Goal: Task Accomplishment & Management: Manage account settings

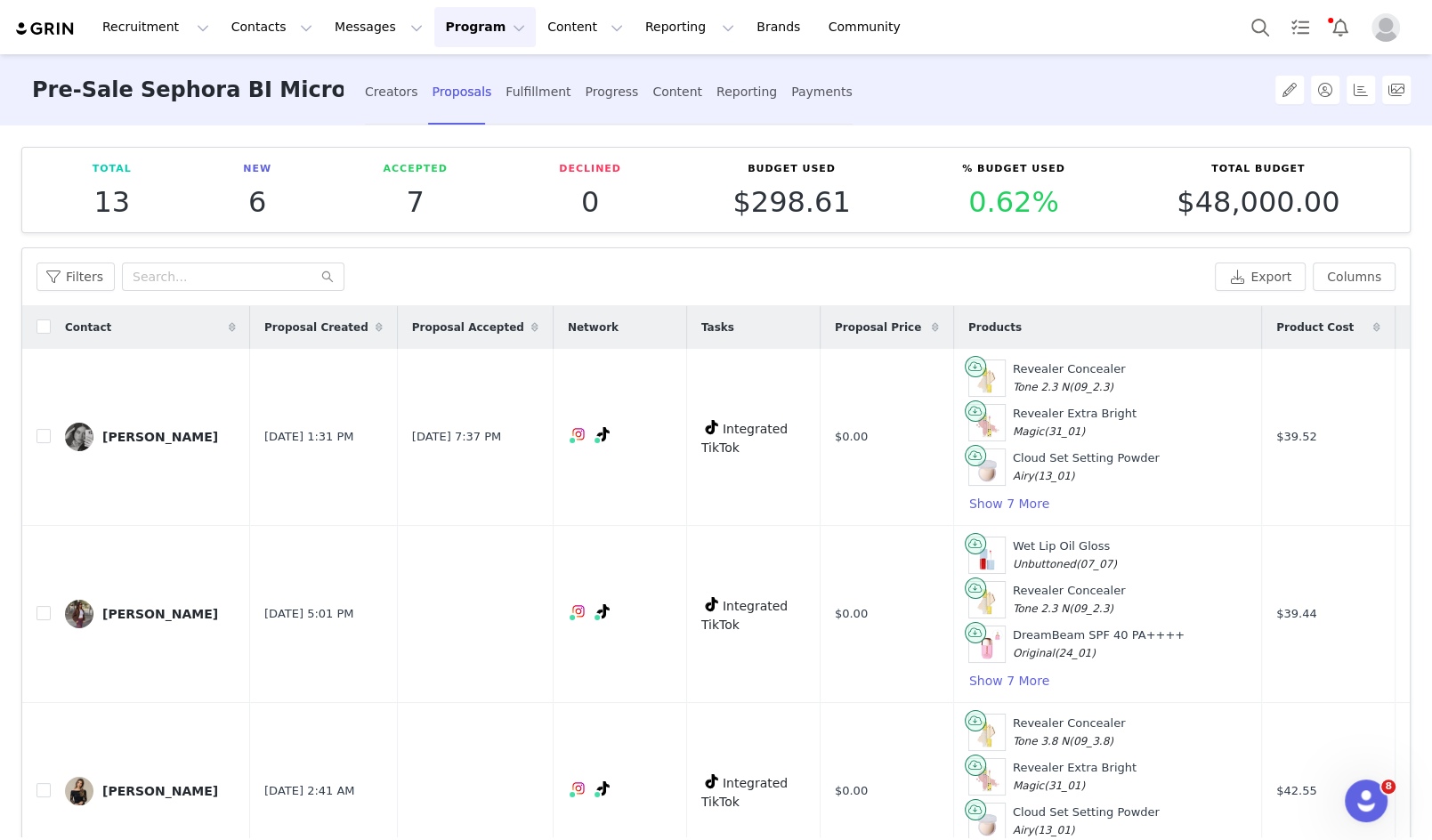
scroll to position [1739, 0]
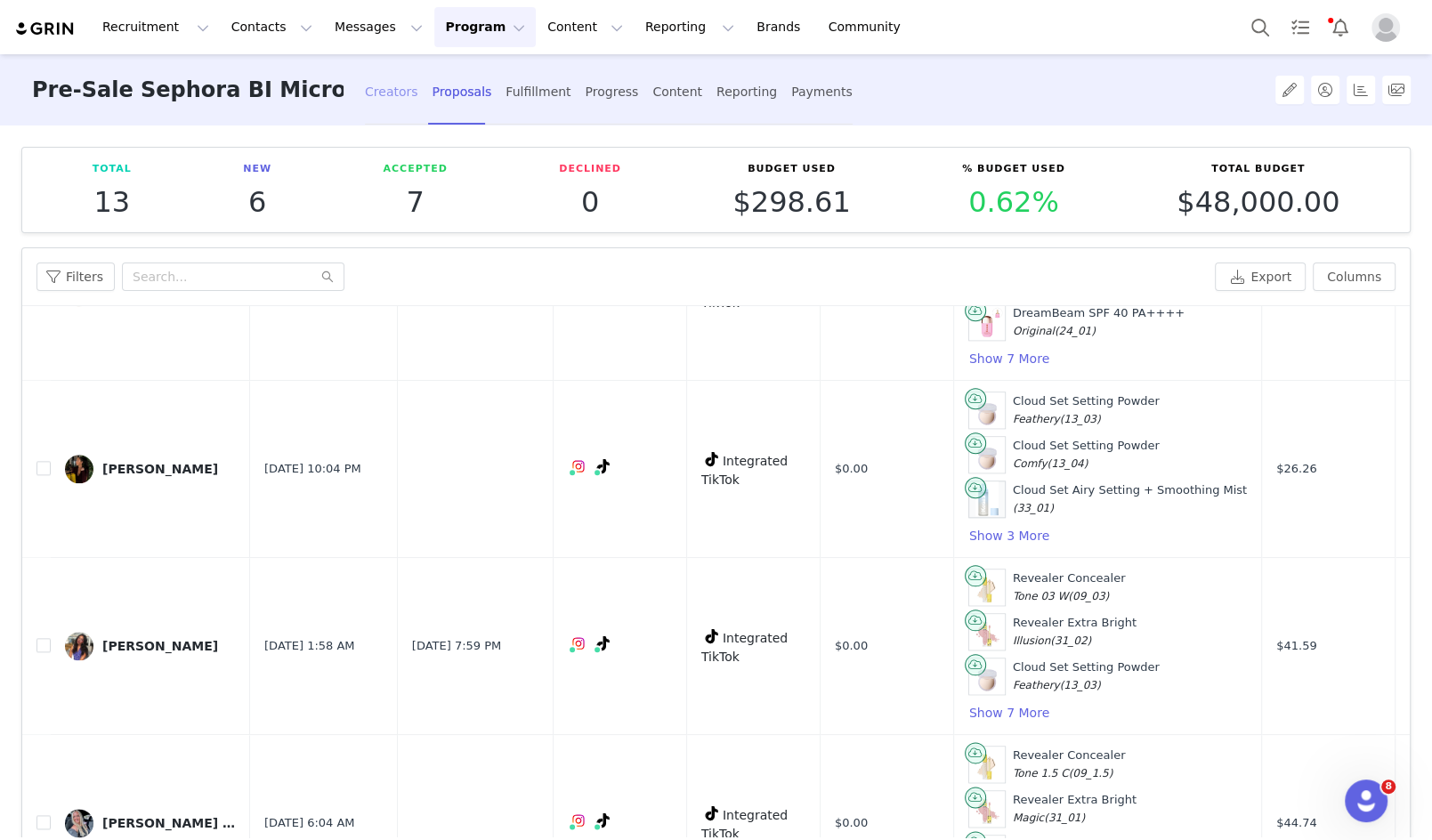
click at [379, 87] on div "Creators" at bounding box center [392, 92] width 53 height 48
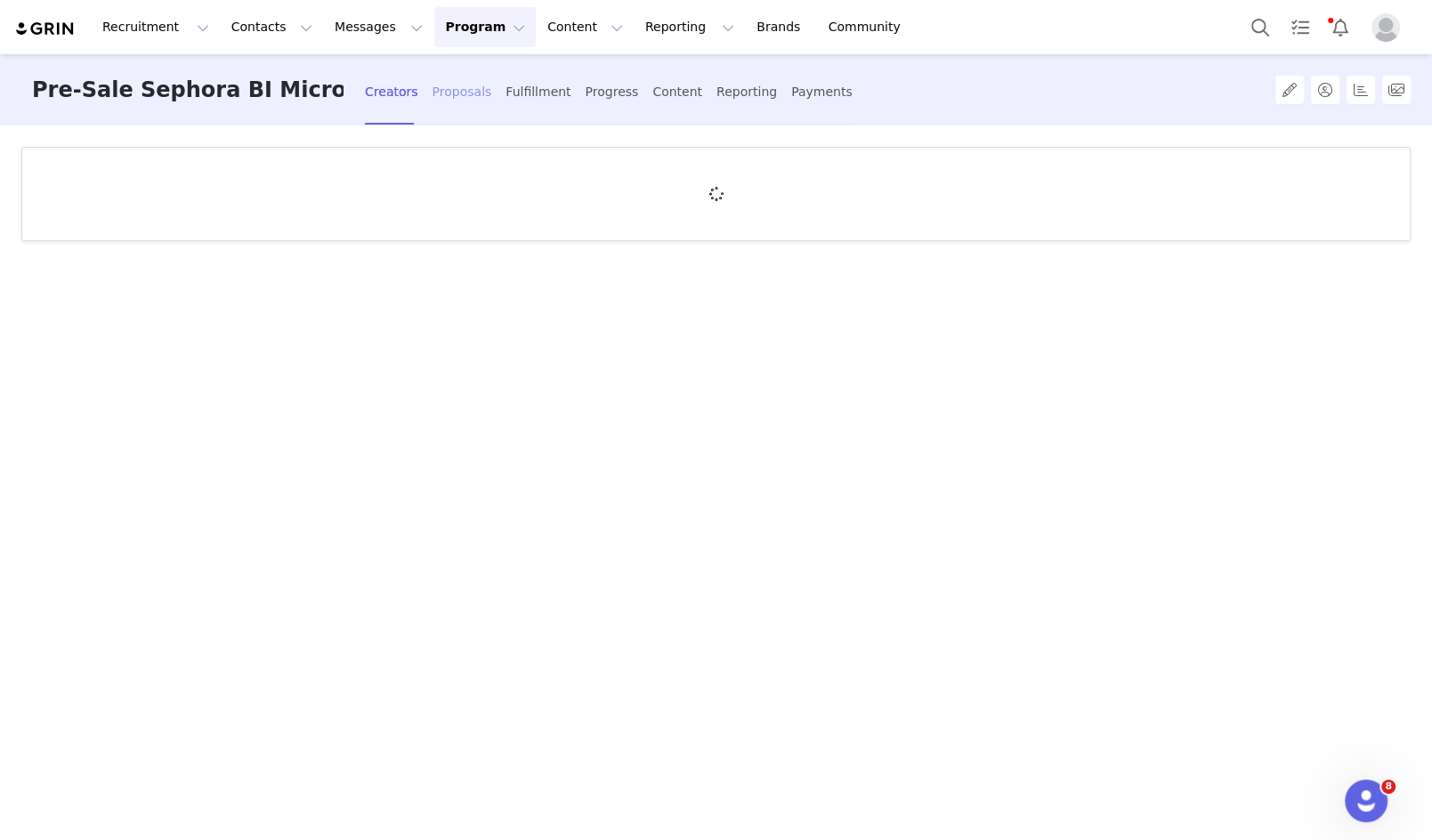
click at [451, 92] on div "Proposals" at bounding box center [462, 92] width 59 height 48
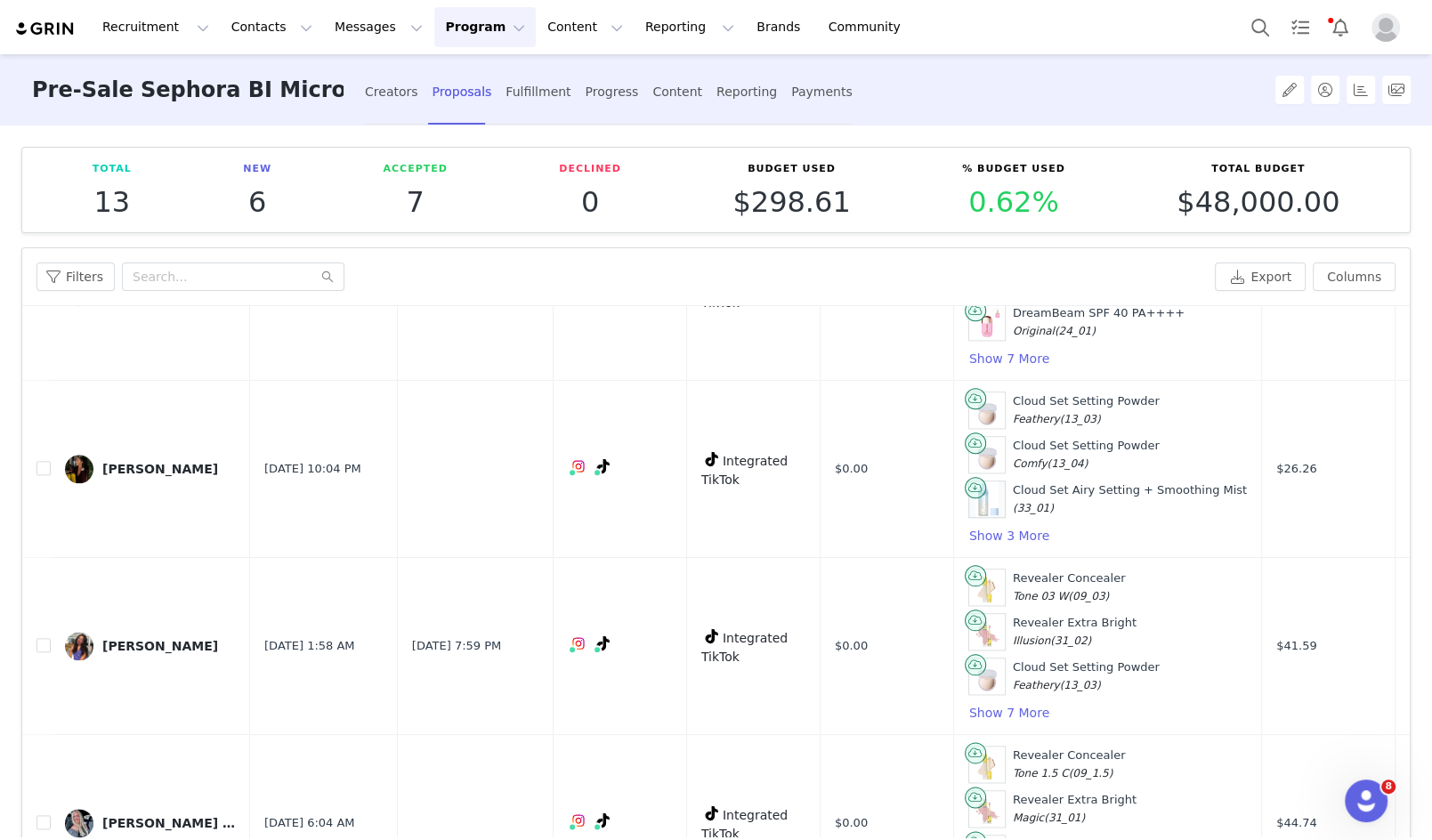
scroll to position [113, 0]
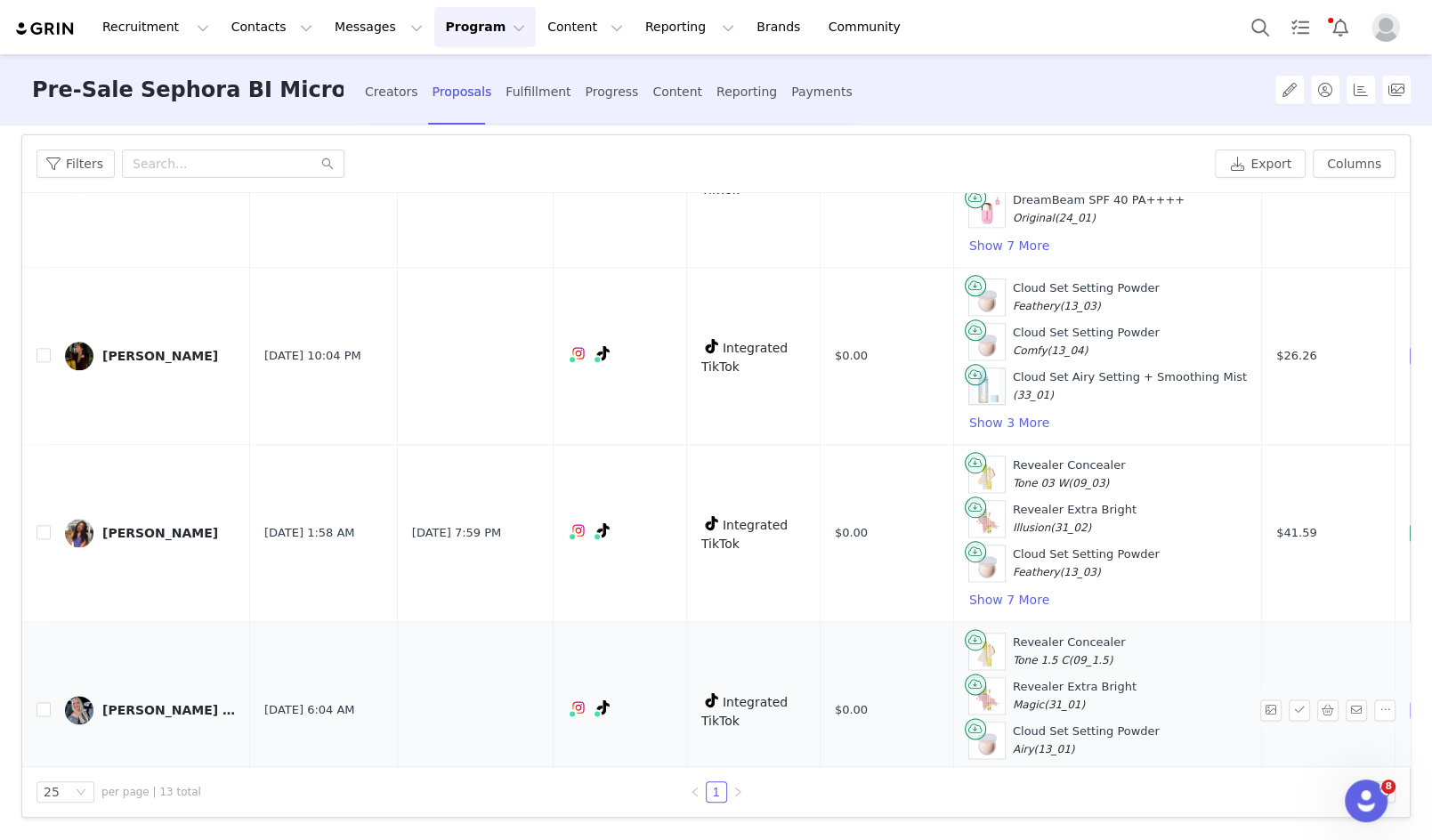
click at [969, 766] on button "Show 7 More" at bounding box center [1008, 776] width 81 height 21
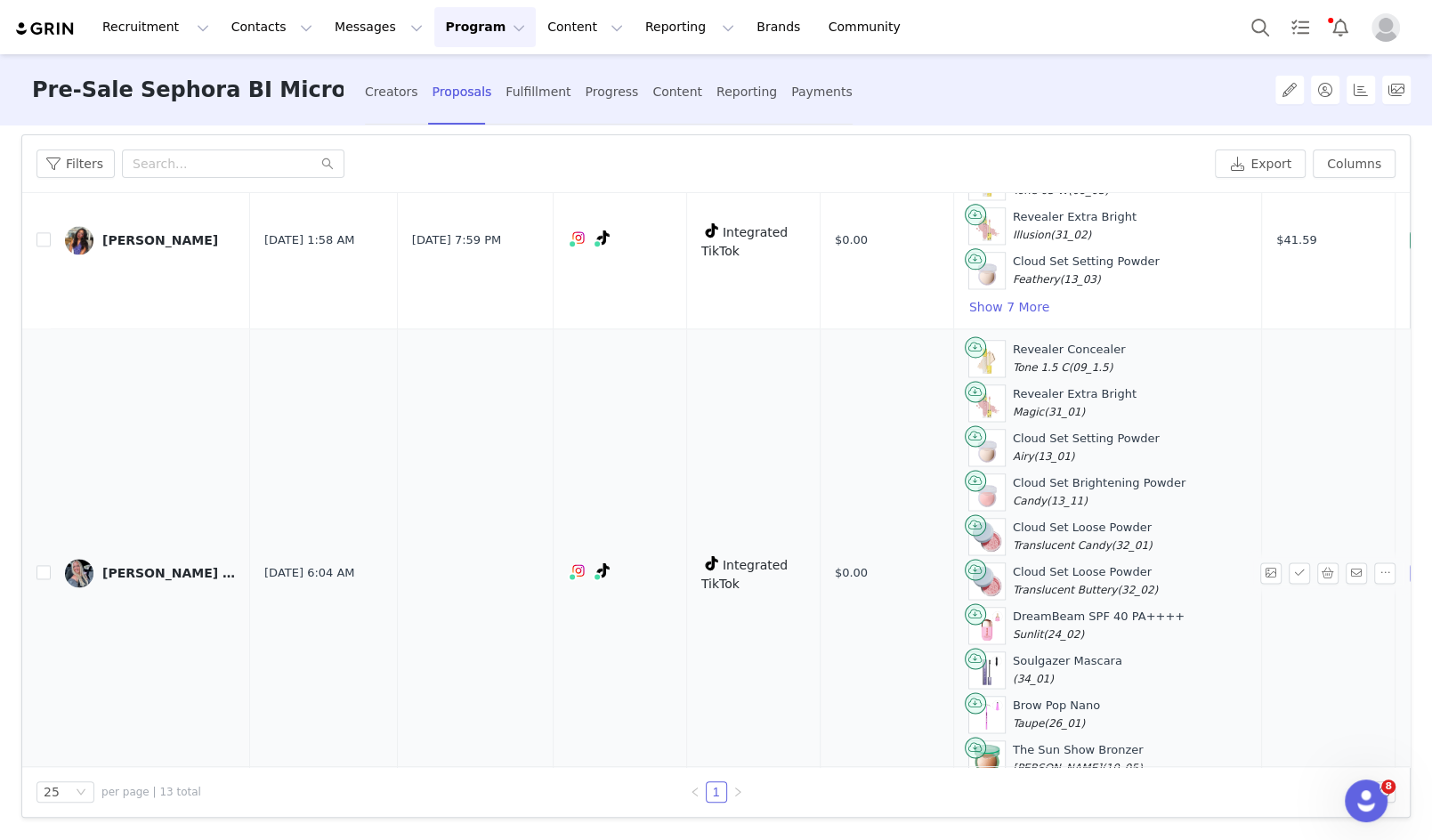
scroll to position [2046, 0]
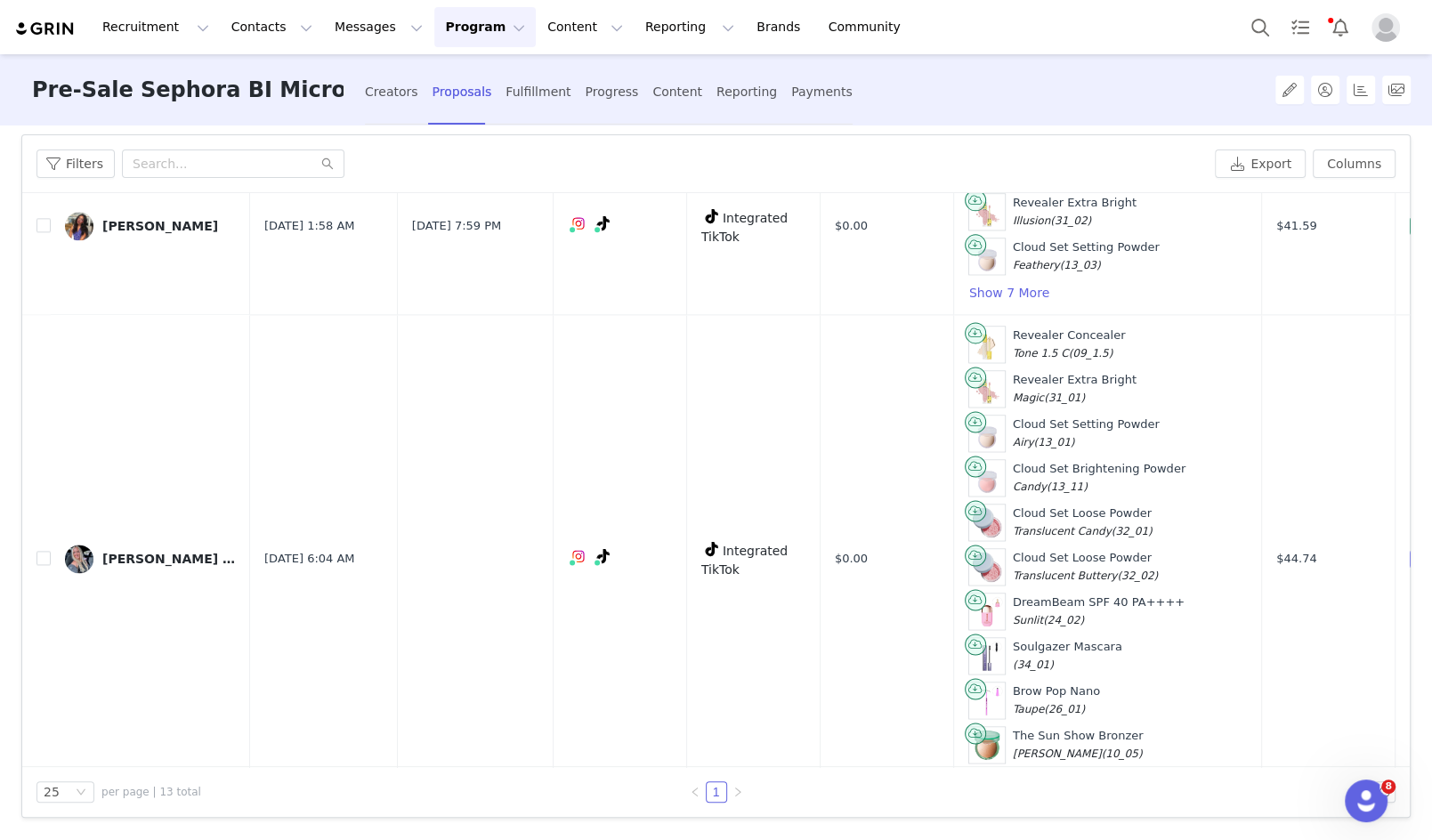
click at [456, 41] on button "Program Program" at bounding box center [485, 27] width 102 height 40
click at [486, 120] on link "Campaigns" at bounding box center [477, 112] width 141 height 33
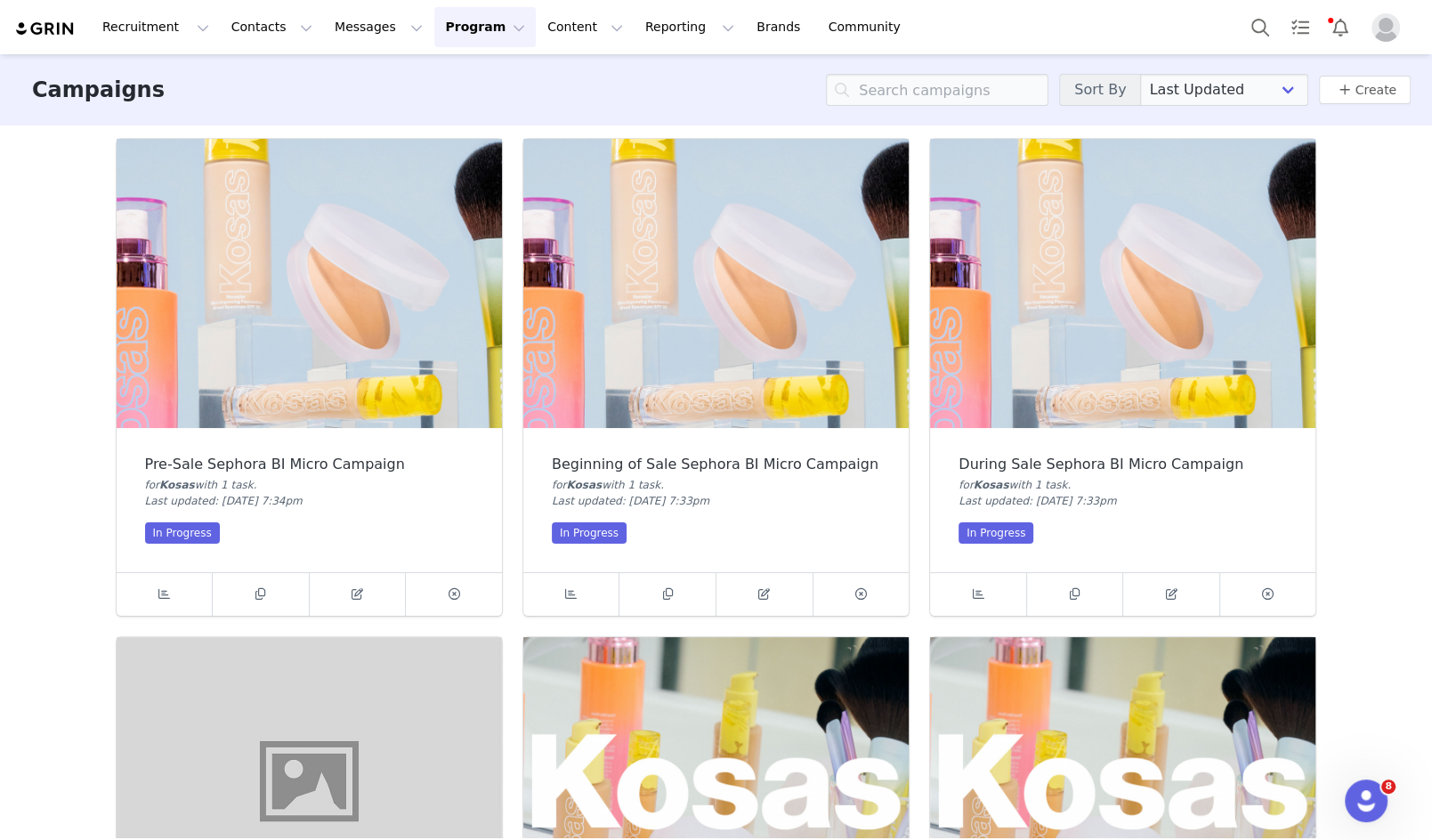
click at [167, 397] on img at bounding box center [308, 284] width 385 height 289
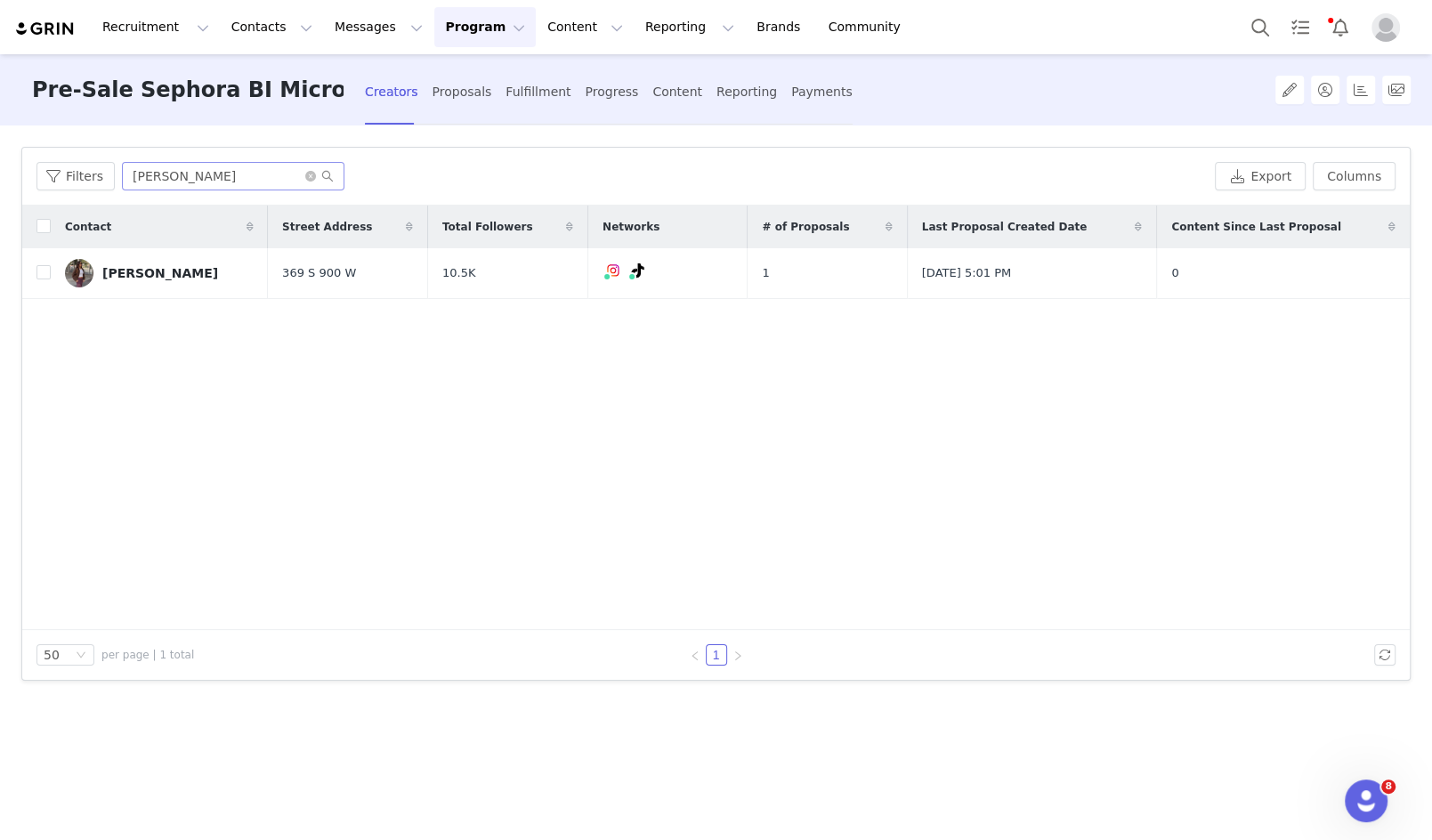
click at [306, 181] on span at bounding box center [319, 177] width 28 height 13
click at [307, 177] on icon "icon: close-circle" at bounding box center [311, 177] width 11 height 11
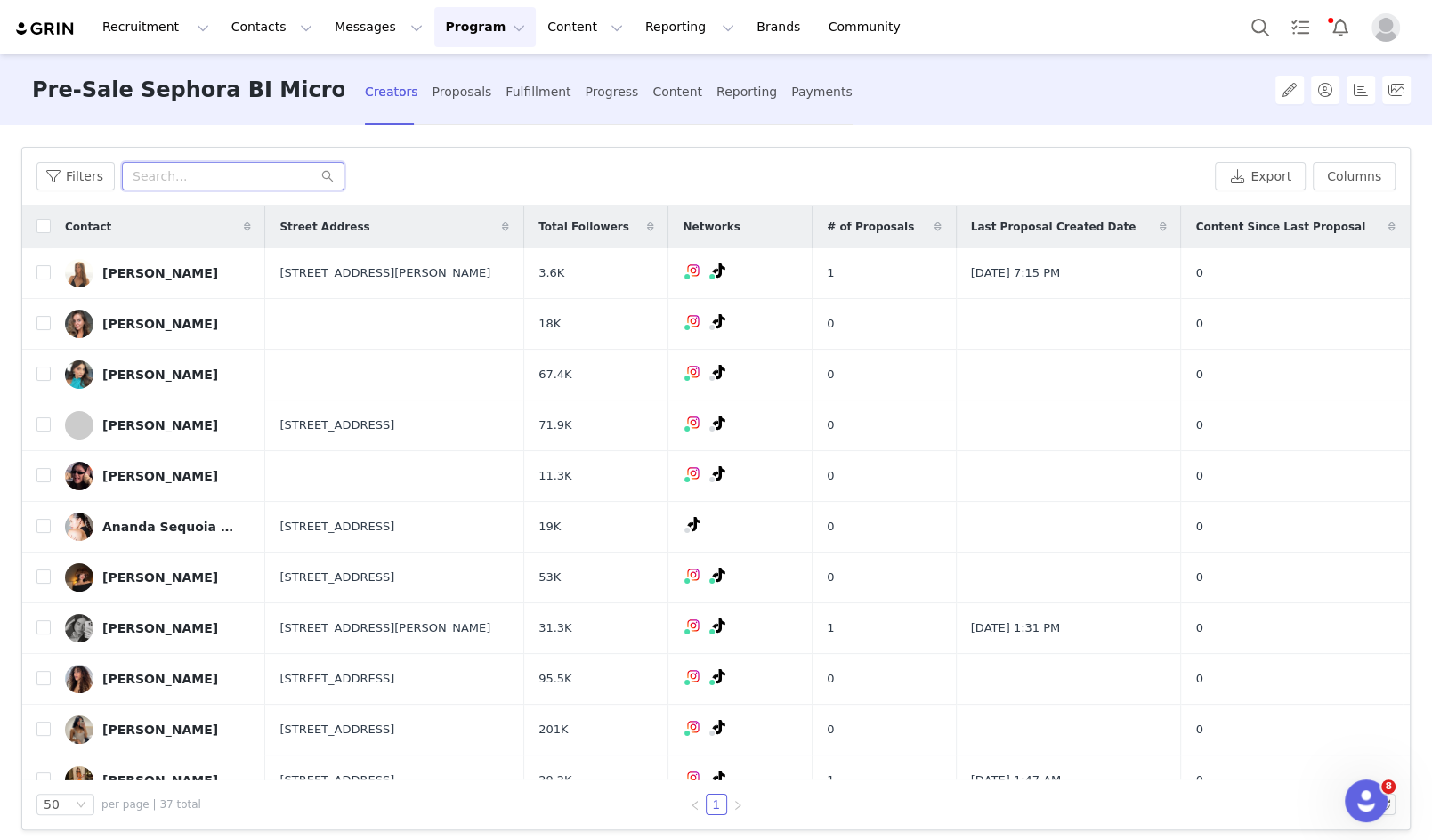
click at [215, 172] on input "text" at bounding box center [232, 176] width 222 height 28
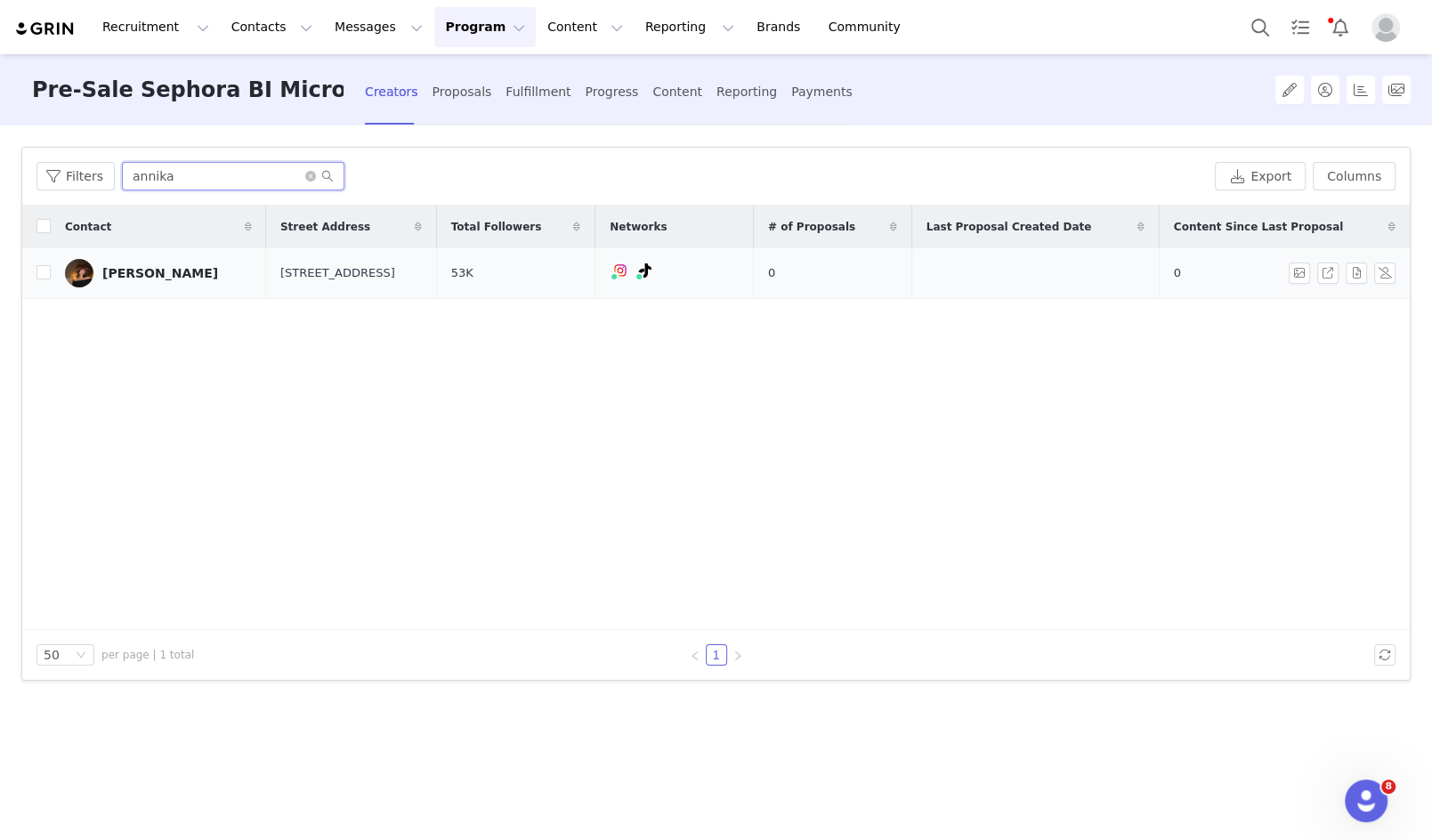
type input "annika"
click at [177, 266] on div "[PERSON_NAME]" at bounding box center [160, 274] width 115 height 15
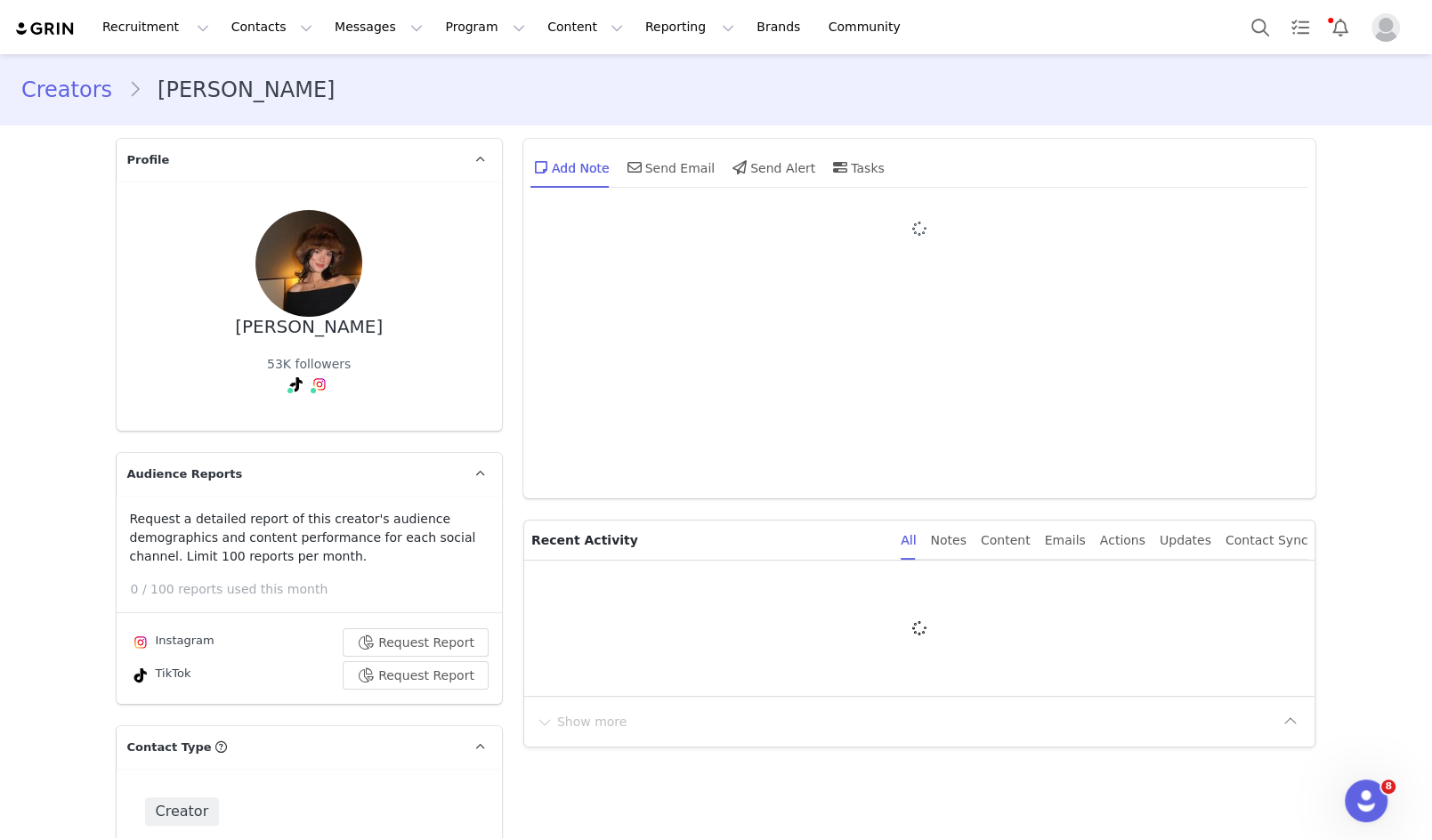
type input "+1 ([GEOGRAPHIC_DATA])"
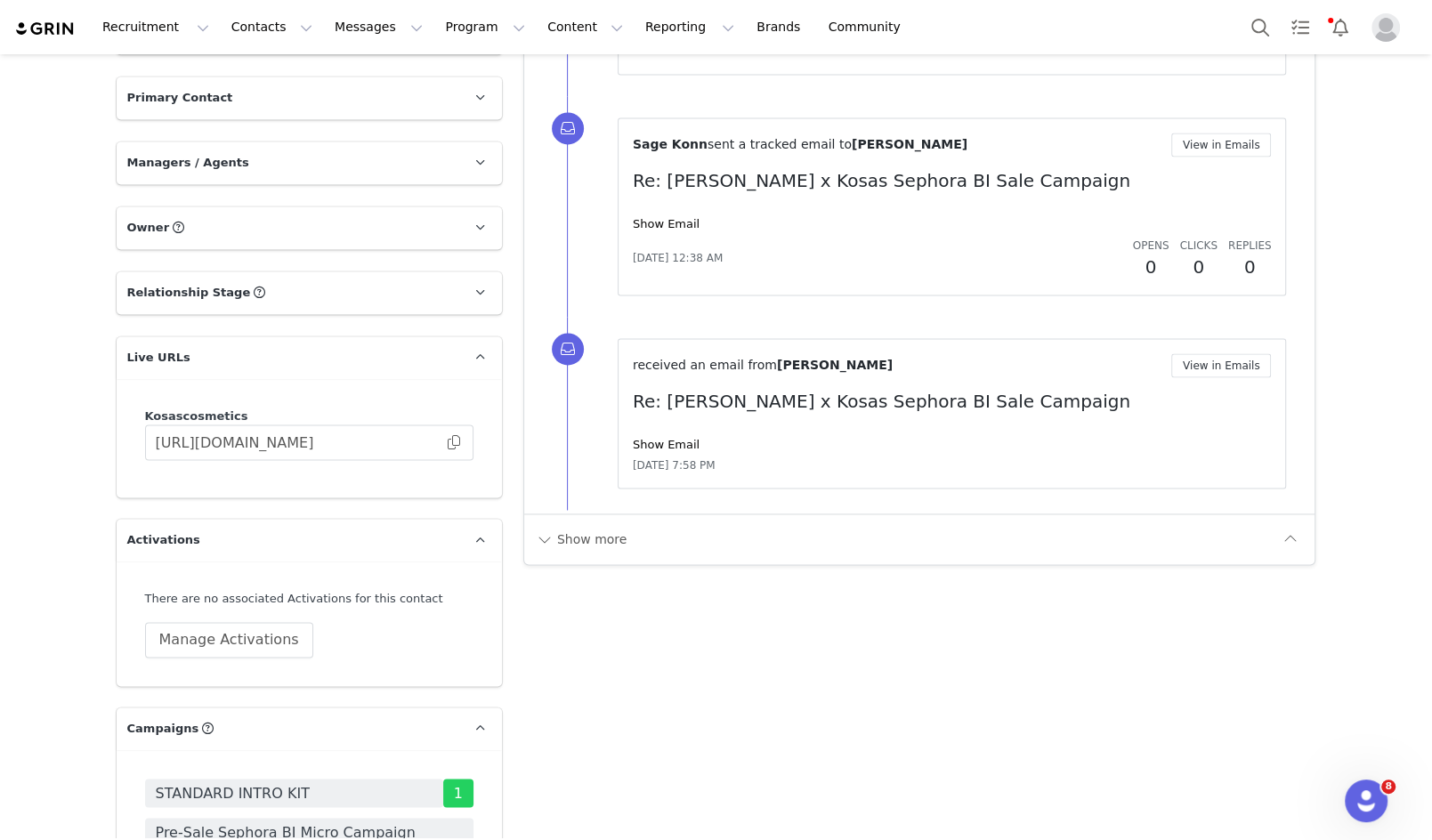
scroll to position [2137, 0]
click at [452, 441] on span at bounding box center [453, 441] width 17 height 0
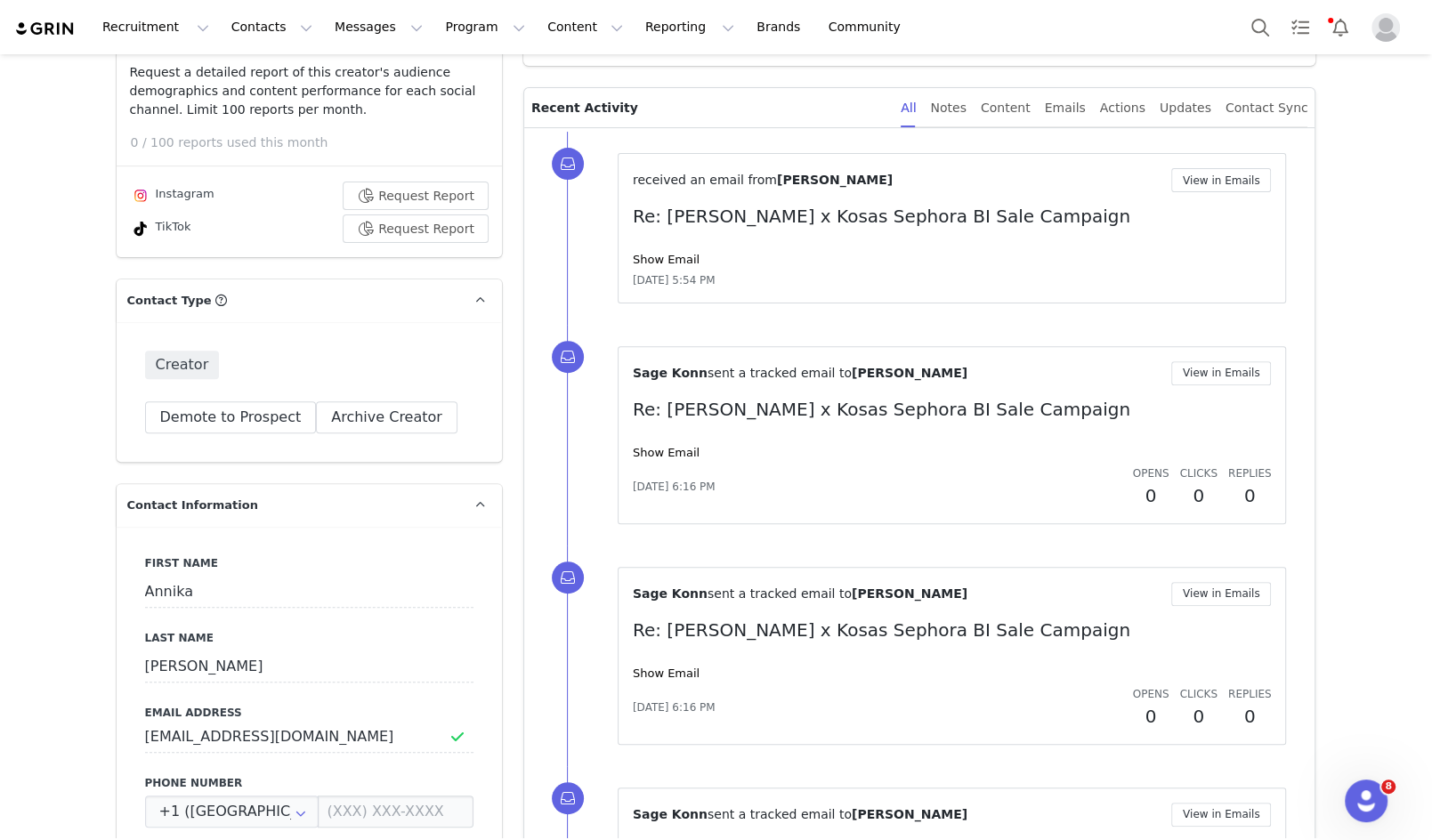
scroll to position [0, 0]
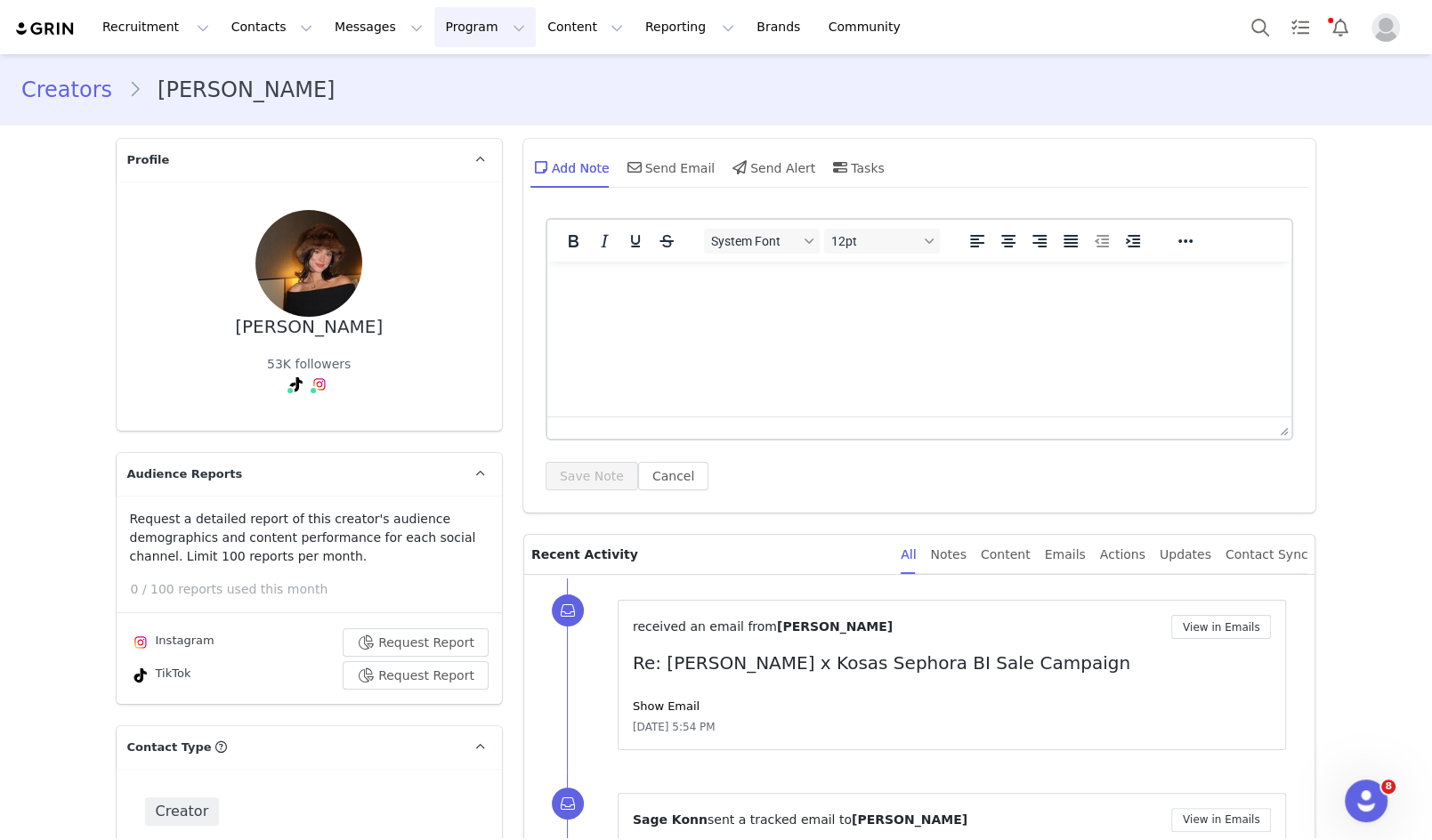
click at [446, 25] on button "Program Program" at bounding box center [485, 27] width 102 height 40
click at [458, 123] on link "Campaigns" at bounding box center [477, 112] width 141 height 33
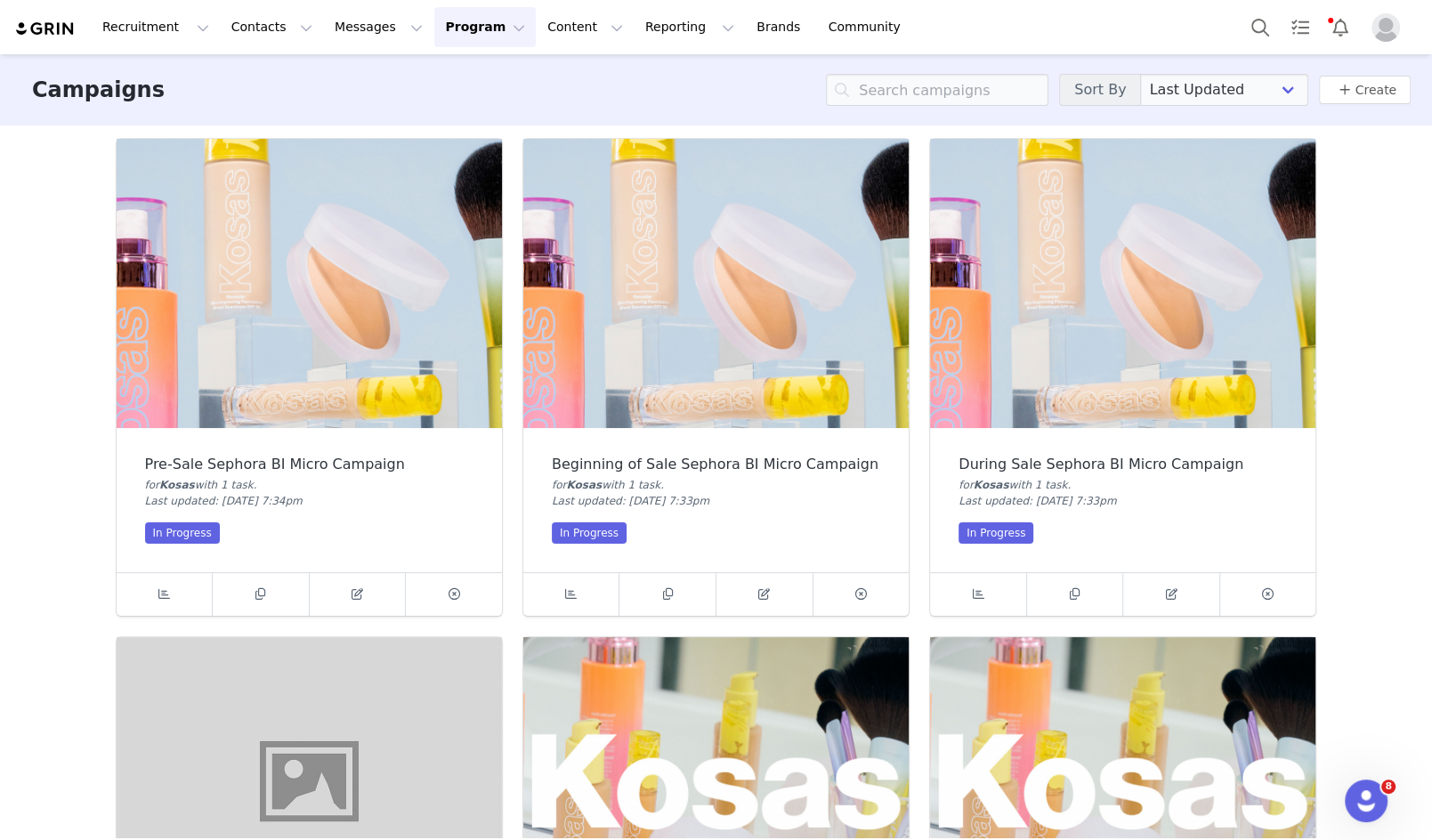
click at [215, 258] on img at bounding box center [308, 284] width 385 height 289
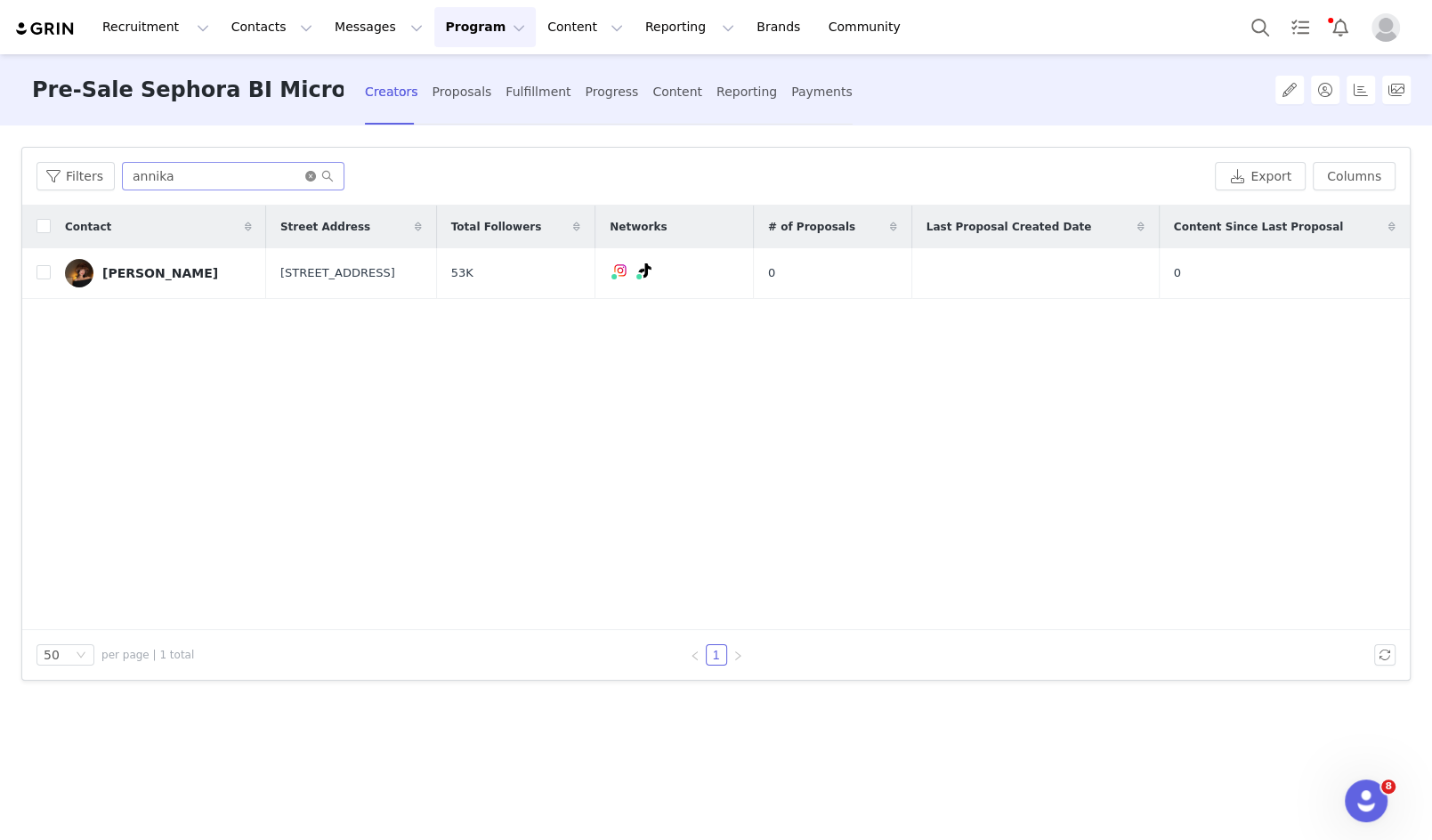
click at [310, 175] on icon "icon: close-circle" at bounding box center [311, 177] width 11 height 11
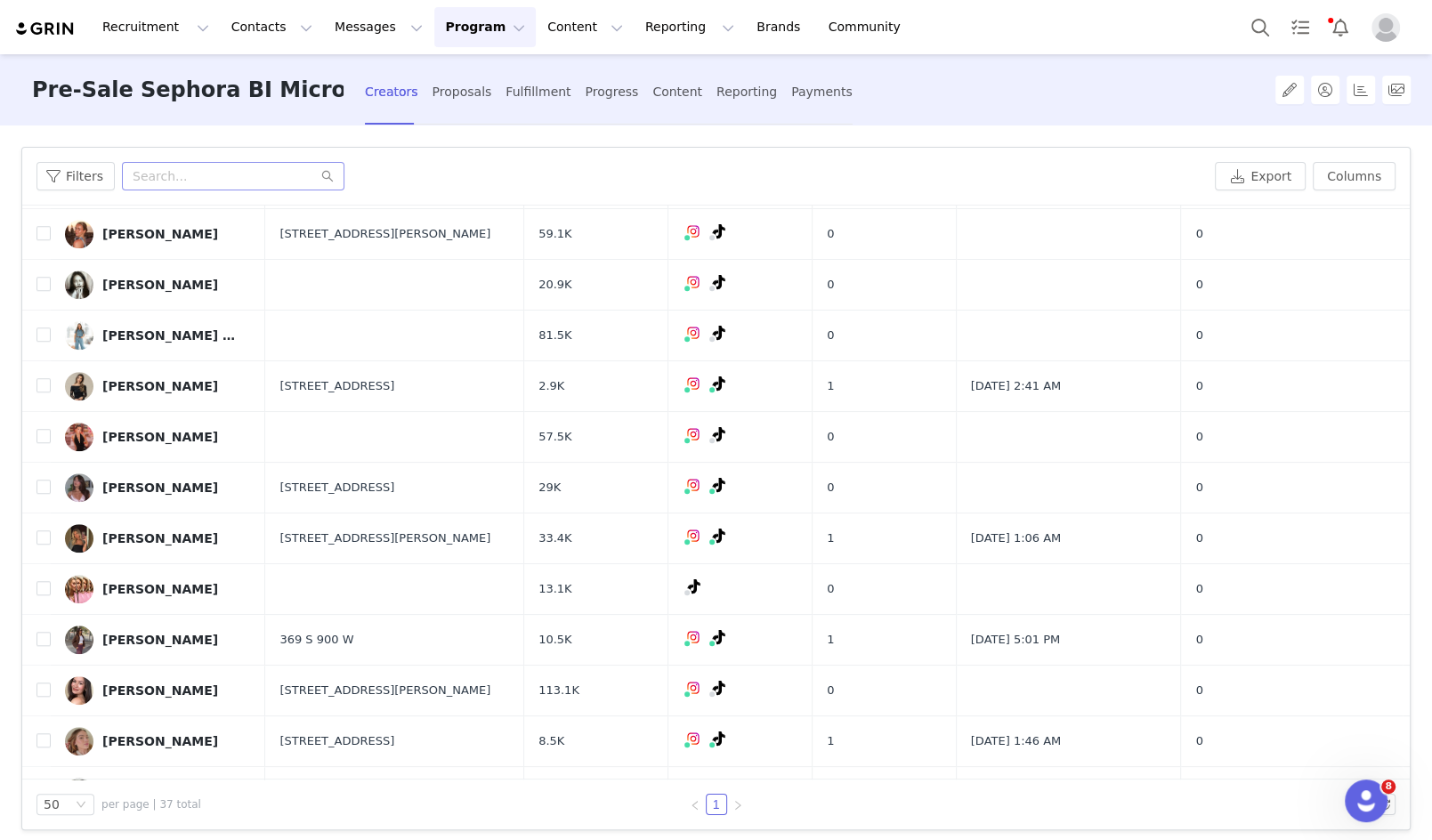
scroll to position [1111, 0]
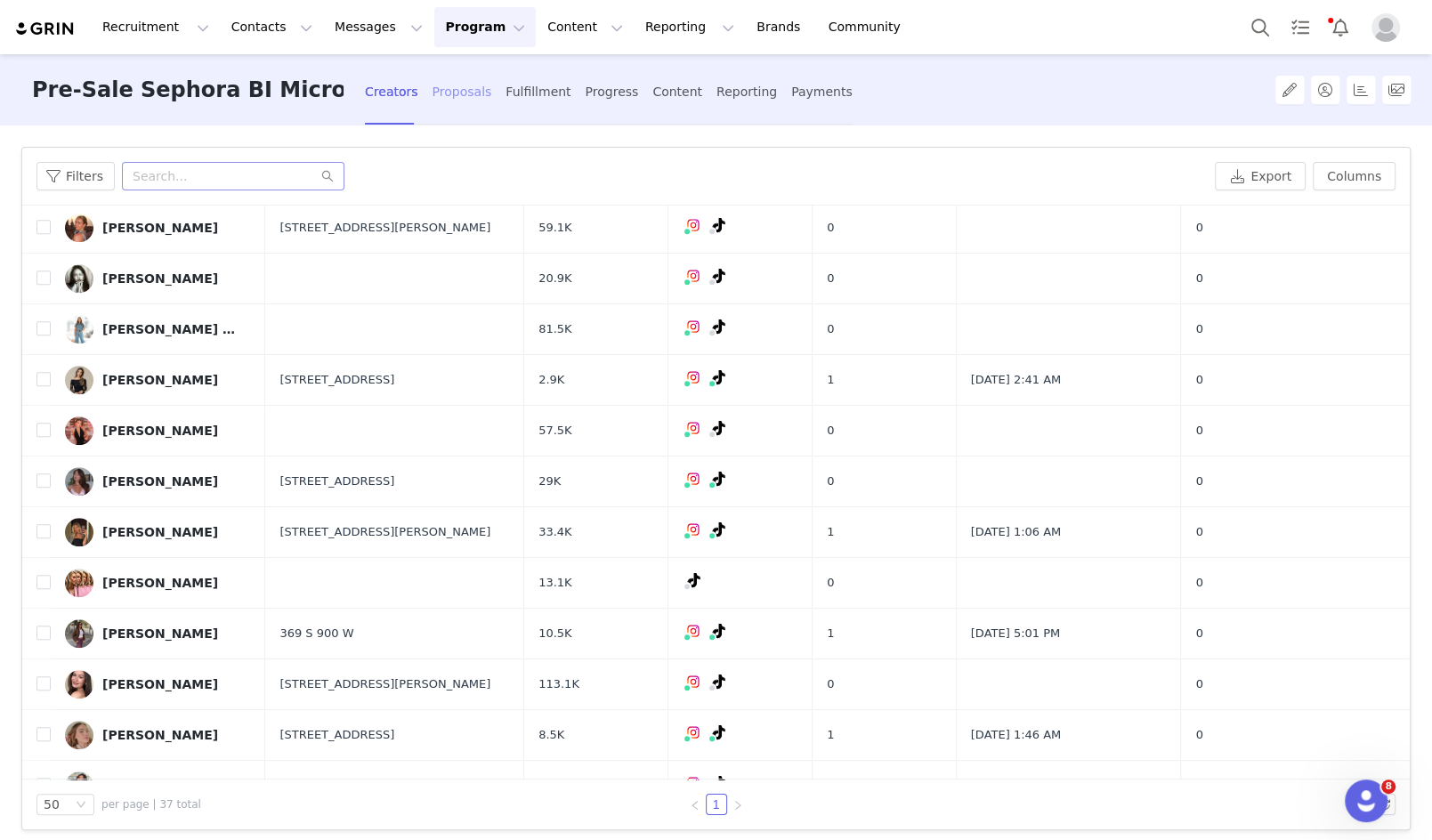
click at [467, 90] on div "Proposals" at bounding box center [462, 92] width 59 height 48
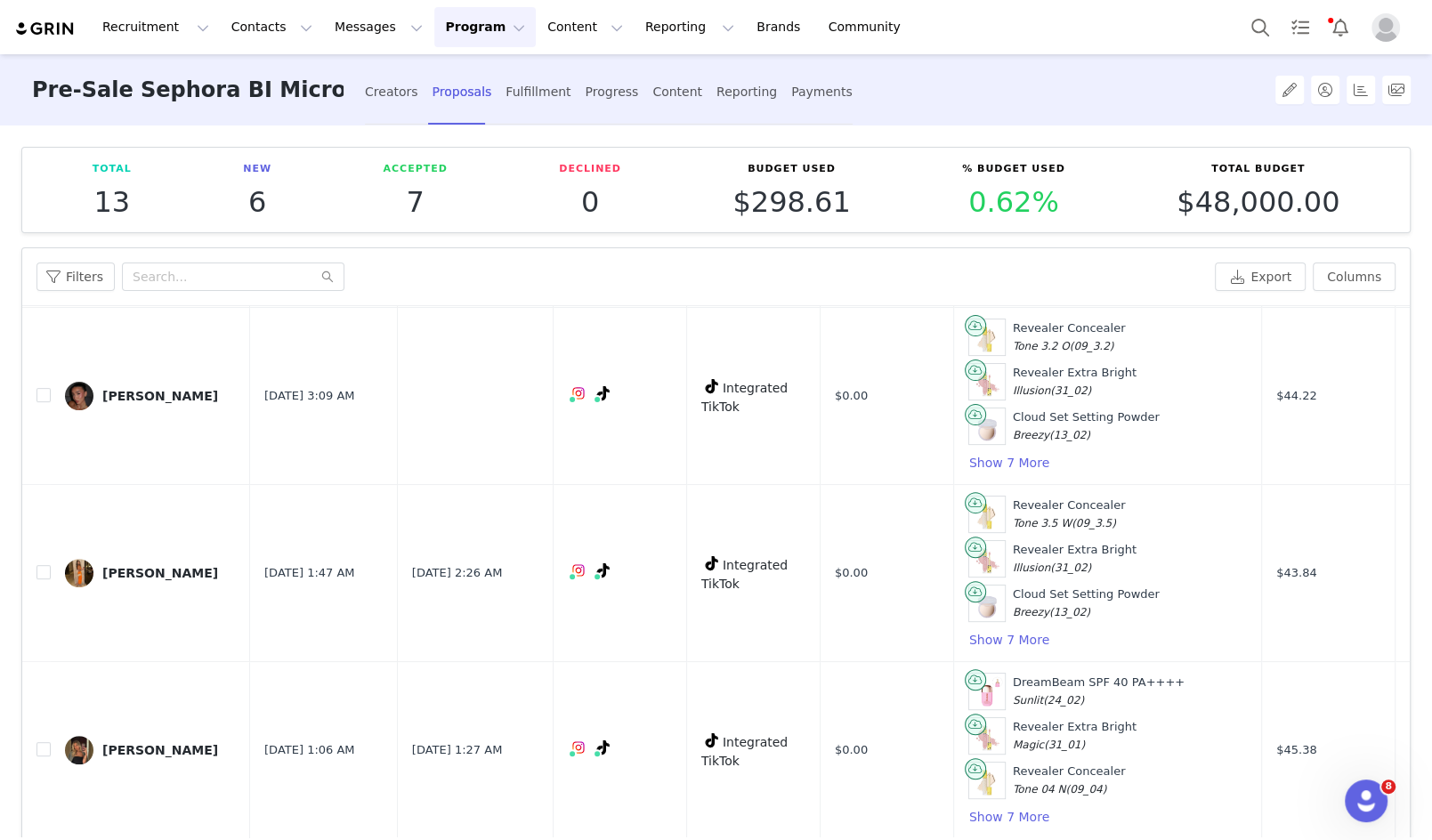
scroll to position [572, 0]
click at [975, 452] on button "Show 7 More" at bounding box center [1008, 462] width 81 height 21
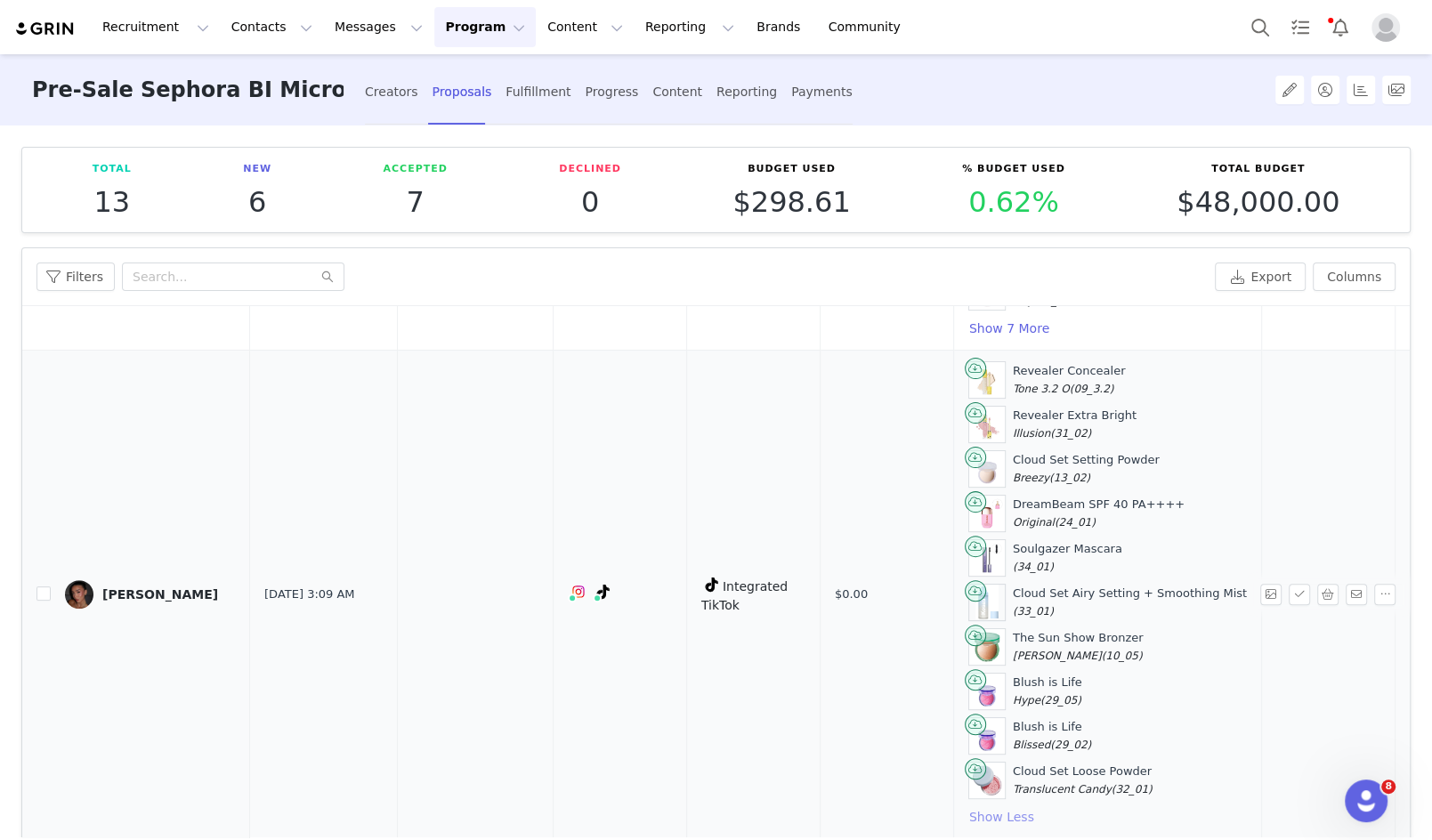
scroll to position [530, 259]
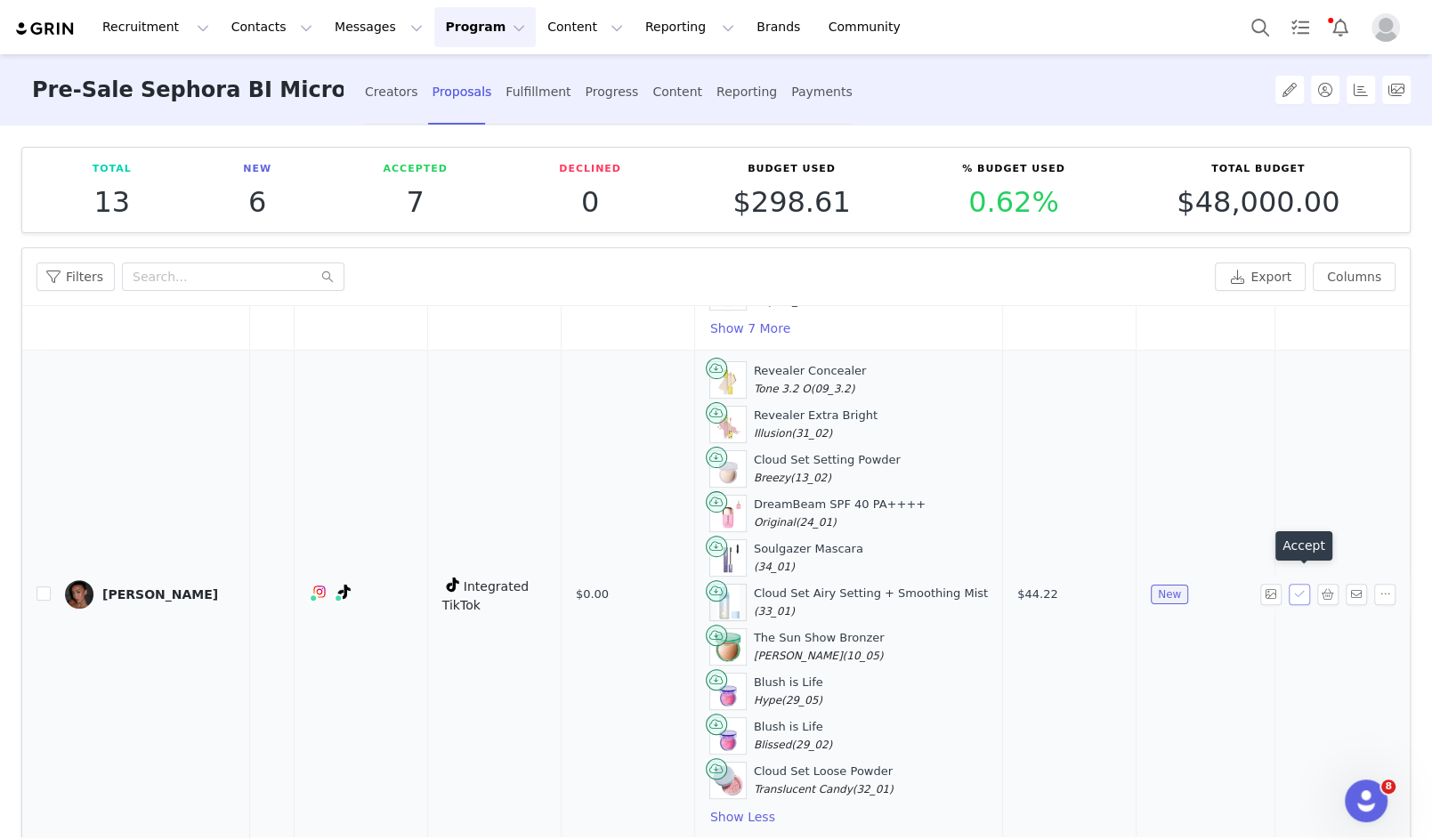
click at [1300, 584] on button "button" at bounding box center [1298, 594] width 21 height 21
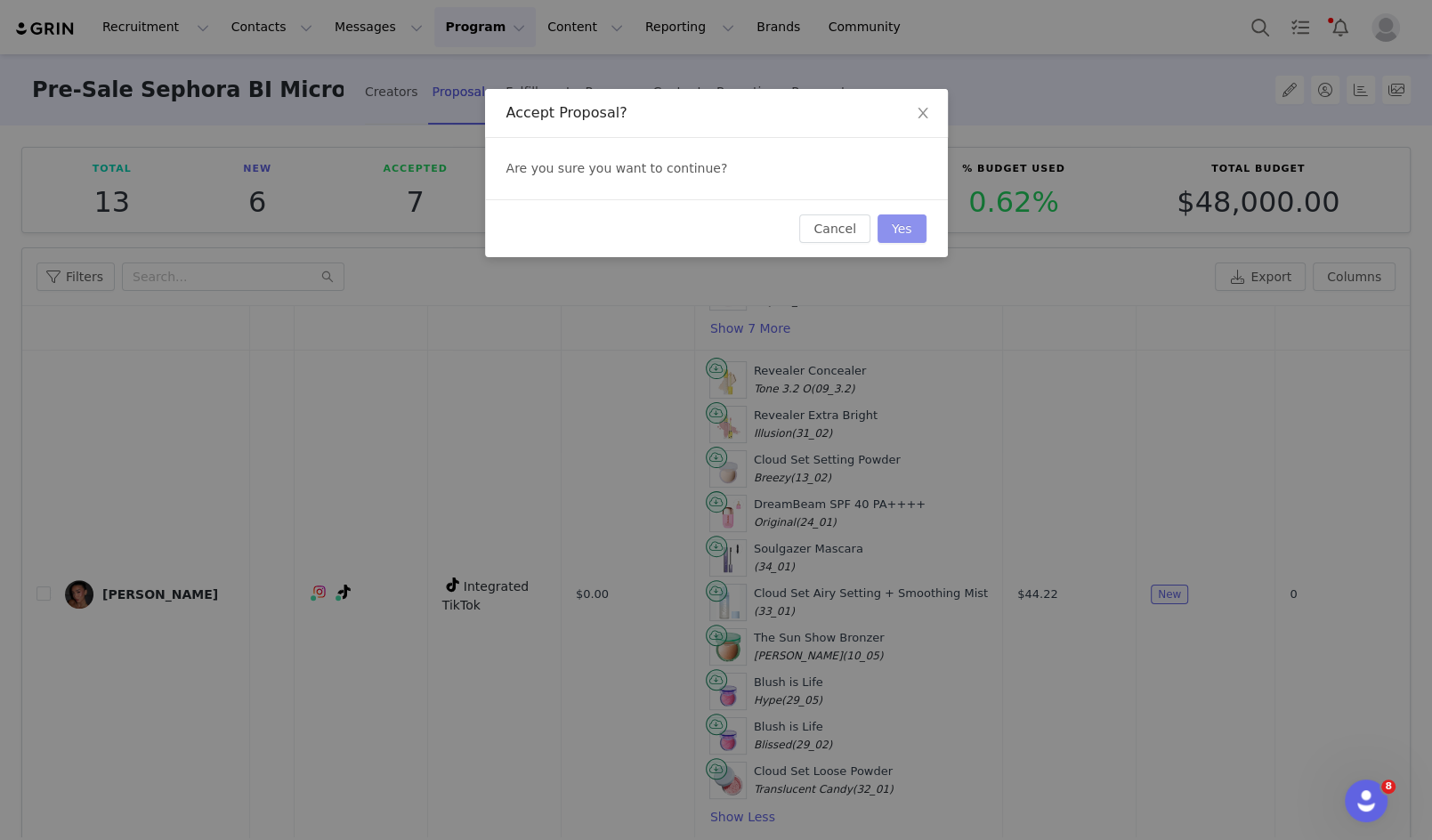
click at [904, 227] on button "Yes" at bounding box center [901, 228] width 48 height 28
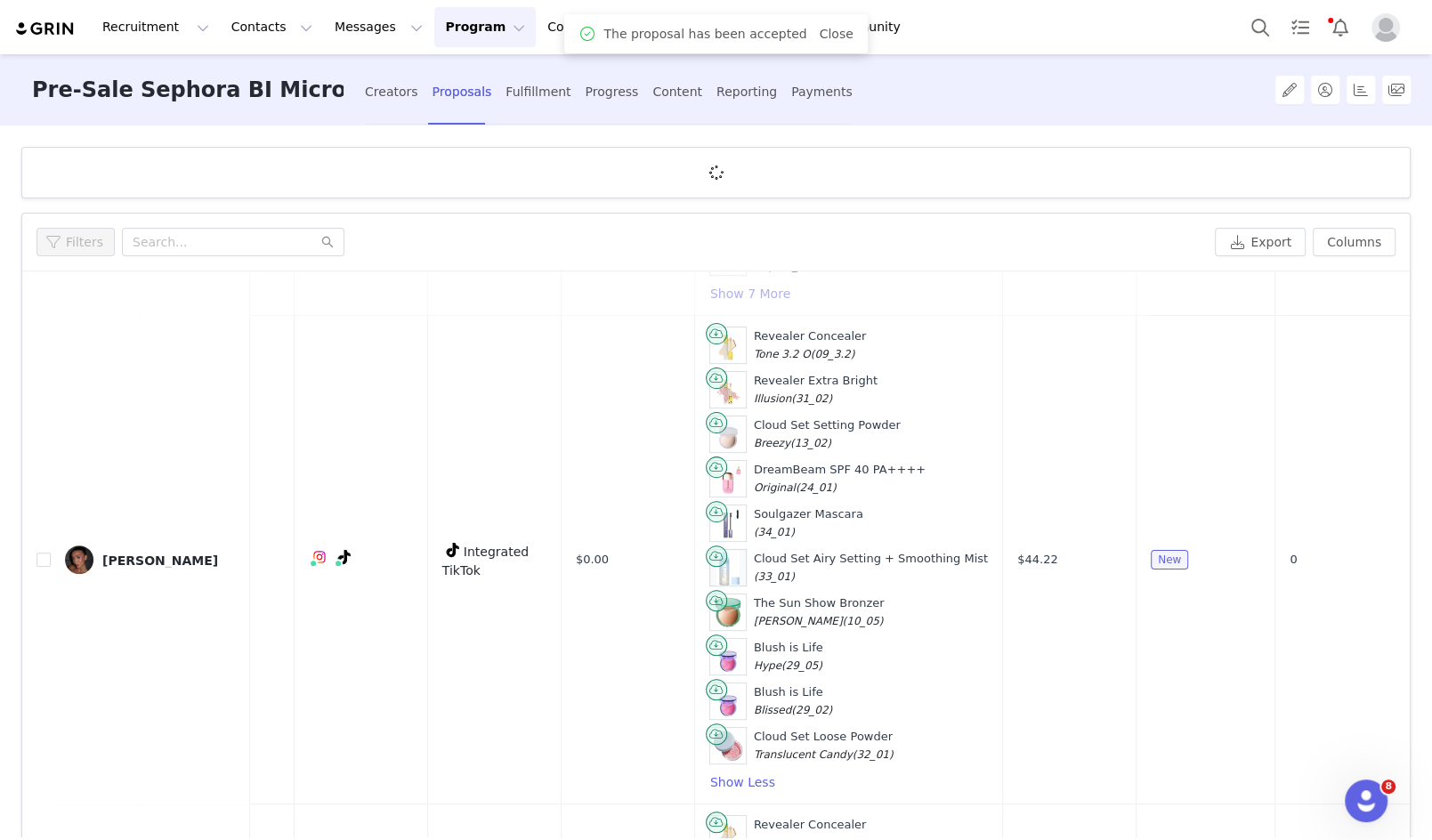
scroll to position [0, 0]
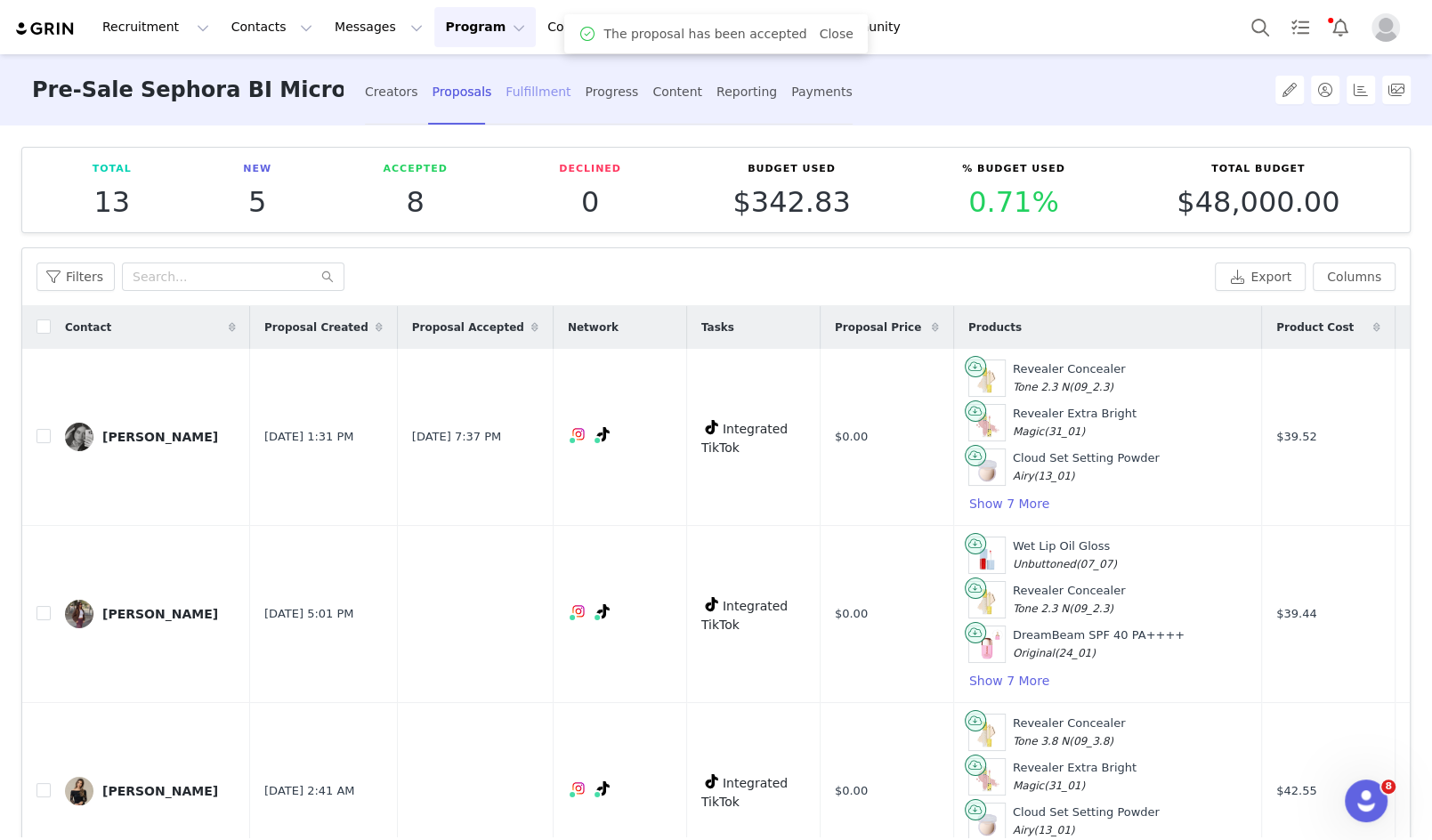
click at [532, 87] on div "Fulfillment" at bounding box center [537, 92] width 65 height 48
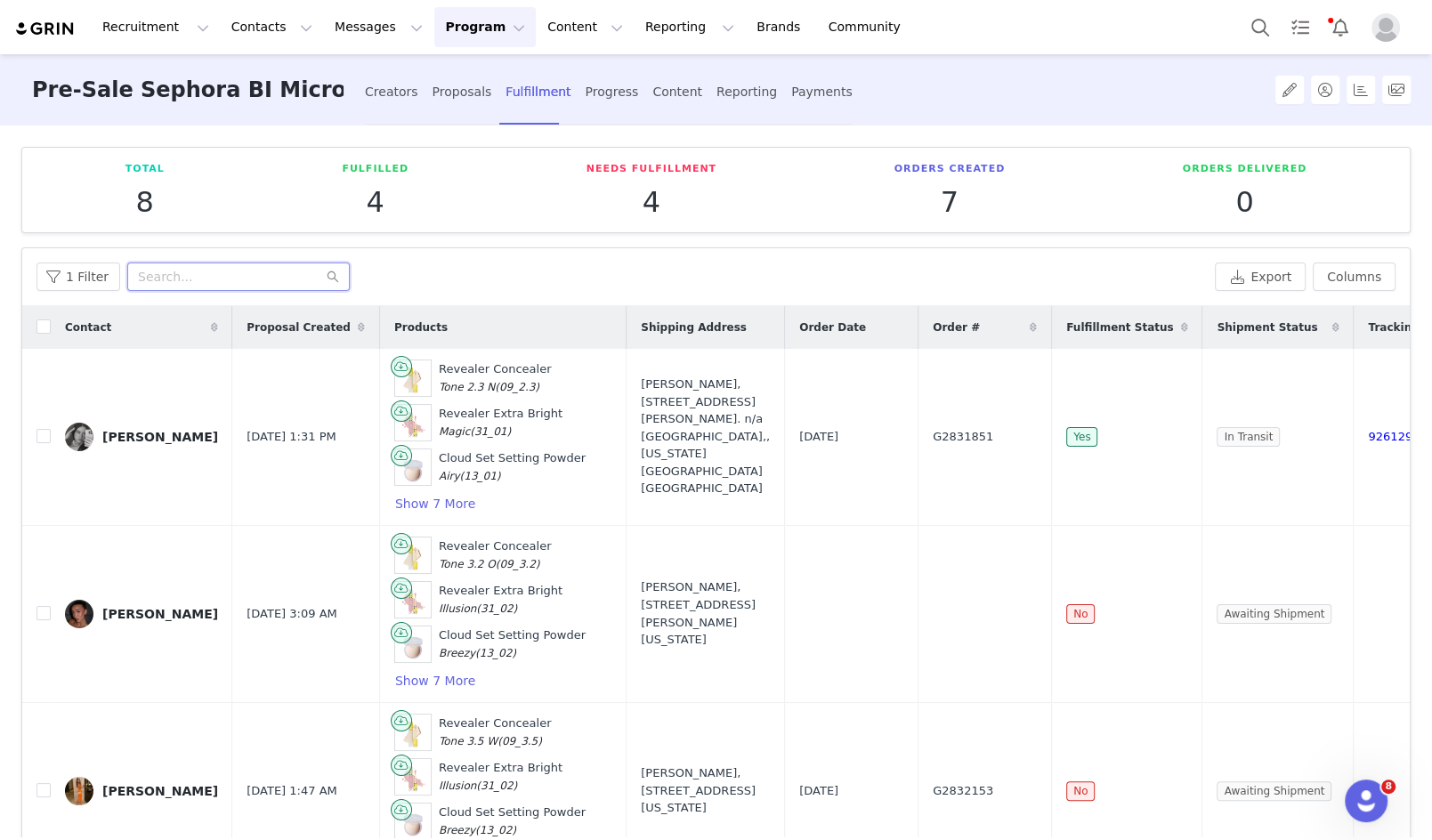
click at [210, 280] on input "text" at bounding box center [238, 276] width 222 height 28
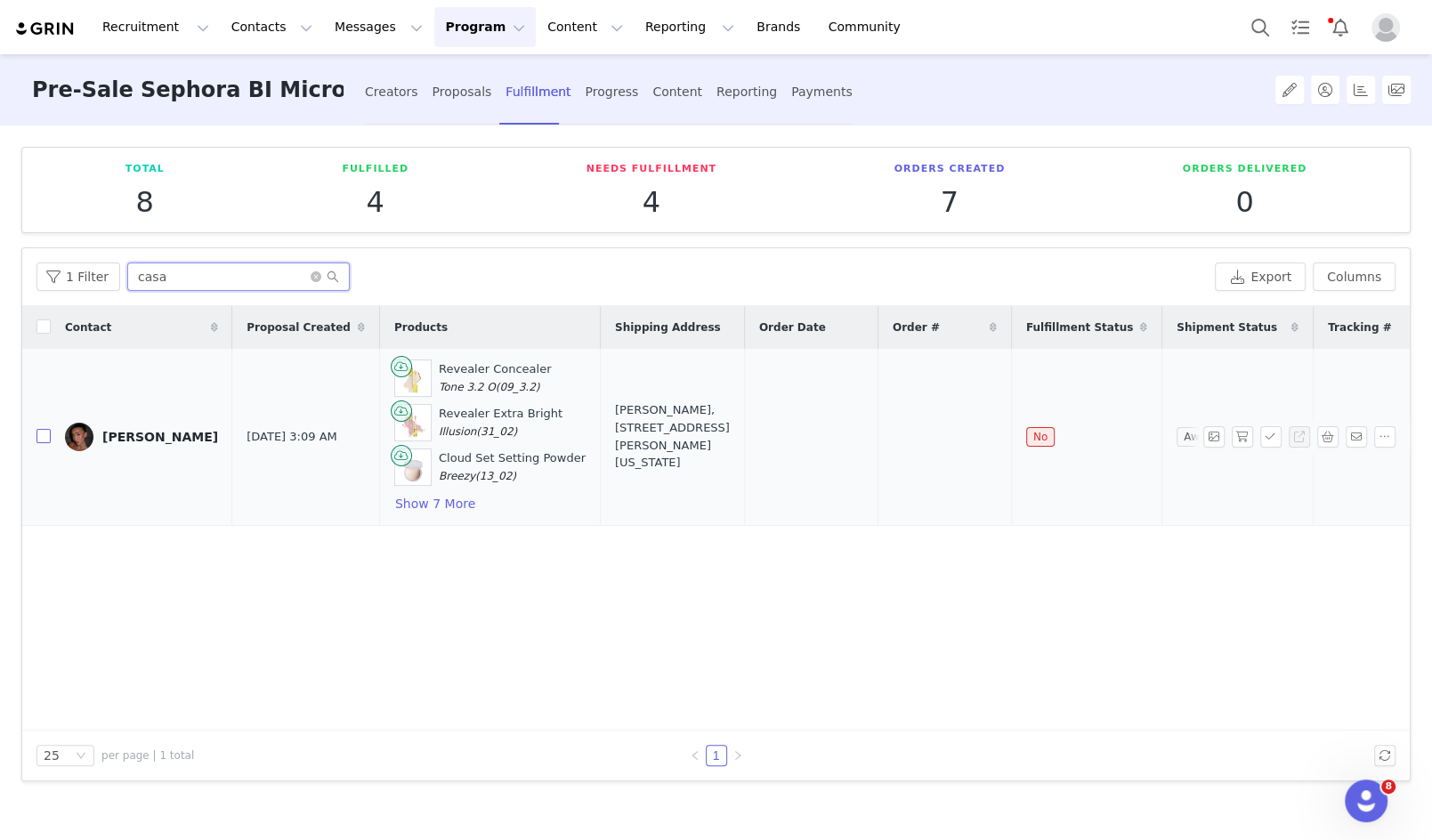
type input "casa"
click at [39, 433] on input "checkbox" at bounding box center [44, 436] width 15 height 15
checkbox input "true"
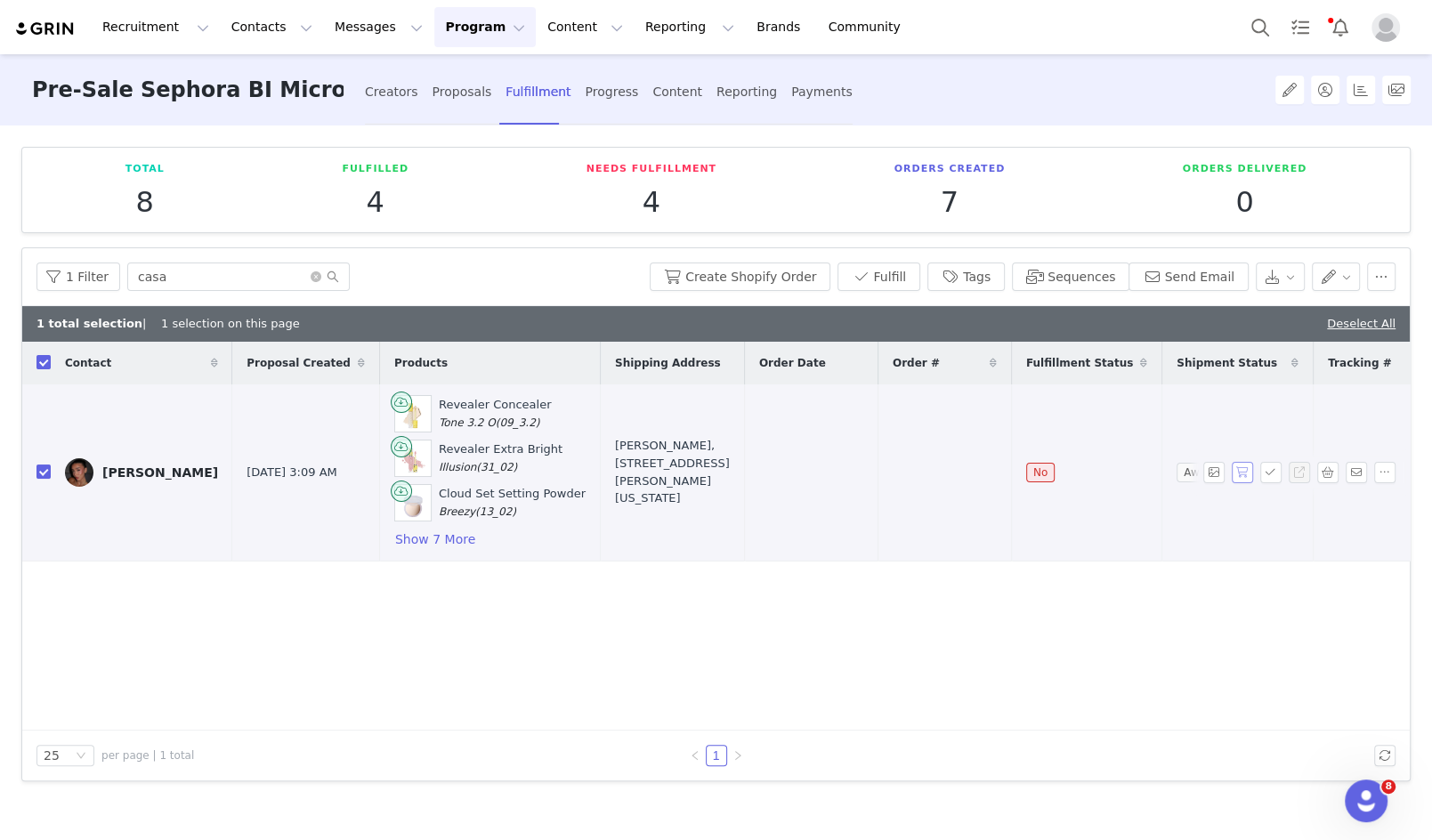
click at [1245, 471] on button "button" at bounding box center [1242, 472] width 21 height 21
click at [912, 467] on span "G2832191" at bounding box center [922, 472] width 60 height 17
copy span "G2832191"
click at [436, 532] on button "Show 7 More" at bounding box center [435, 539] width 81 height 21
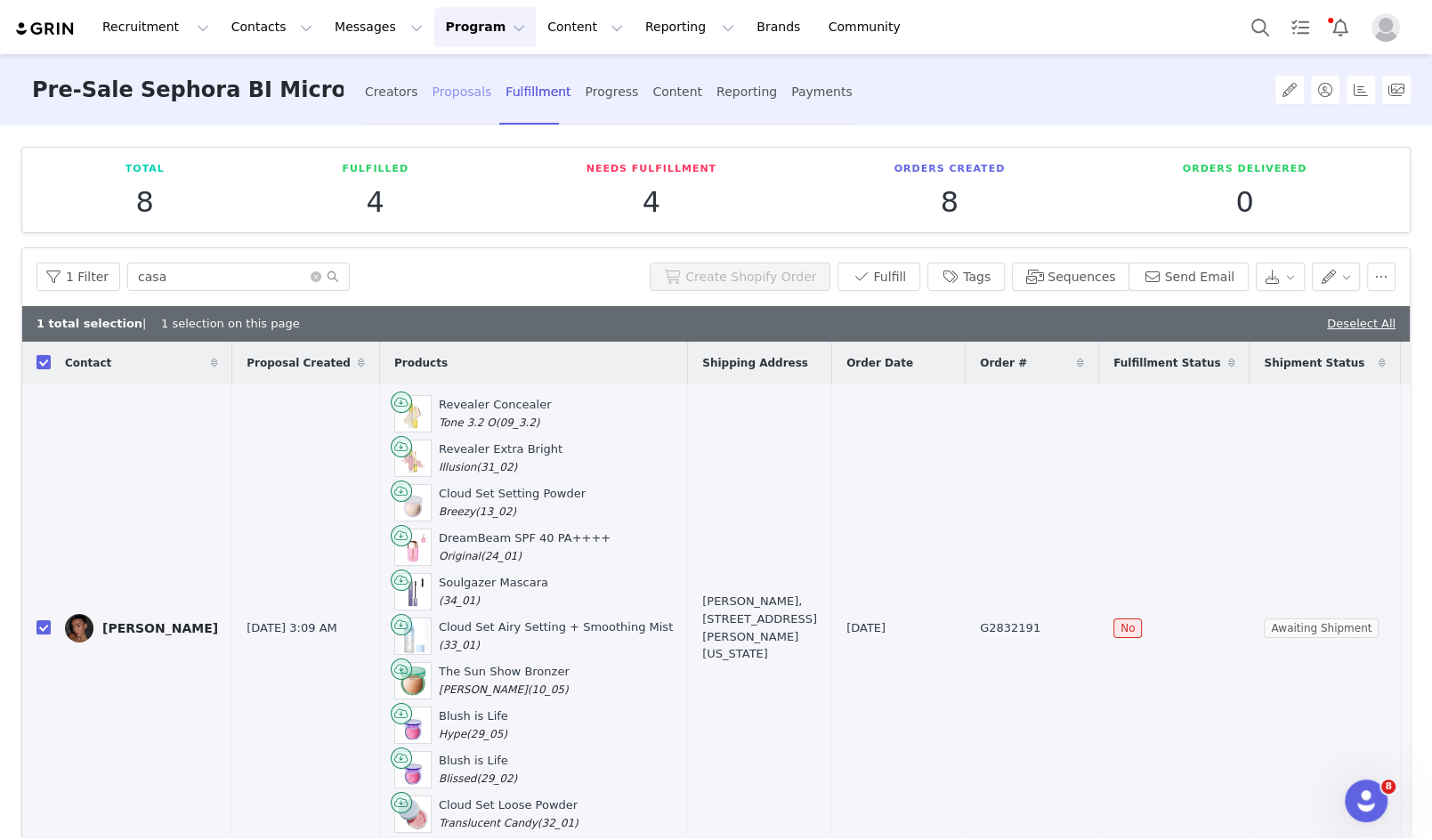
click at [468, 92] on div "Proposals" at bounding box center [462, 92] width 59 height 48
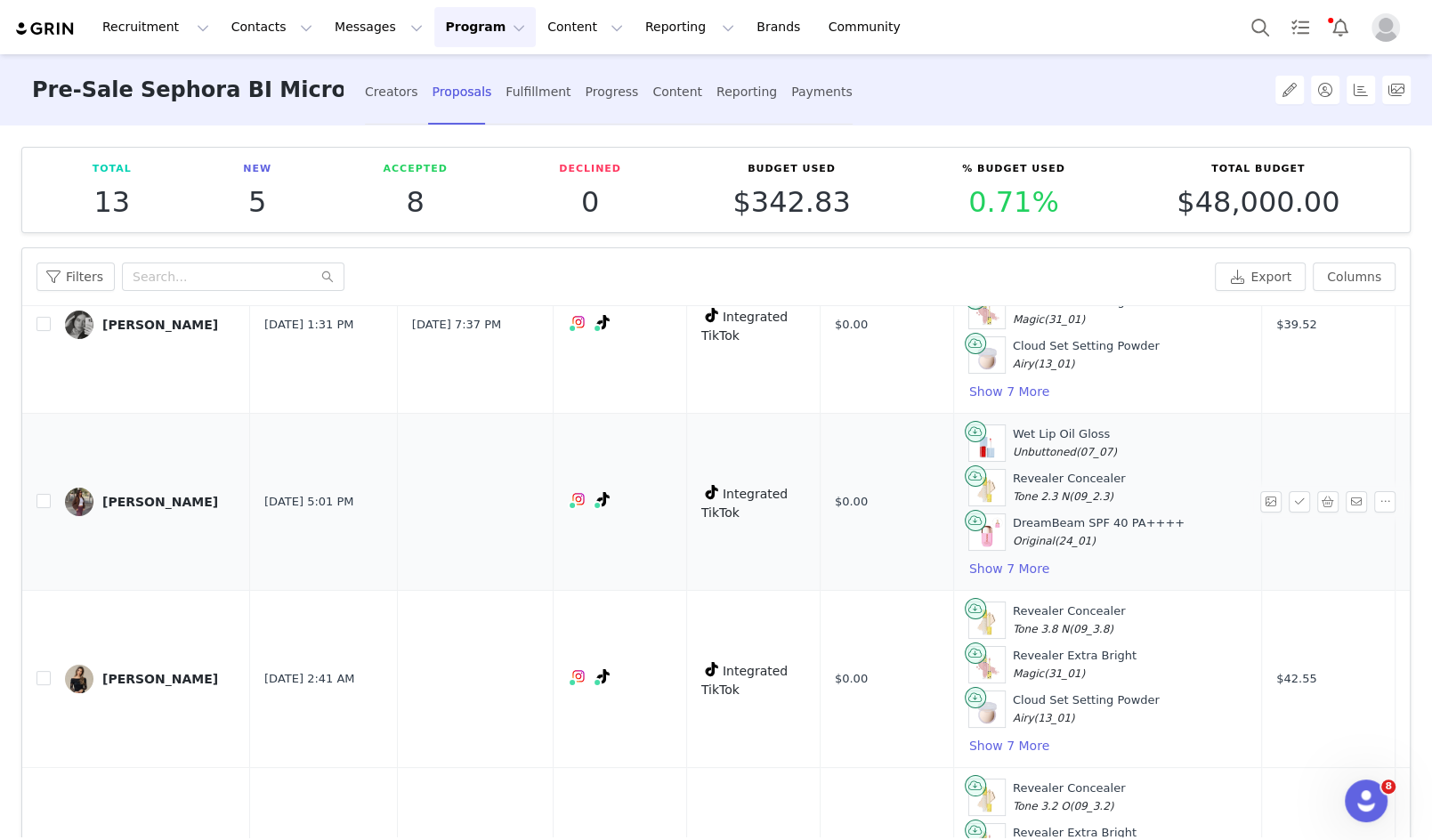
scroll to position [113, 0]
click at [974, 558] on button "Show 7 More" at bounding box center [1008, 566] width 81 height 21
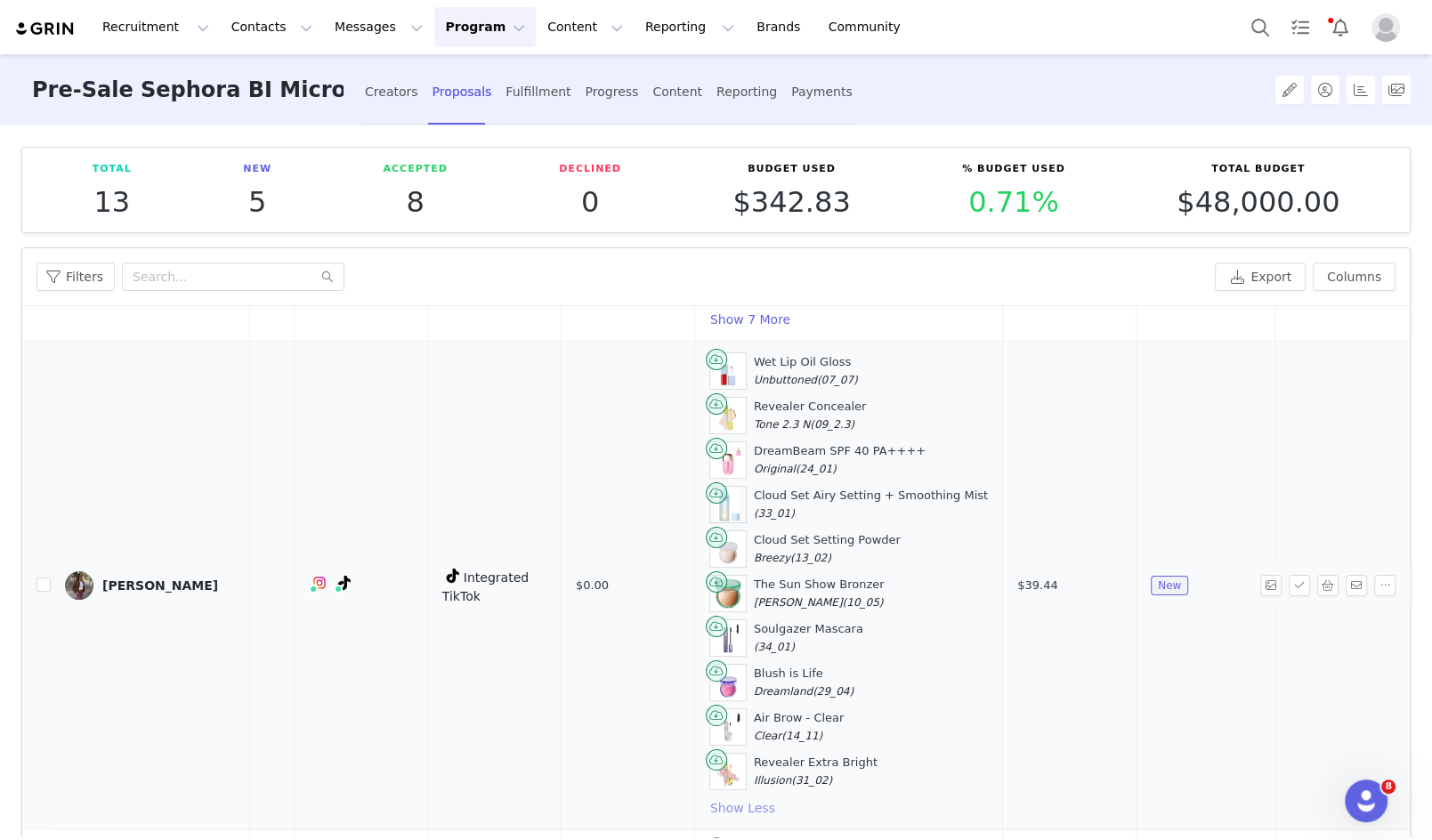
scroll to position [197, 259]
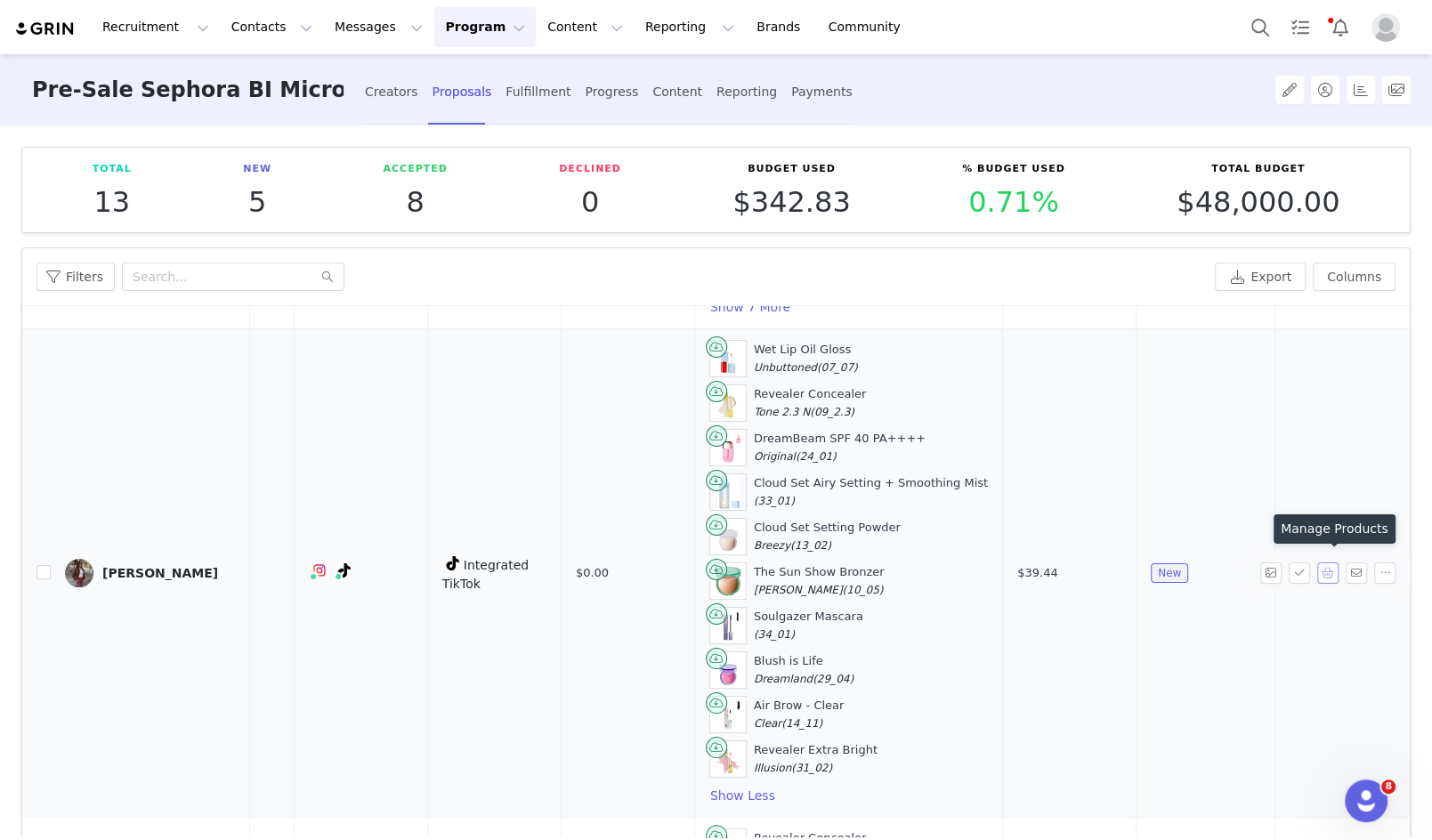
click at [1331, 572] on button "button" at bounding box center [1327, 573] width 21 height 21
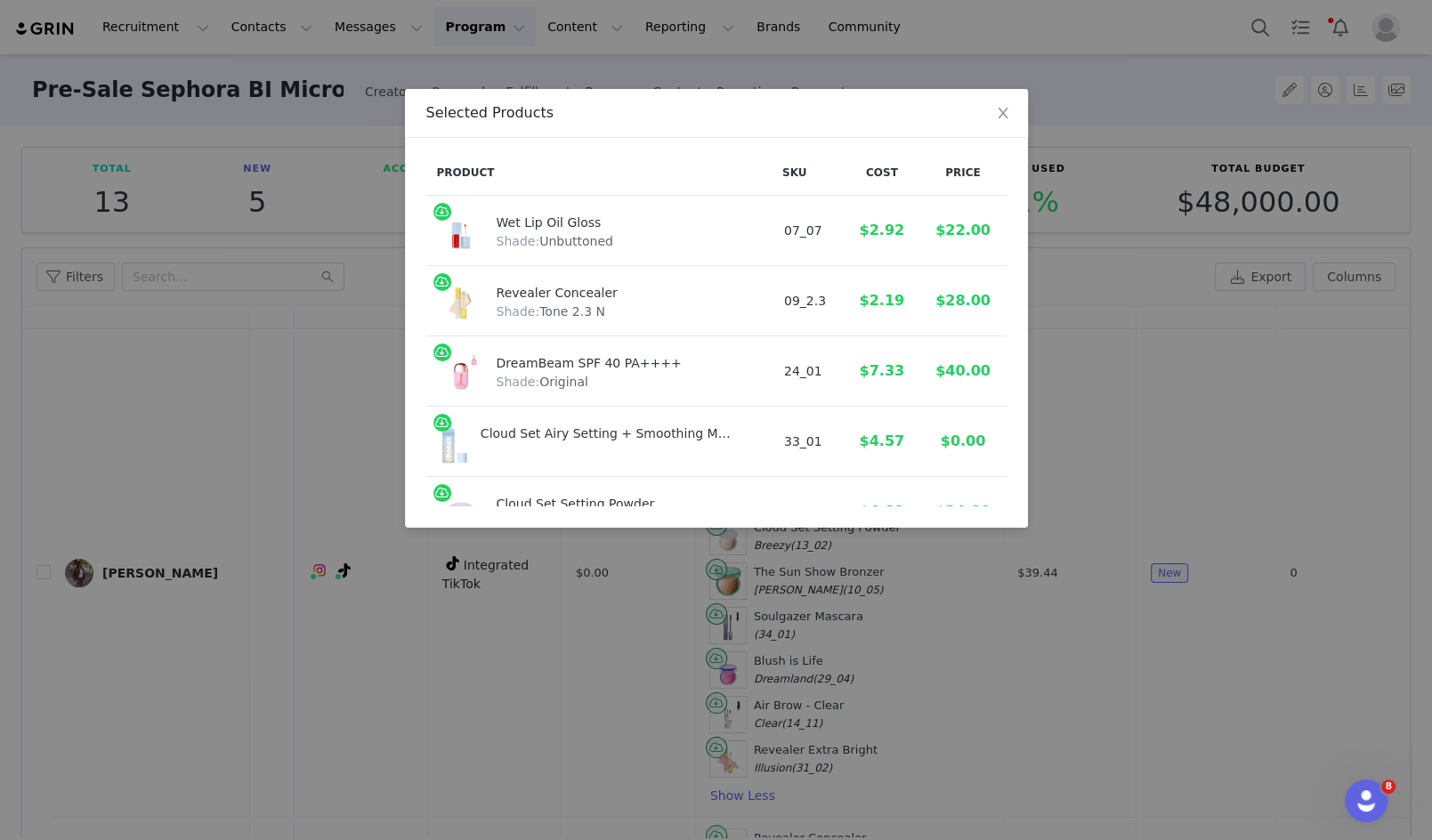
scroll to position [419, 0]
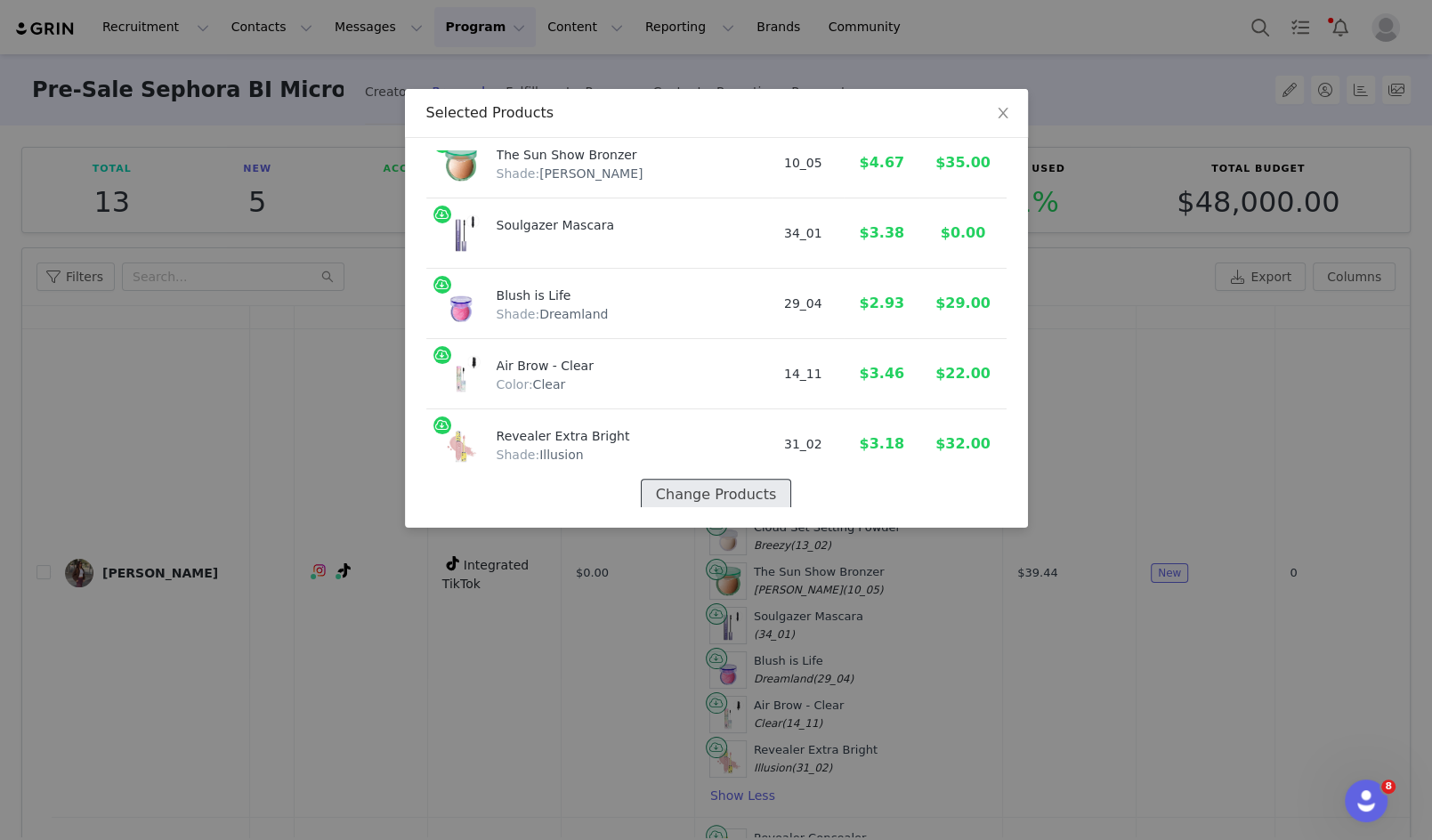
click at [693, 493] on button "Change Products" at bounding box center [716, 494] width 150 height 32
select select "7588672"
select select "28418355"
select select "28417461"
select select "7588769"
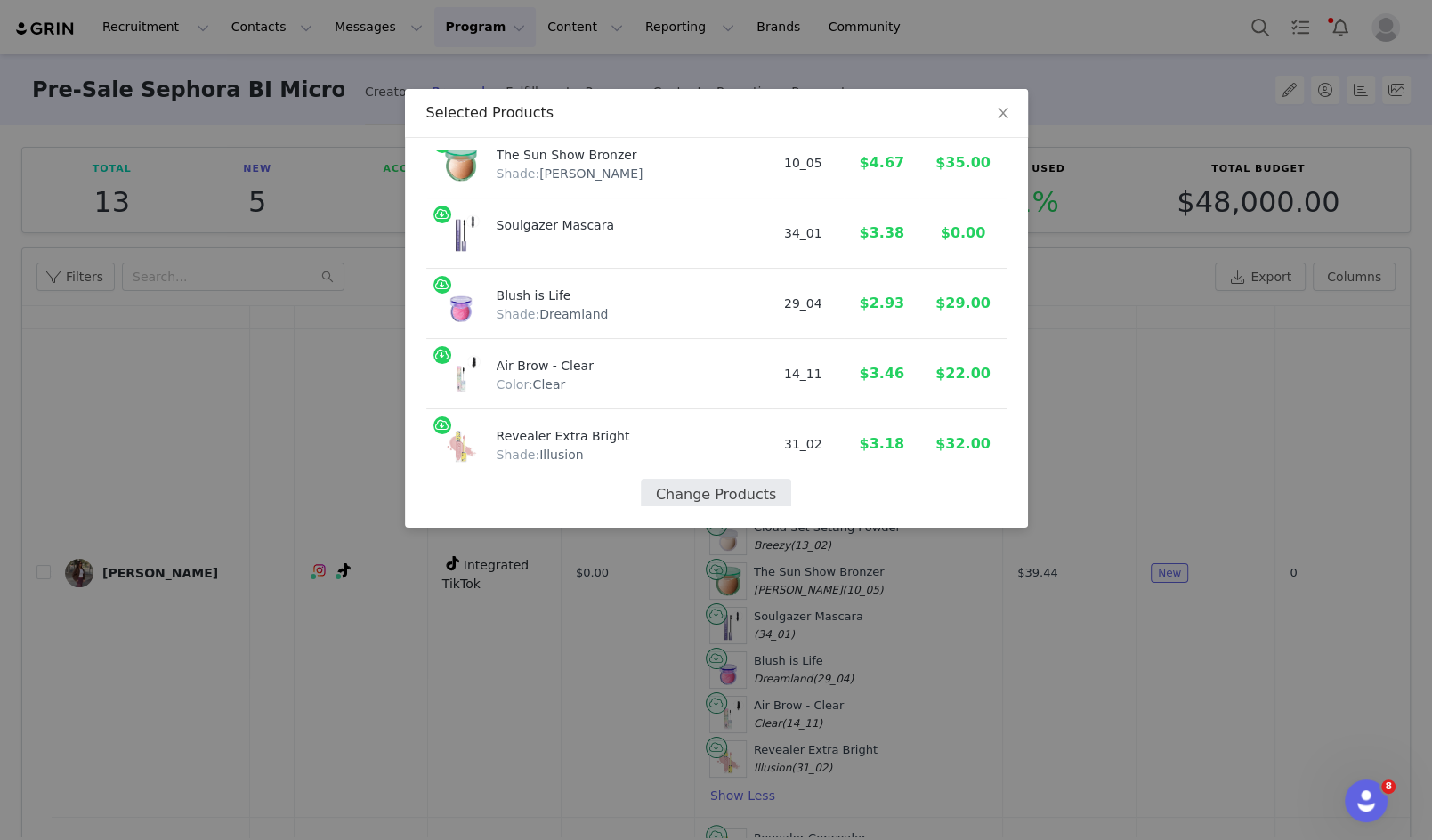
select select "20288643"
select select "28415001"
select select "28417421"
select select "28417509"
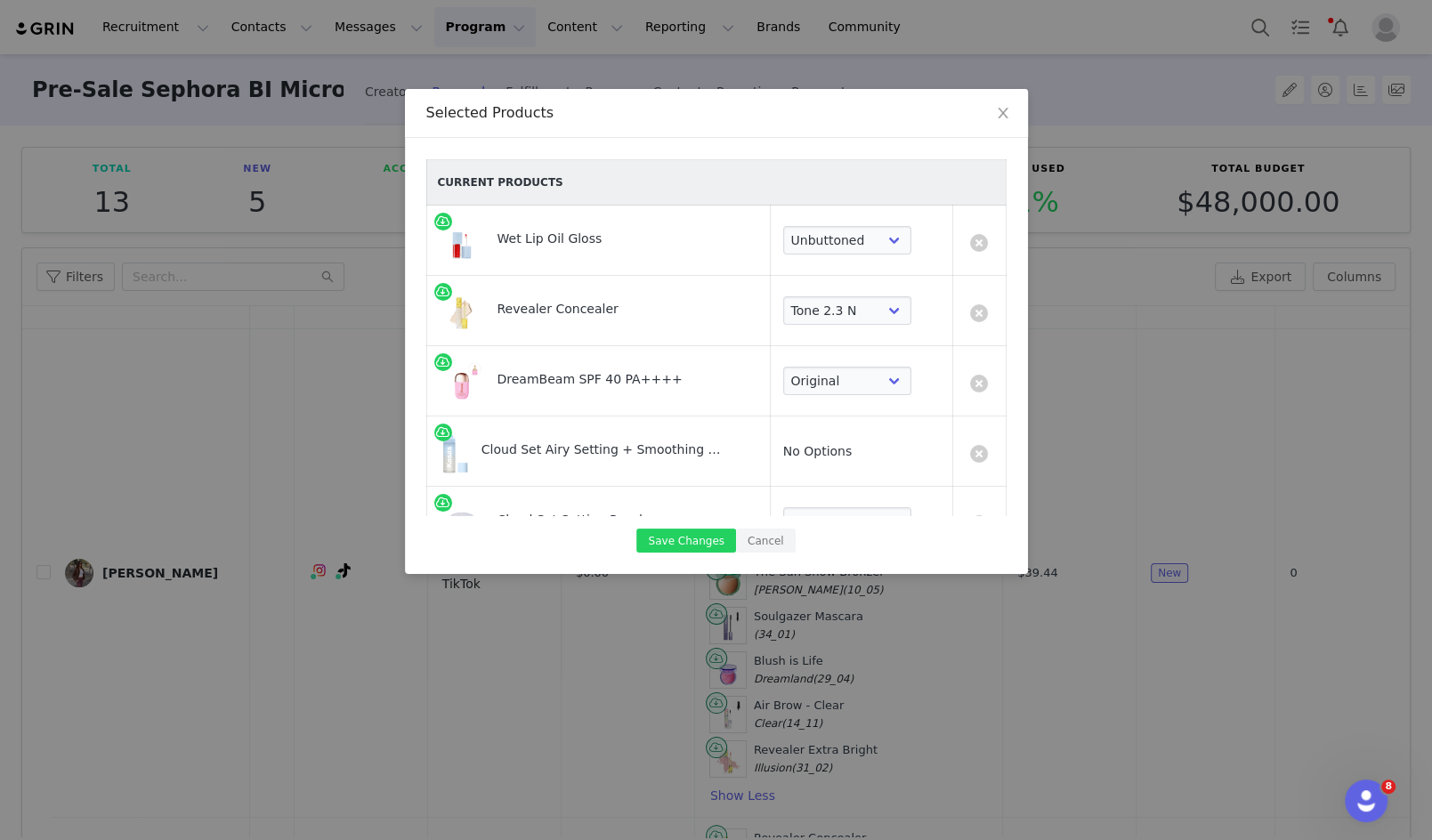
scroll to position [446, 0]
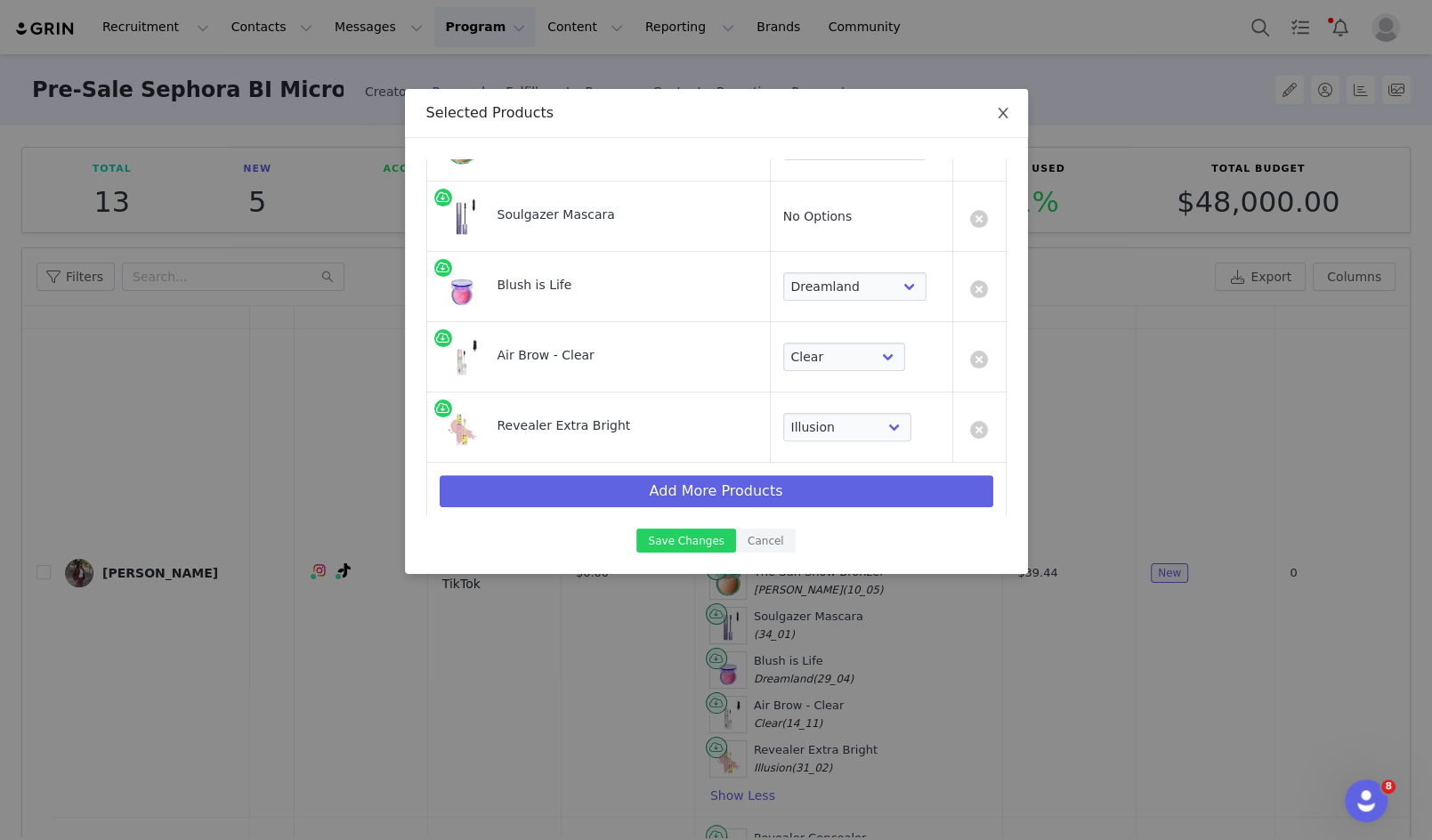
click at [1014, 109] on span "Close" at bounding box center [1003, 113] width 49 height 49
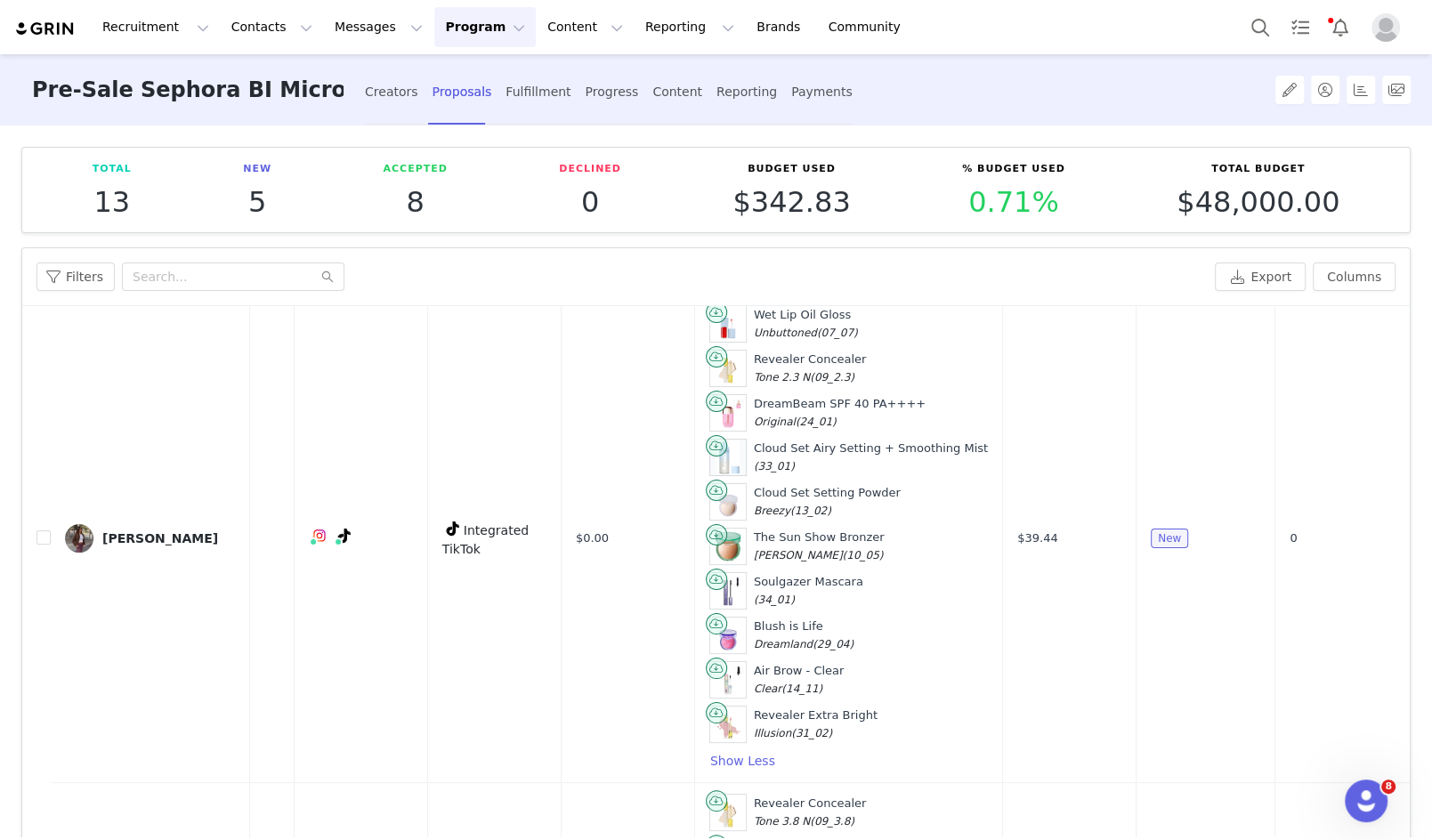
scroll to position [249, 259]
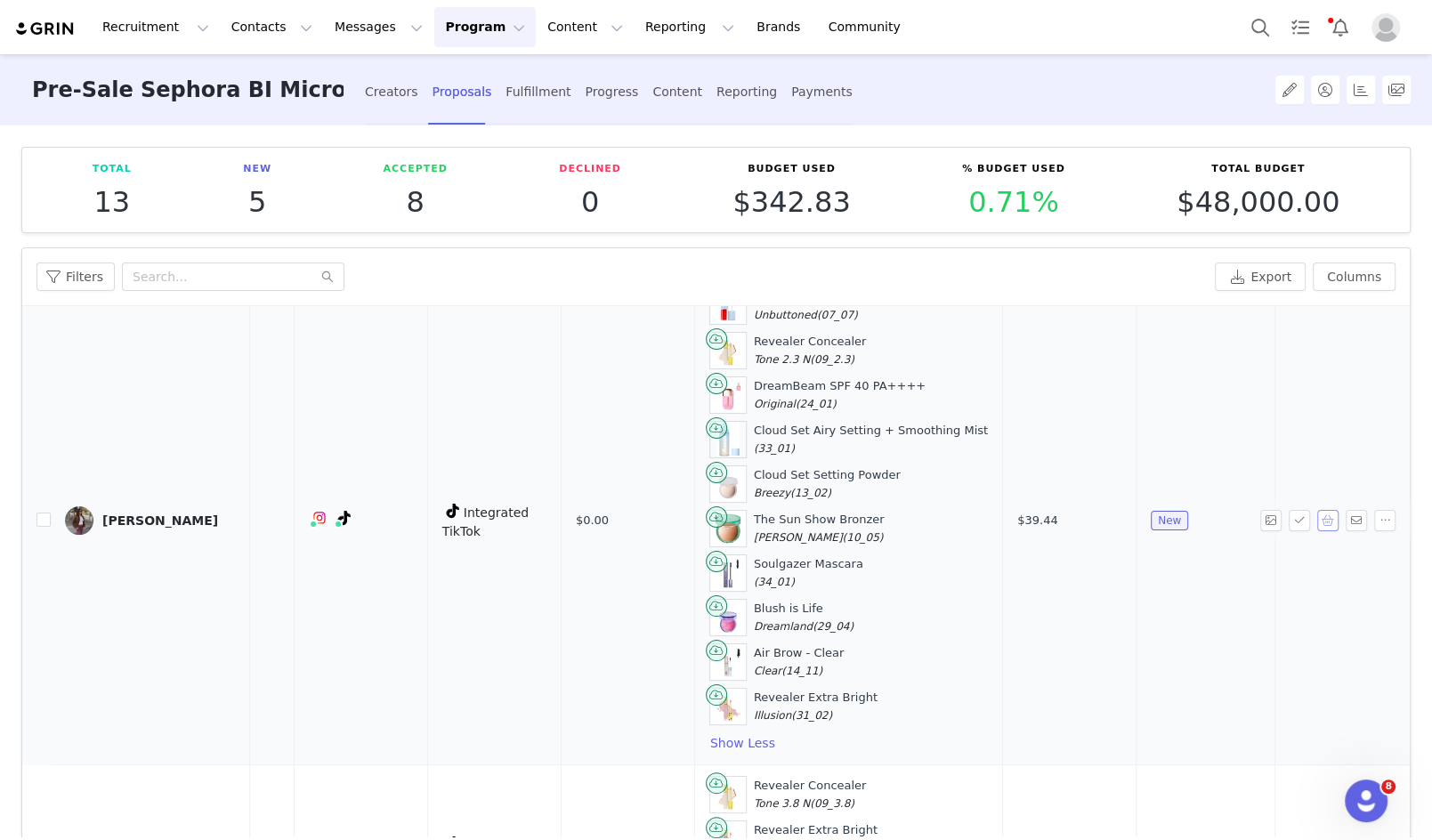
click at [1328, 518] on button "button" at bounding box center [1327, 520] width 21 height 21
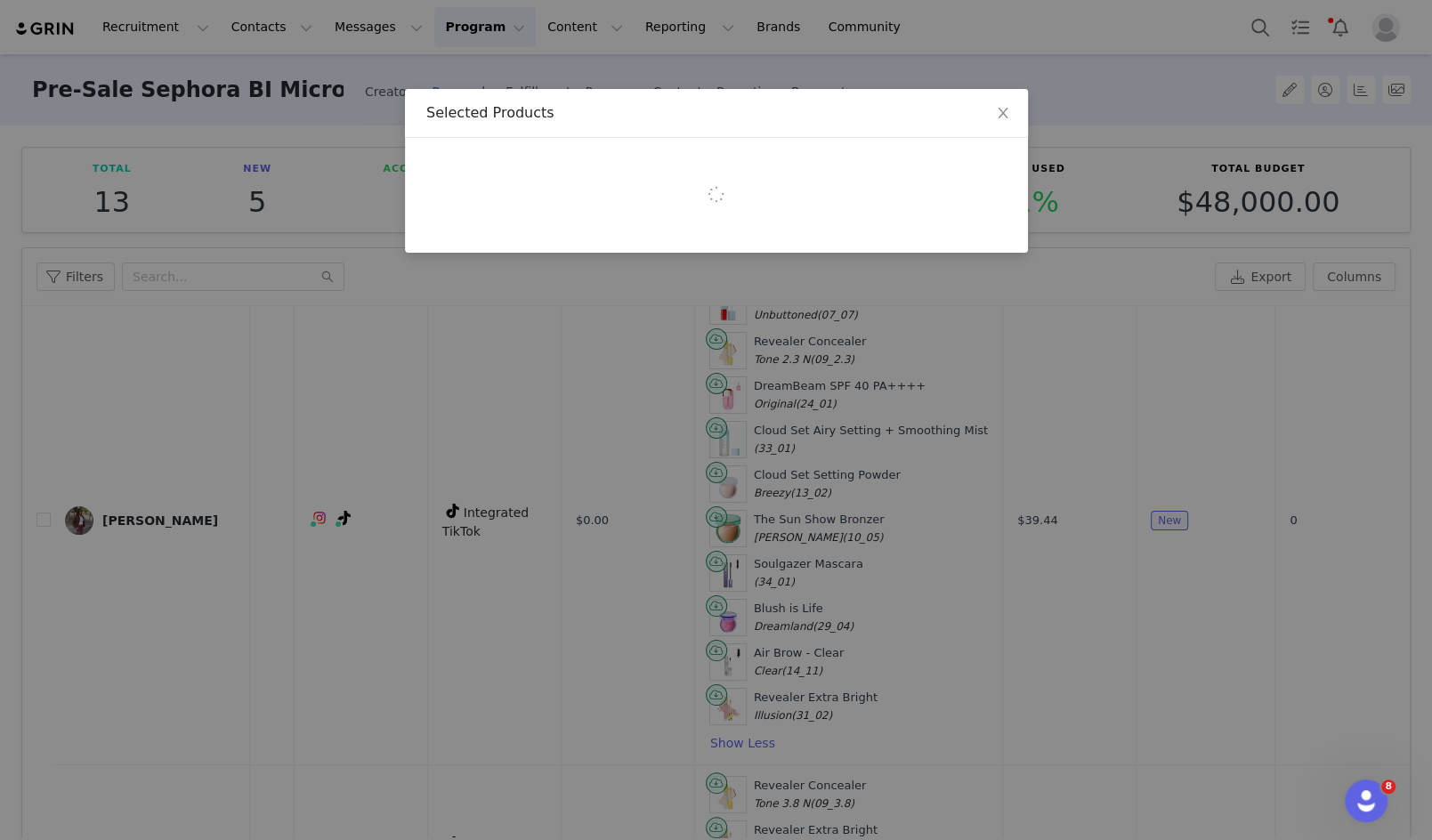
select select "7588672"
select select "28418355"
select select "28417461"
select select "7588769"
select select "20288643"
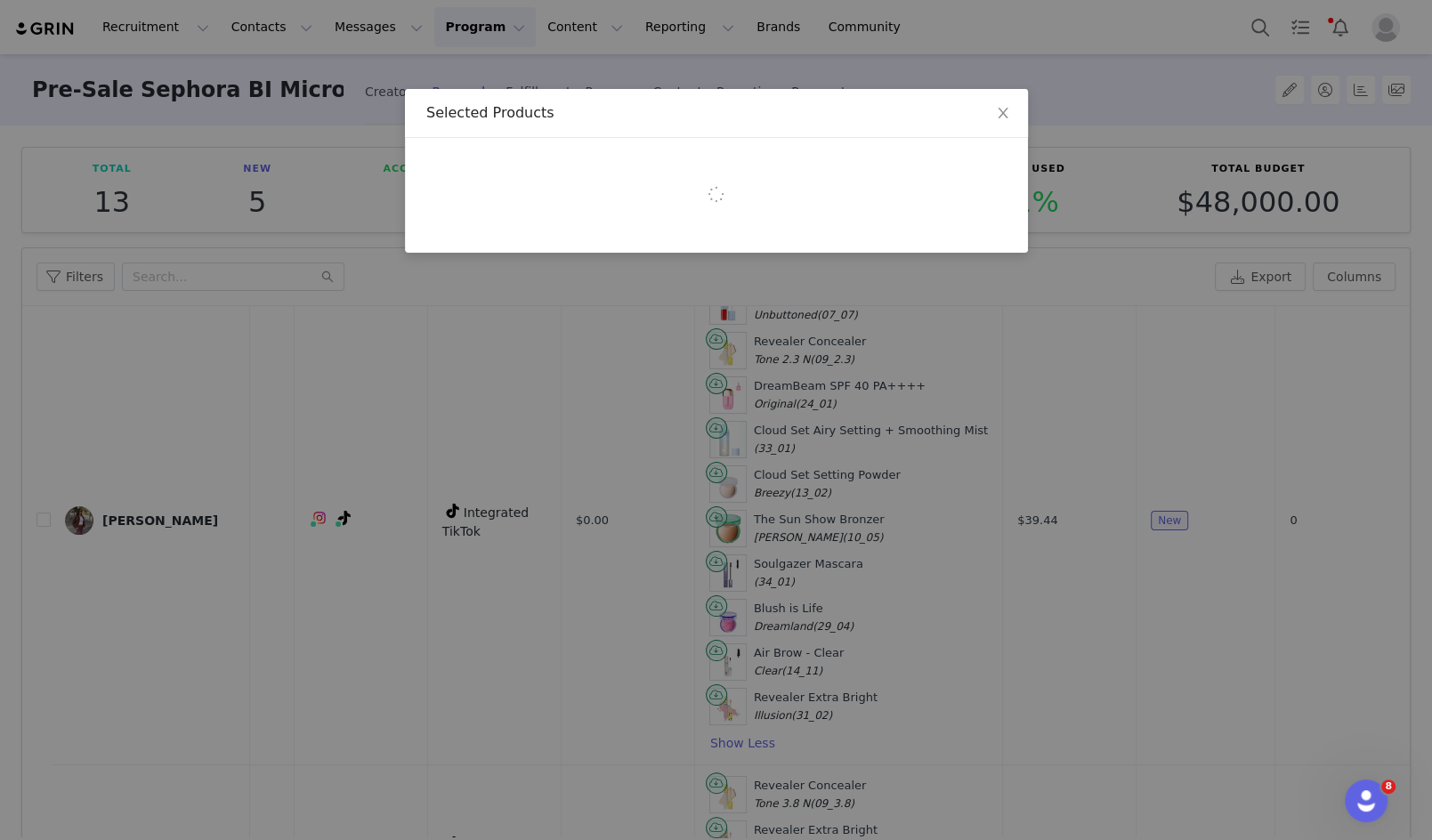
select select "28415001"
select select "28417421"
select select "28417509"
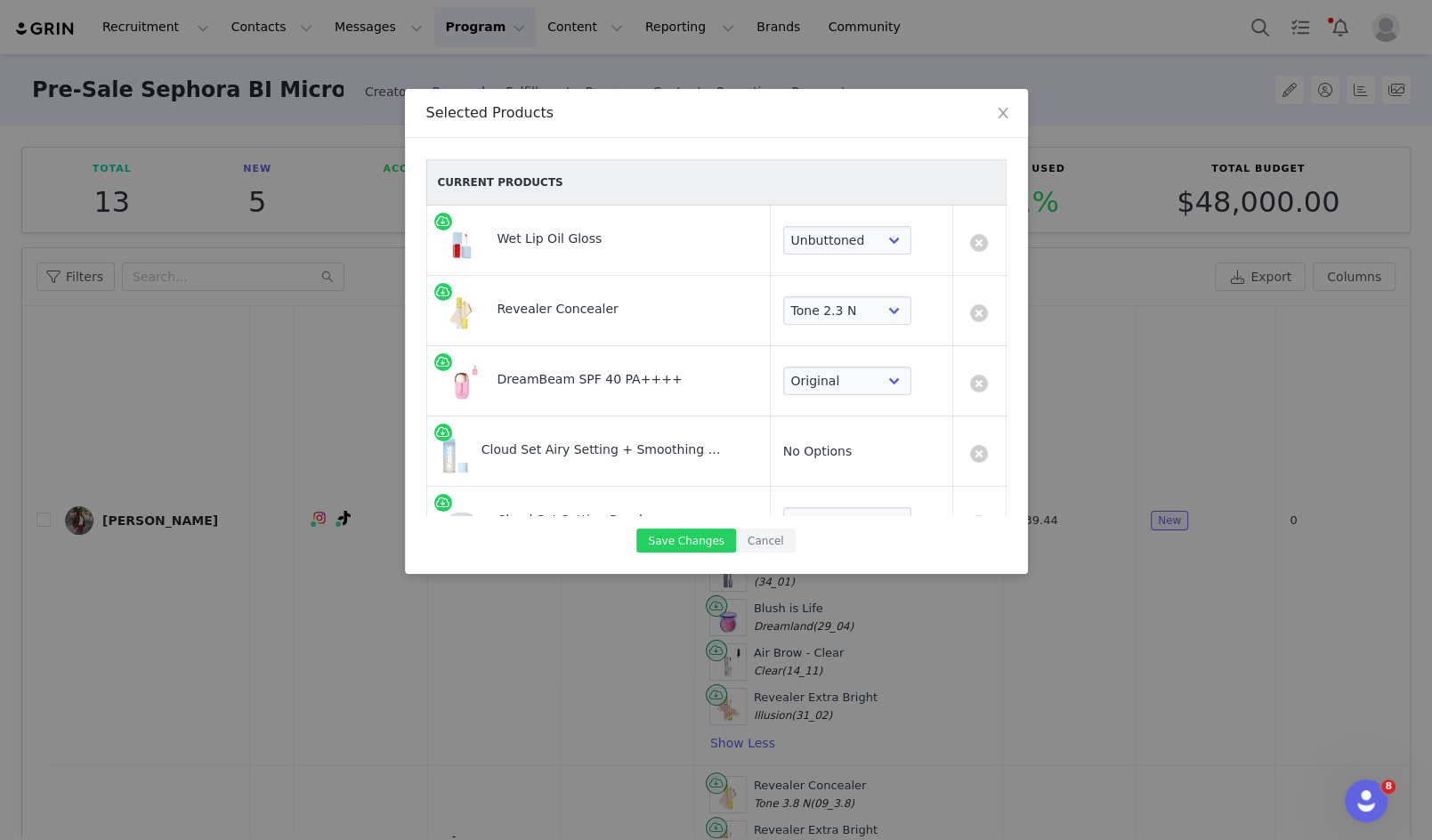
scroll to position [446, 0]
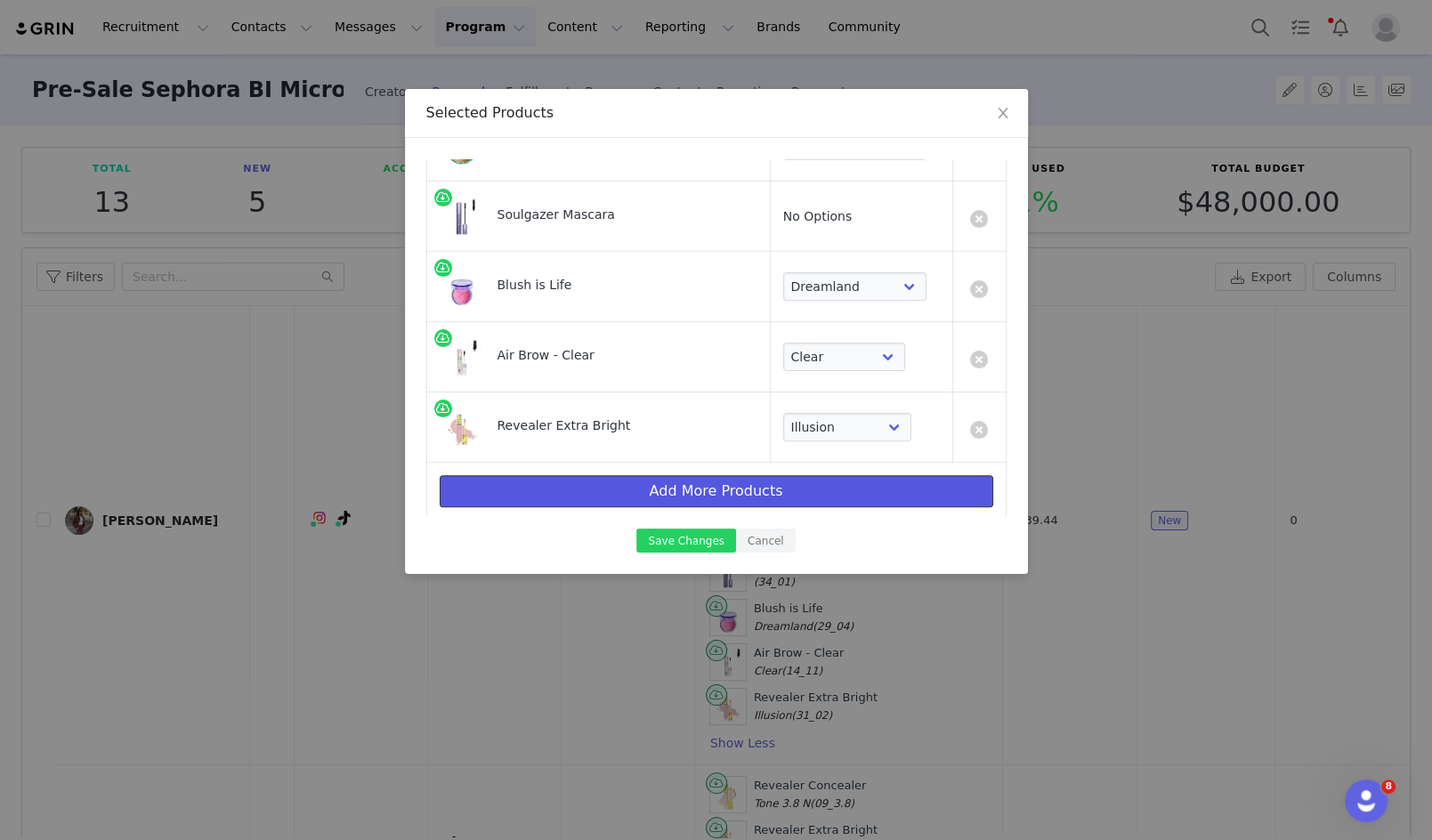
click at [772, 483] on button "Add More Products" at bounding box center [716, 490] width 554 height 32
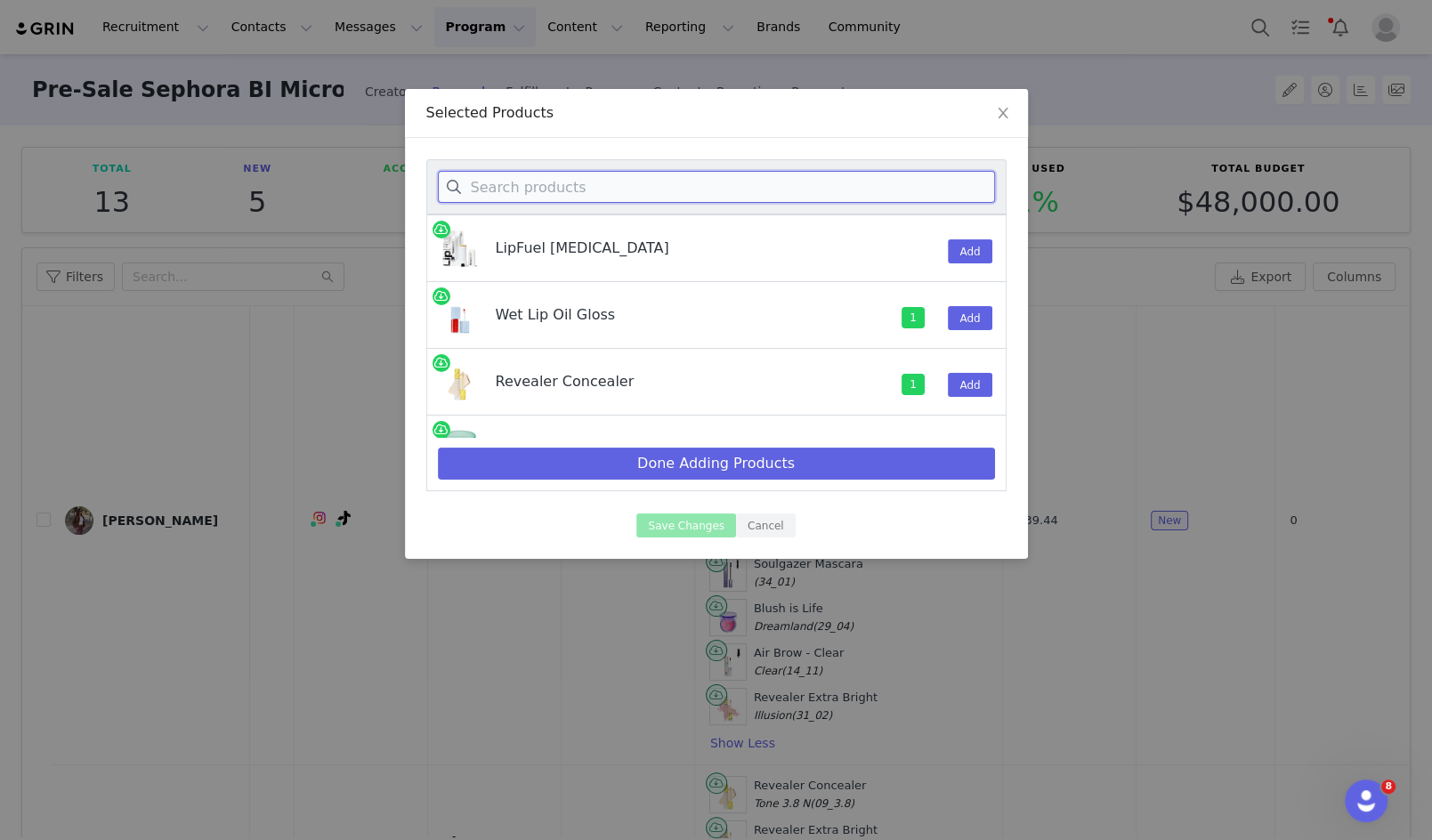
click at [791, 183] on input at bounding box center [716, 187] width 557 height 32
type input "clou"
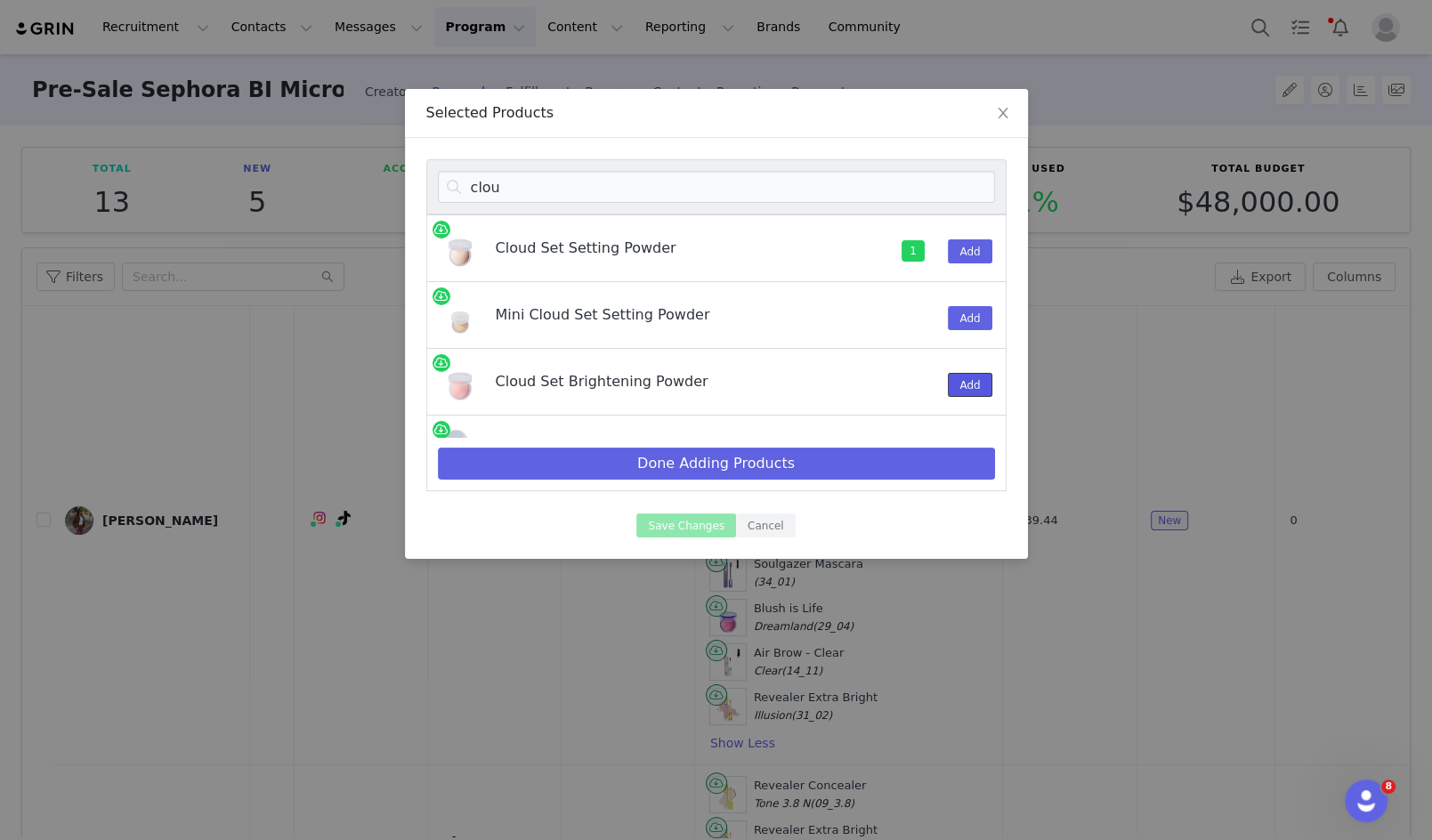
click at [981, 383] on button "Add" at bounding box center [970, 384] width 44 height 24
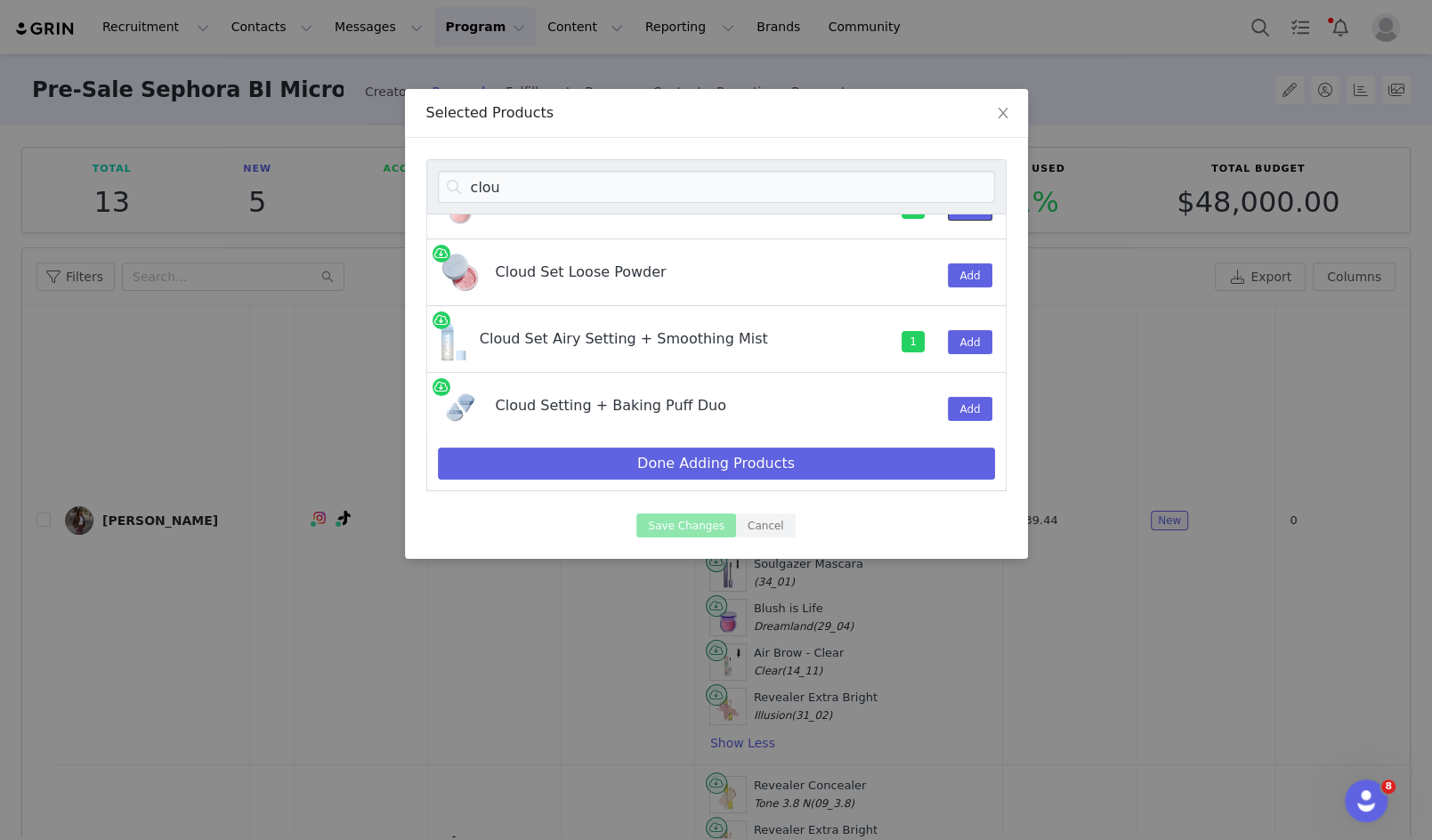
scroll to position [165, 0]
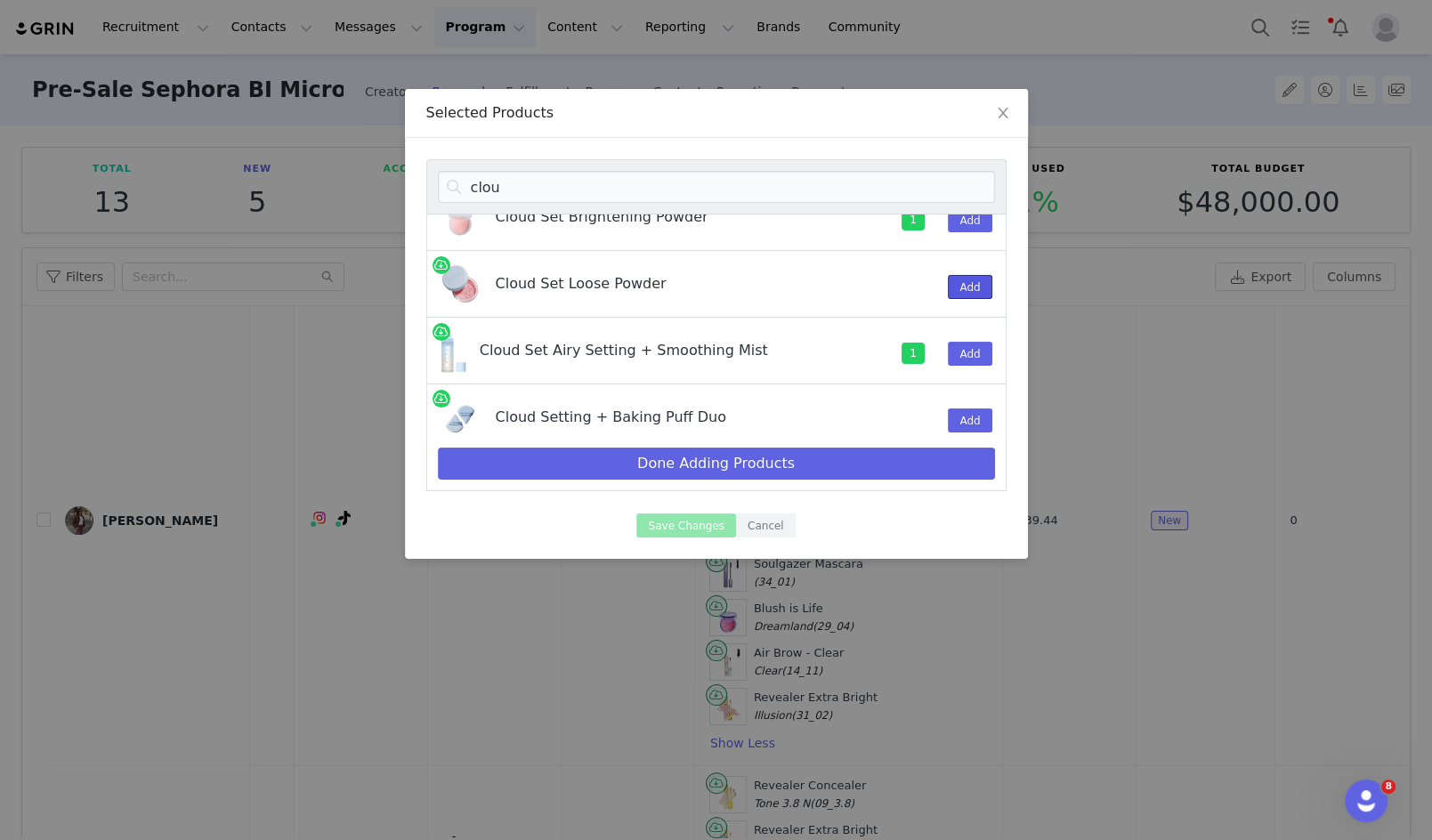
click at [961, 284] on button "Add" at bounding box center [970, 286] width 44 height 24
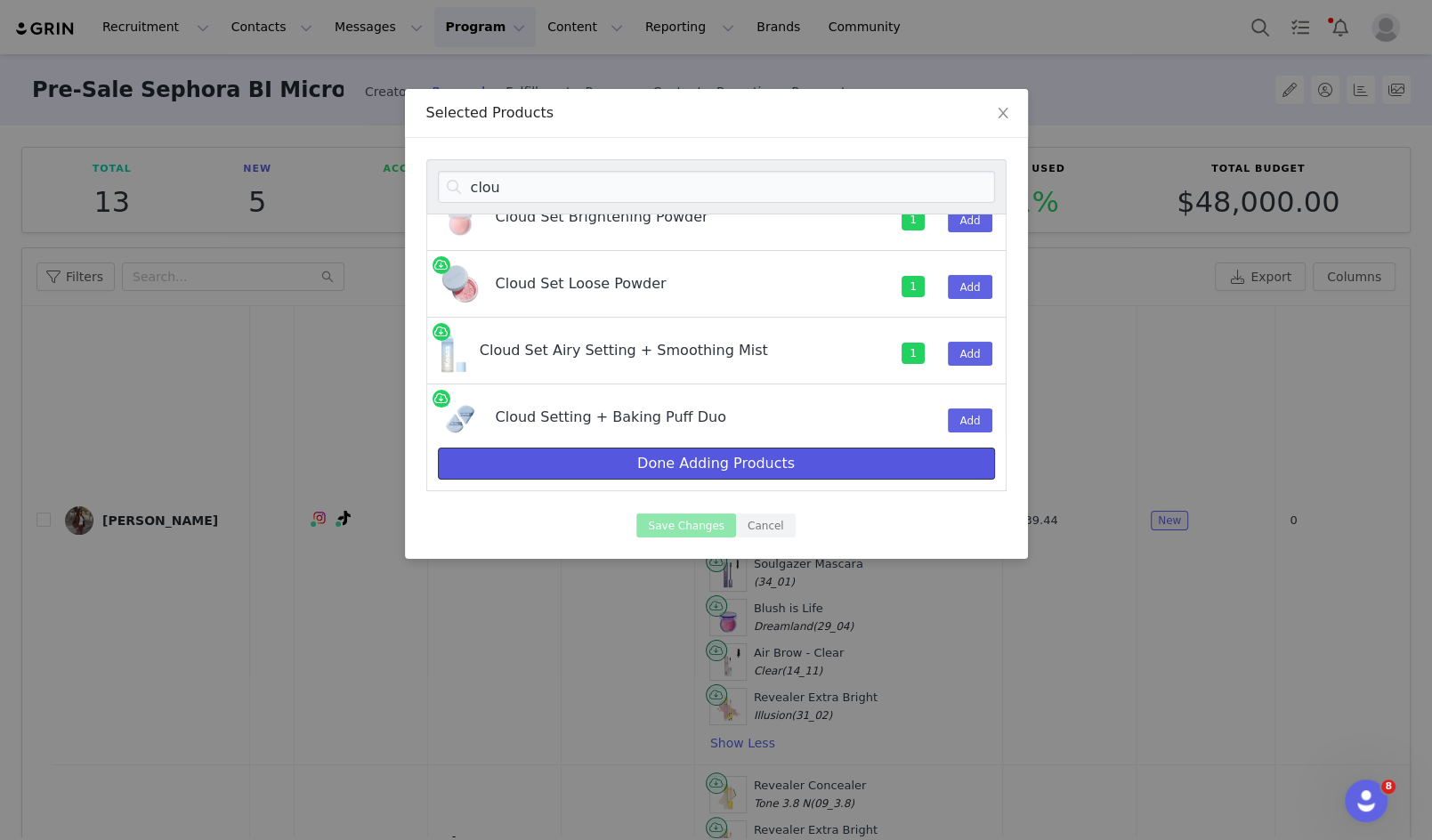
click at [890, 457] on button "Done Adding Products" at bounding box center [716, 463] width 557 height 32
select select "7588672"
select select "28418355"
select select "28417461"
select select "7588769"
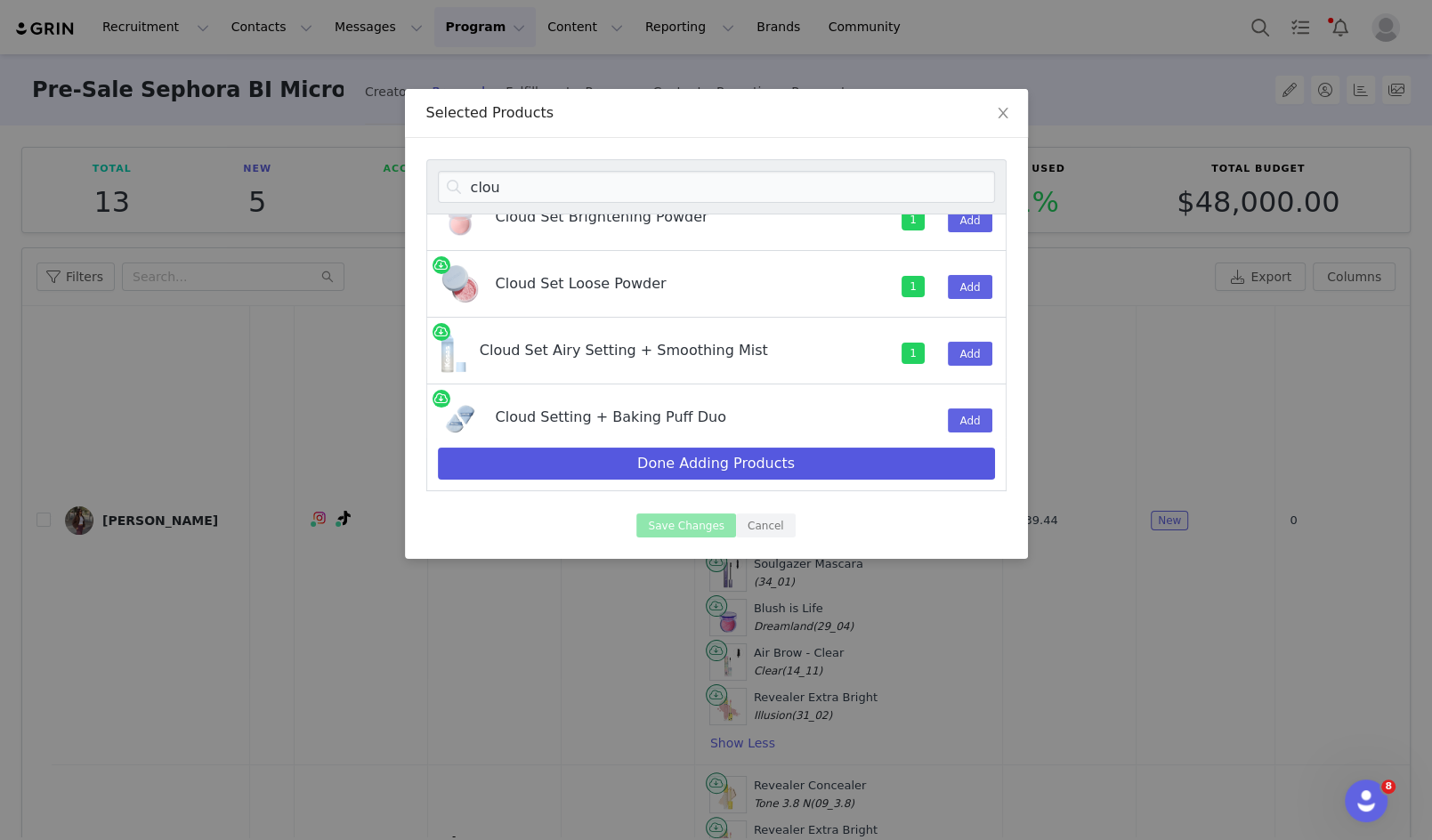
select select "20288643"
select select "28415001"
select select "28417421"
select select "28417509"
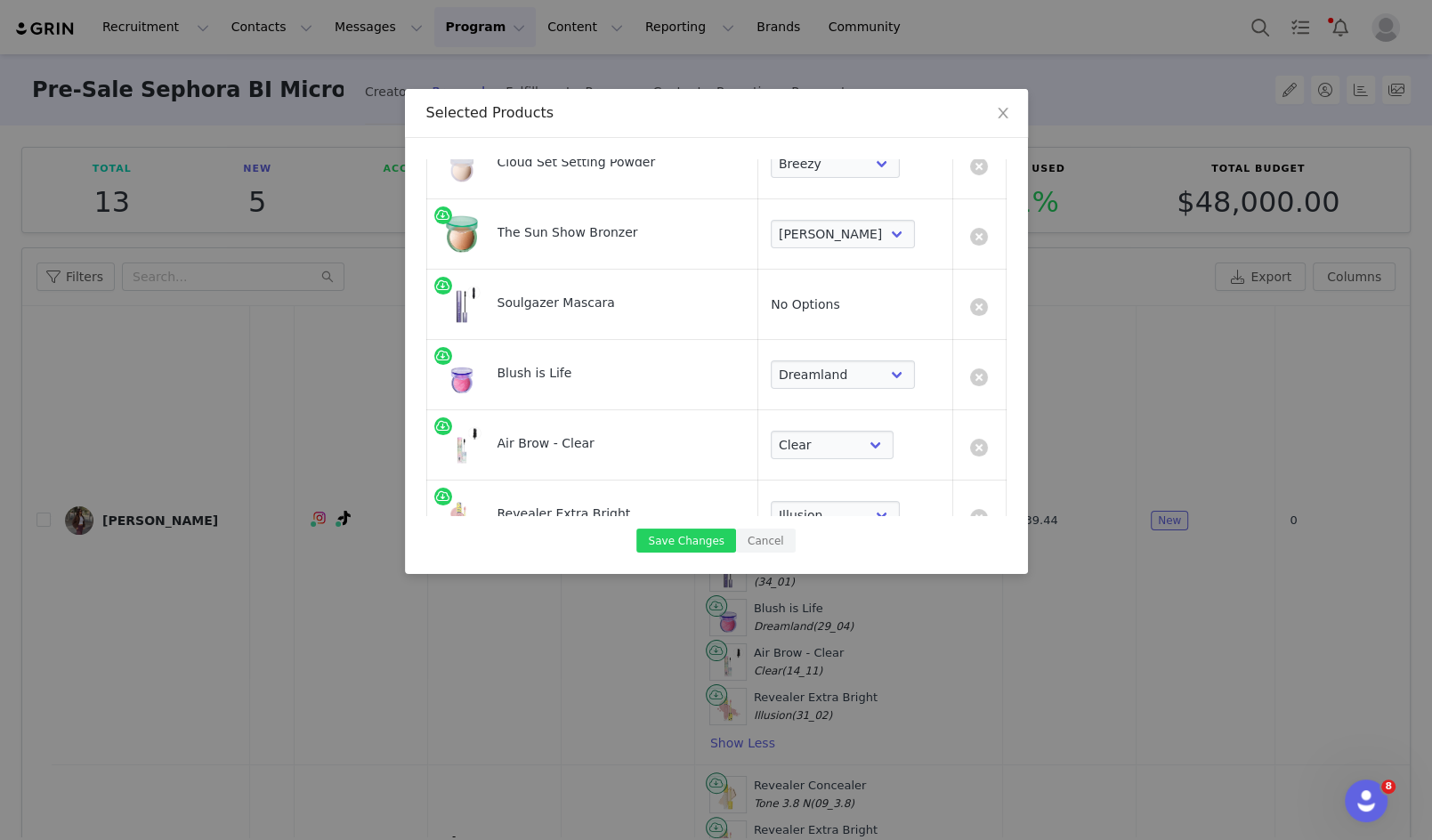
scroll to position [587, 0]
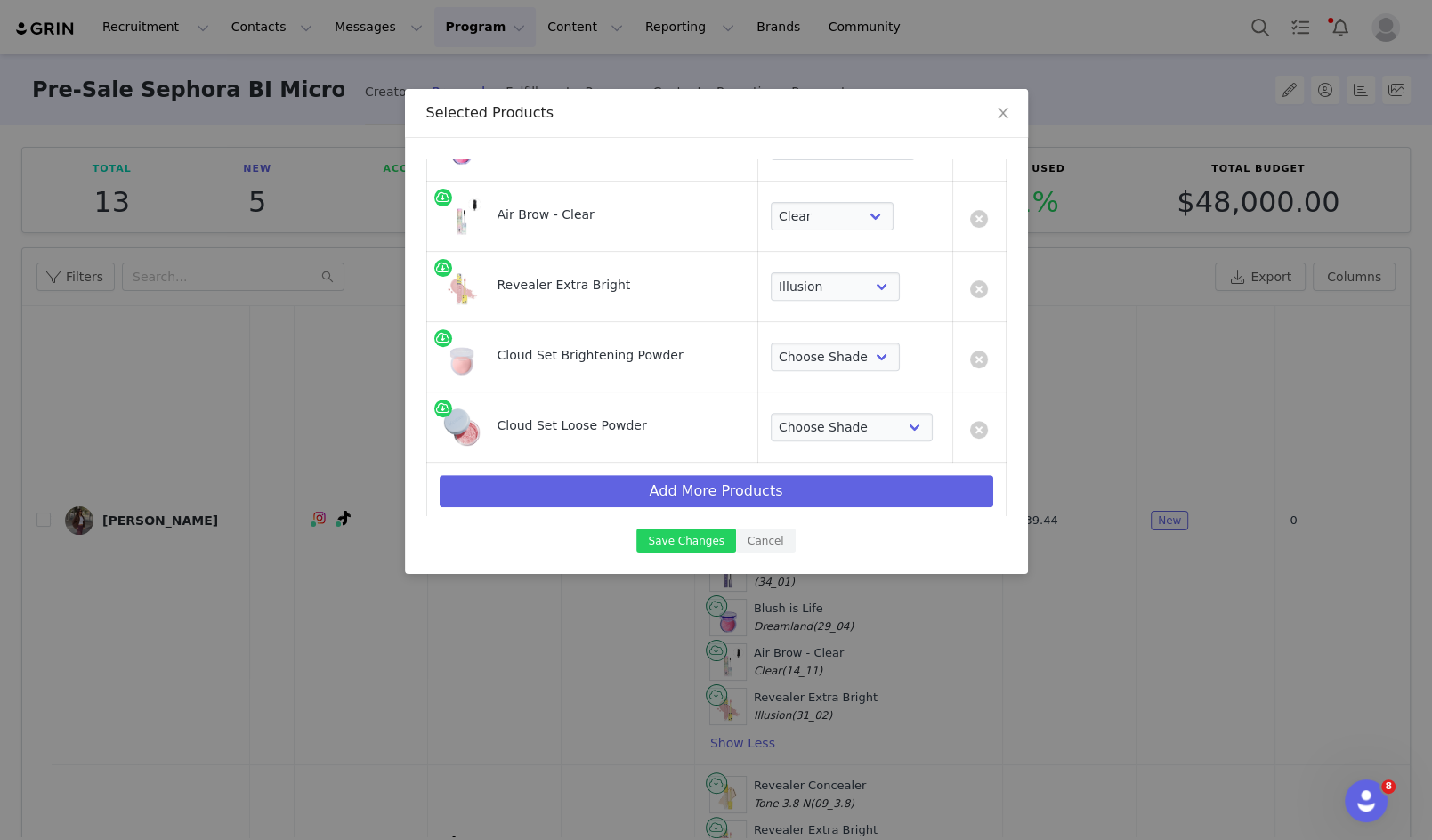
click at [988, 345] on td at bounding box center [978, 357] width 53 height 70
click at [977, 357] on link at bounding box center [978, 359] width 17 height 17
click at [822, 425] on select "Choose Shade Translucent Candy Translucent Buttery Translucent Peachy Transluce…" at bounding box center [851, 426] width 162 height 28
select select "28418131"
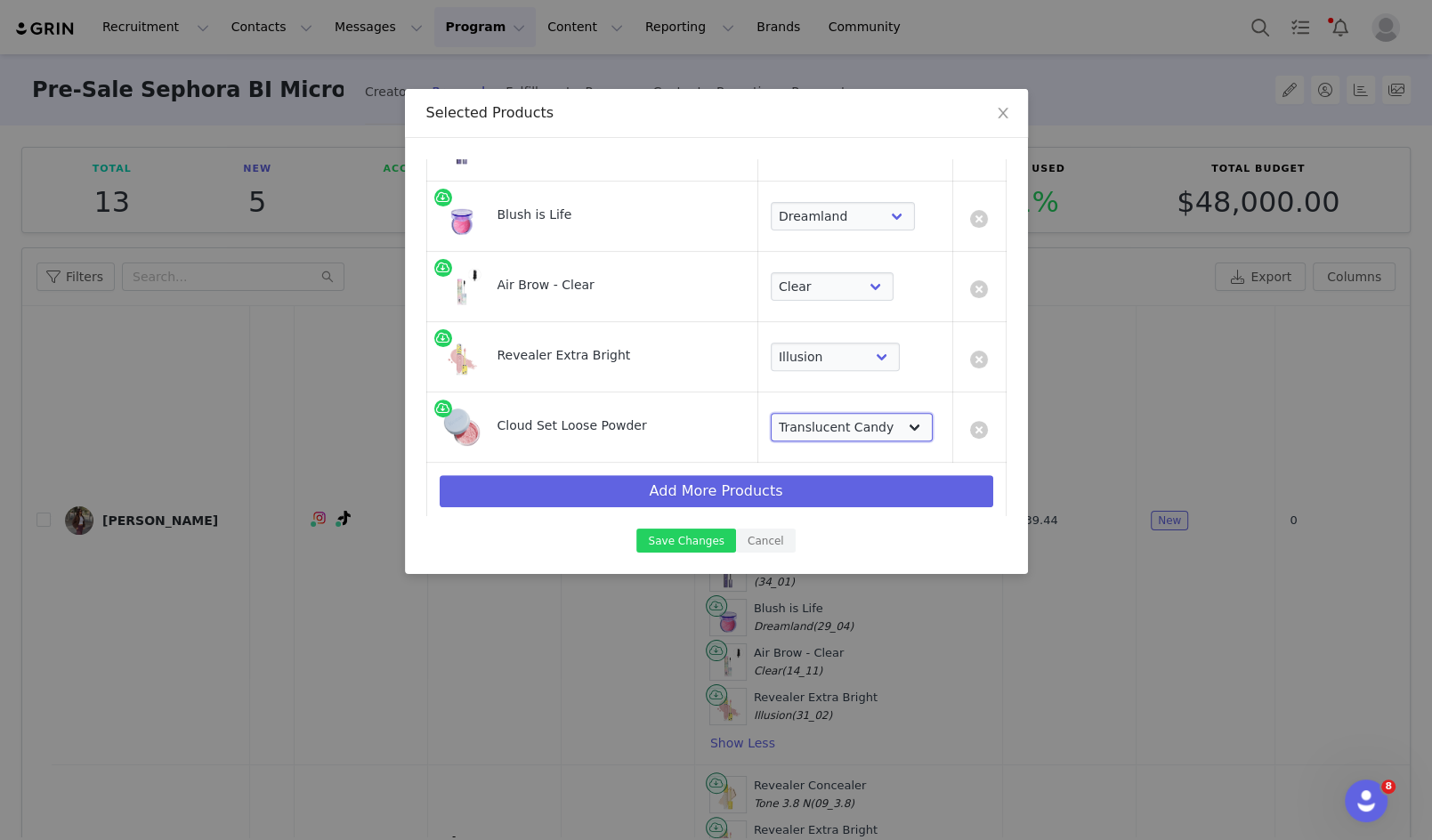
click at [770, 413] on select "Choose Shade Translucent Candy Translucent Buttery Translucent Peachy Transluce…" at bounding box center [851, 426] width 162 height 28
click at [691, 541] on button "Save Changes" at bounding box center [685, 541] width 99 height 24
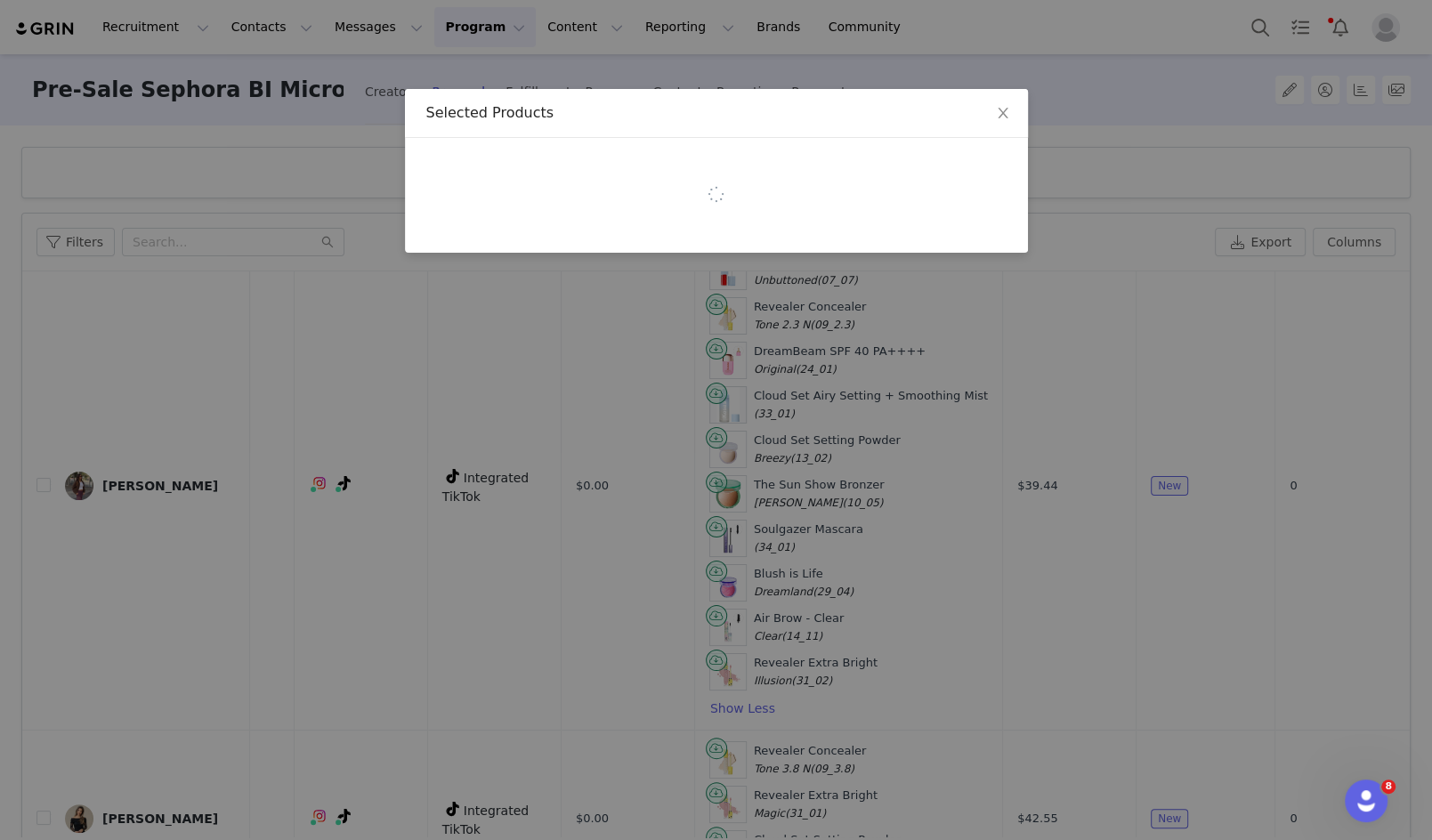
scroll to position [0, 0]
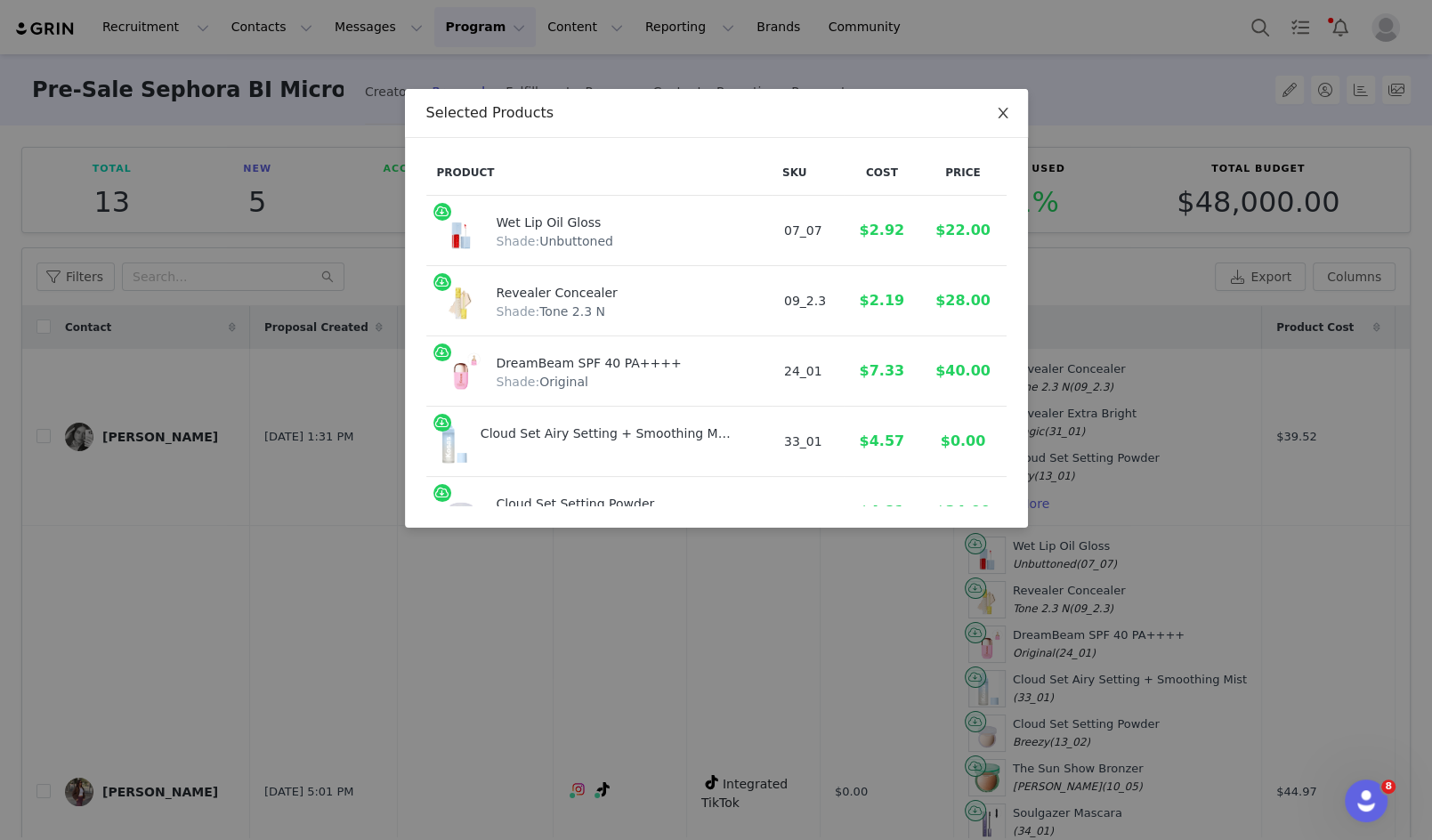
click at [998, 111] on icon "icon: close" at bounding box center [1003, 113] width 15 height 15
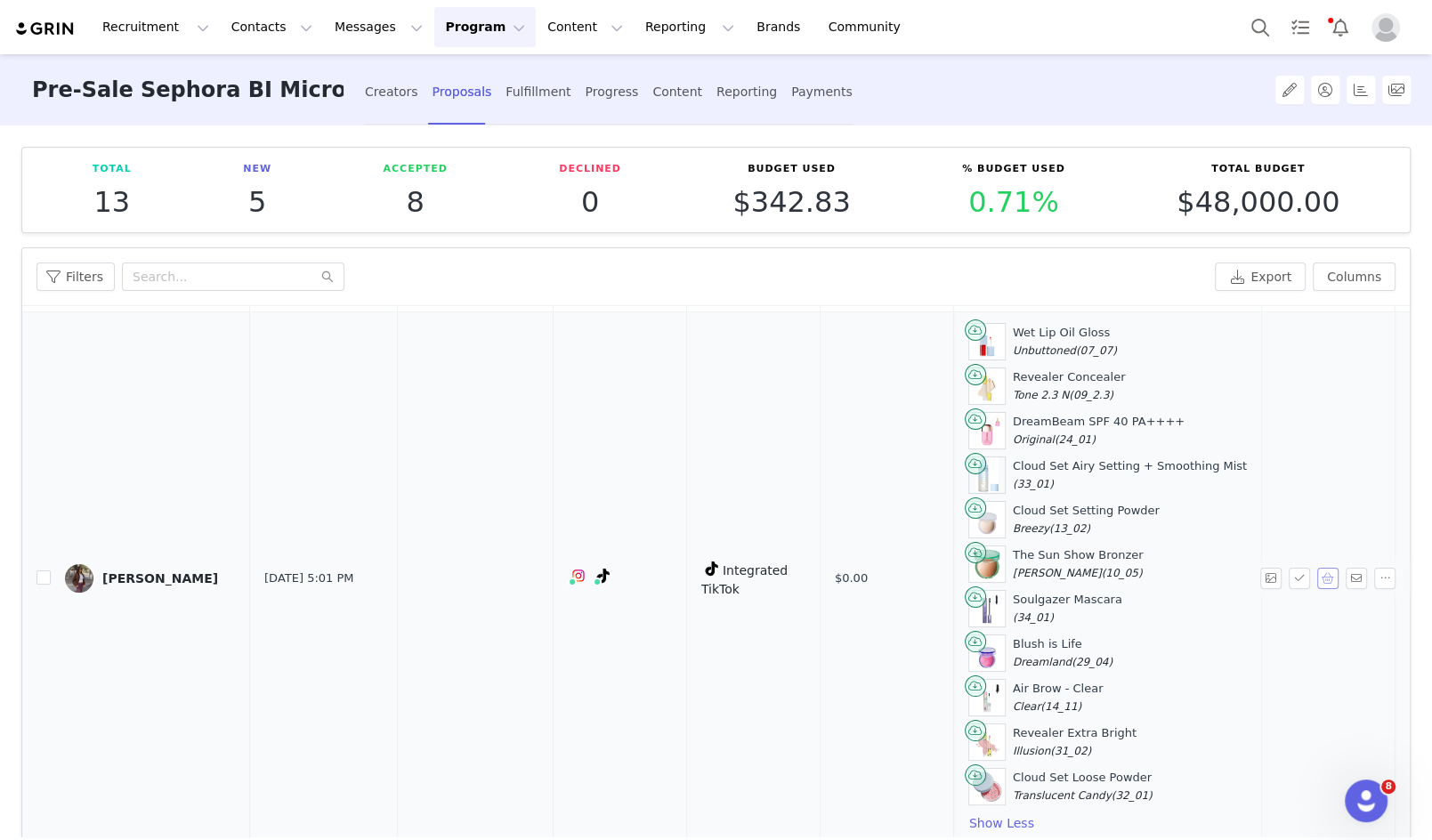
scroll to position [210, 0]
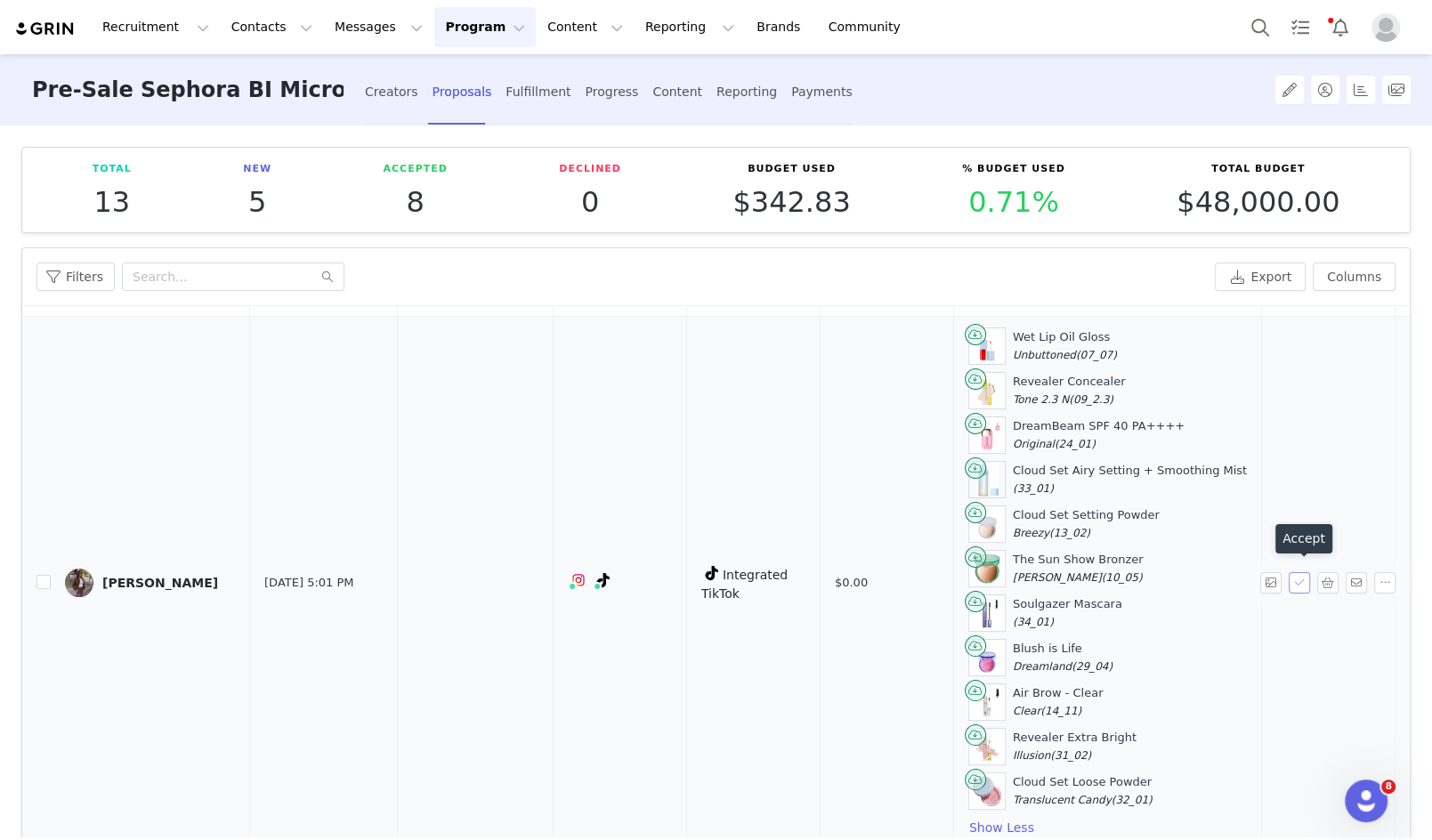
click at [1297, 575] on button "button" at bounding box center [1298, 582] width 21 height 21
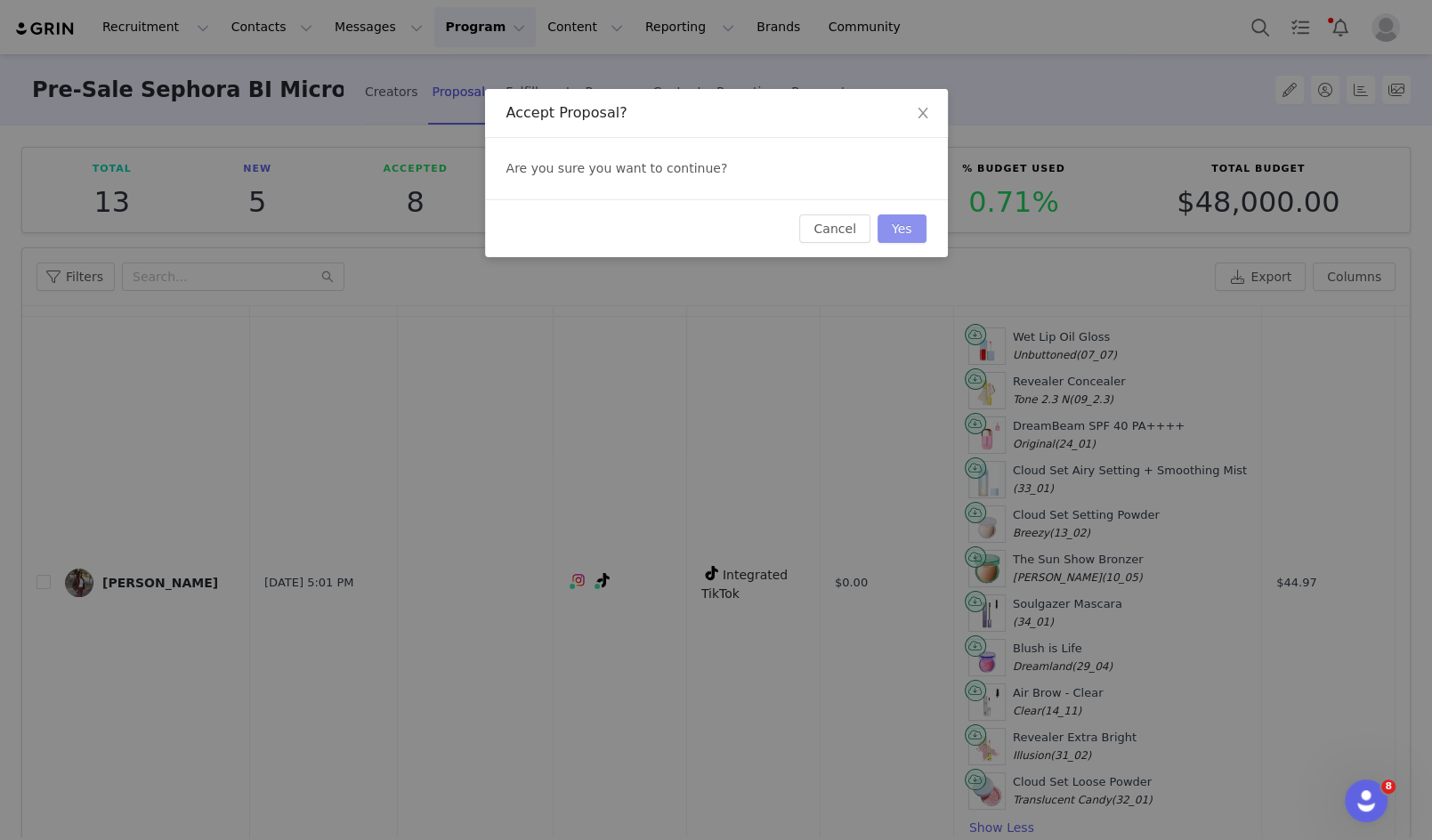
click at [902, 233] on button "Yes" at bounding box center [901, 228] width 48 height 28
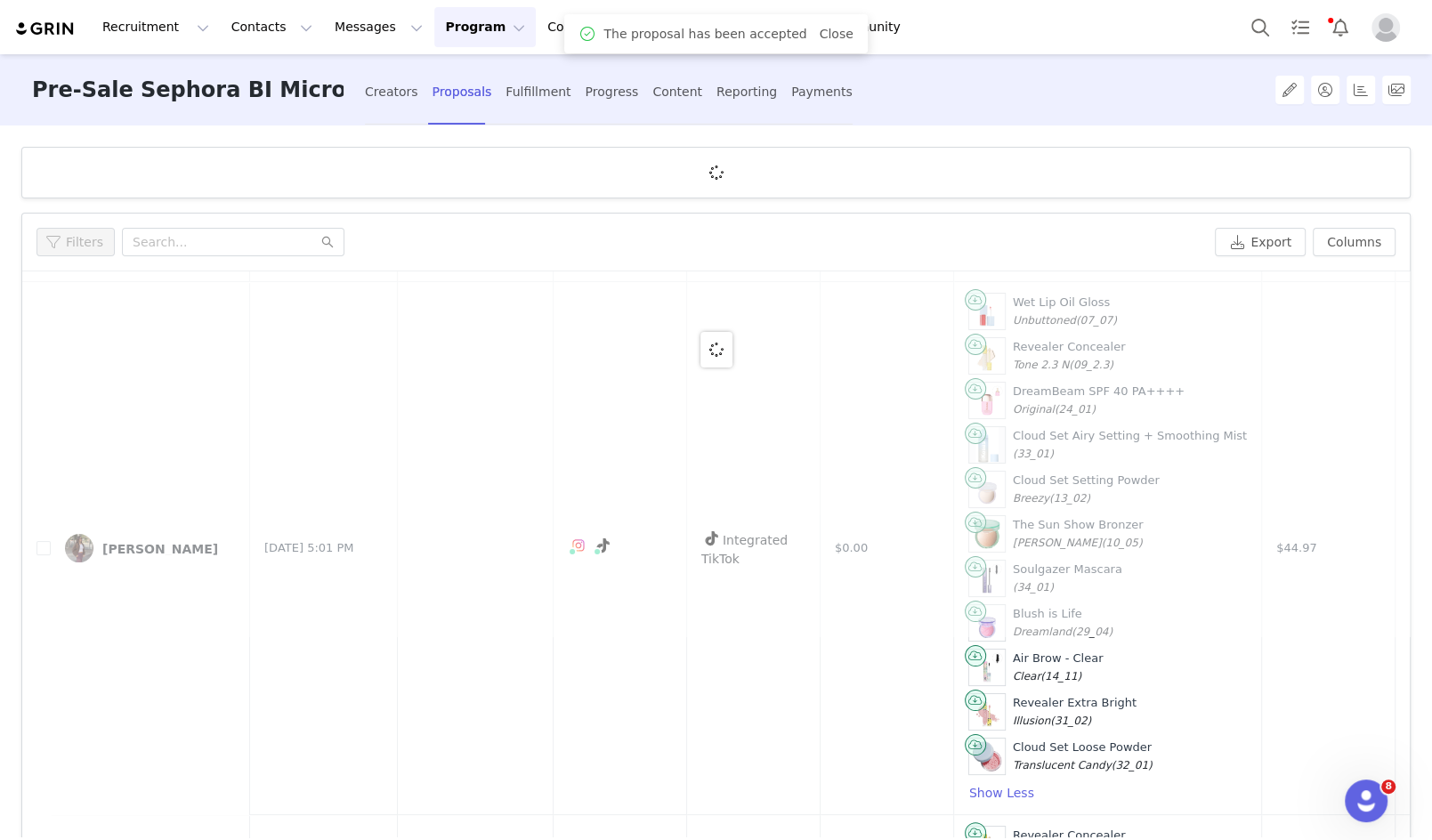
scroll to position [0, 0]
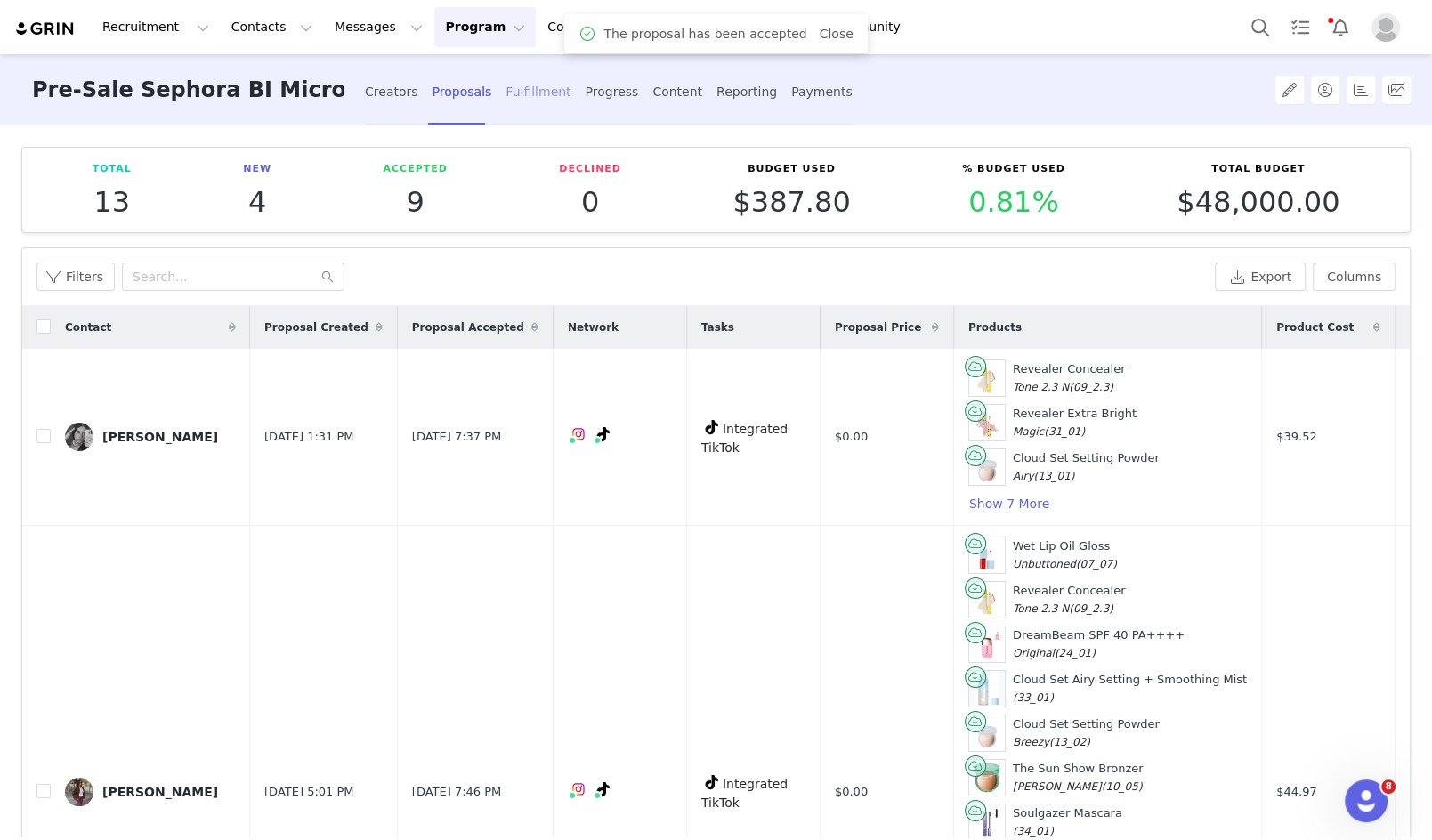
click at [525, 99] on div "Fulfillment" at bounding box center [537, 92] width 65 height 48
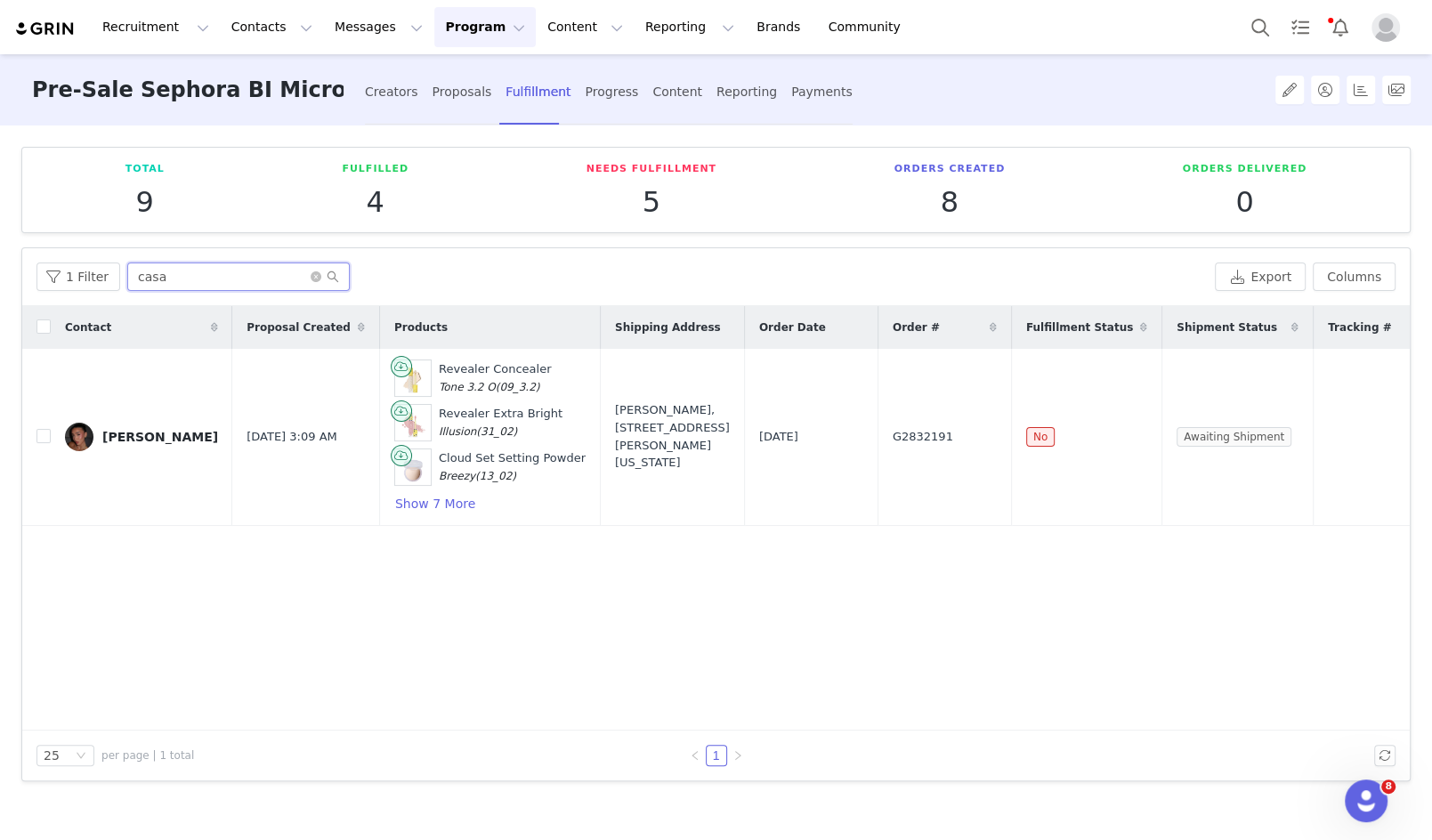
click at [185, 285] on input "casa" at bounding box center [238, 276] width 222 height 28
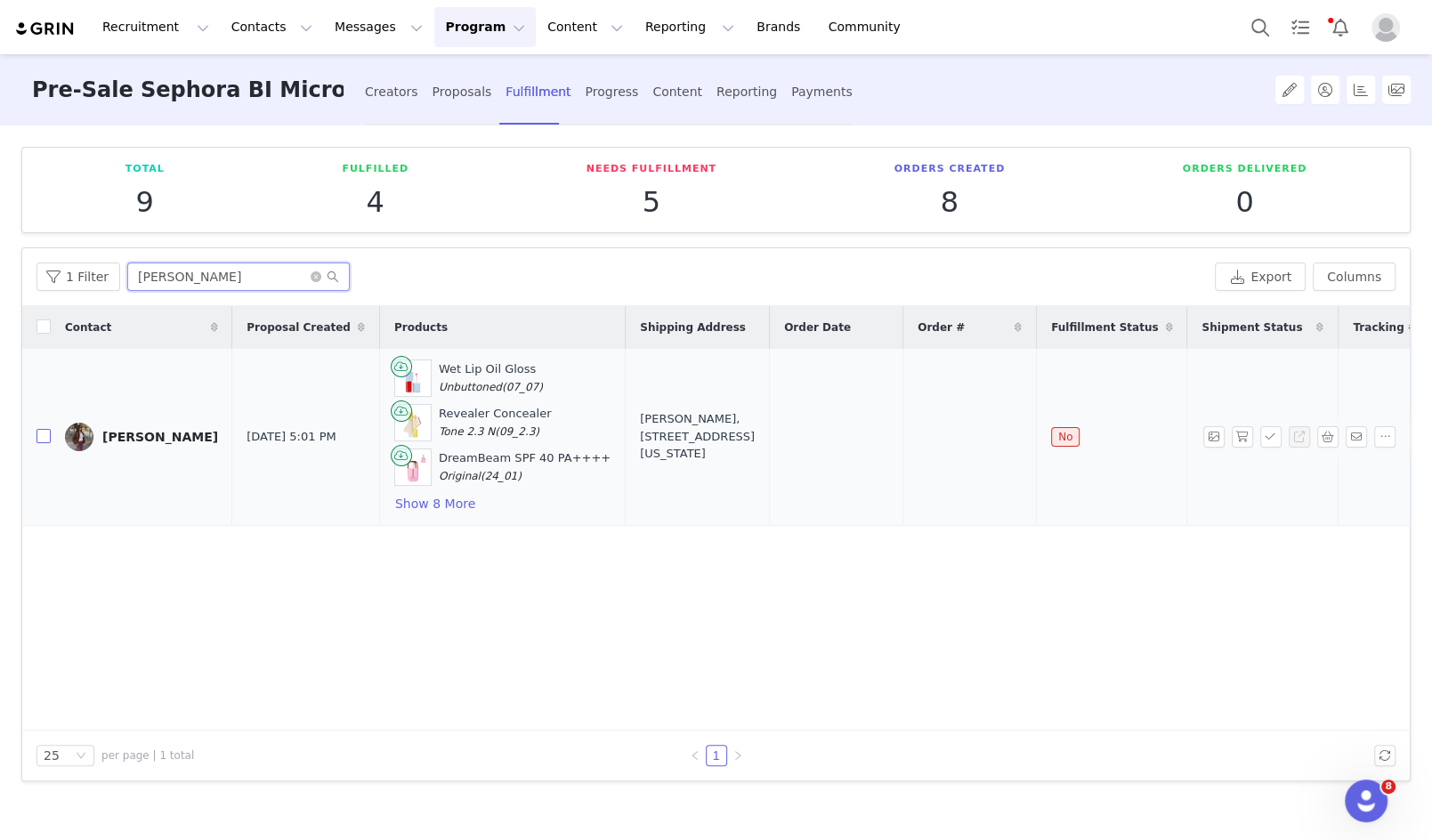
type input "[PERSON_NAME]"
click at [41, 435] on input "checkbox" at bounding box center [44, 436] width 15 height 15
checkbox input "true"
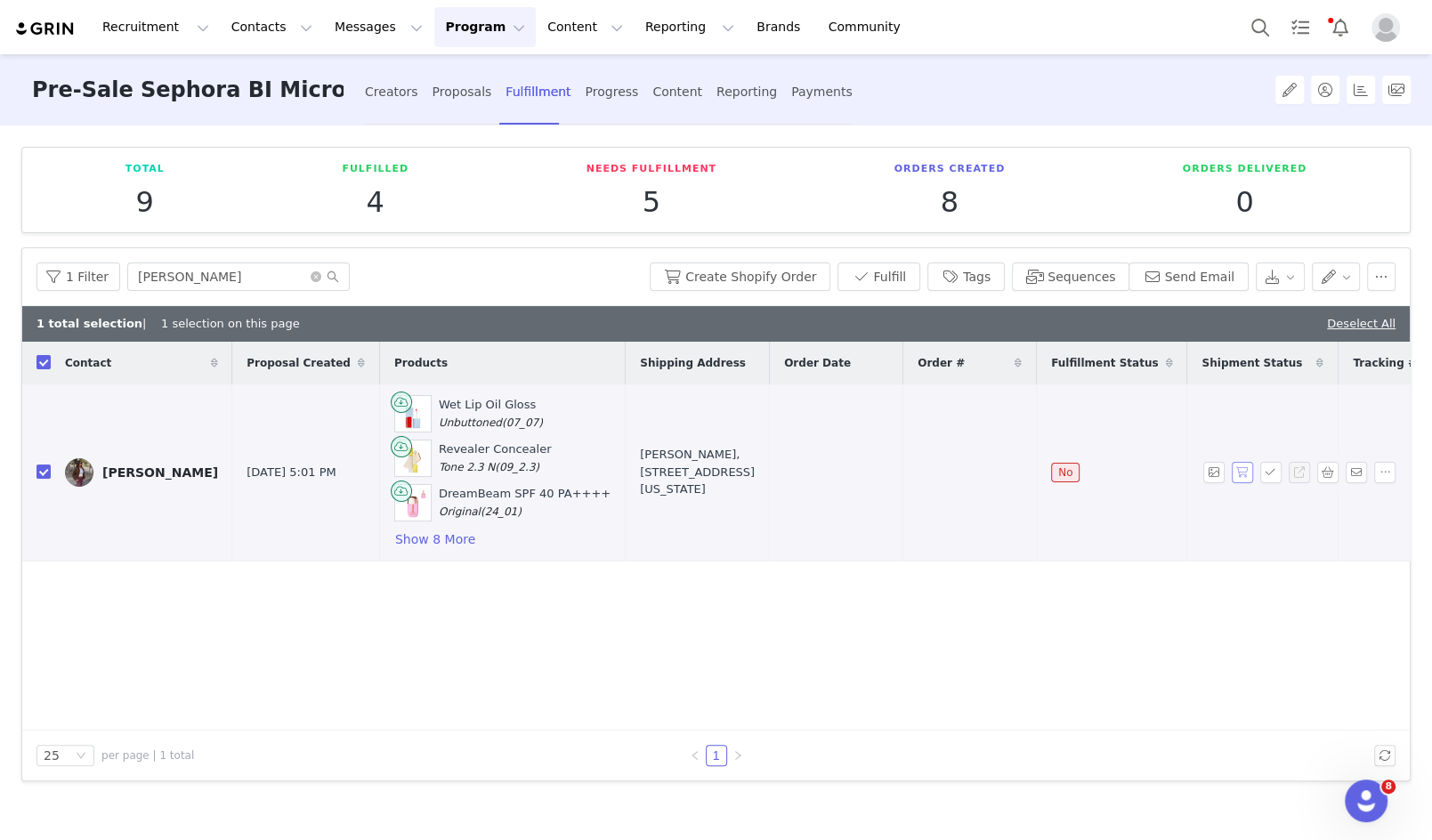
click at [1241, 472] on button "button" at bounding box center [1242, 472] width 21 height 21
click at [918, 469] on span "G2832421" at bounding box center [948, 472] width 60 height 17
copy span "G2832421"
click at [399, 529] on button "Show 8 More" at bounding box center [435, 539] width 81 height 21
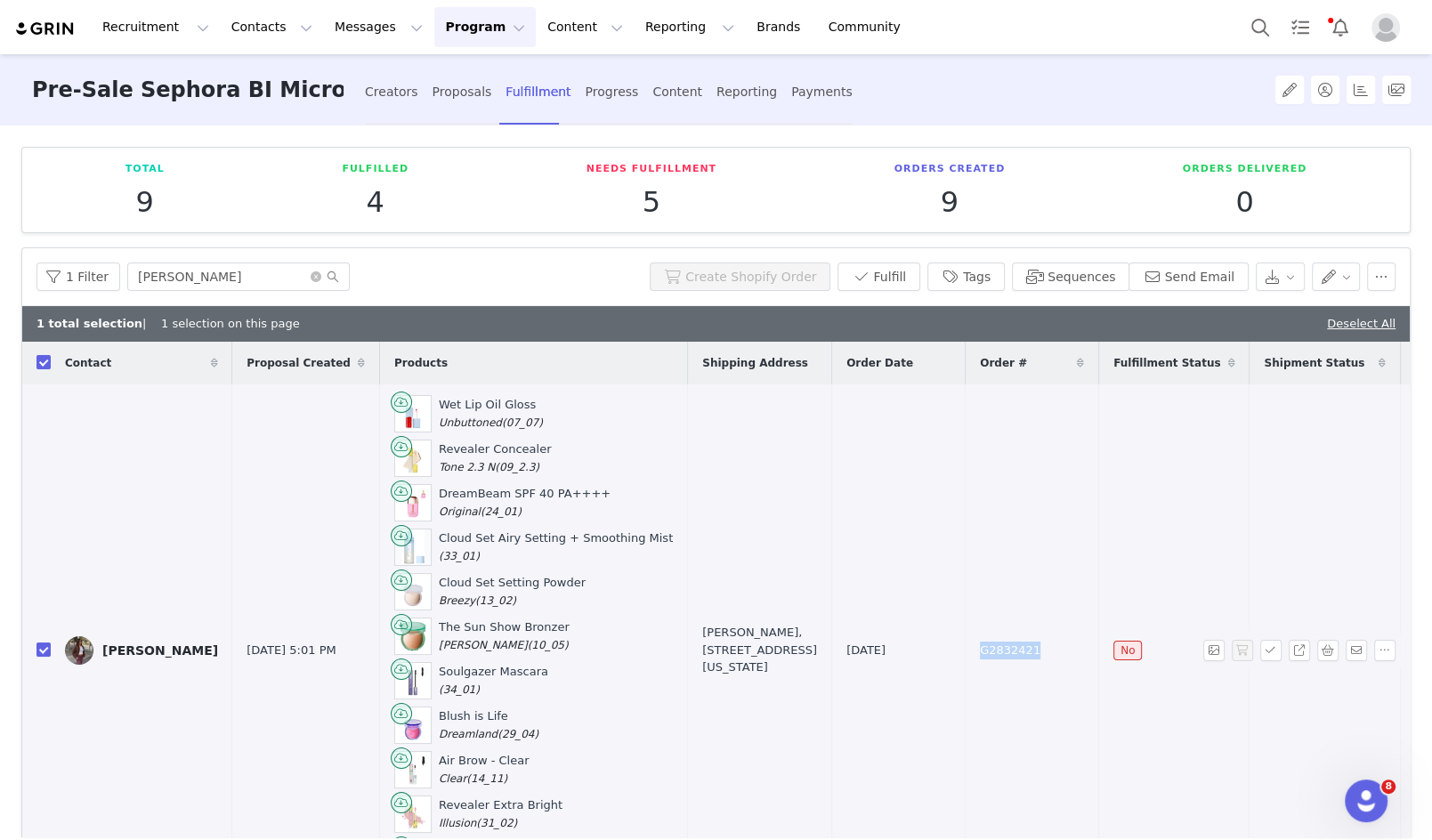
scroll to position [27, 0]
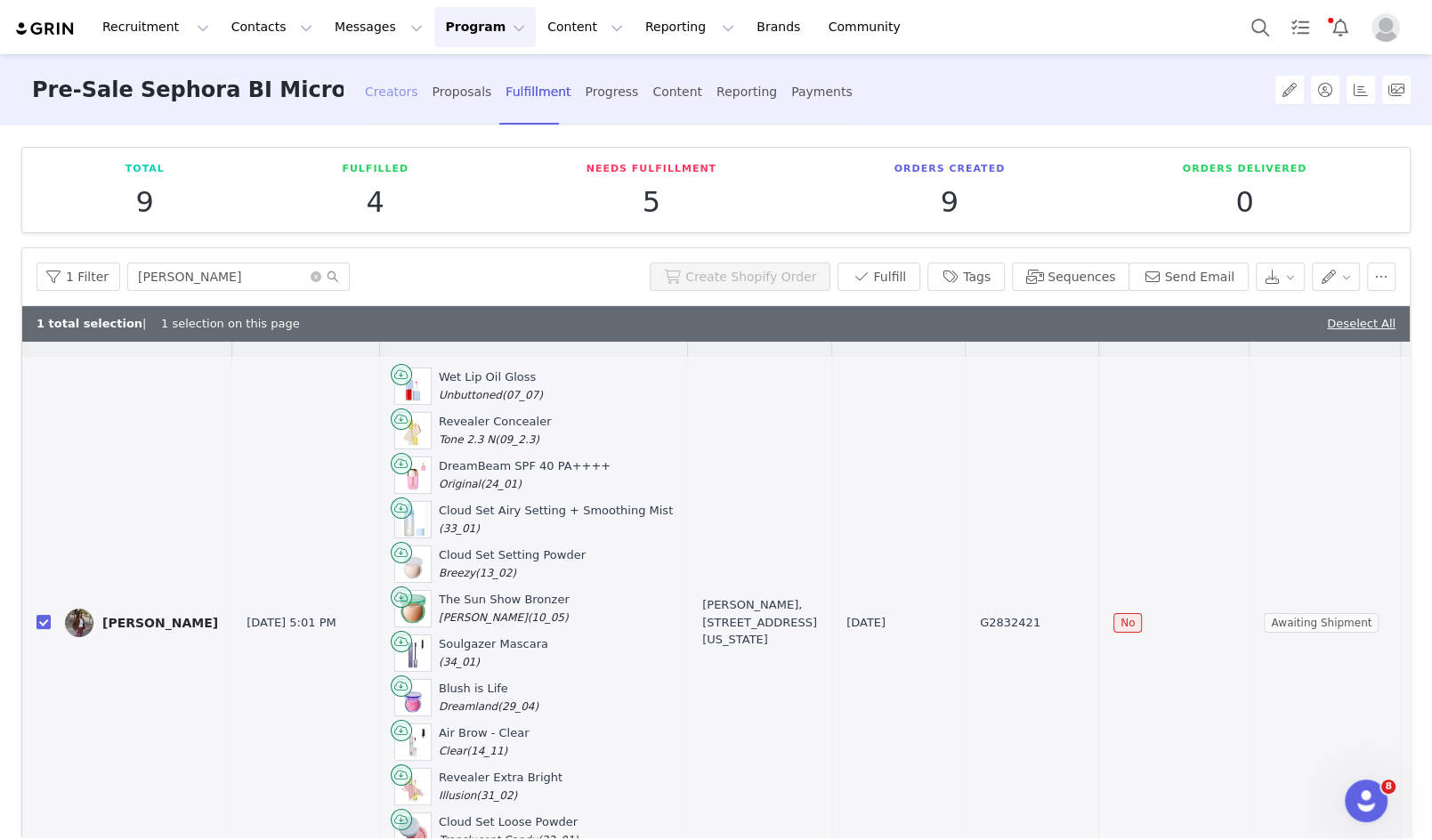
click at [385, 92] on div "Creators" at bounding box center [392, 92] width 53 height 48
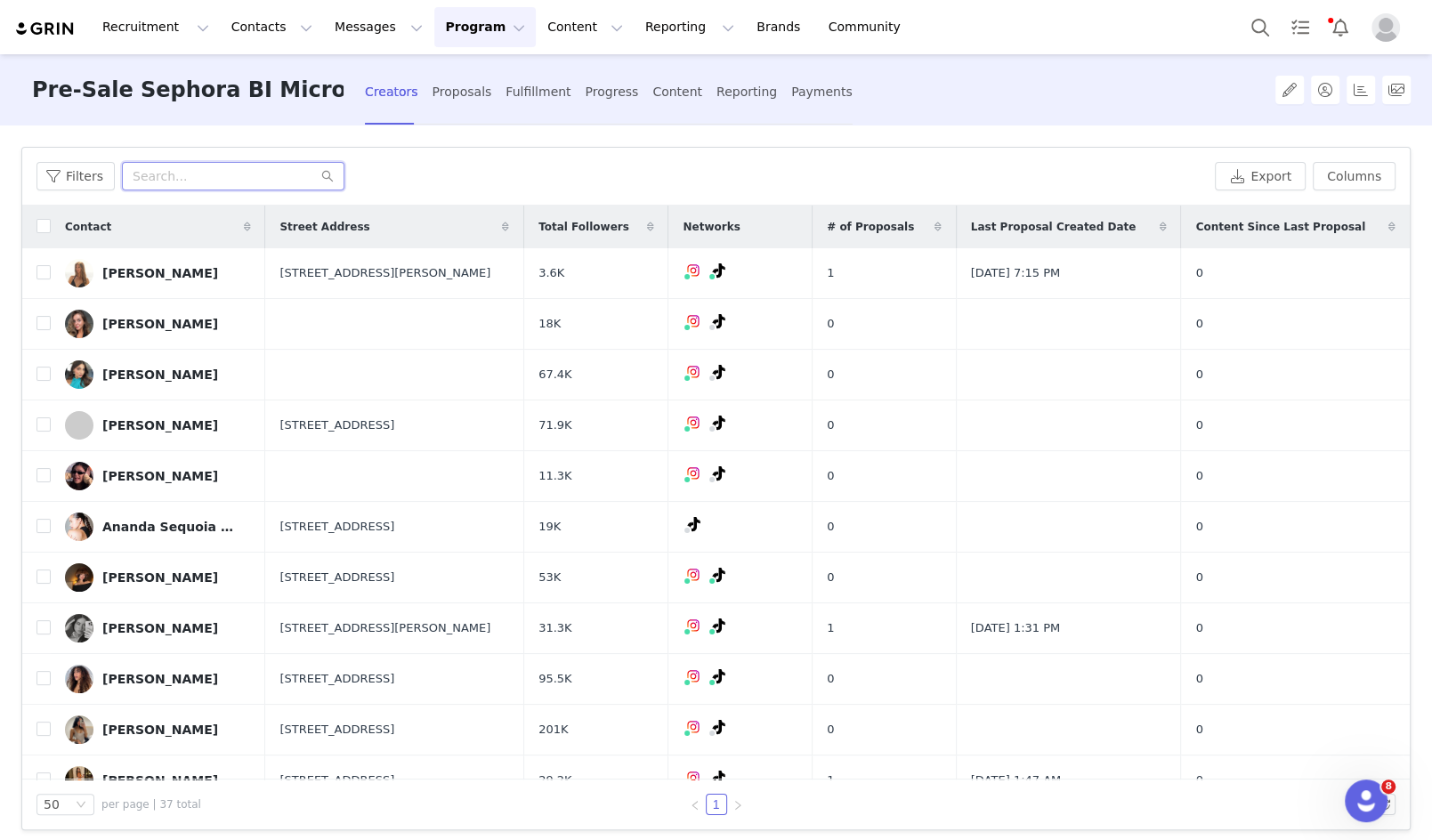
click at [268, 178] on input "text" at bounding box center [232, 176] width 222 height 28
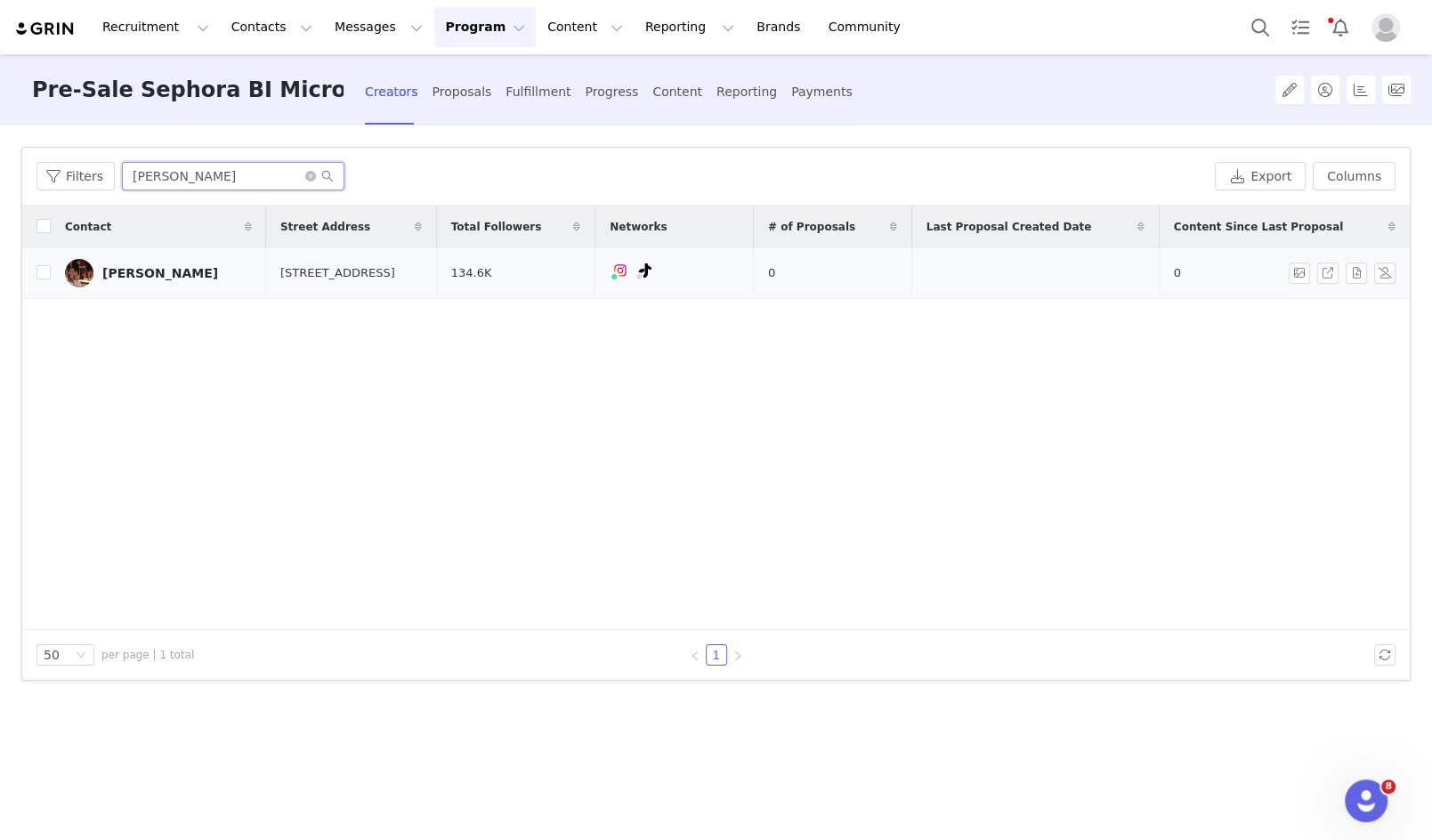
type input "[PERSON_NAME]"
click at [145, 274] on div "[PERSON_NAME]" at bounding box center [160, 274] width 115 height 15
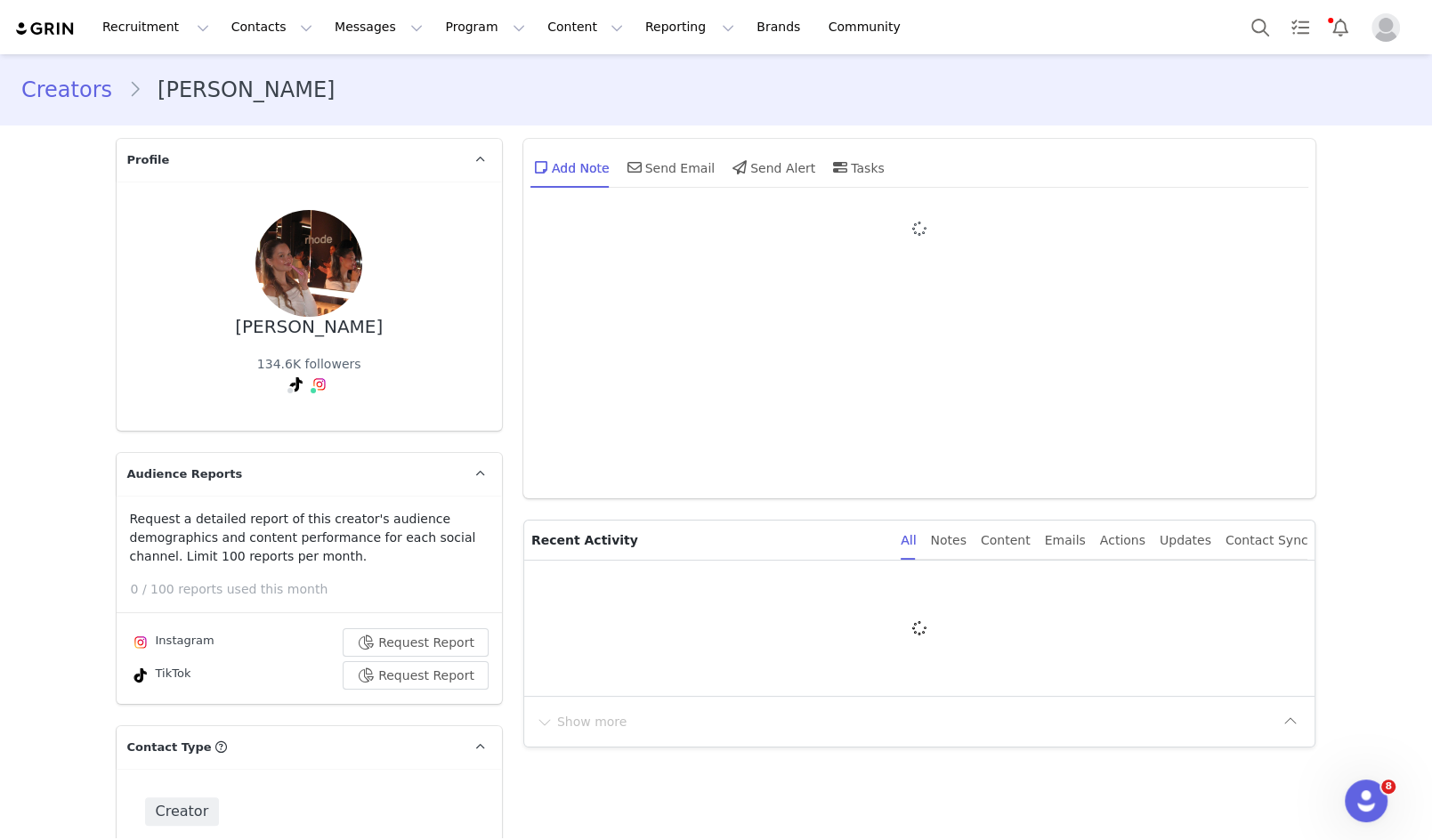
type input "+1 ([GEOGRAPHIC_DATA])"
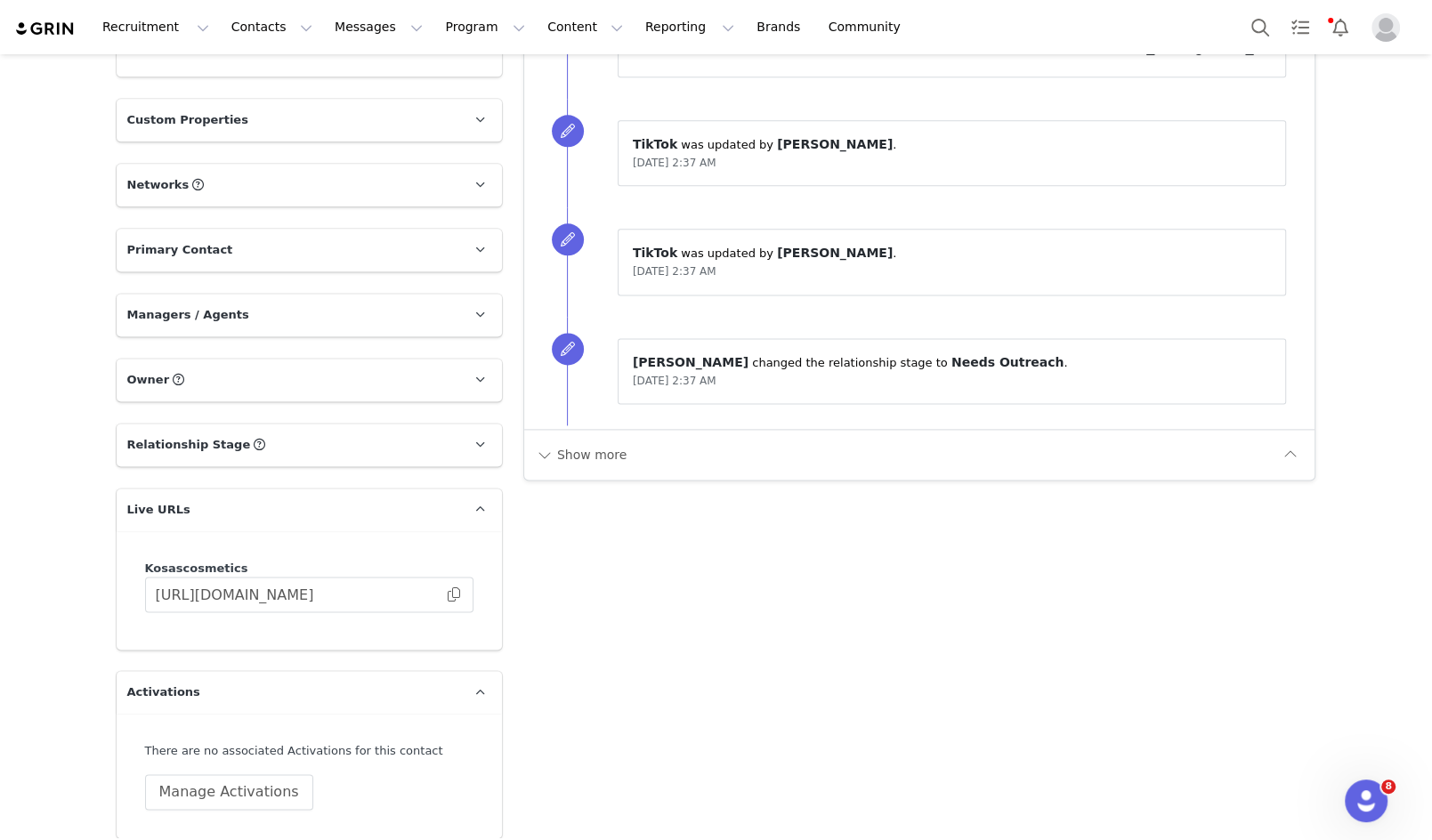
scroll to position [1945, 0]
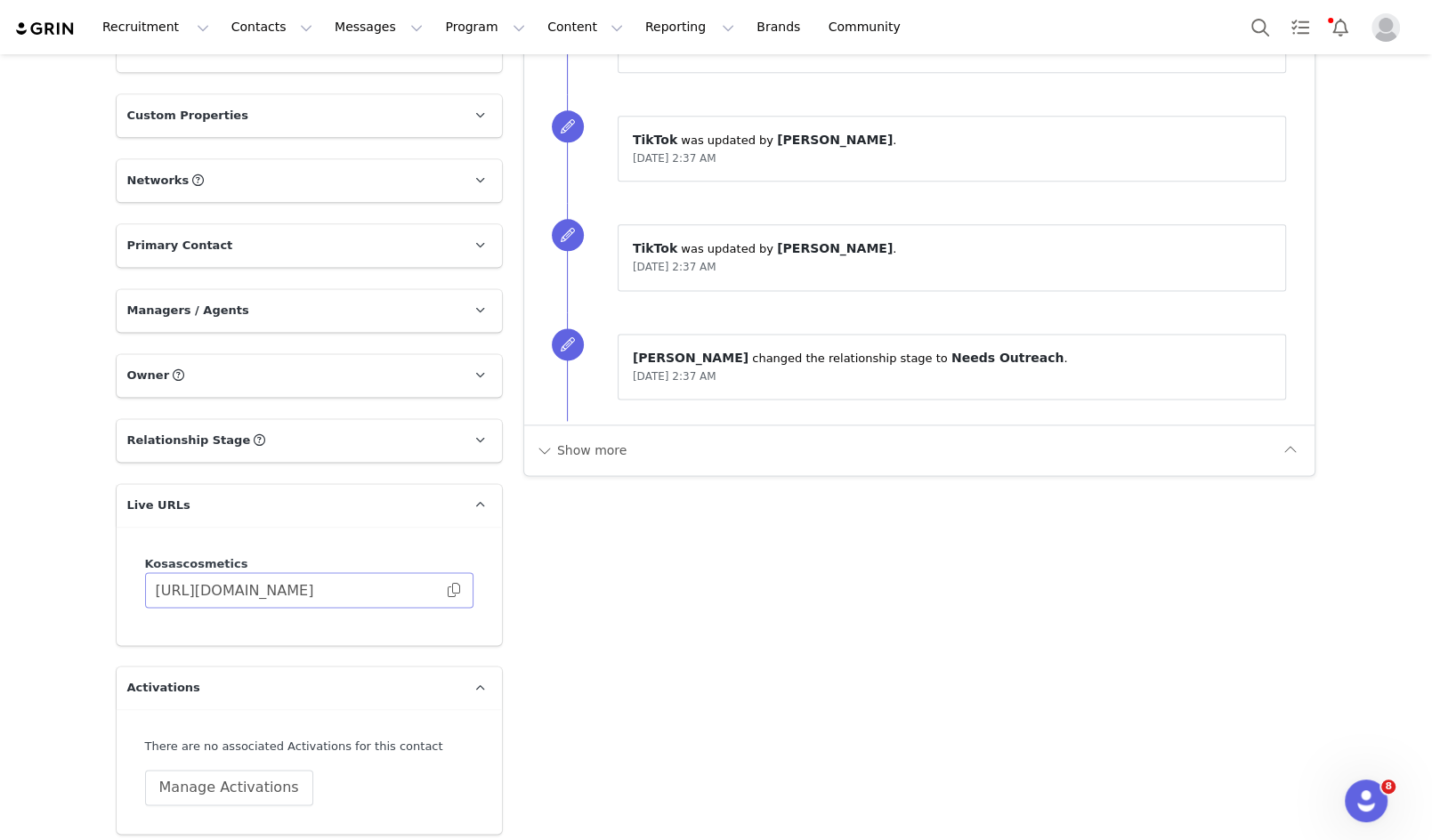
click at [453, 590] on span at bounding box center [453, 590] width 17 height 0
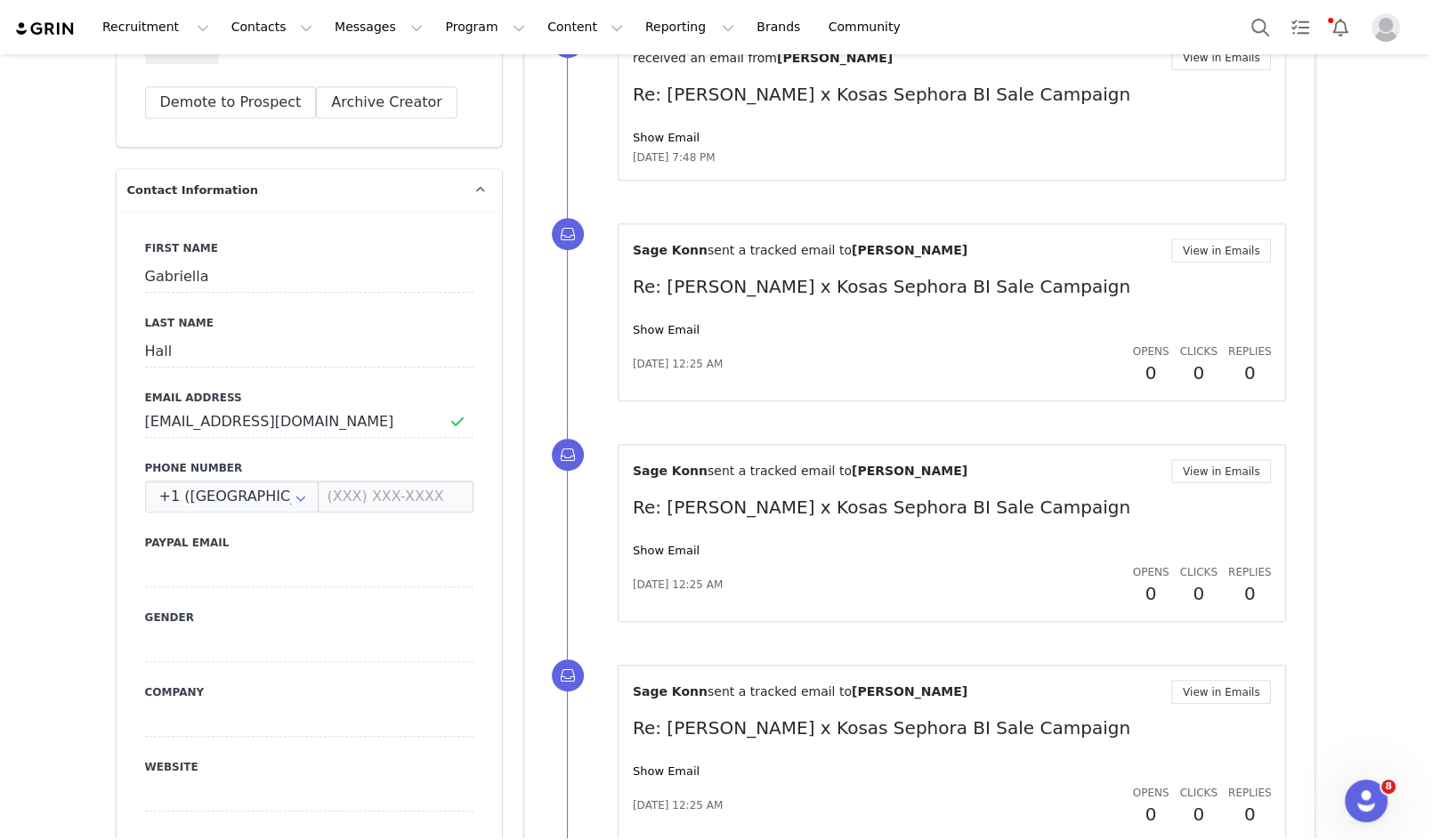
scroll to position [0, 0]
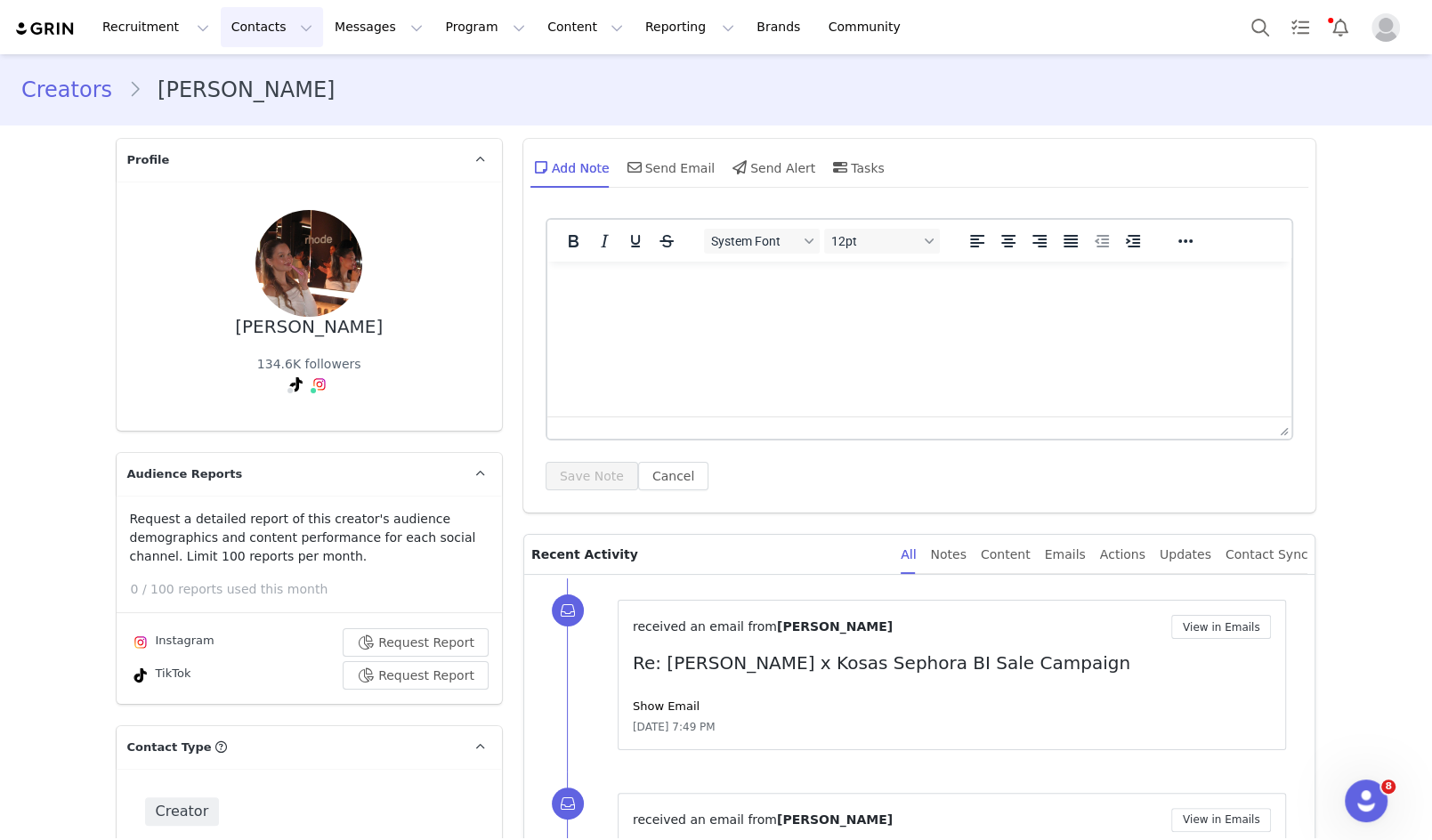
click at [244, 26] on button "Contacts Contacts" at bounding box center [272, 27] width 102 height 40
click at [456, 26] on button "Program Program" at bounding box center [485, 27] width 102 height 40
click at [458, 112] on p "Campaigns" at bounding box center [456, 112] width 70 height 18
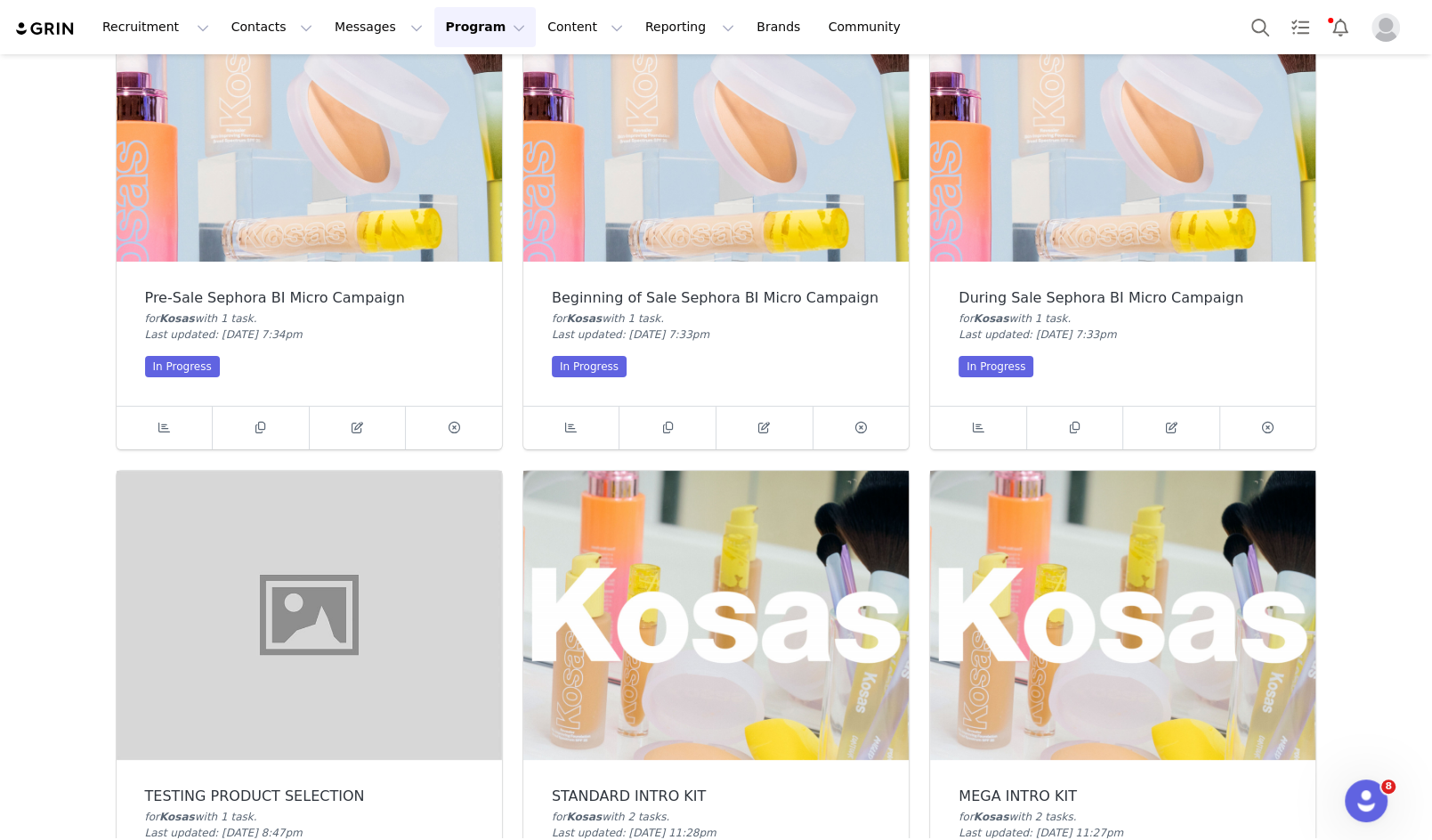
scroll to position [105, 0]
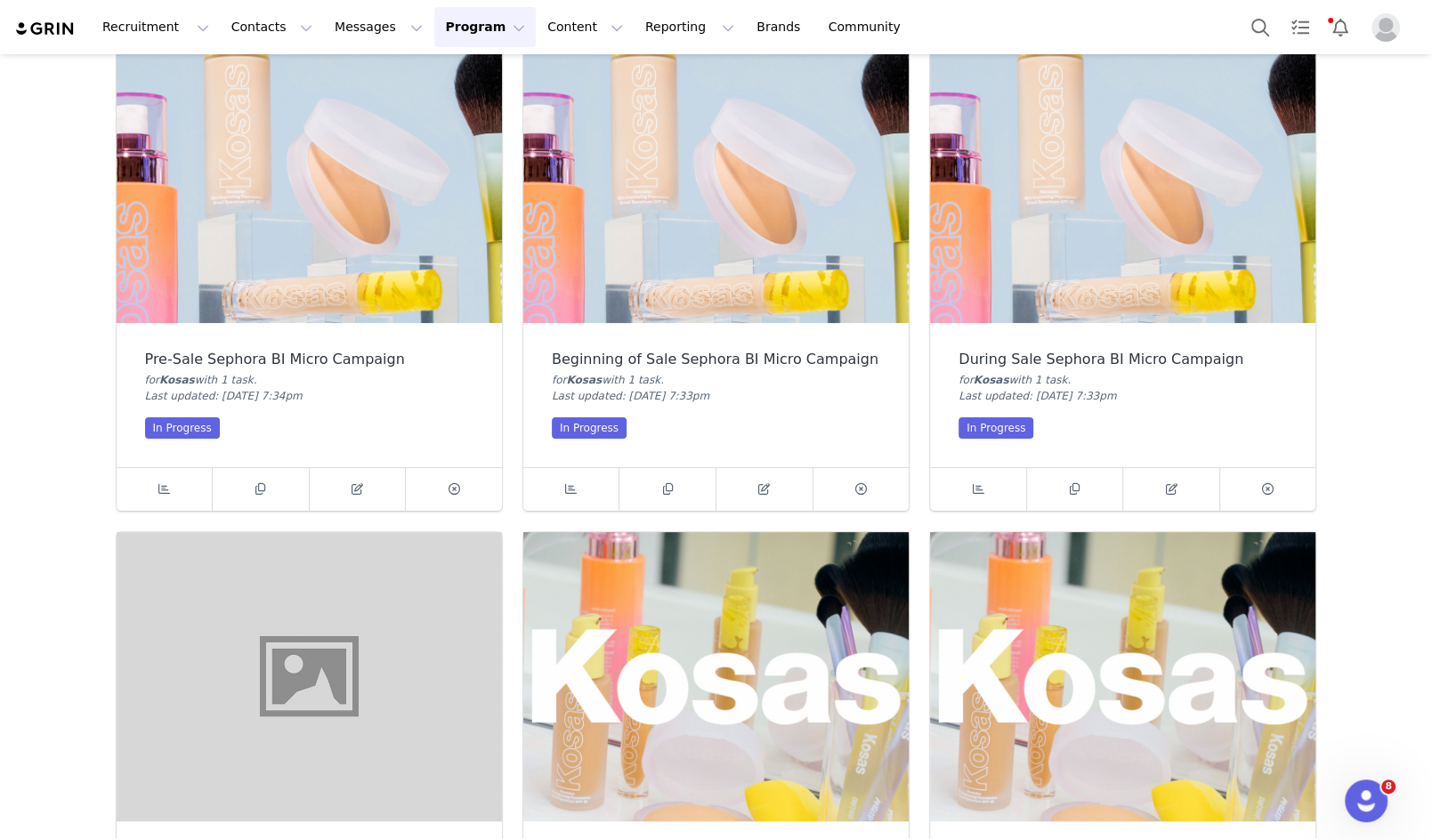
click at [280, 206] on img at bounding box center [308, 178] width 385 height 289
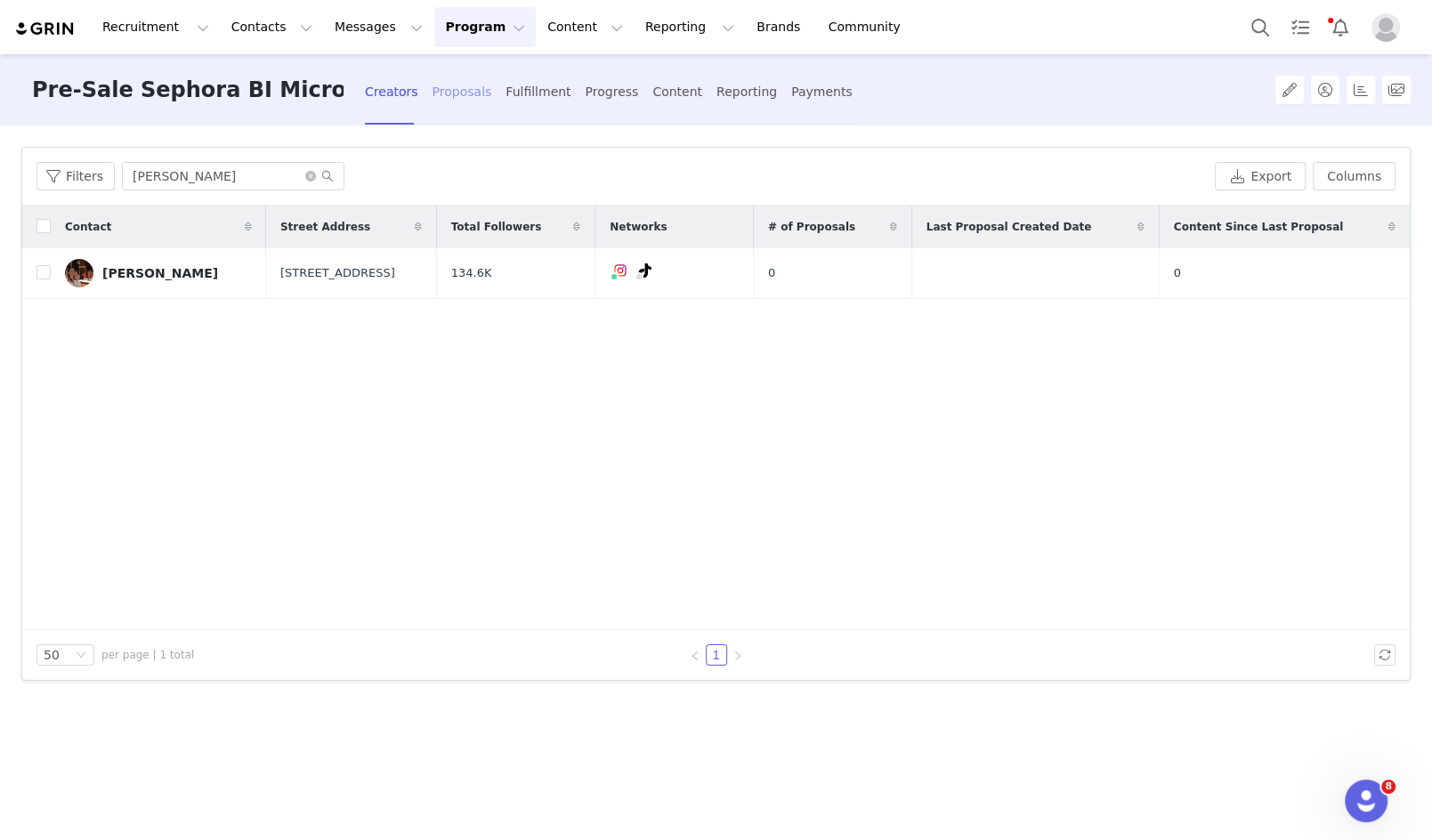
click at [449, 89] on div "Proposals" at bounding box center [462, 92] width 59 height 48
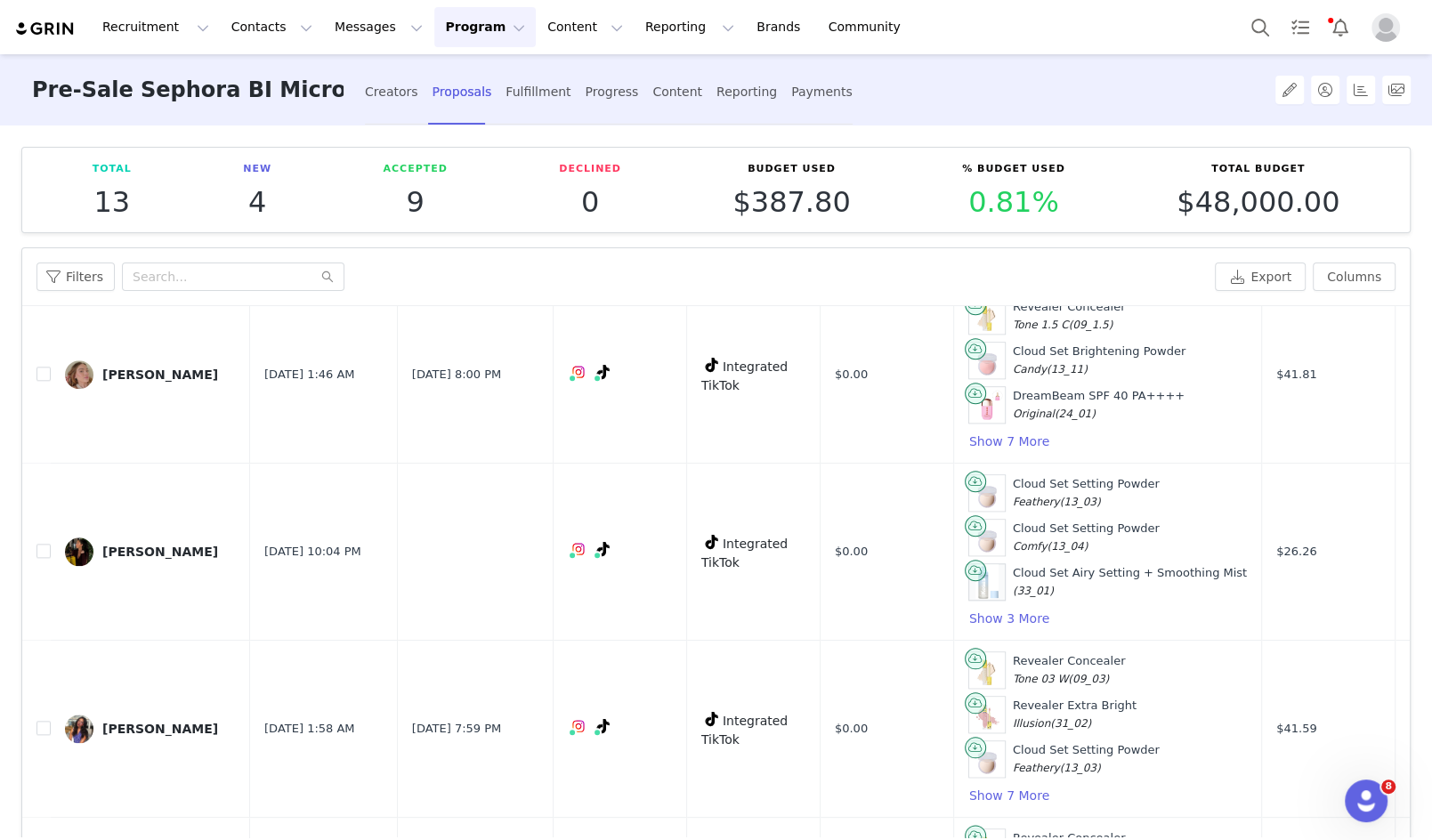
scroll to position [1739, 0]
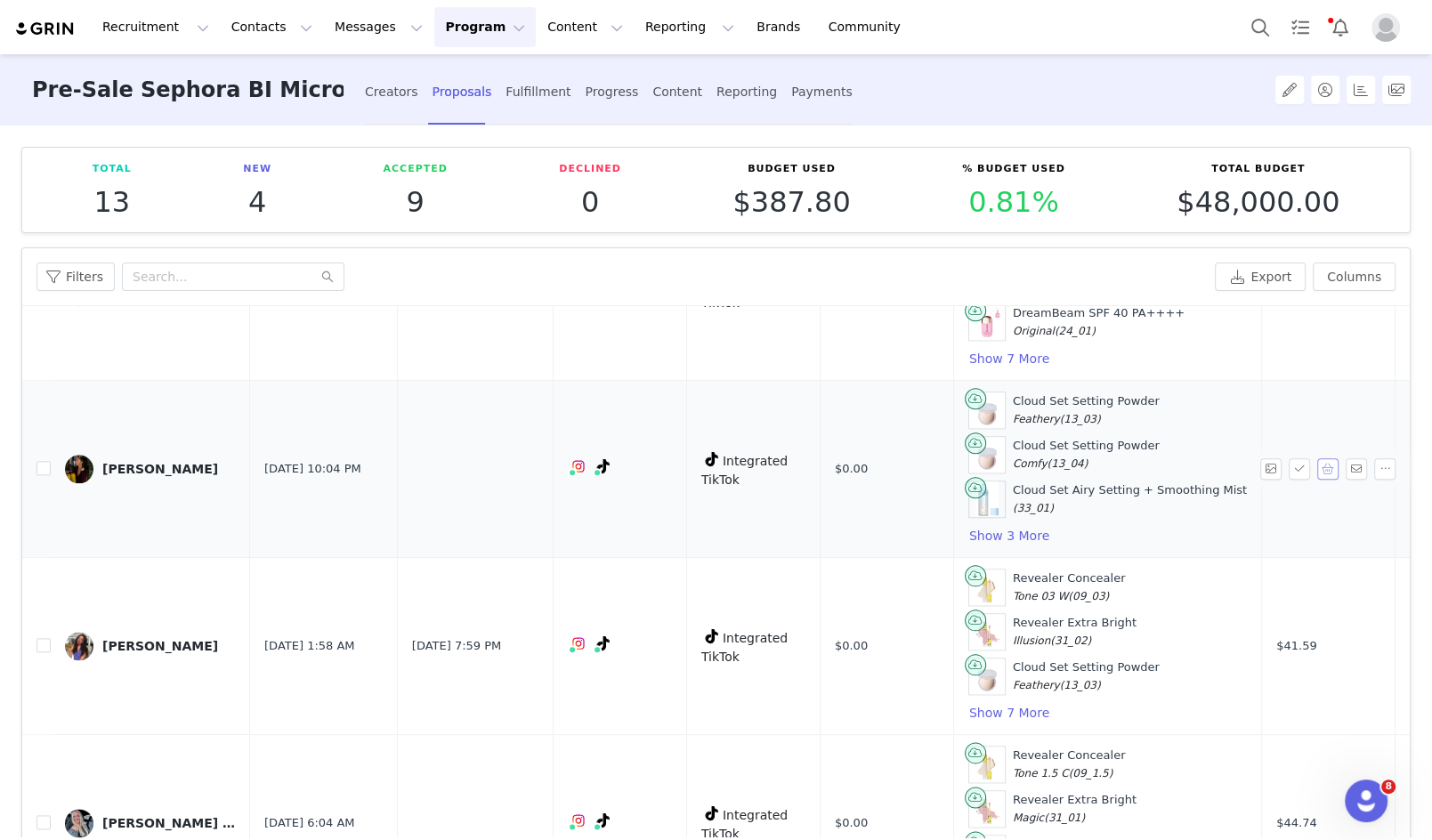
click at [1331, 458] on button "button" at bounding box center [1327, 468] width 21 height 21
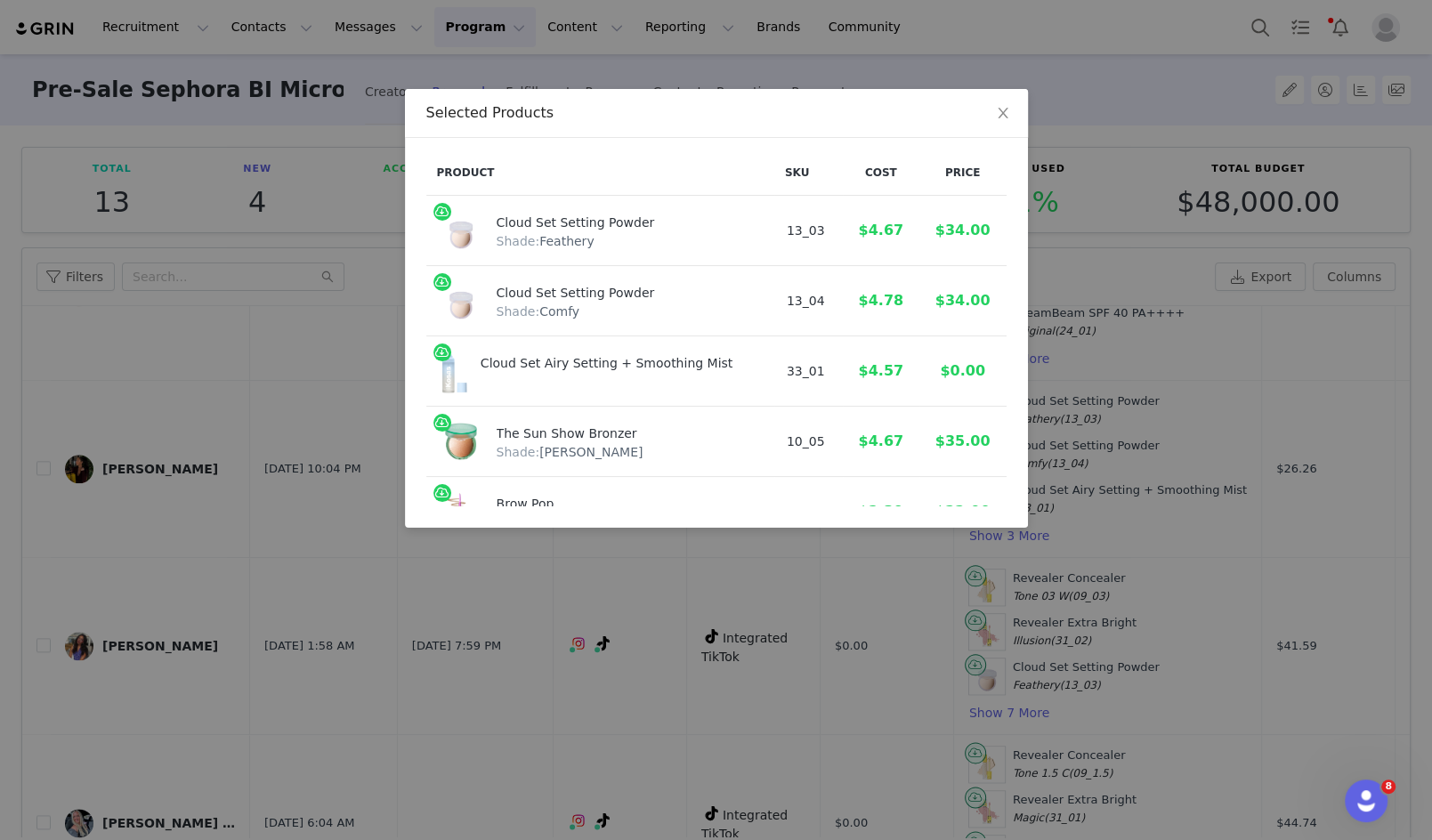
scroll to position [140, 0]
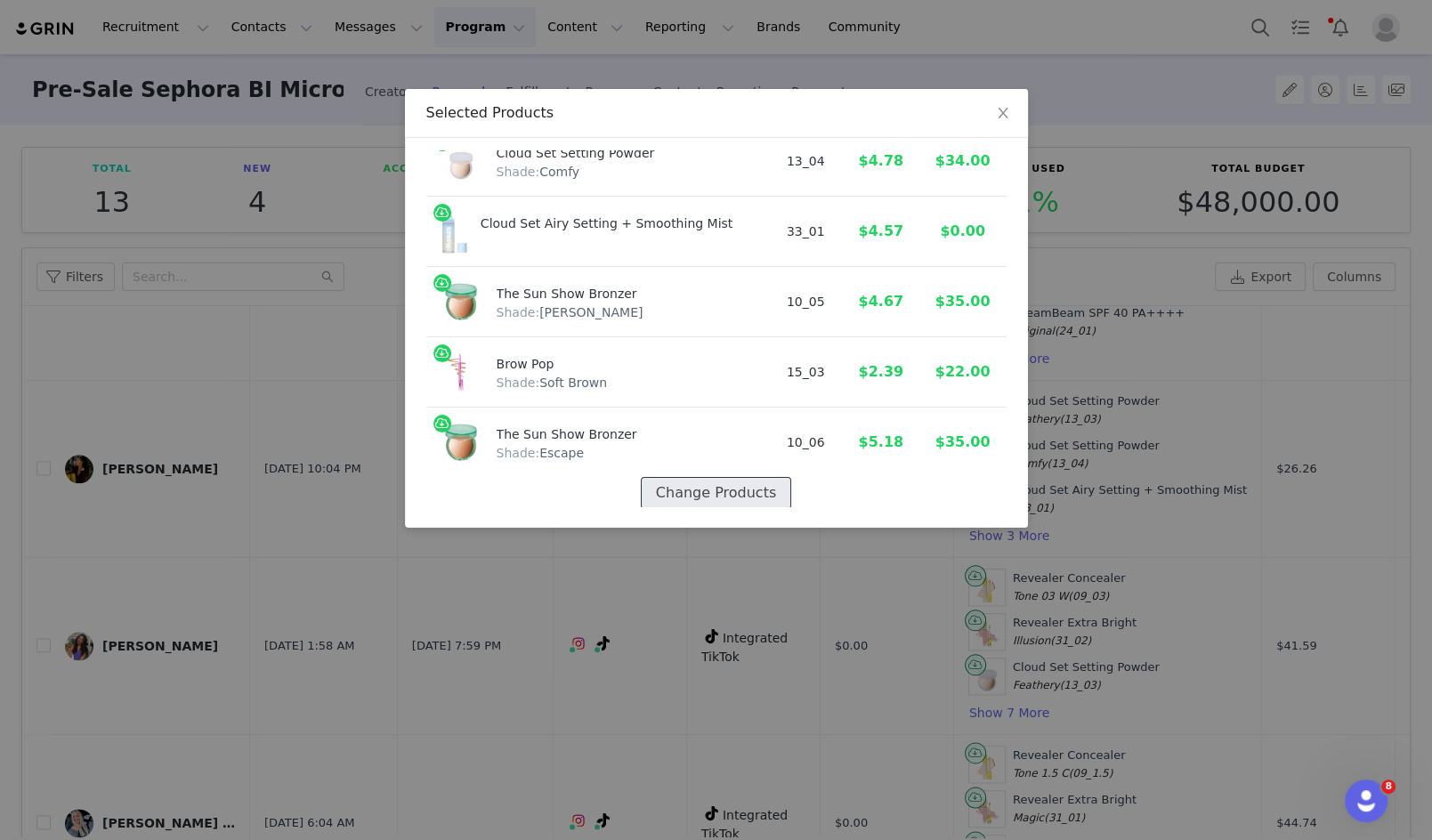
click at [704, 490] on button "Change Products" at bounding box center [716, 492] width 150 height 32
select select "7588770"
select select "7588771"
select select "20288643"
select select "7588838"
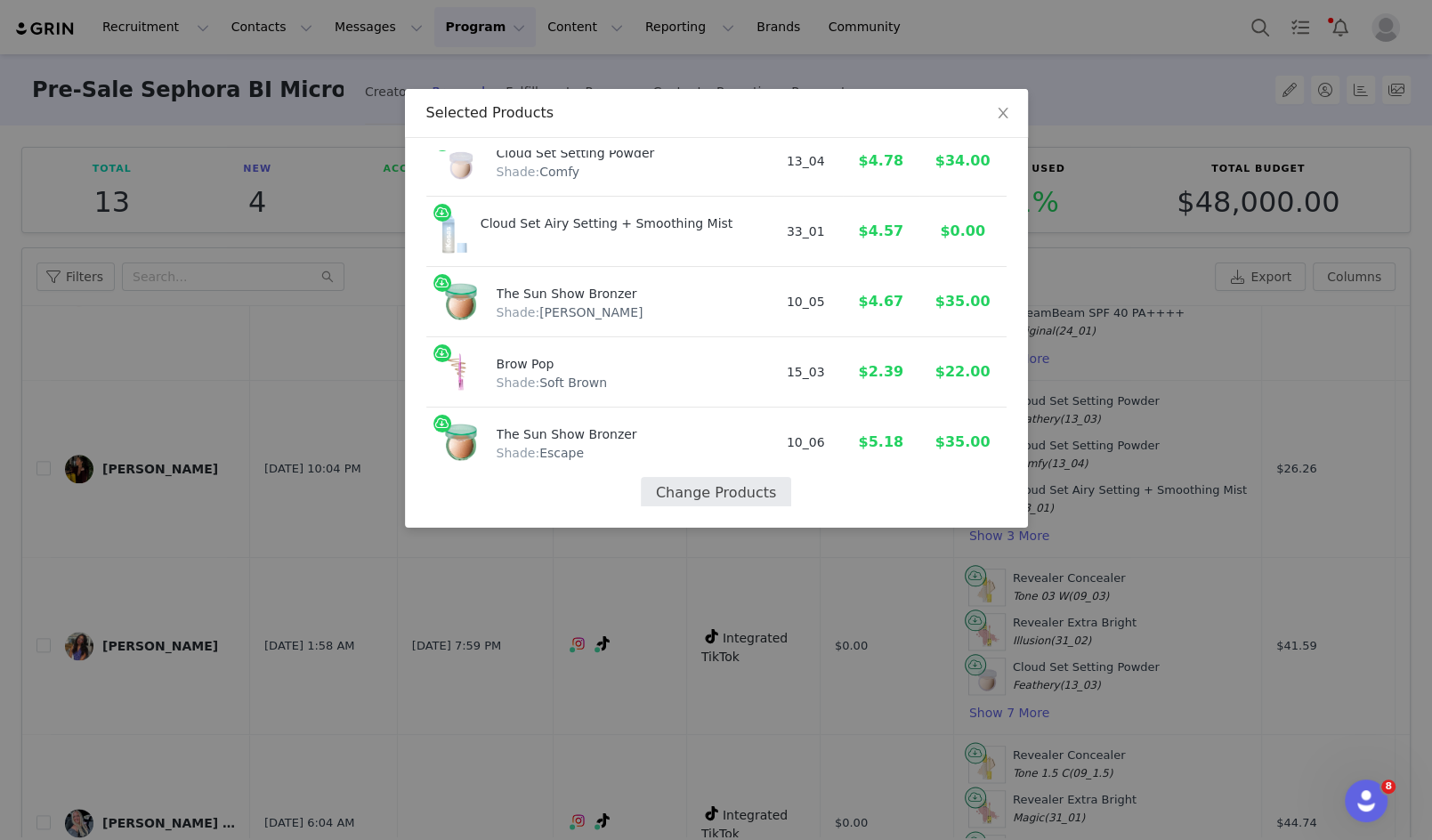
select select "20288644"
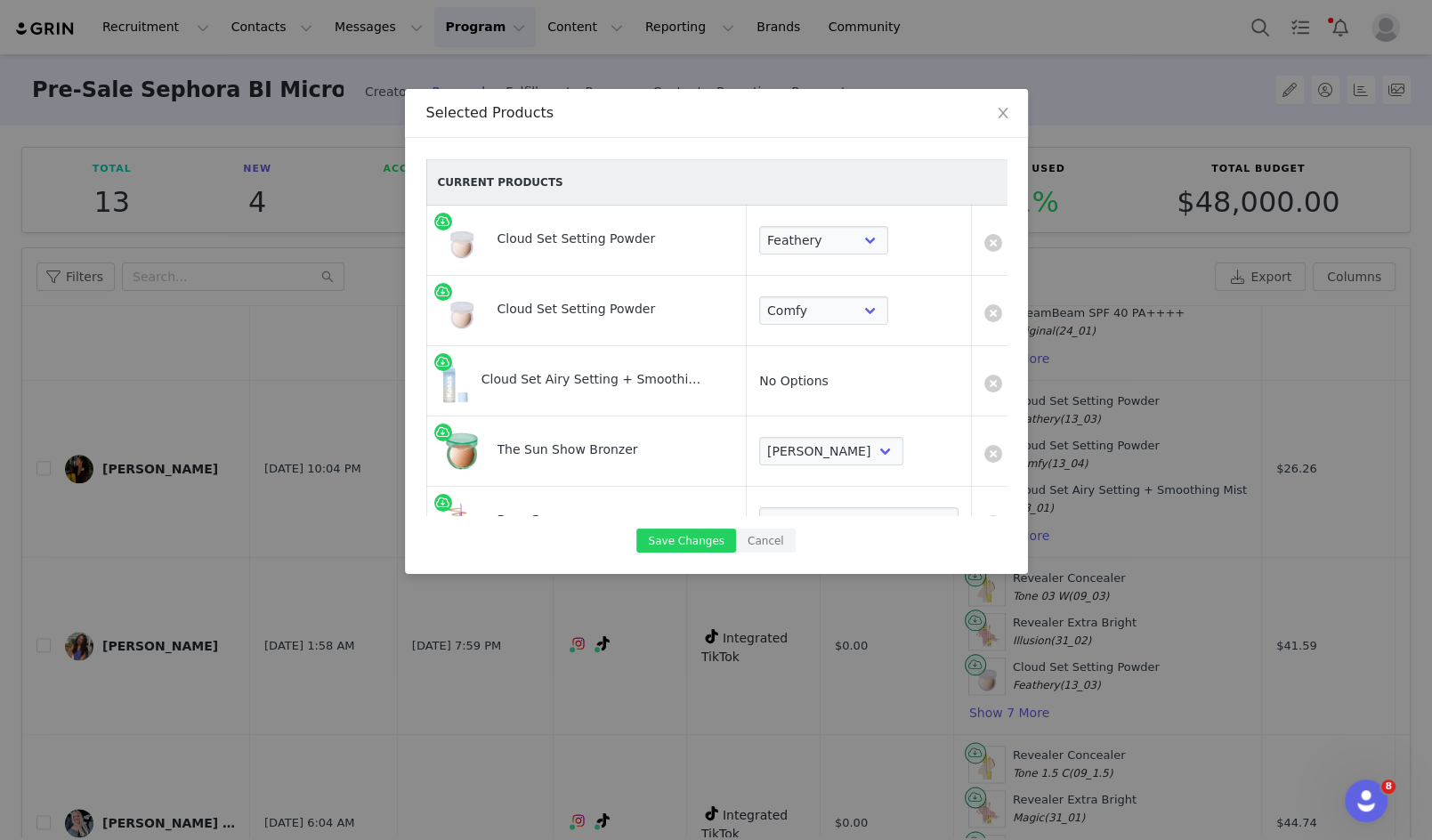
scroll to position [167, 0]
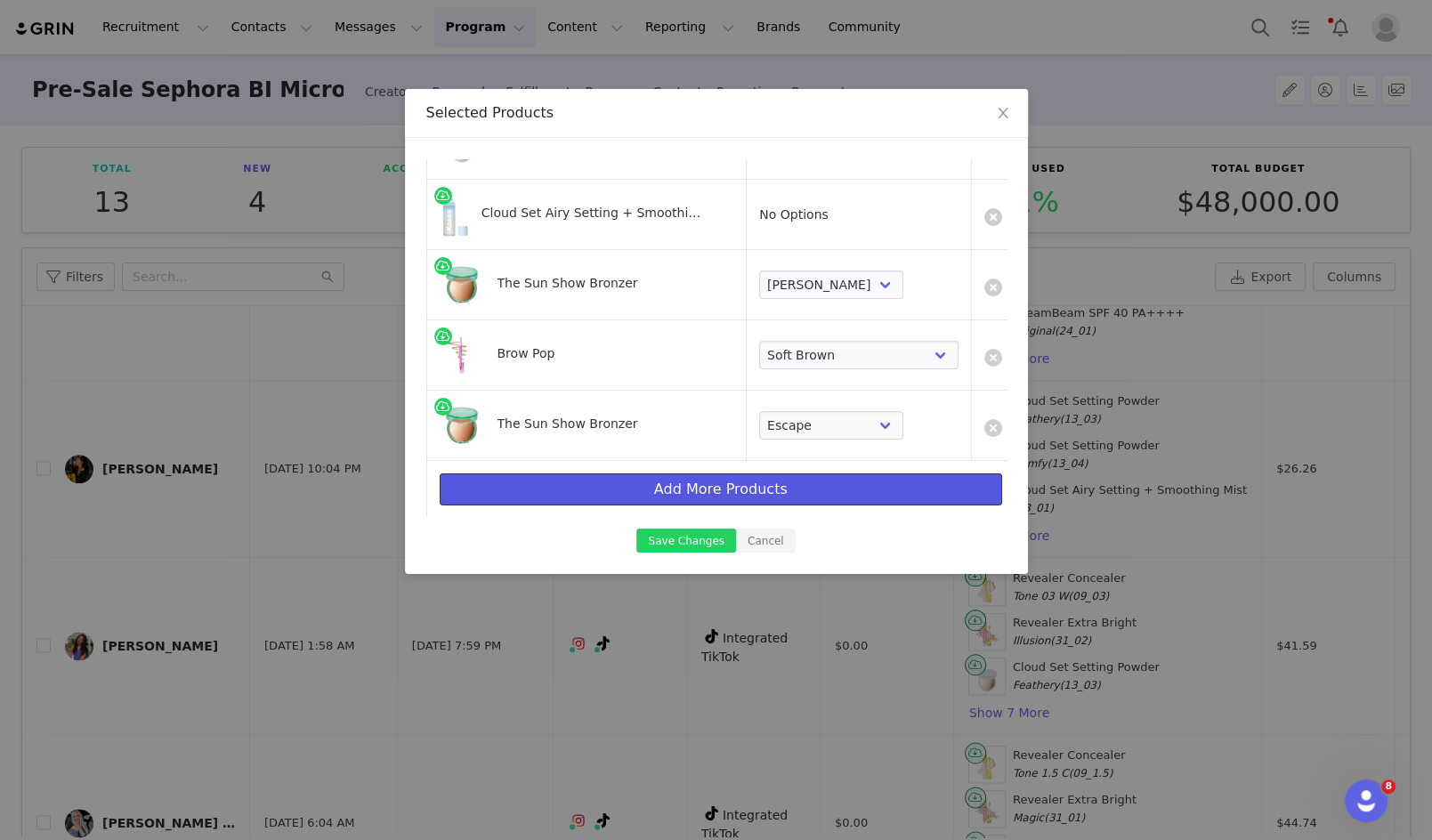
click at [680, 488] on button "Add More Products" at bounding box center [720, 489] width 563 height 32
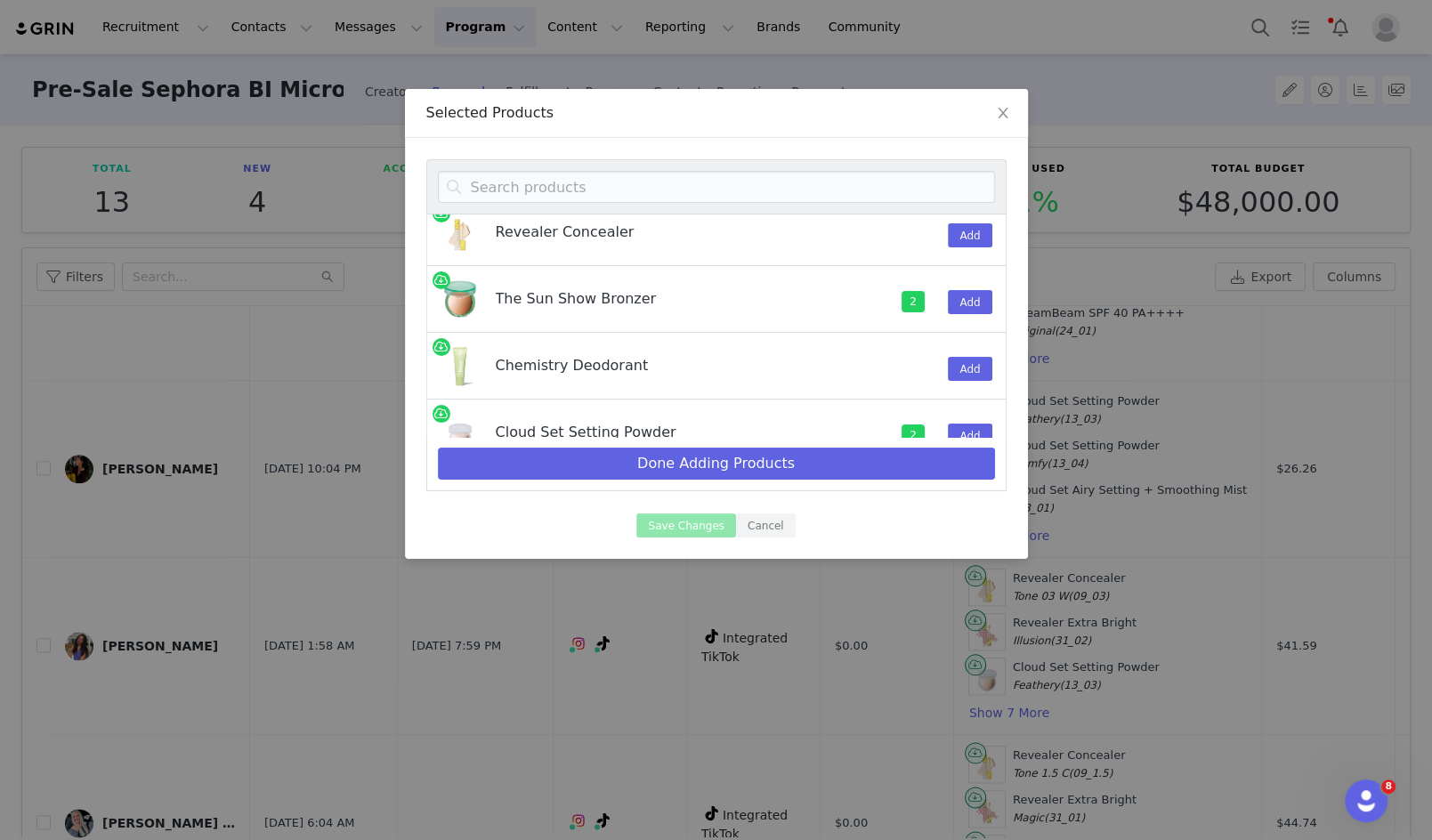
scroll to position [113, 0]
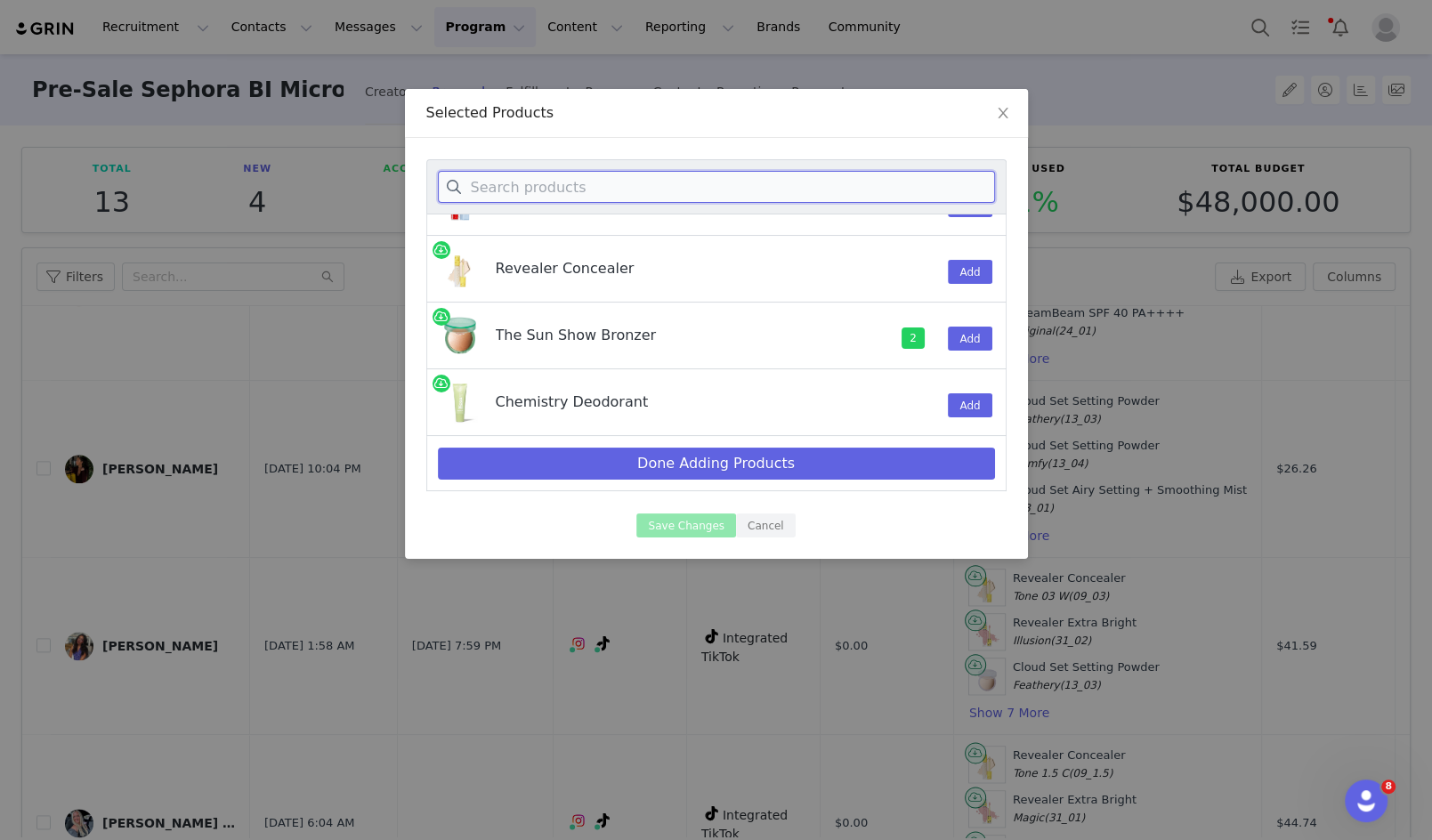
click at [754, 182] on input at bounding box center [716, 187] width 557 height 32
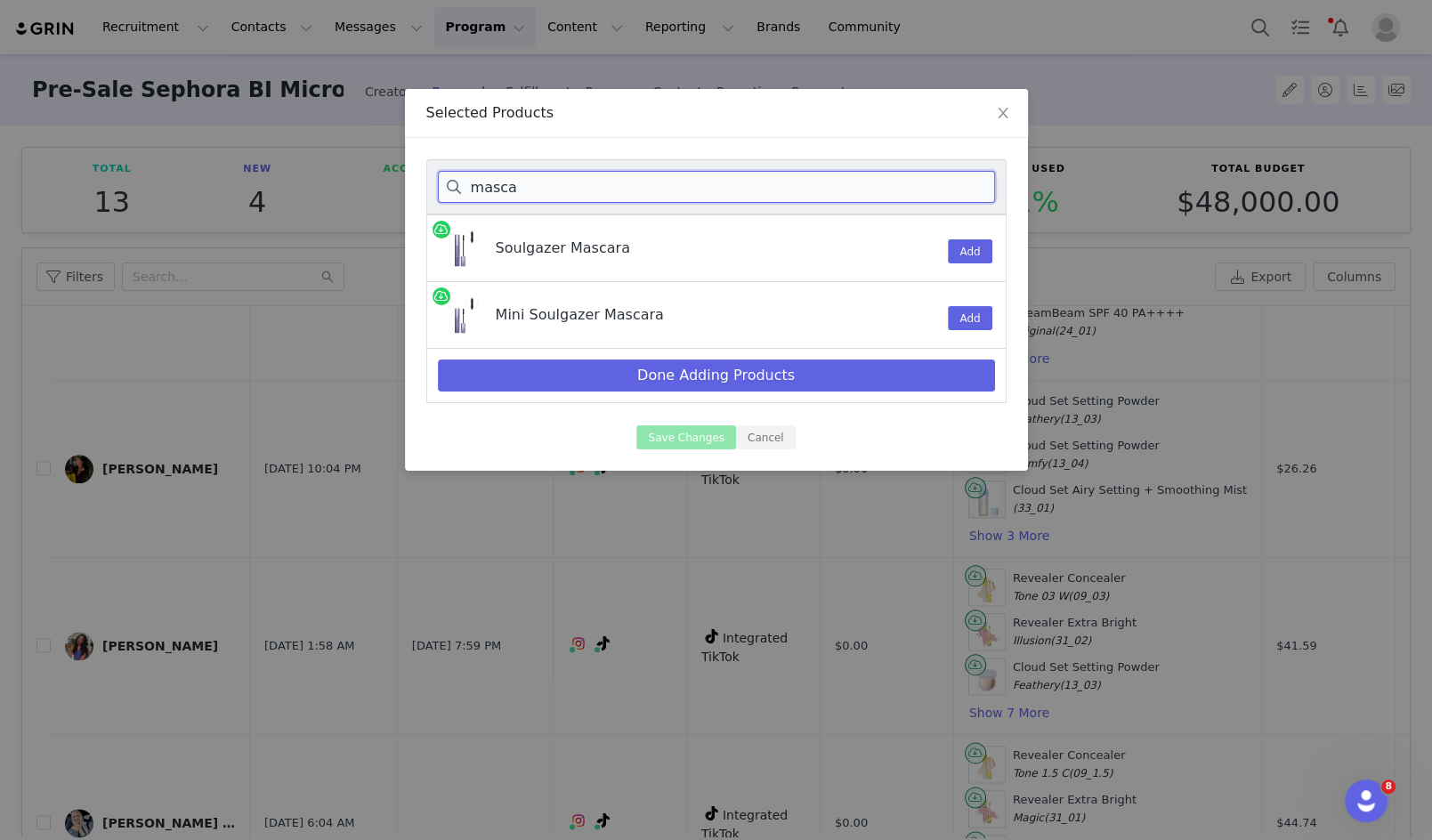
scroll to position [0, 0]
click at [974, 249] on button "Add" at bounding box center [970, 252] width 44 height 24
click at [768, 178] on input "masca" at bounding box center [716, 187] width 557 height 32
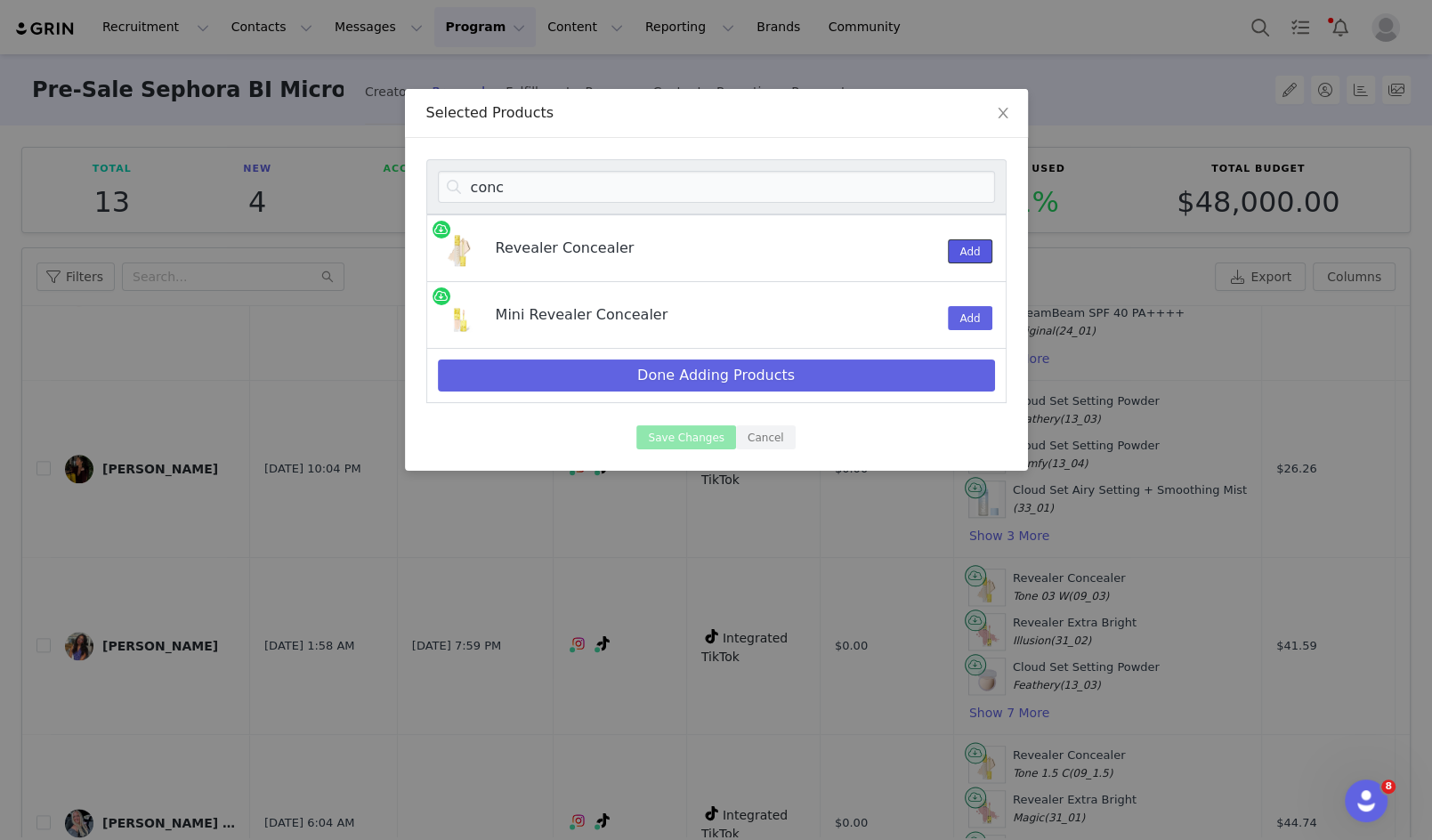
click at [967, 248] on button "Add" at bounding box center [970, 252] width 44 height 24
click at [634, 180] on input "conc" at bounding box center [716, 187] width 557 height 32
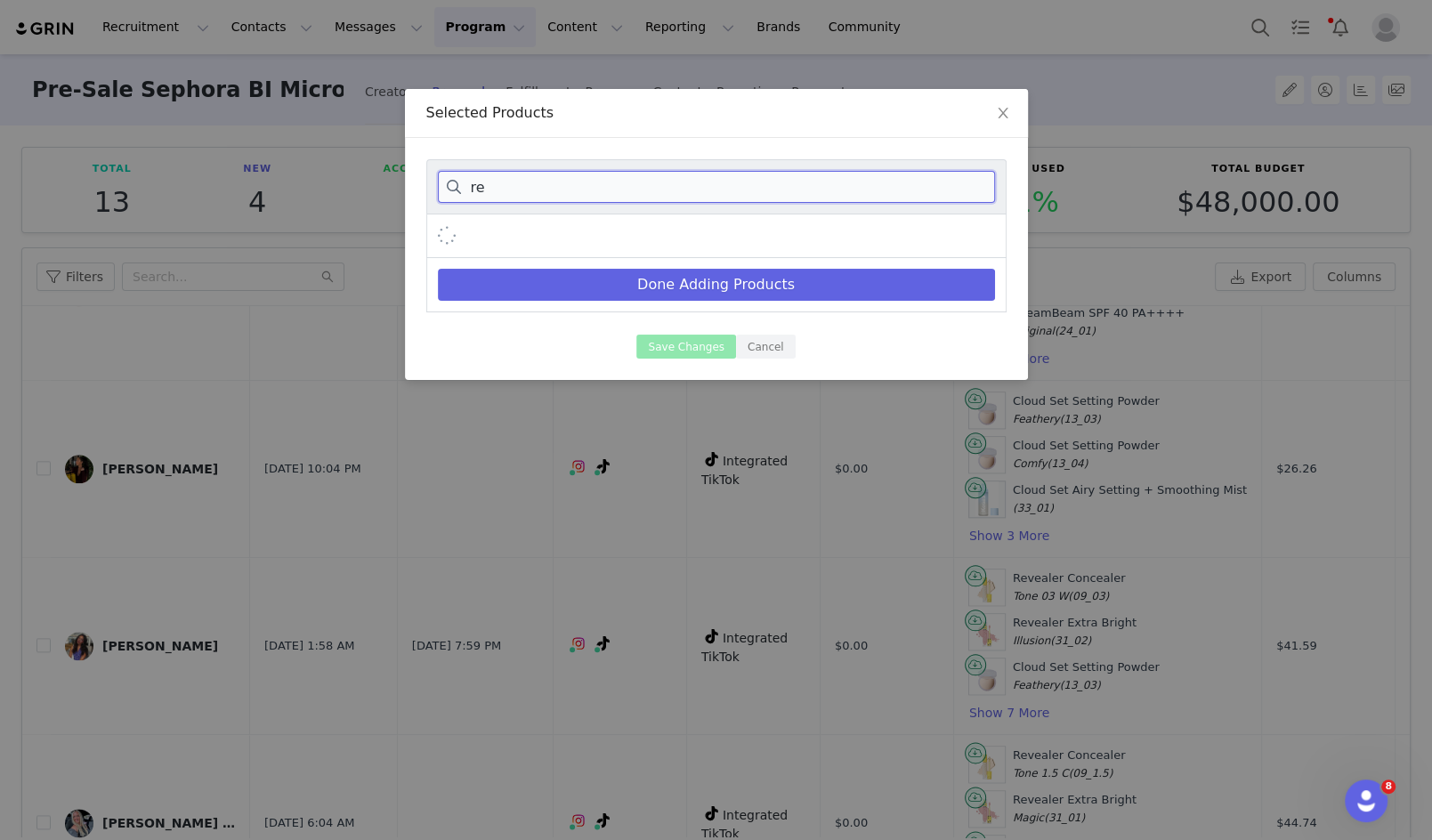
type input "r"
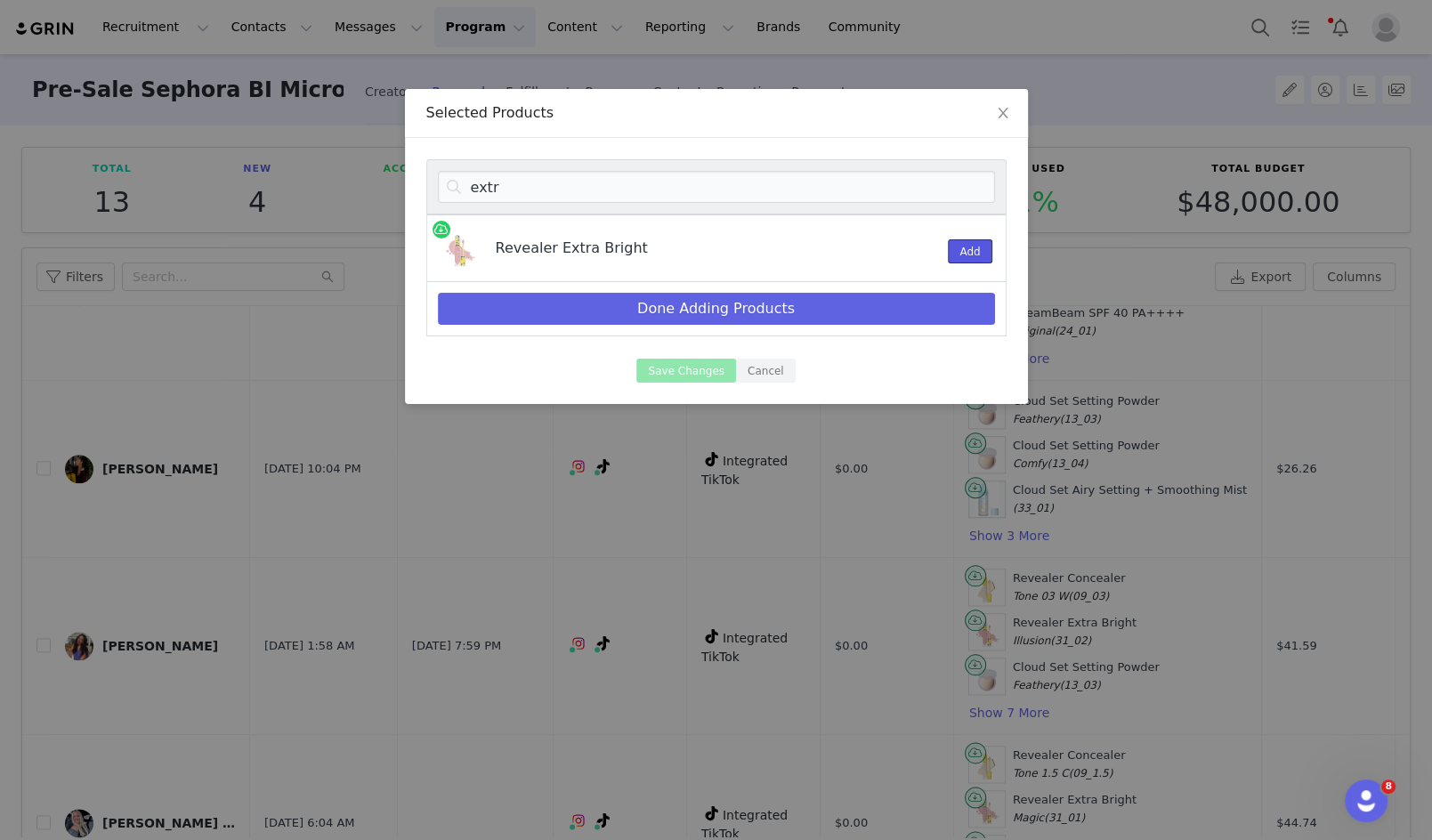
click at [963, 254] on button "Add" at bounding box center [970, 252] width 44 height 24
click at [693, 187] on input "extr" at bounding box center [716, 187] width 557 height 32
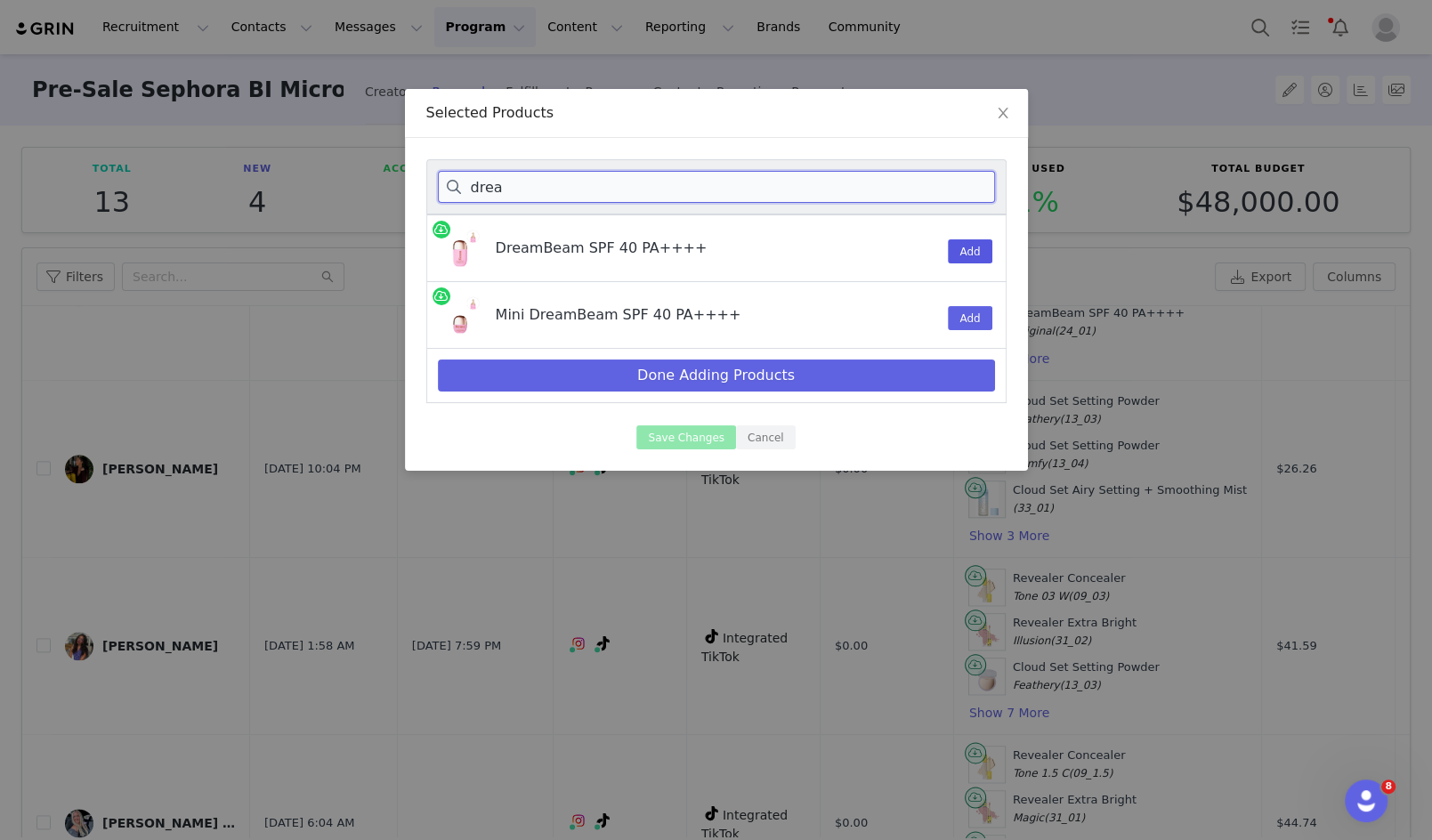
type input "drea"
click at [975, 253] on button "Add" at bounding box center [970, 252] width 44 height 24
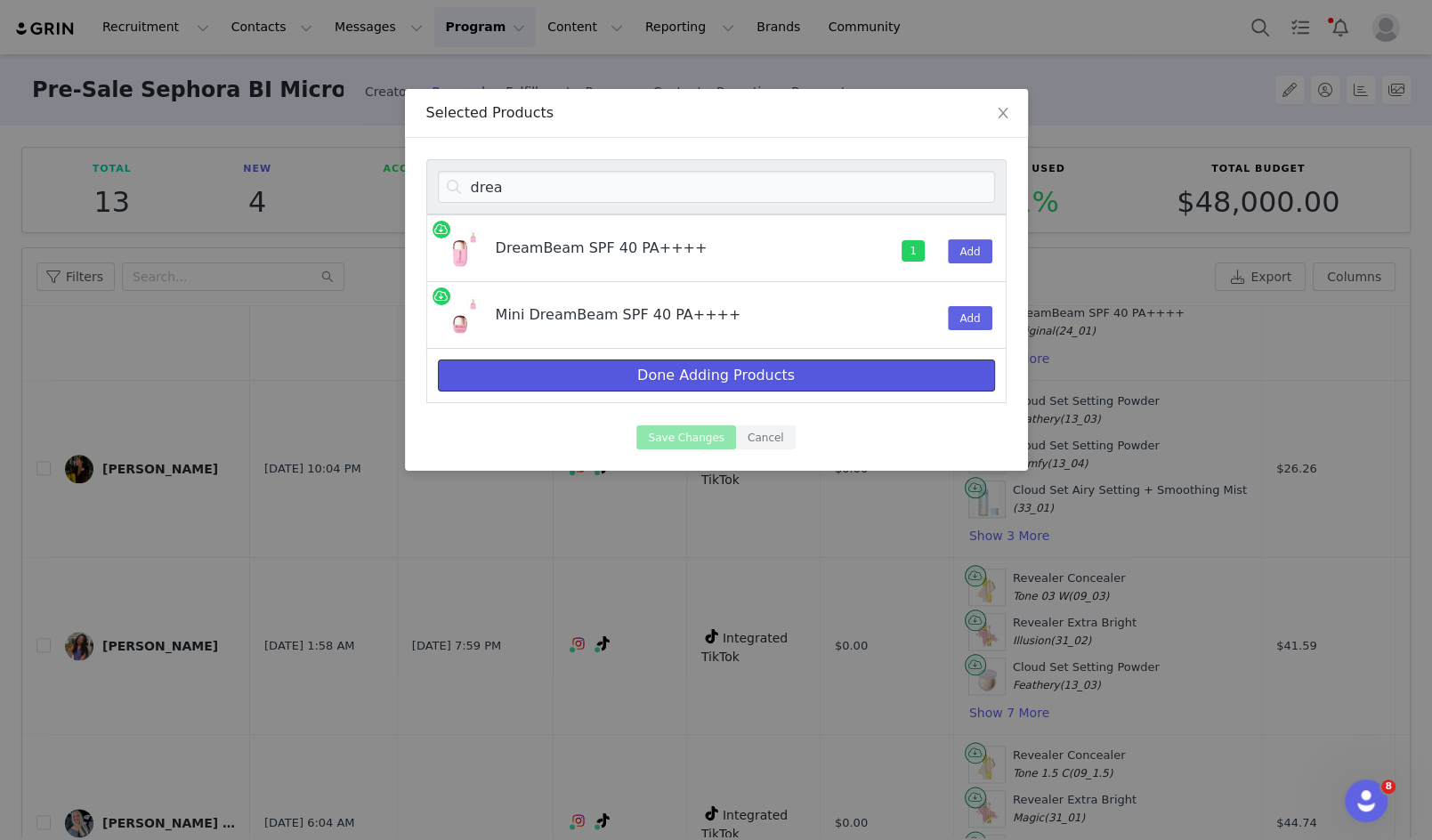
click at [887, 371] on button "Done Adding Products" at bounding box center [716, 375] width 557 height 32
select select "7588770"
select select "7588771"
select select "20288643"
select select "7588838"
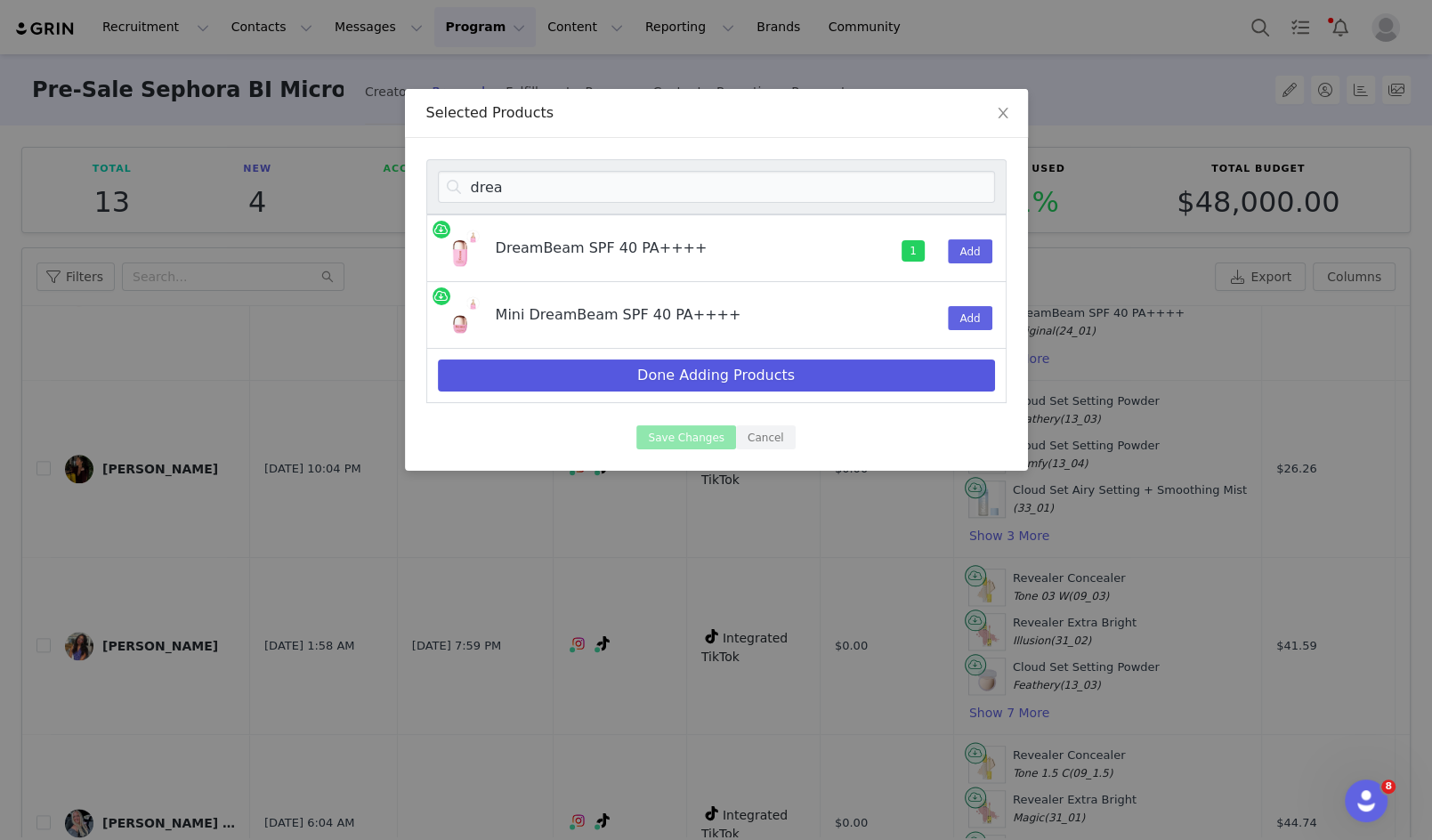
select select "20288644"
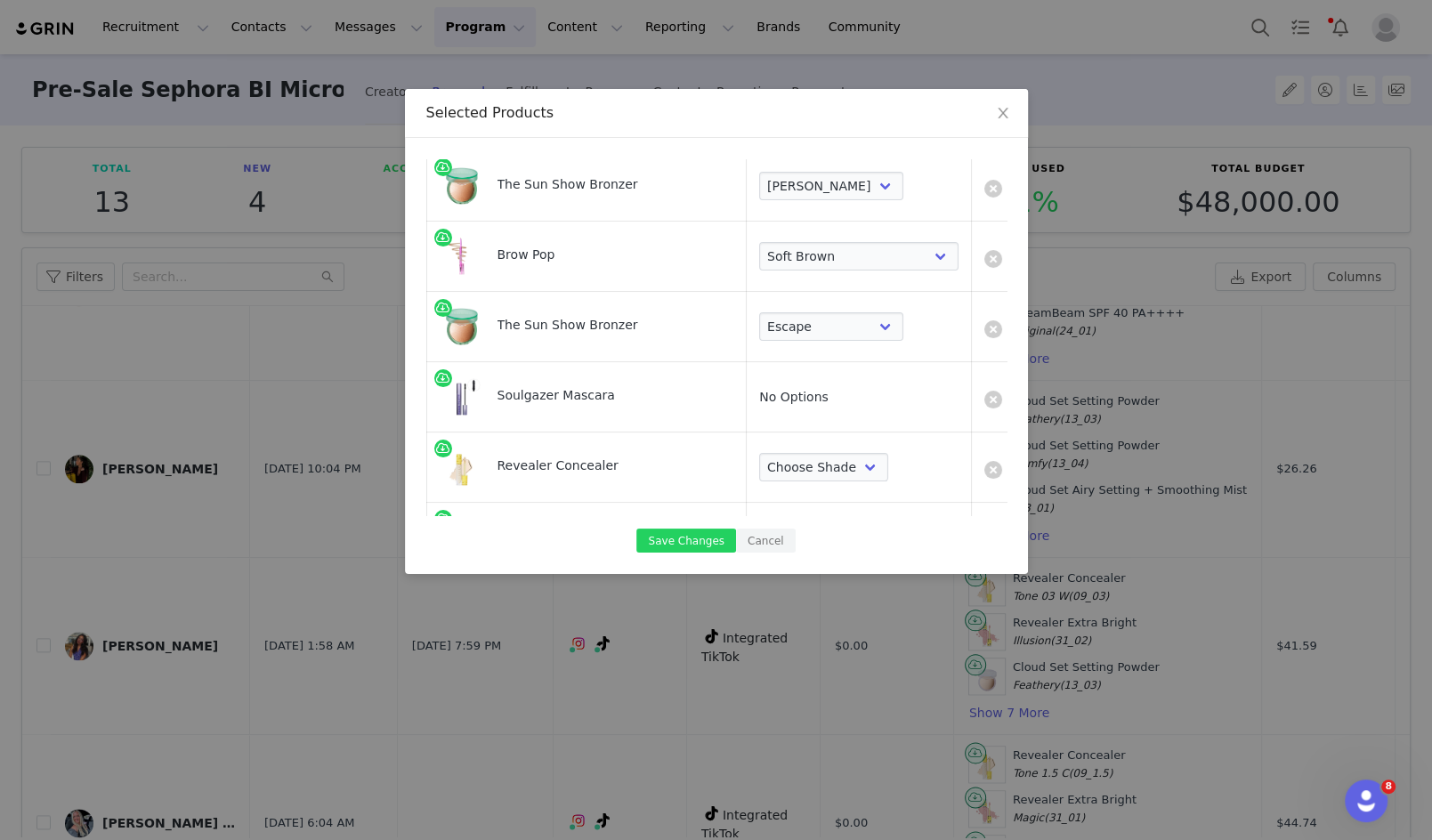
scroll to position [375, 0]
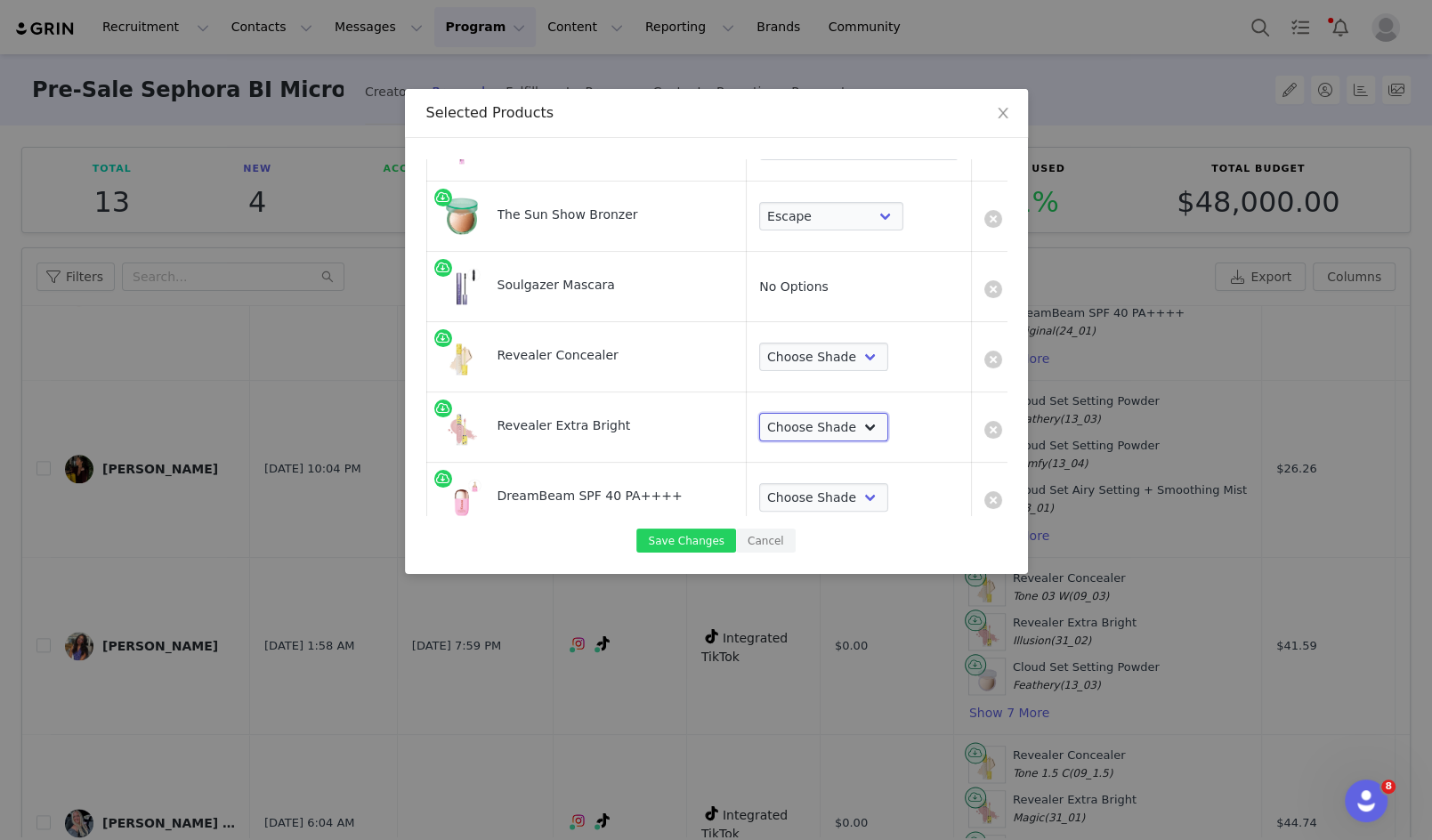
click at [790, 428] on select "Choose Shade Magic Illusion Fantasy Alchemy Supernatural" at bounding box center [823, 426] width 129 height 28
select select "28417508"
click at [759, 413] on select "Choose Shade Magic Illusion Fantasy Alchemy Supernatural" at bounding box center [823, 426] width 129 height 28
click at [798, 347] on select "Choose Shade Tone 0.5 N Tone 0.7 C Tone 01 N Tone 1.5 C Tone 02 W Tone 2.3 N To…" at bounding box center [823, 356] width 129 height 28
click at [759, 342] on select "Choose Shade Tone 0.5 N Tone 0.7 C Tone 01 N Tone 1.5 C Tone 02 W Tone 2.3 N To…" at bounding box center [823, 356] width 129 height 28
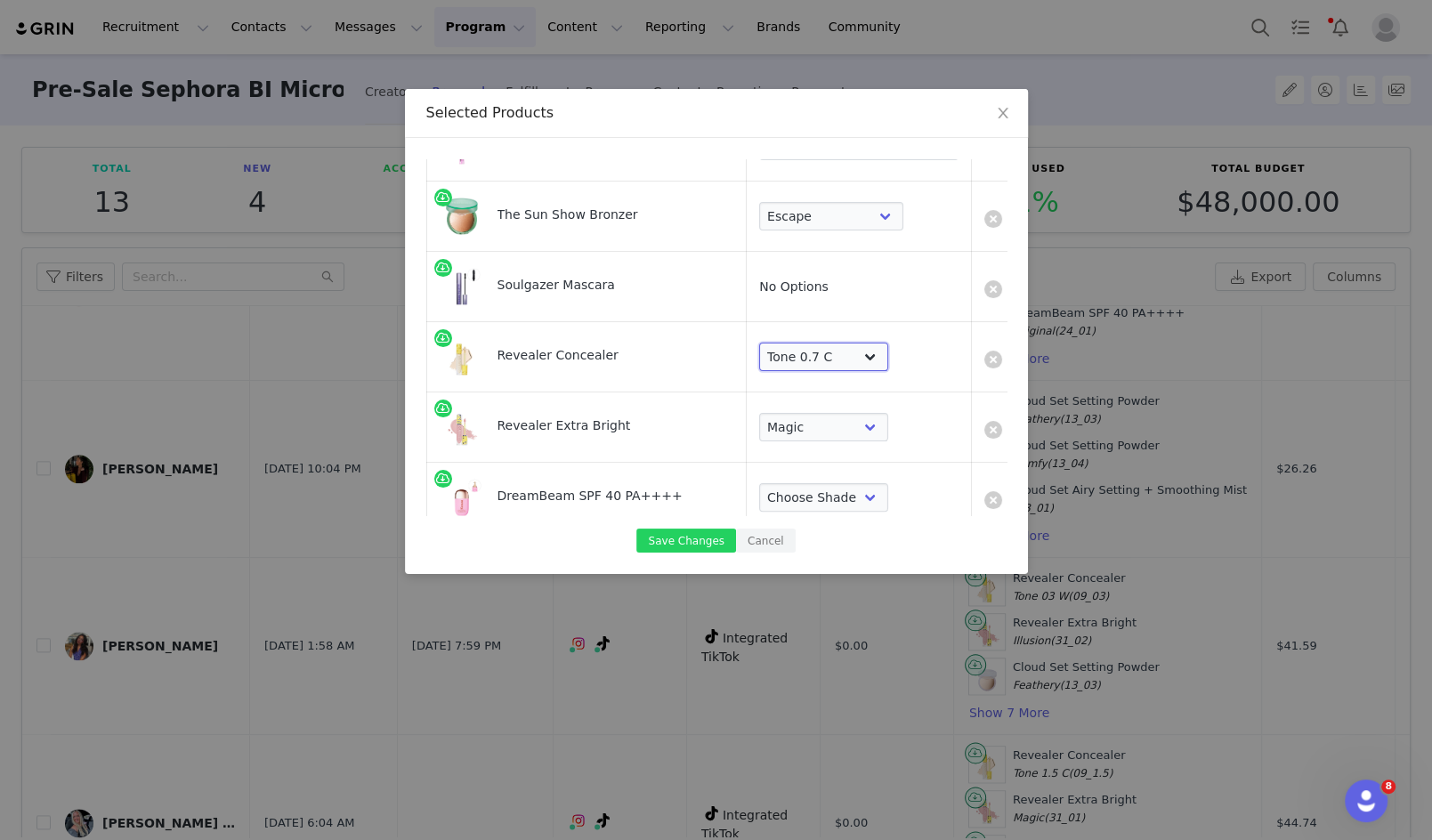
click at [830, 363] on select "Choose Shade Tone 0.5 N Tone 0.7 C Tone 01 N Tone 1.5 C Tone 02 W Tone 2.3 N To…" at bounding box center [823, 356] width 129 height 28
select select "28418374"
click at [759, 342] on select "Choose Shade Tone 0.5 N Tone 0.7 C Tone 01 N Tone 1.5 C Tone 02 W Tone 2.3 N To…" at bounding box center [823, 356] width 129 height 28
click at [788, 500] on select "Choose Shade Sunlit Original" at bounding box center [823, 497] width 129 height 28
click at [759, 483] on select "Choose Shade Sunlit Original" at bounding box center [823, 497] width 129 height 28
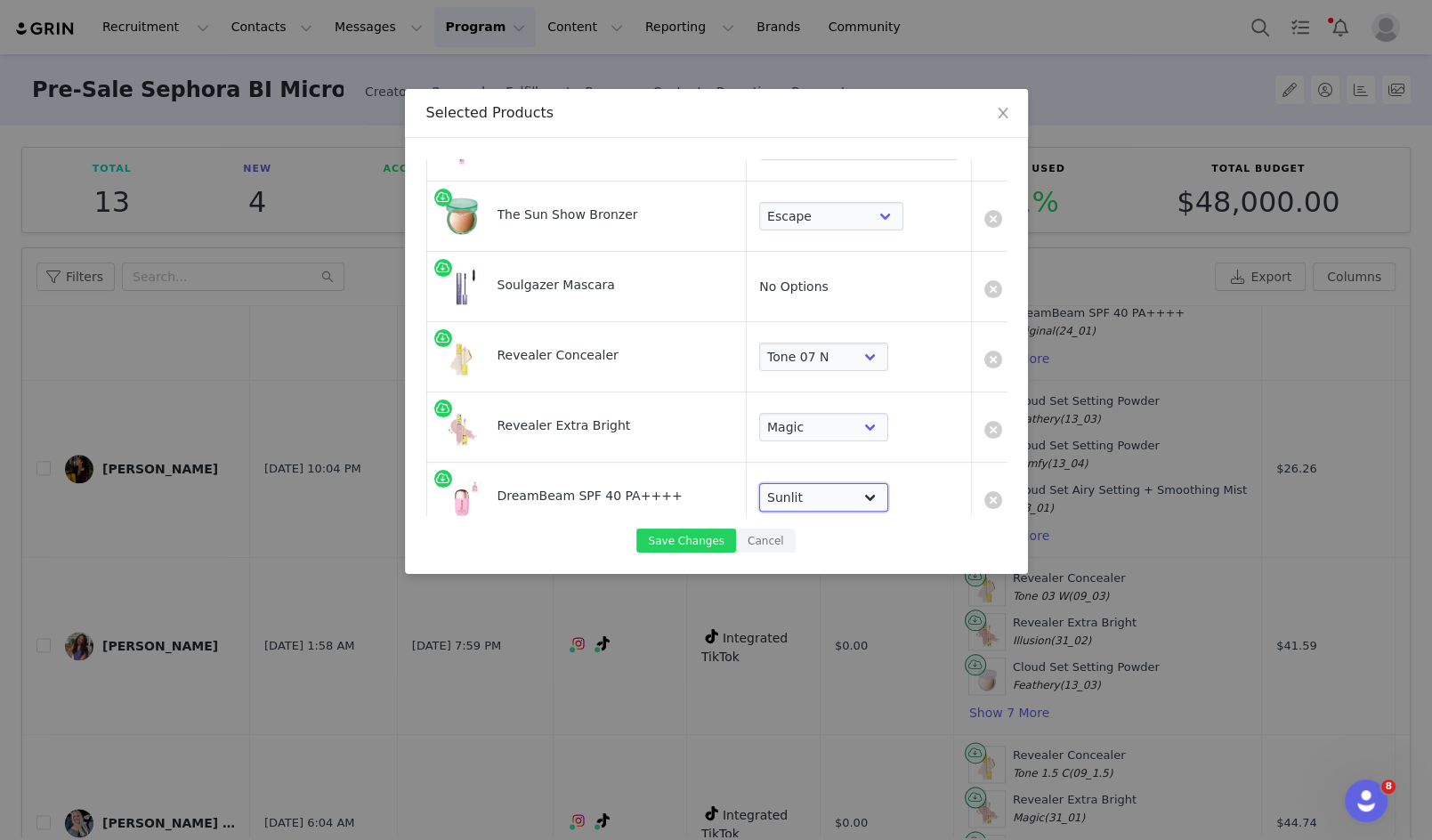
click at [779, 499] on select "Choose Shade Sunlit Original" at bounding box center [823, 497] width 129 height 28
click at [759, 483] on select "Choose Shade Sunlit Original" at bounding box center [823, 497] width 129 height 28
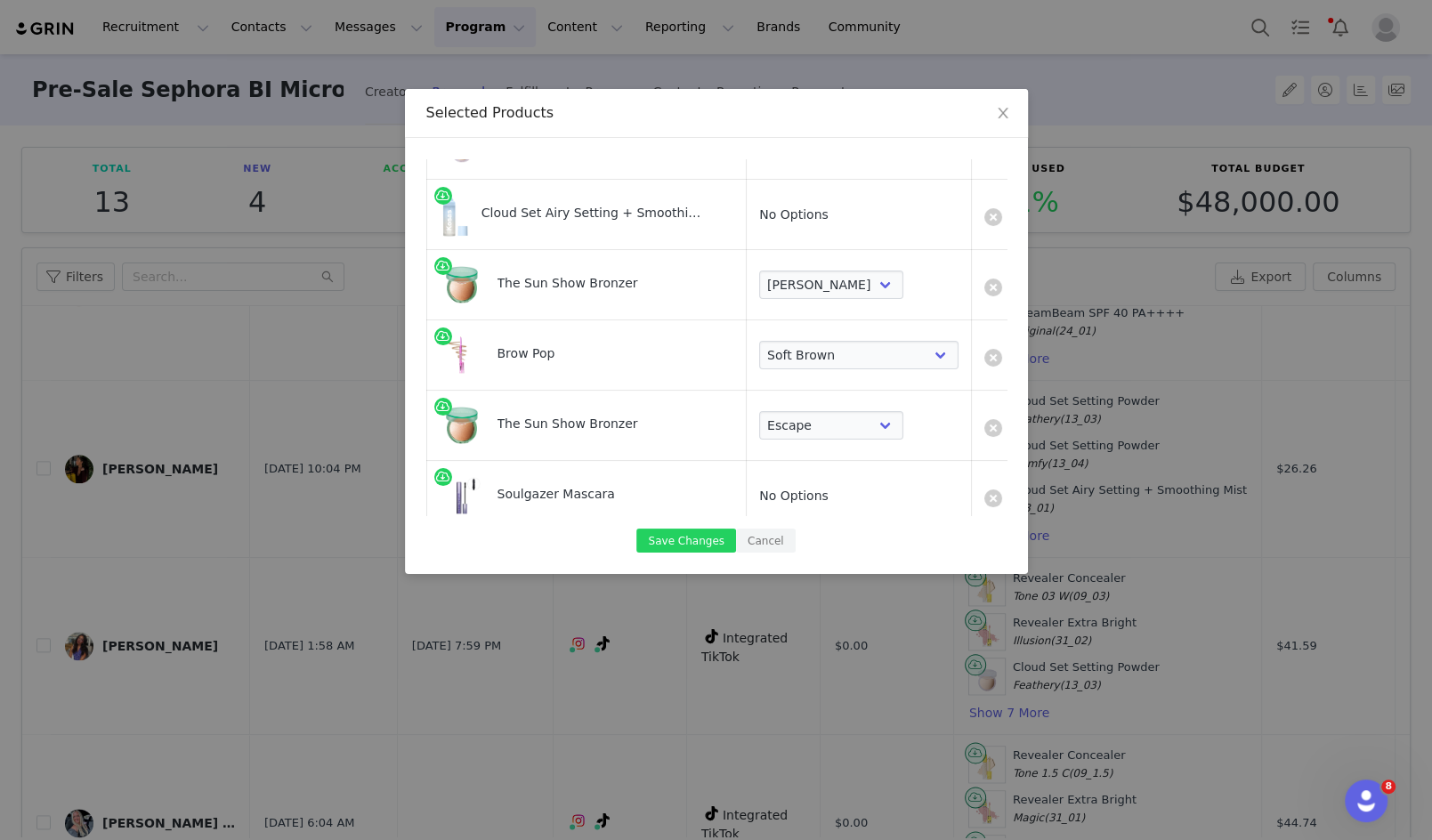
scroll to position [446, 0]
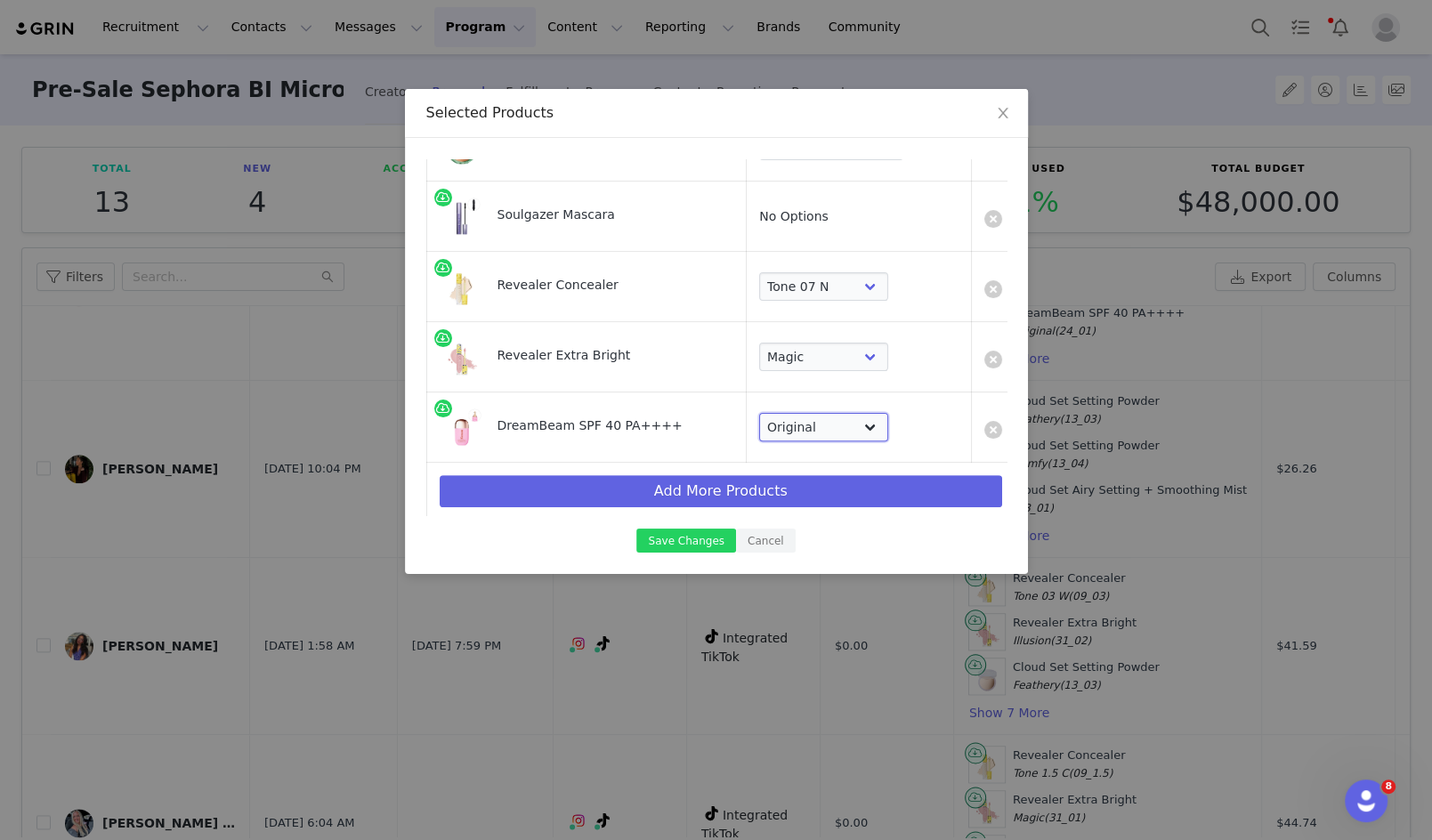
click at [822, 421] on select "Choose Shade Sunlit Original" at bounding box center [823, 426] width 129 height 28
select select "28417460"
click at [759, 413] on select "Choose Shade Sunlit Original" at bounding box center [823, 426] width 129 height 28
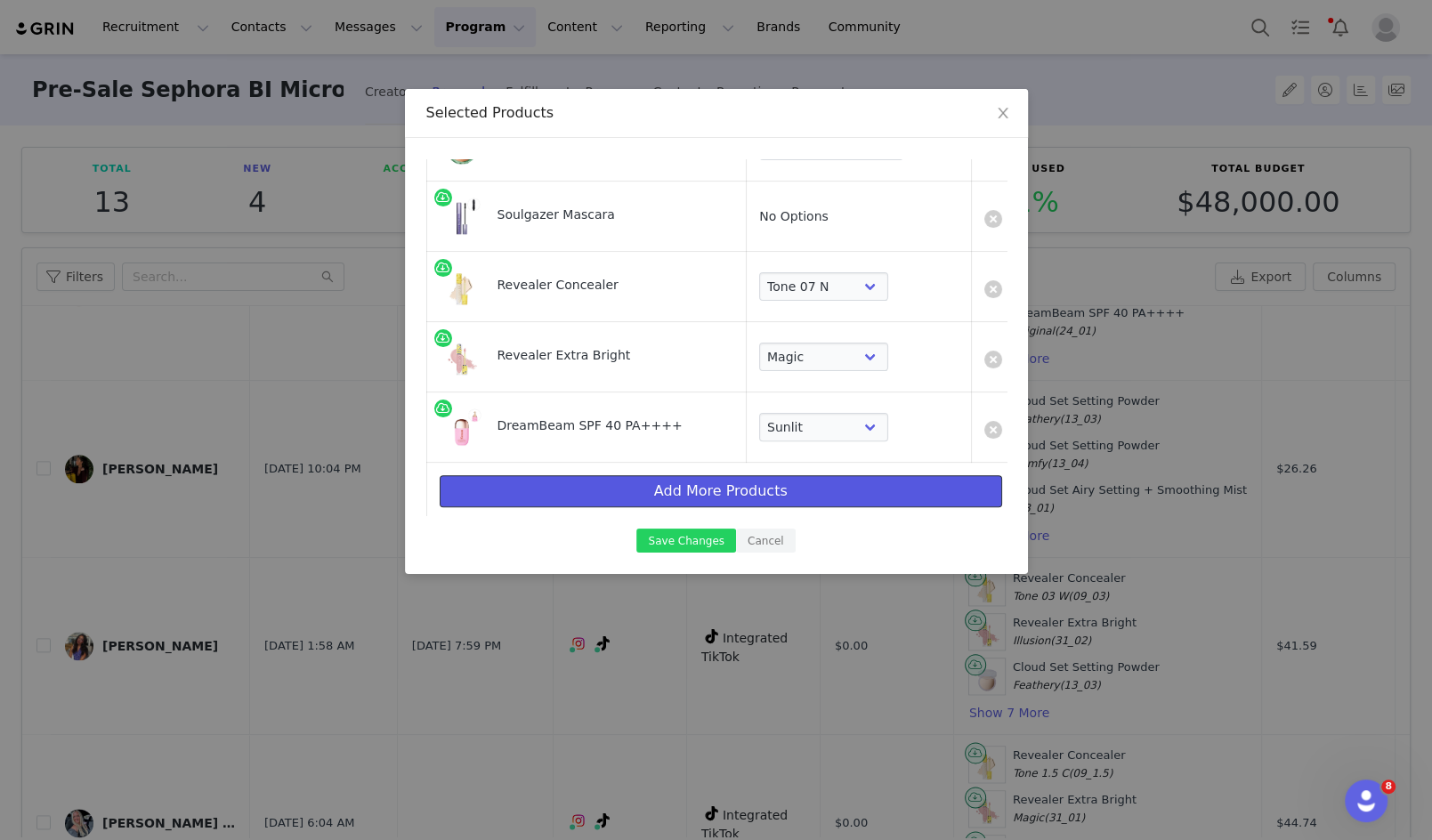
click at [790, 483] on button "Add More Products" at bounding box center [720, 490] width 563 height 32
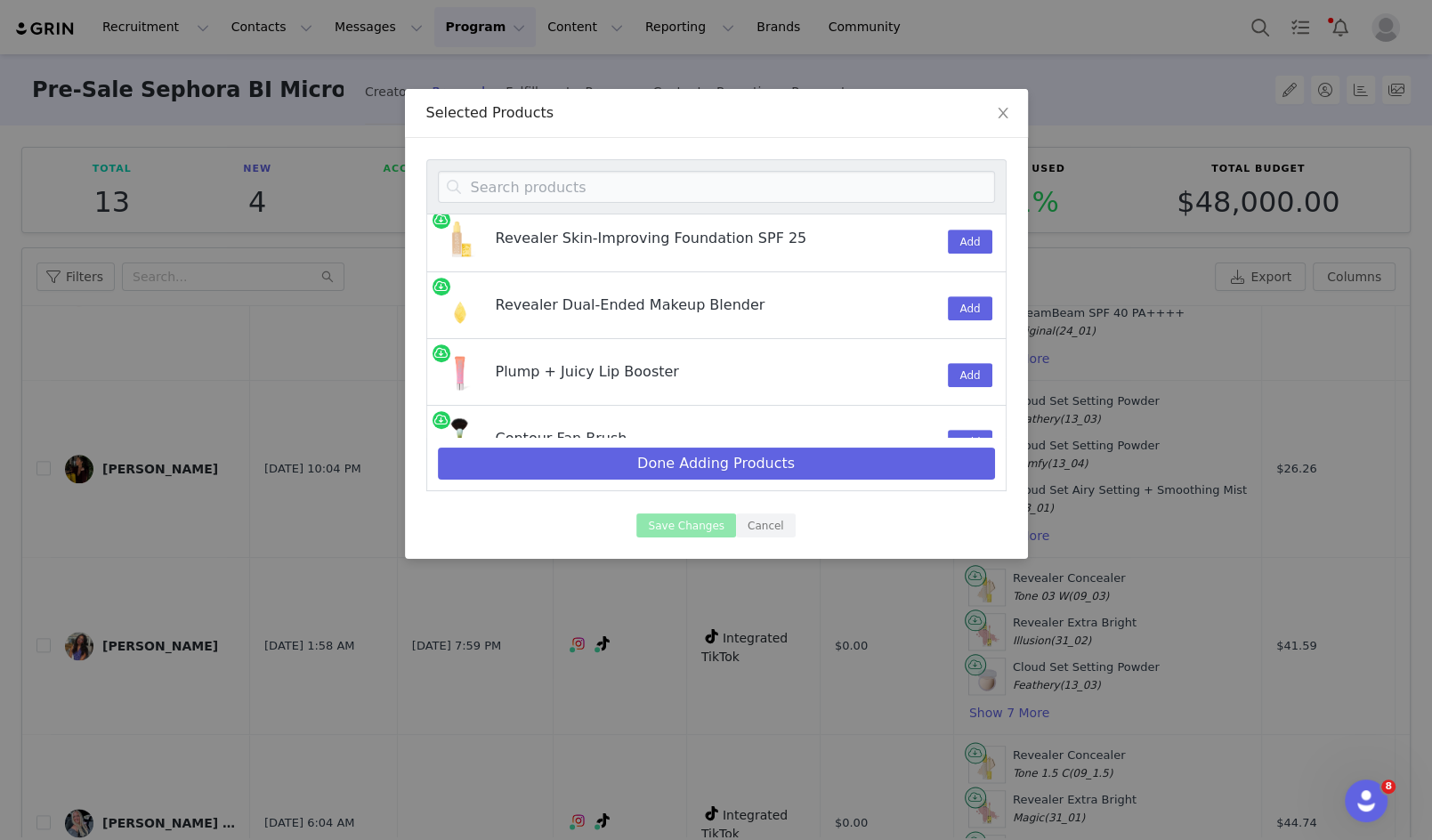
scroll to position [1434, 0]
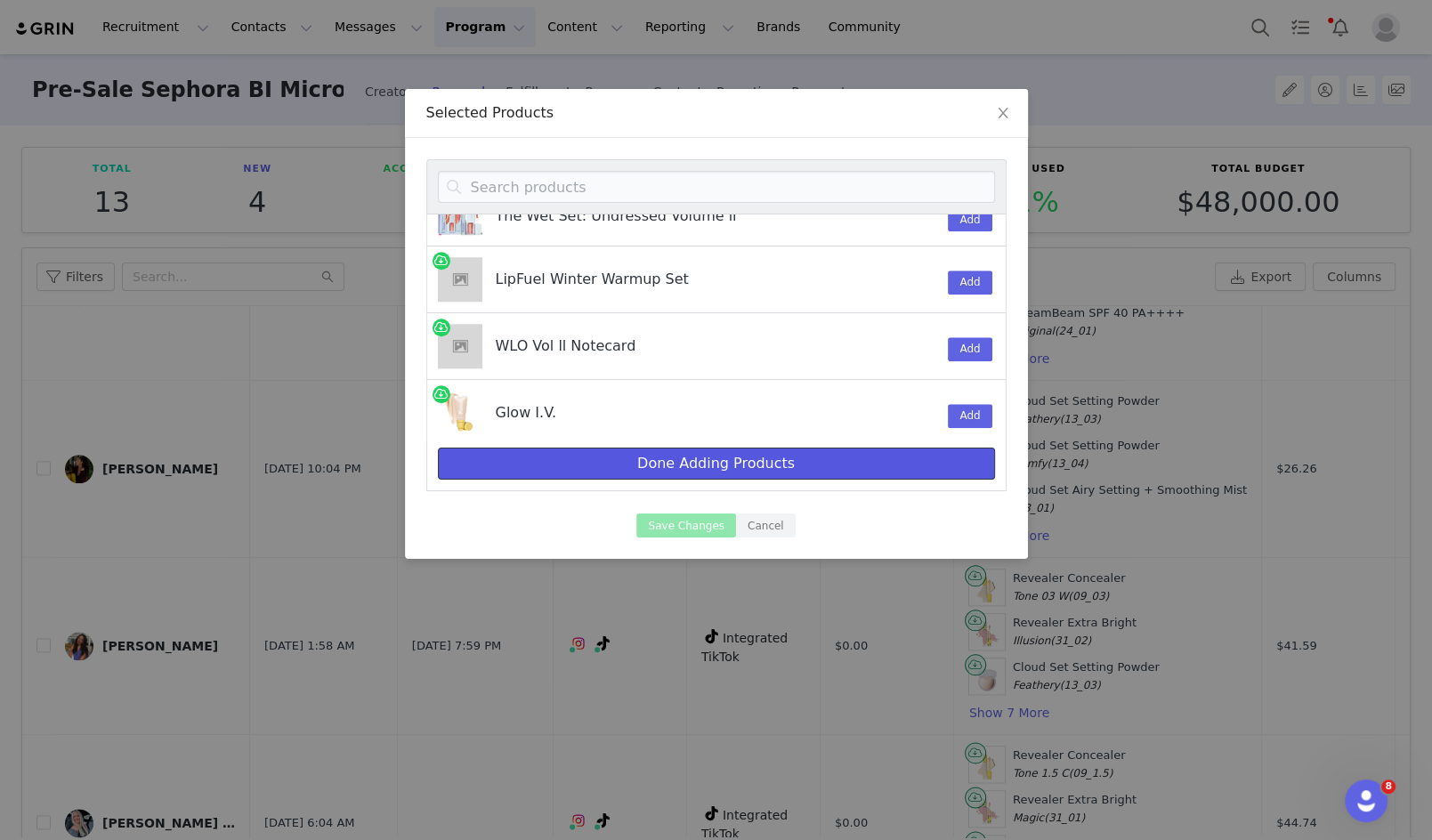
click at [814, 461] on button "Done Adding Products" at bounding box center [716, 463] width 557 height 32
select select "7588770"
select select "7588771"
select select "20288643"
select select "7588838"
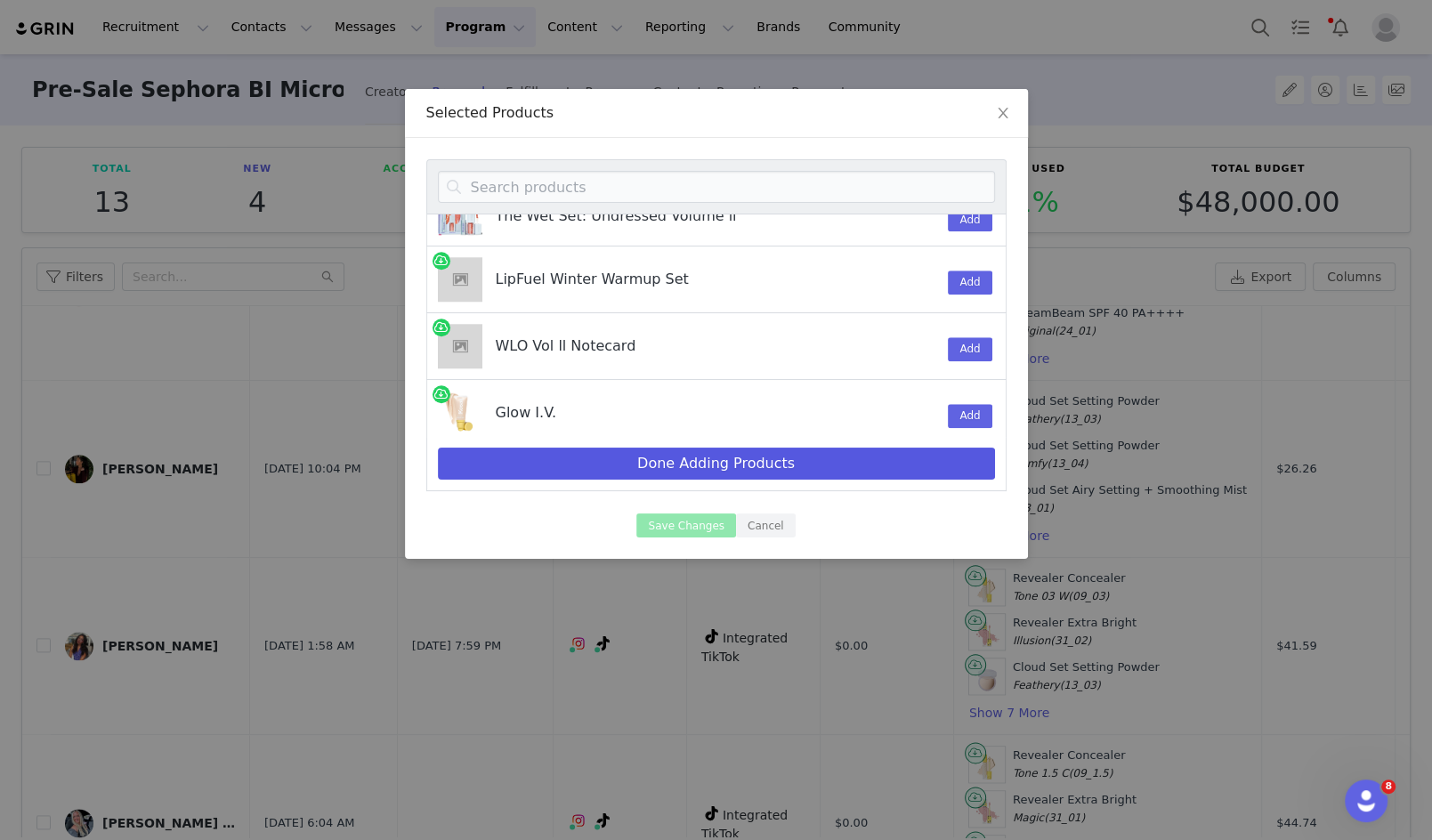
select select "20288644"
select select "28418374"
select select "28417508"
select select "28417460"
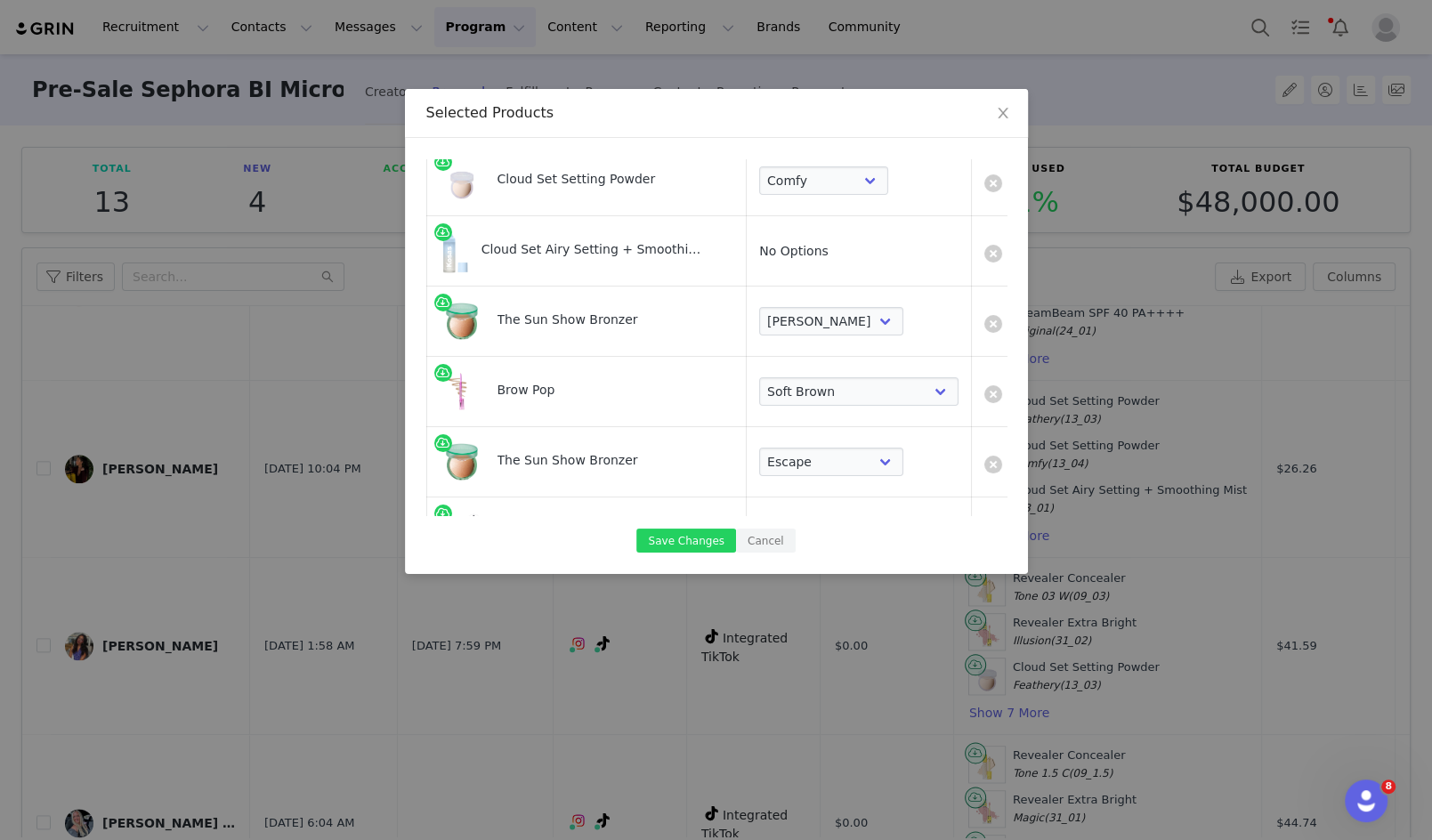
scroll to position [128, 0]
click at [984, 323] on link at bounding box center [992, 325] width 17 height 17
select select "7588838"
select select "20288644"
select select "28418374"
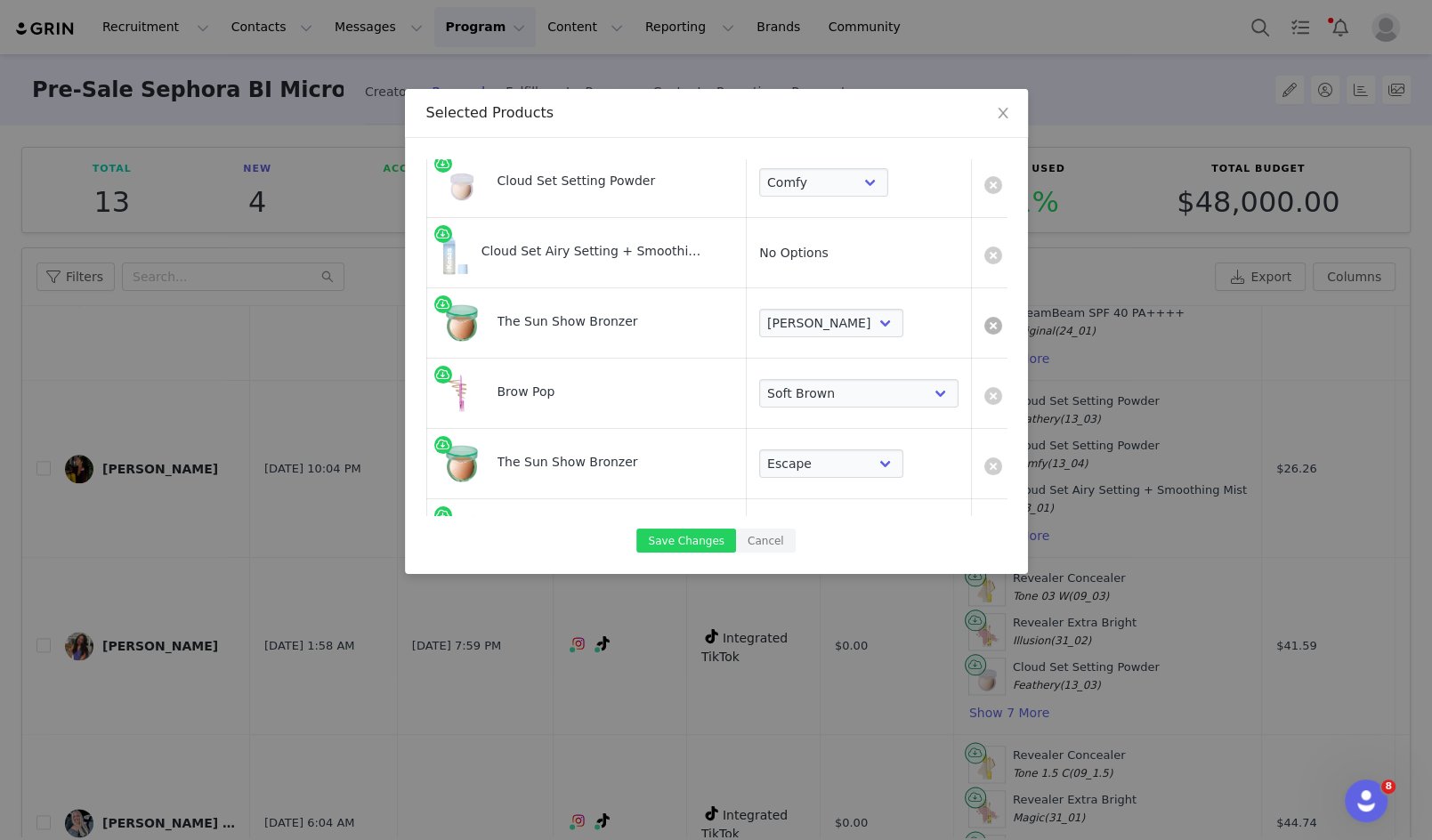
select select "28417508"
select select "28417460"
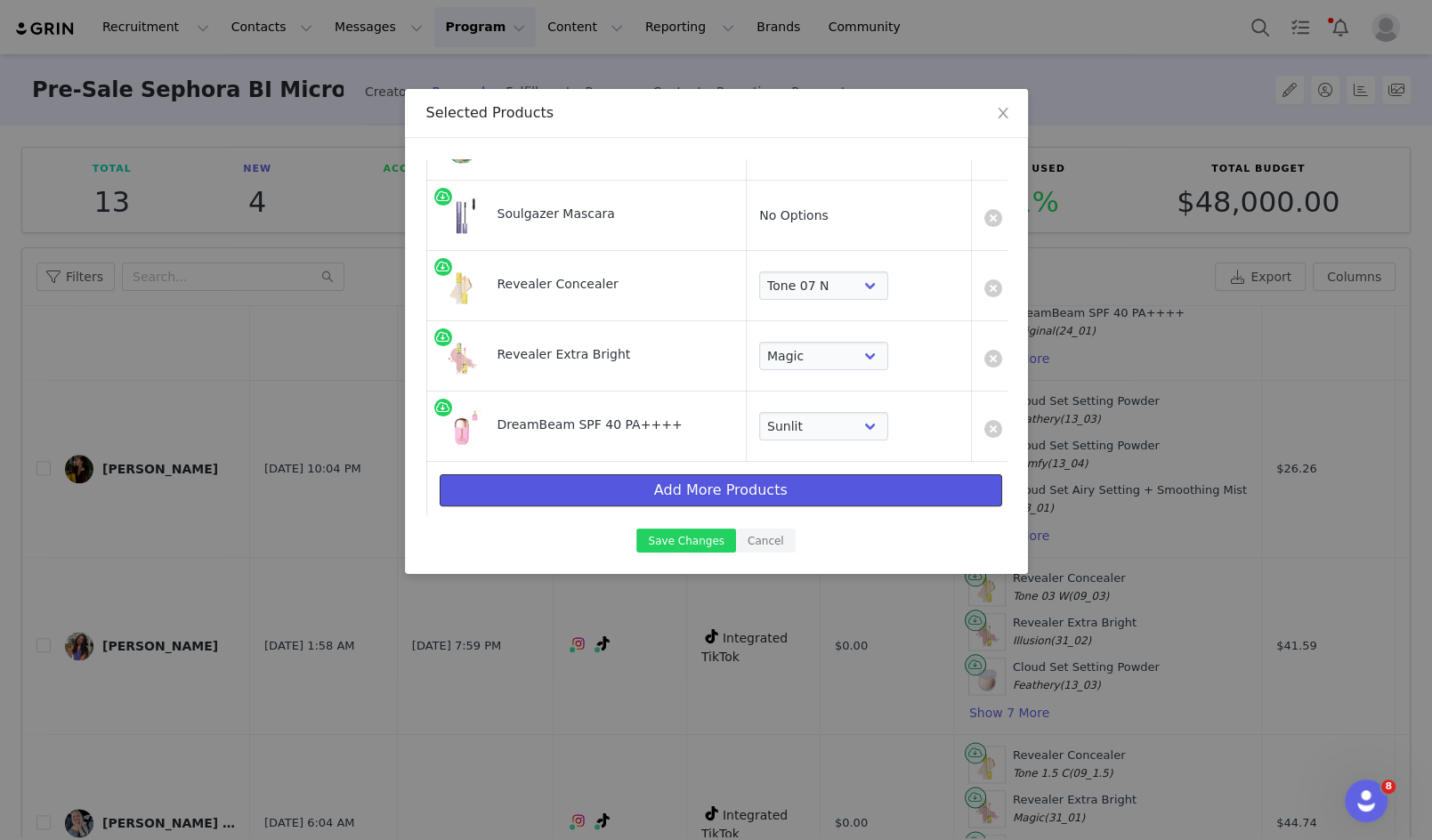
click at [634, 490] on button "Add More Products" at bounding box center [720, 490] width 563 height 32
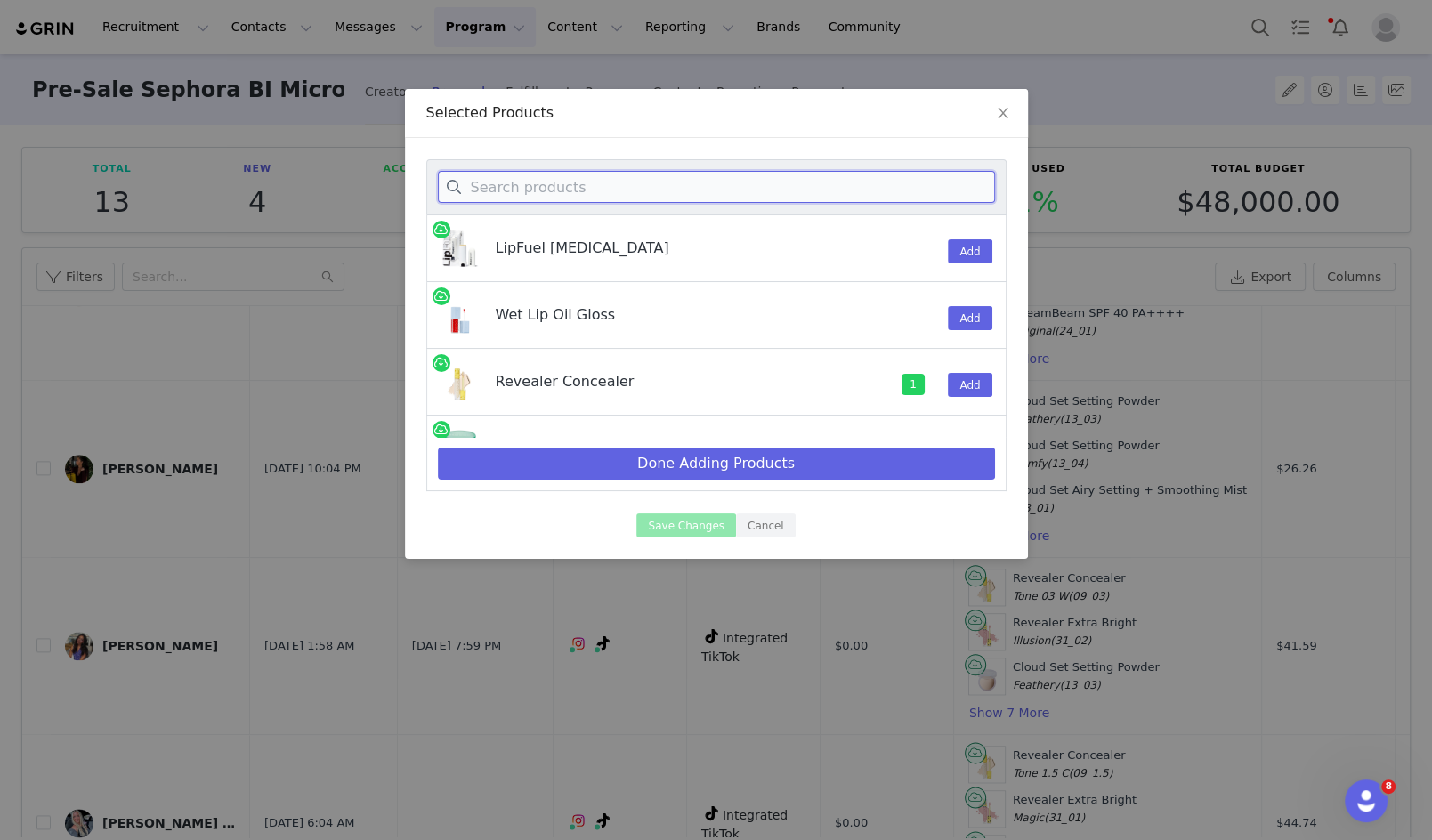
click at [651, 183] on input at bounding box center [716, 187] width 557 height 32
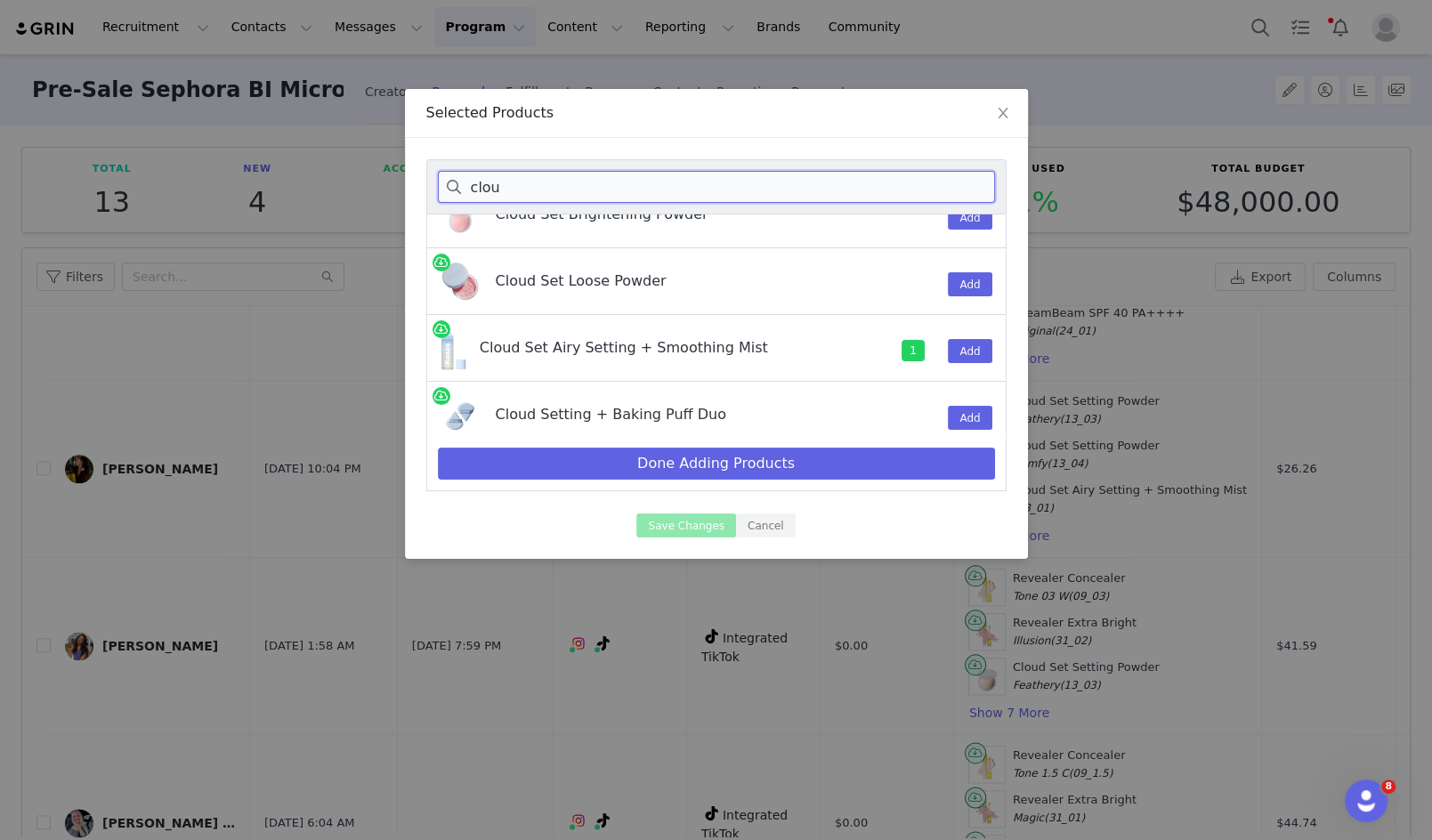
scroll to position [177, 0]
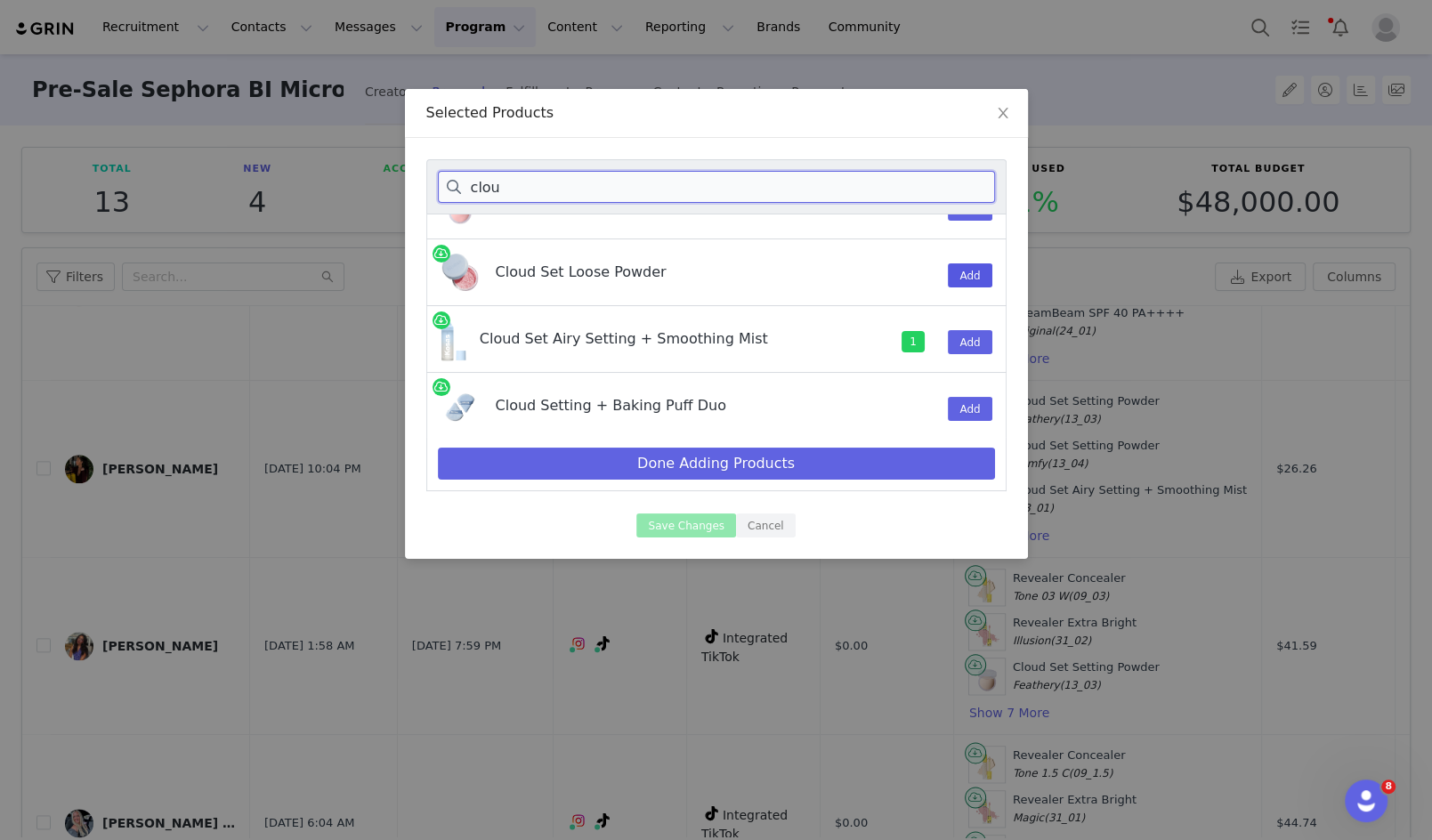
type input "clou"
click at [977, 270] on button "Add" at bounding box center [970, 275] width 44 height 24
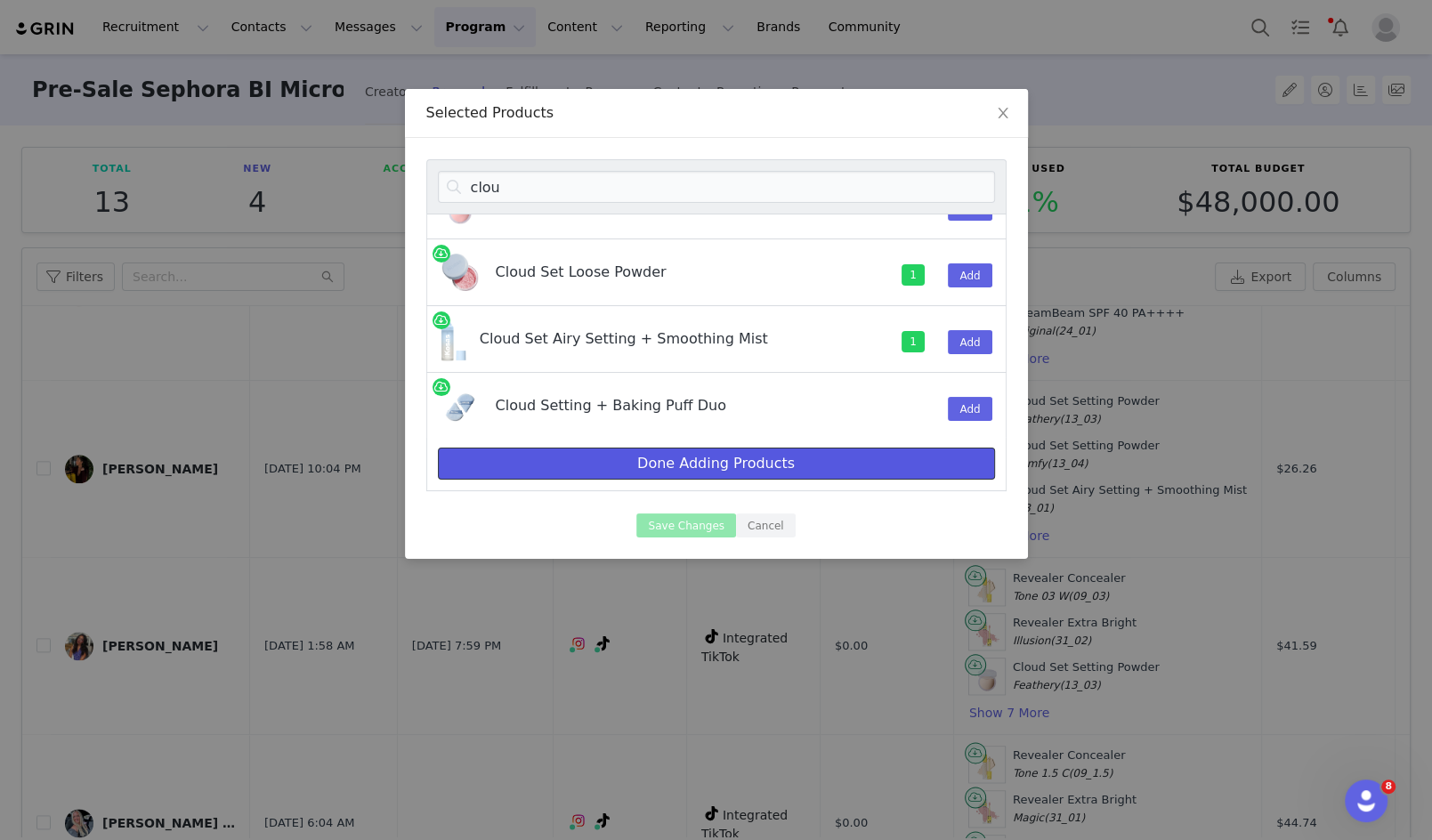
click at [706, 461] on button "Done Adding Products" at bounding box center [716, 463] width 557 height 32
select select "7588770"
select select "7588771"
select select "7588838"
select select "20288644"
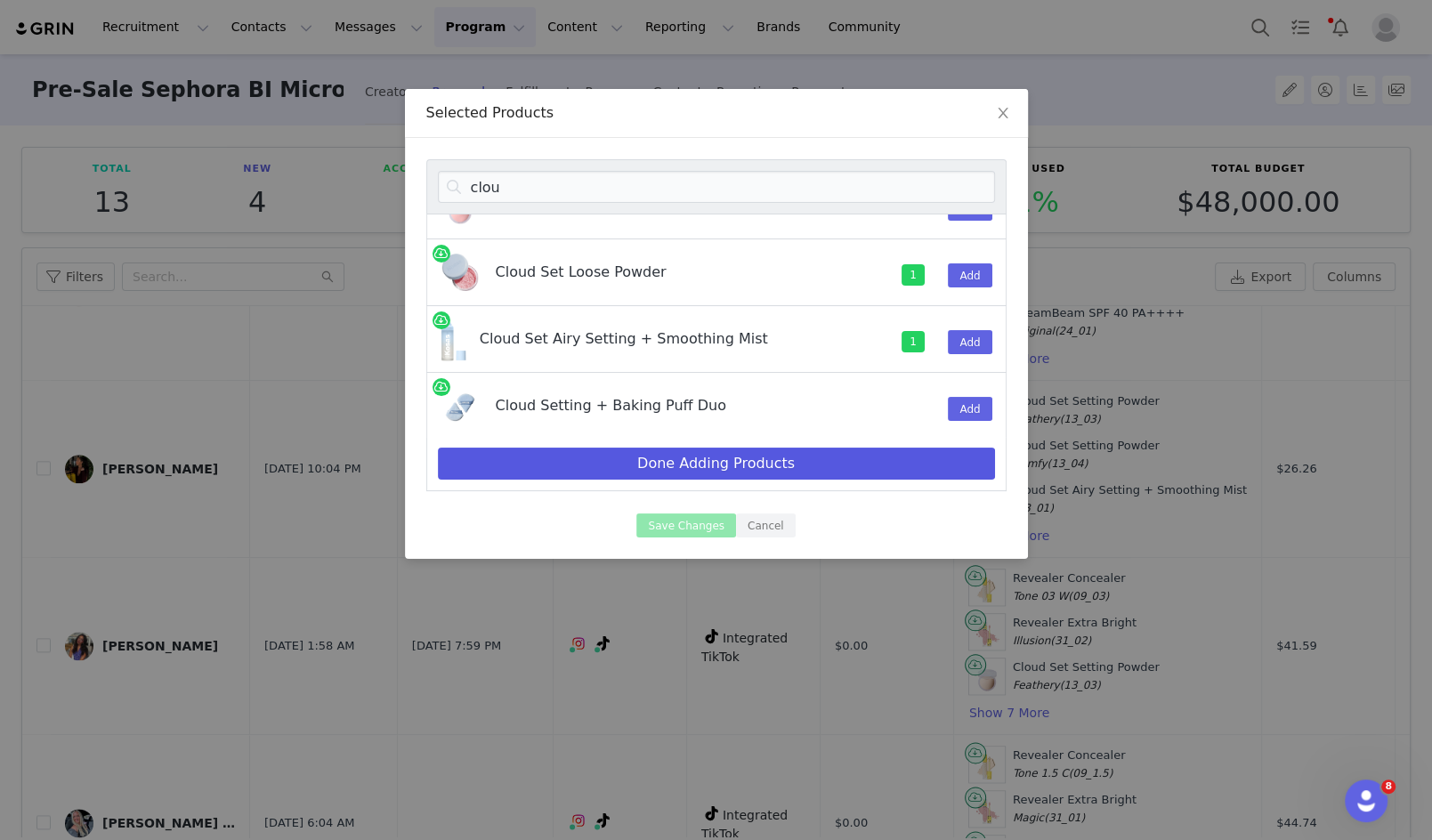
select select "28418374"
select select "28417508"
select select "28417460"
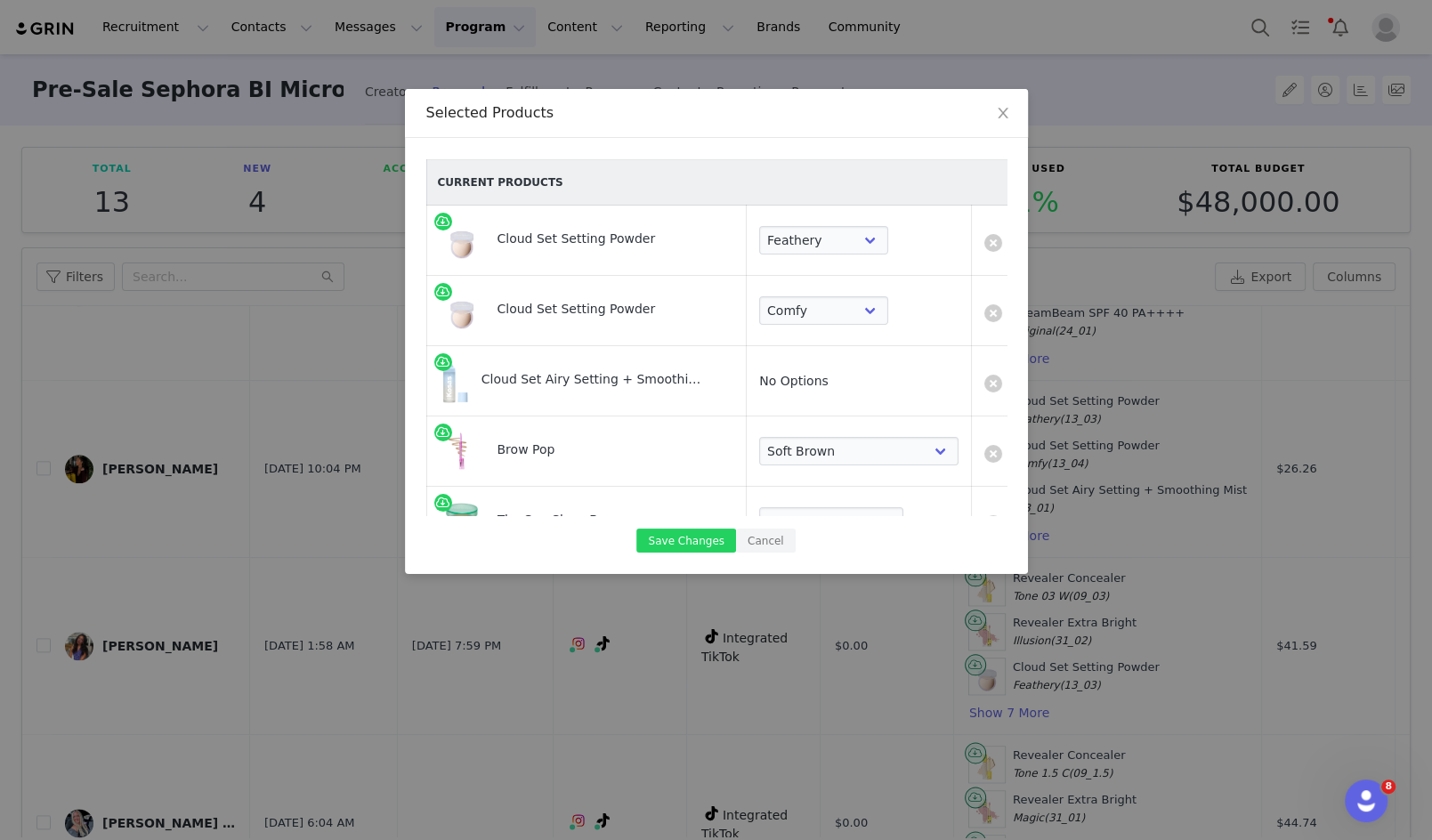
scroll to position [446, 0]
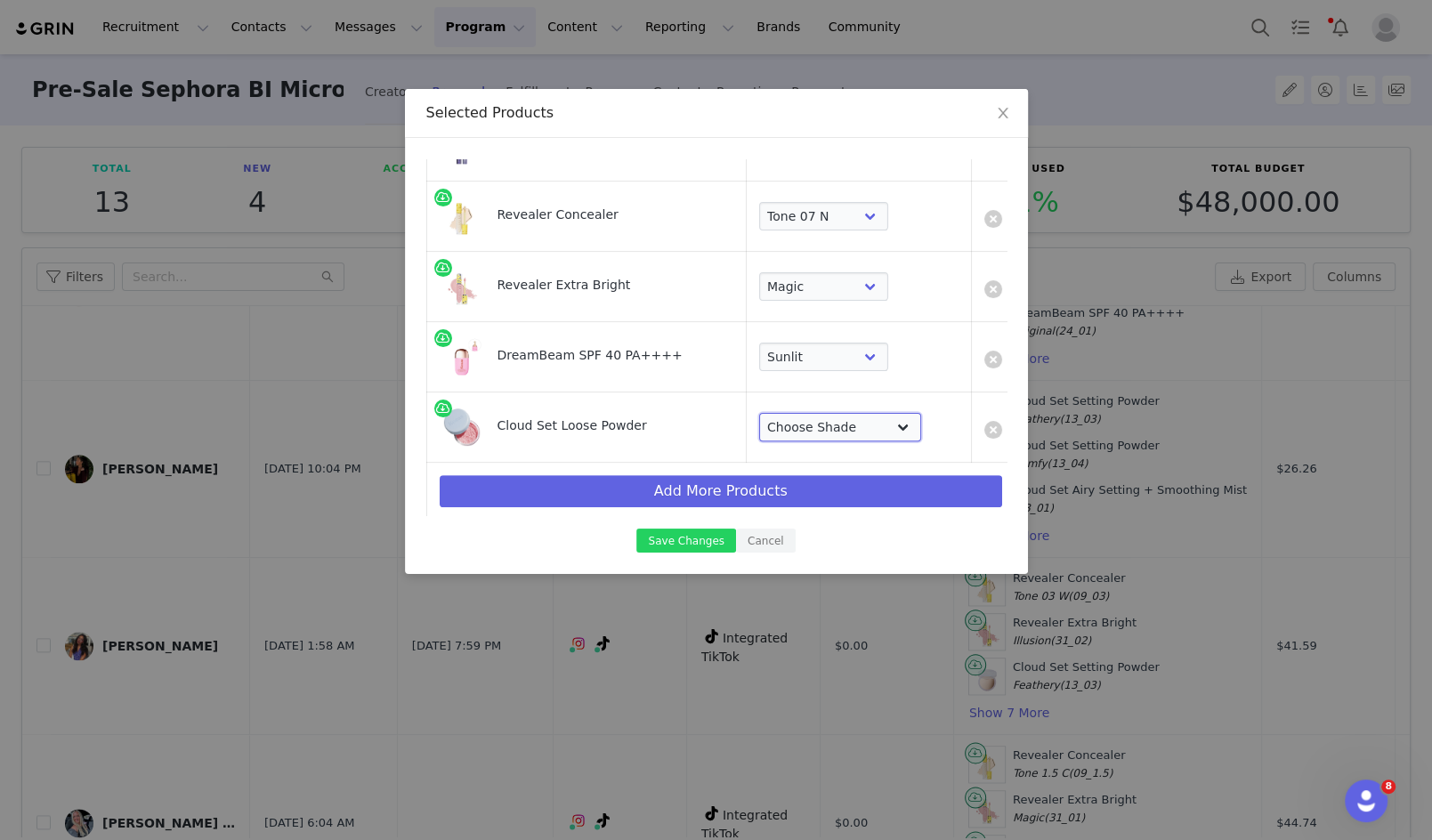
click at [842, 415] on select "Choose Shade Translucent Candy Translucent Buttery Translucent Peachy Transluce…" at bounding box center [839, 426] width 162 height 28
select select "28418132"
click at [759, 413] on select "Choose Shade Translucent Candy Translucent Buttery Translucent Peachy Transluce…" at bounding box center [839, 426] width 162 height 28
click at [686, 533] on button "Save Changes" at bounding box center [685, 541] width 99 height 24
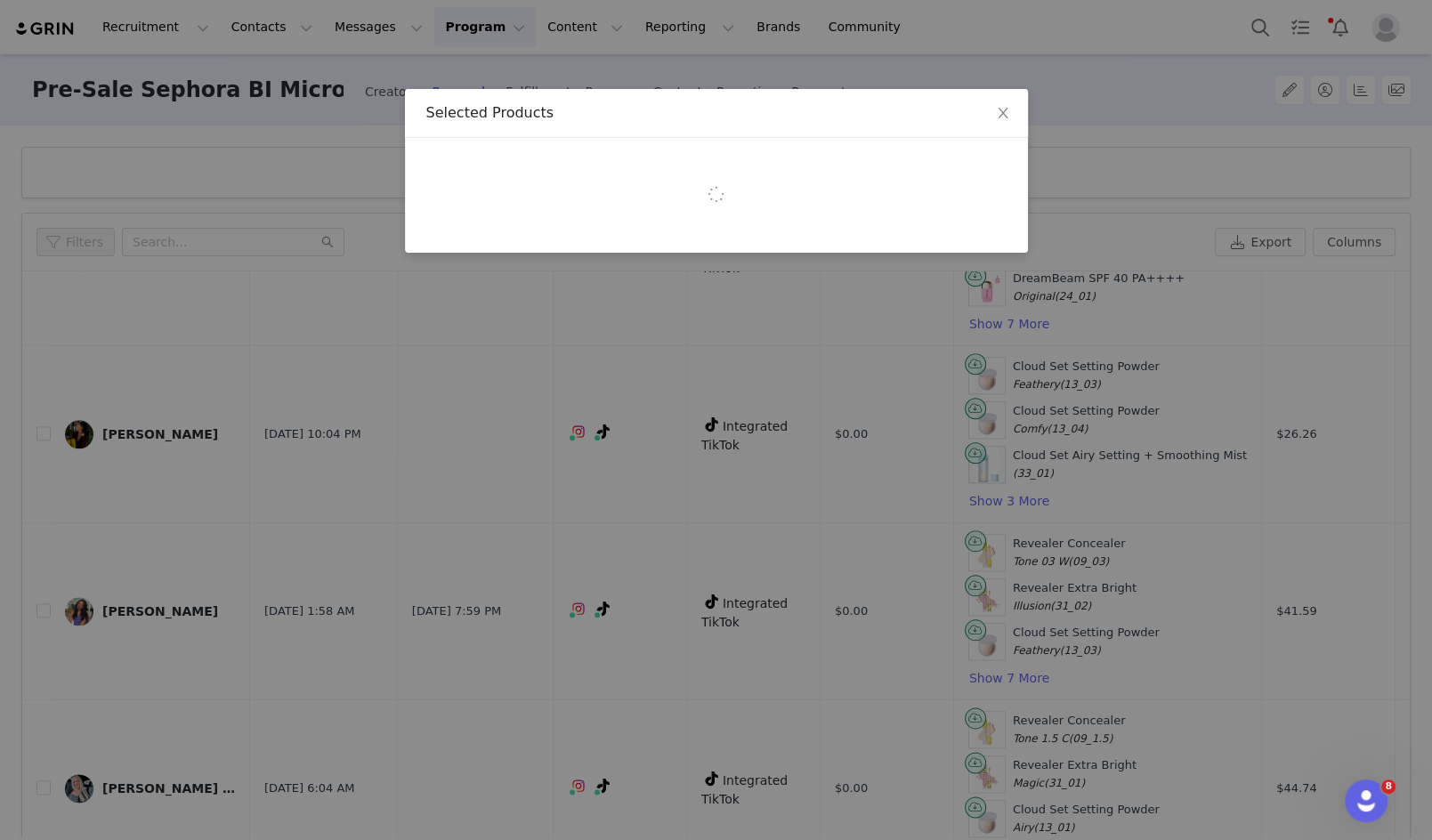
scroll to position [0, 0]
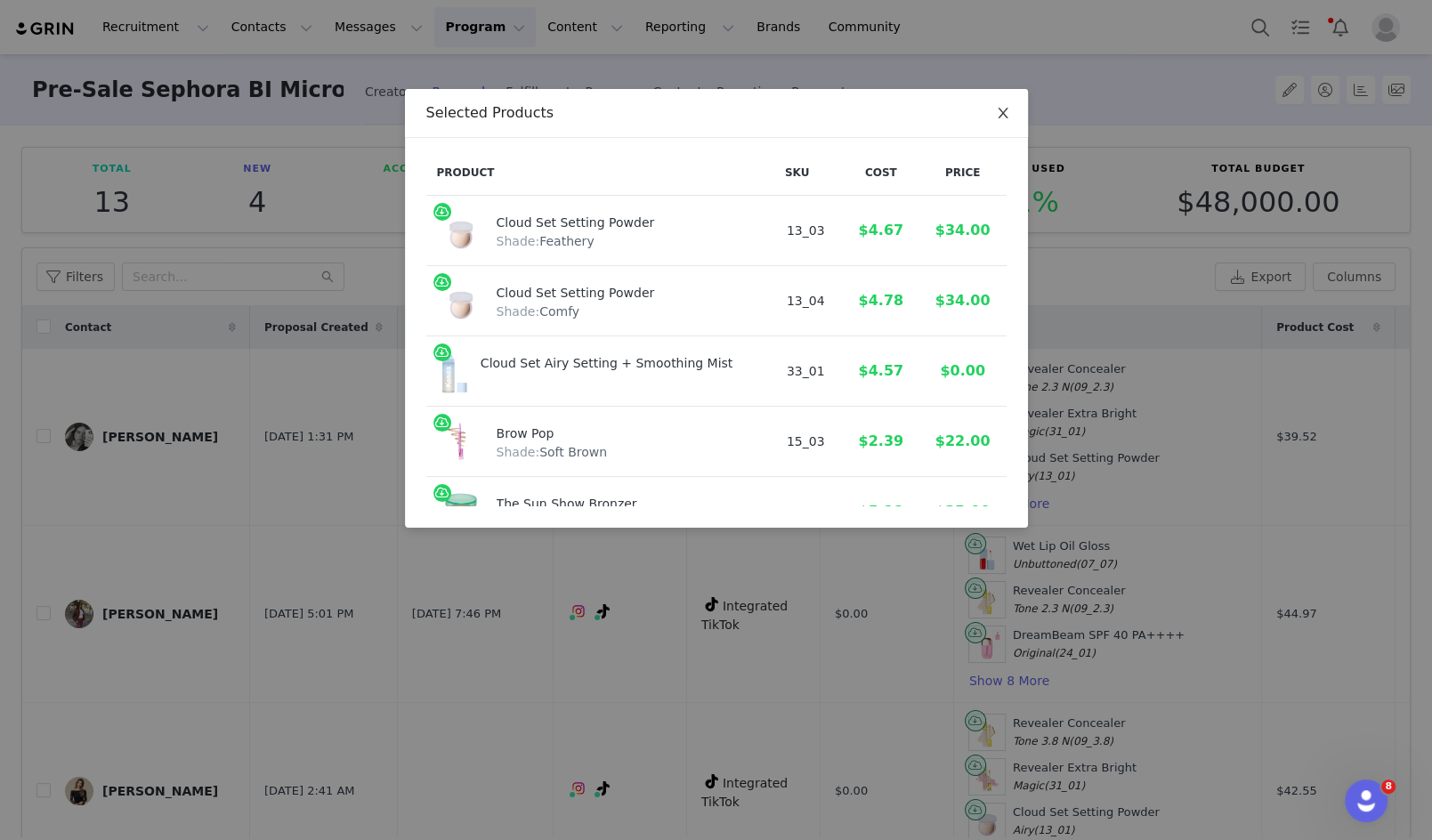
click at [1004, 105] on span "Close" at bounding box center [1003, 113] width 49 height 49
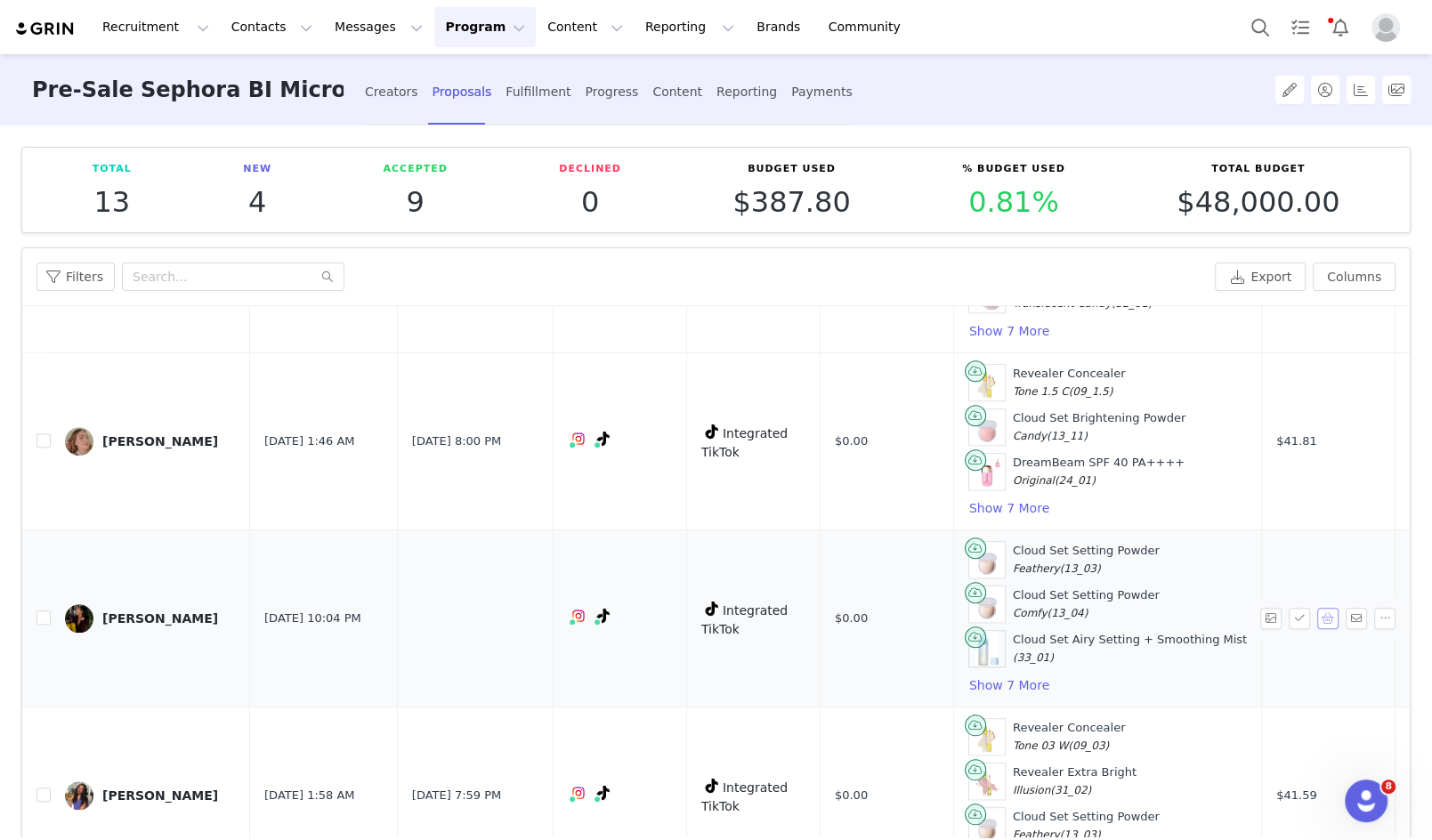
click at [1331, 608] on button "button" at bounding box center [1327, 618] width 21 height 21
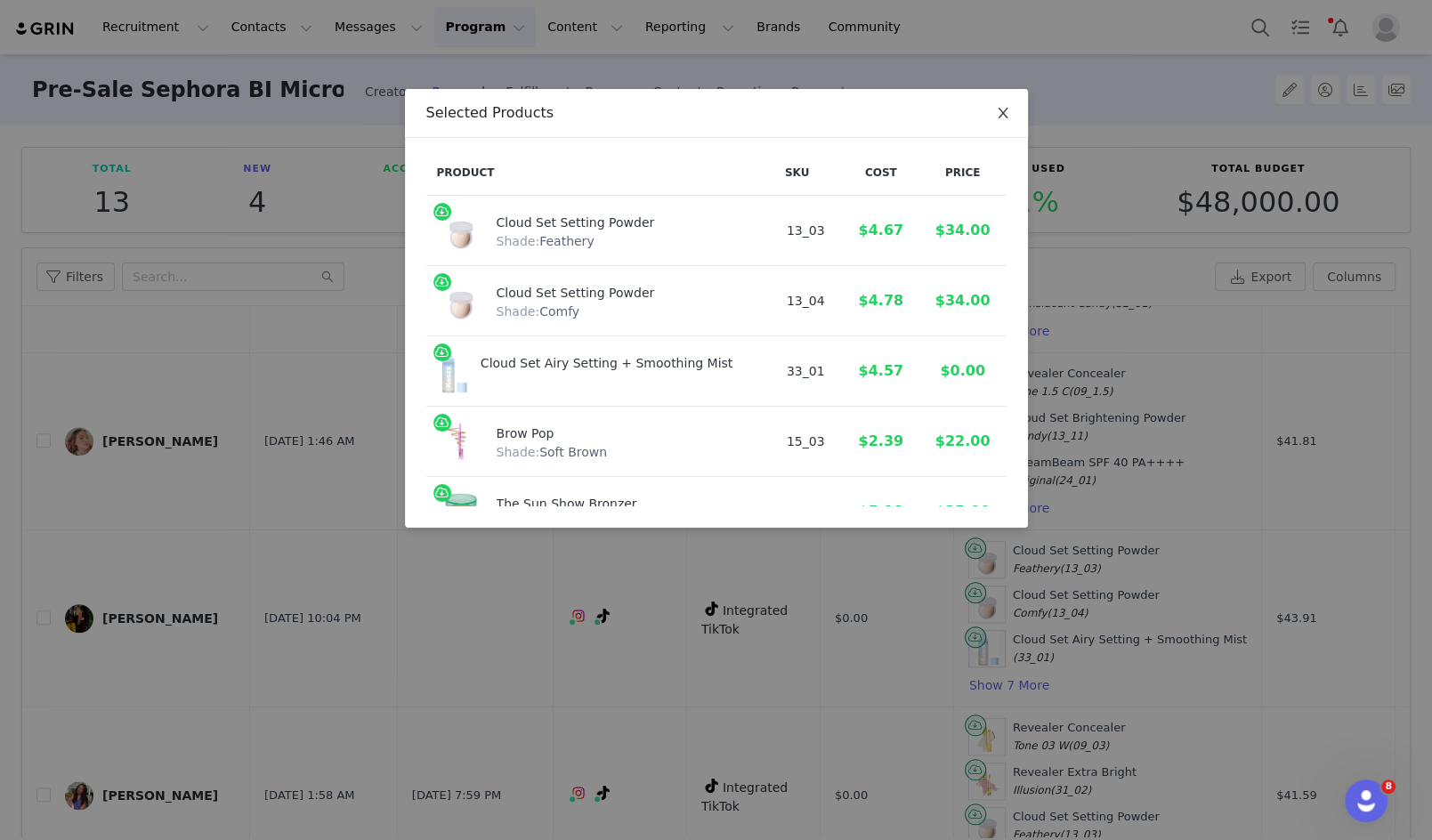
click at [1000, 104] on span "Close" at bounding box center [1003, 113] width 49 height 49
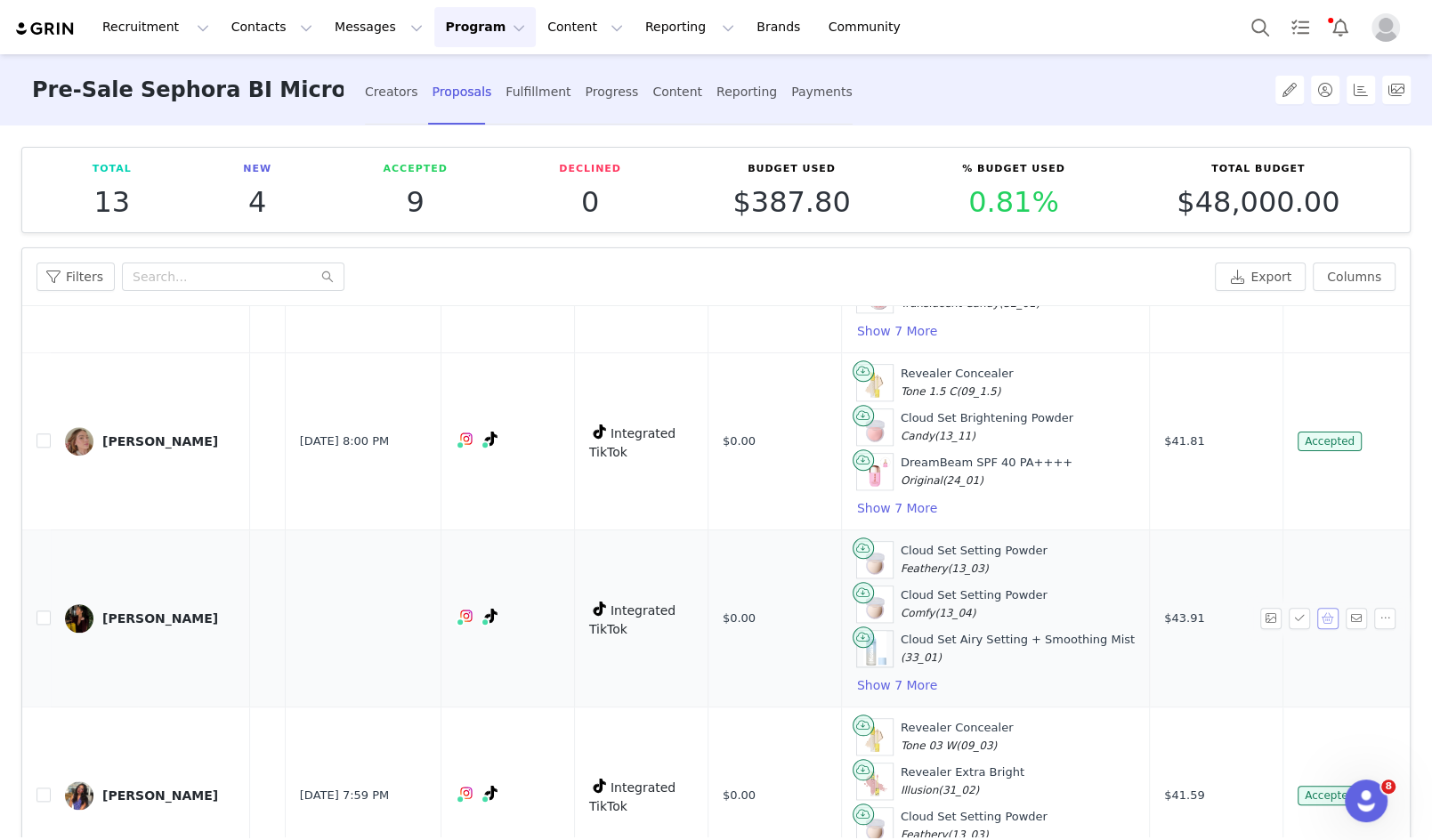
scroll to position [1571, 113]
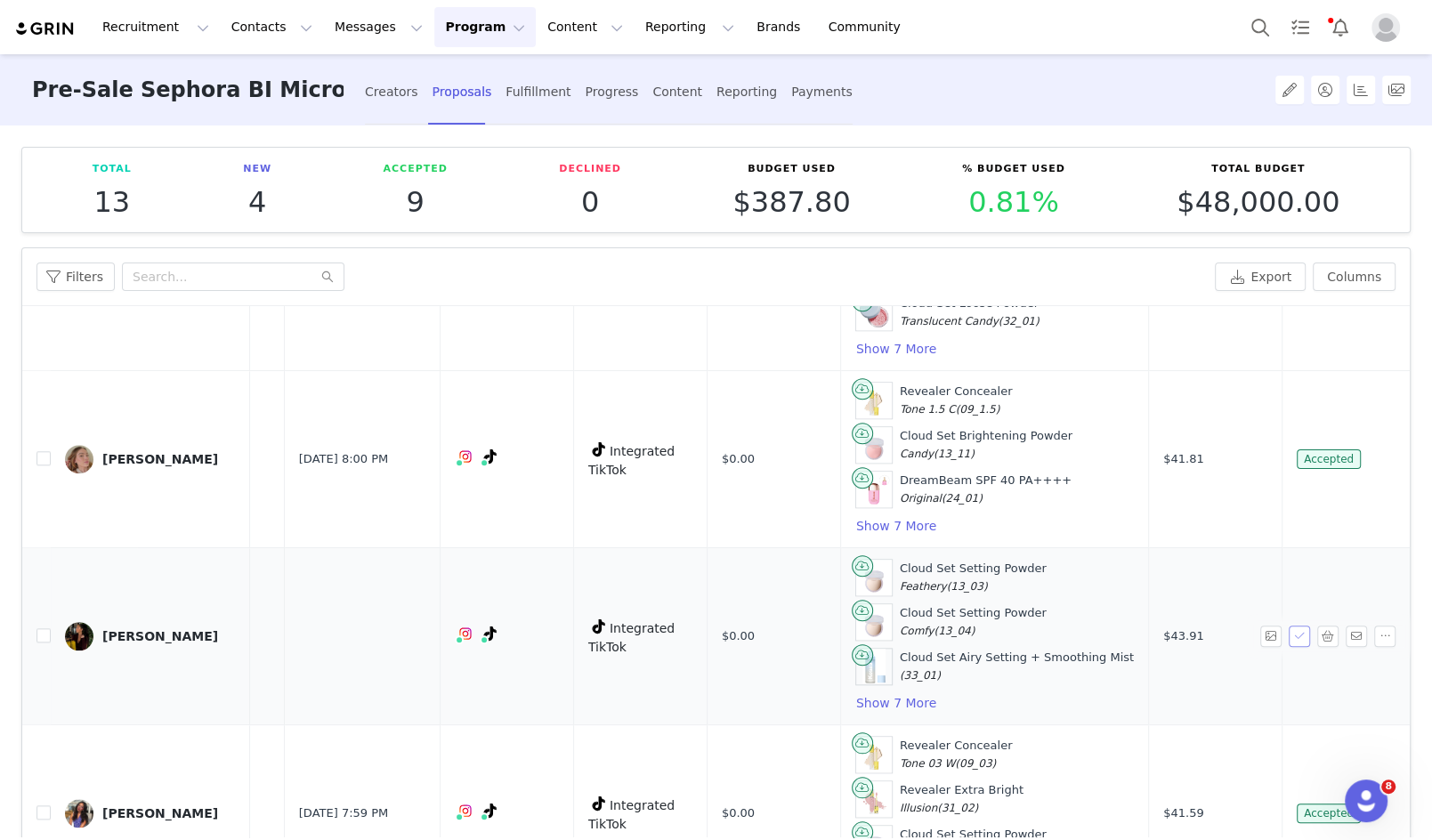
click at [1301, 626] on button "button" at bounding box center [1298, 636] width 21 height 21
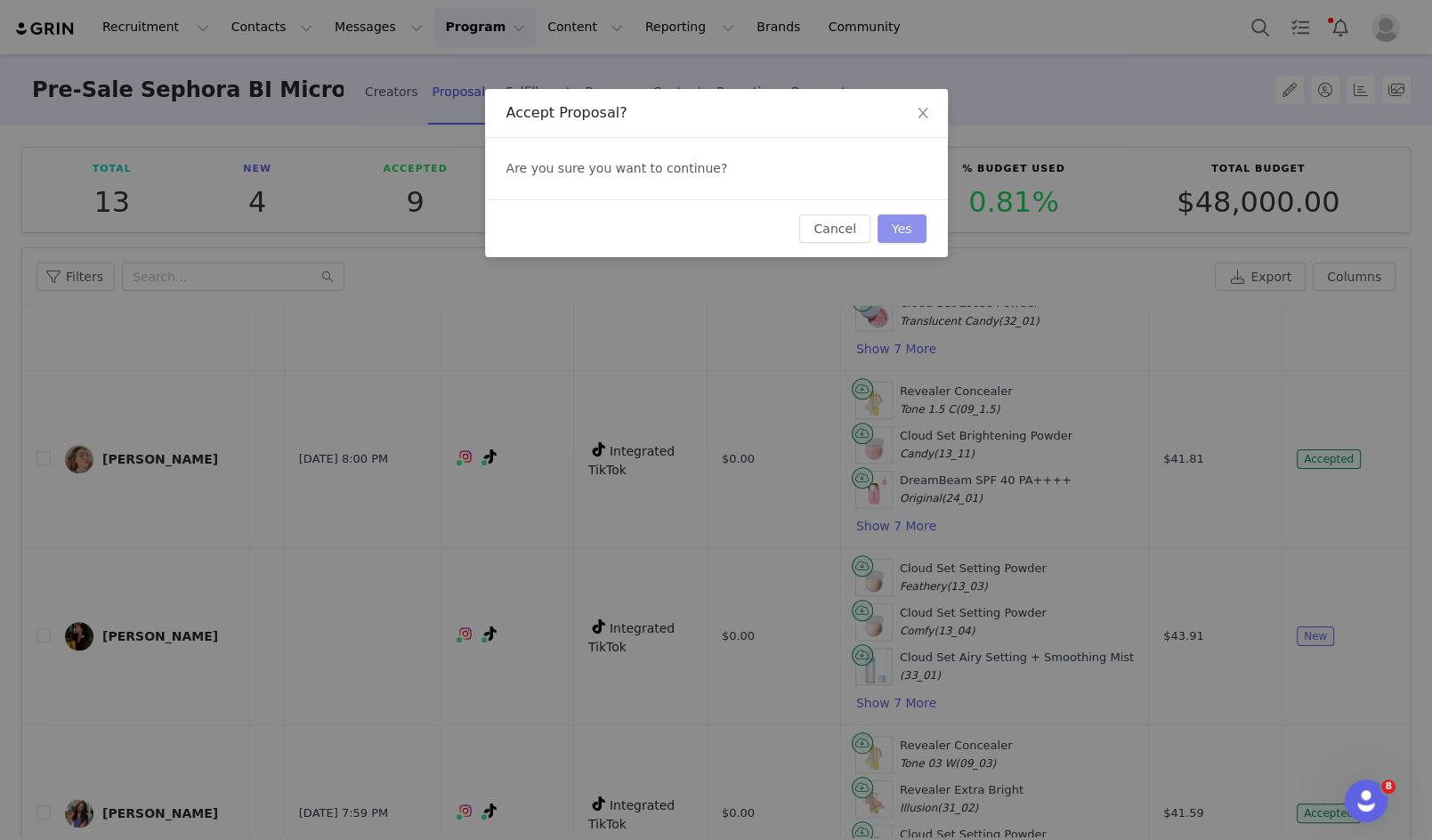
click at [897, 229] on button "Yes" at bounding box center [901, 228] width 48 height 28
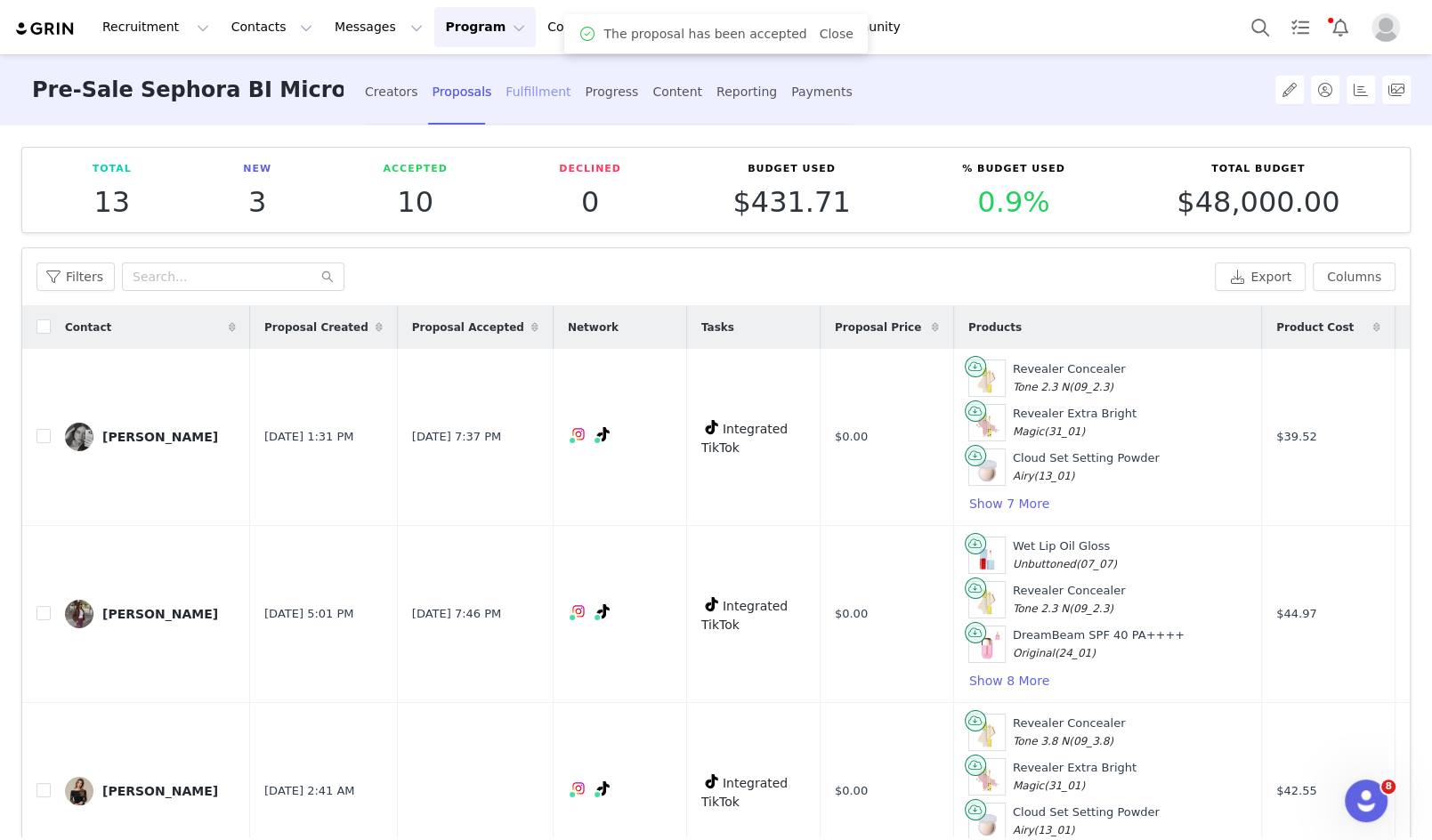
click at [529, 92] on div "Fulfillment" at bounding box center [537, 92] width 65 height 48
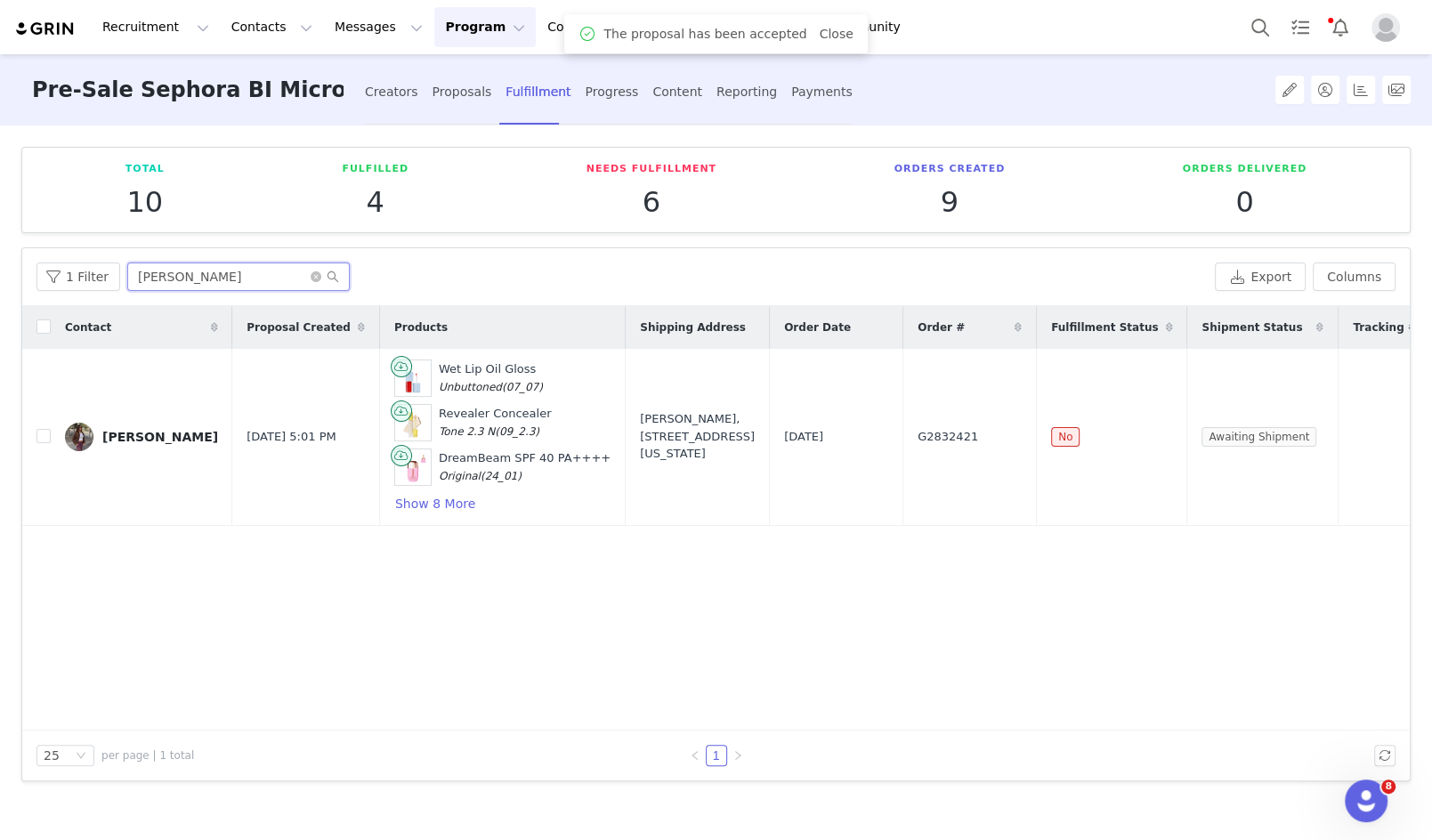
click at [221, 281] on input "[PERSON_NAME]" at bounding box center [238, 276] width 222 height 28
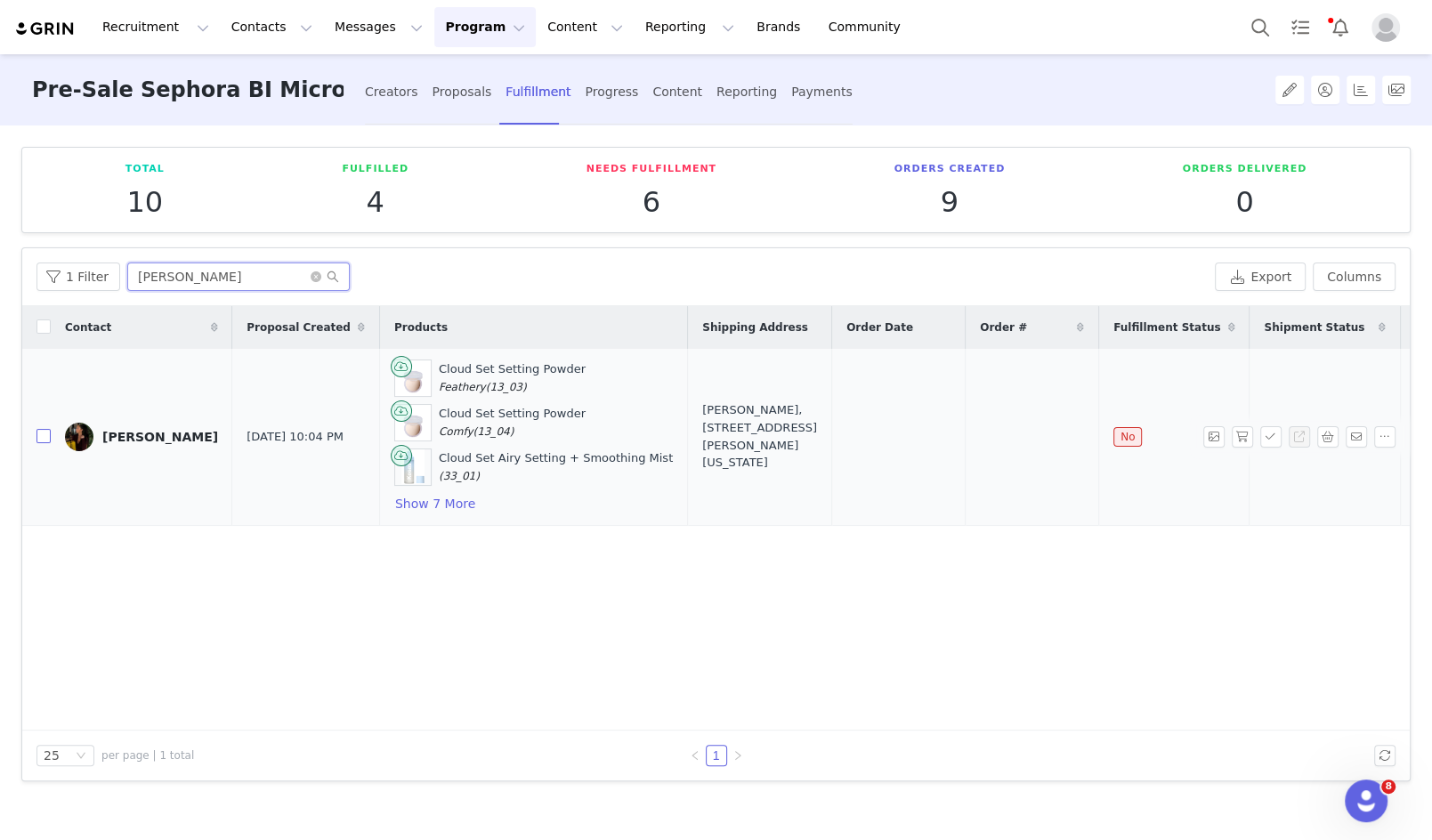
type input "[PERSON_NAME]"
click at [48, 435] on input "checkbox" at bounding box center [44, 436] width 15 height 15
checkbox input "true"
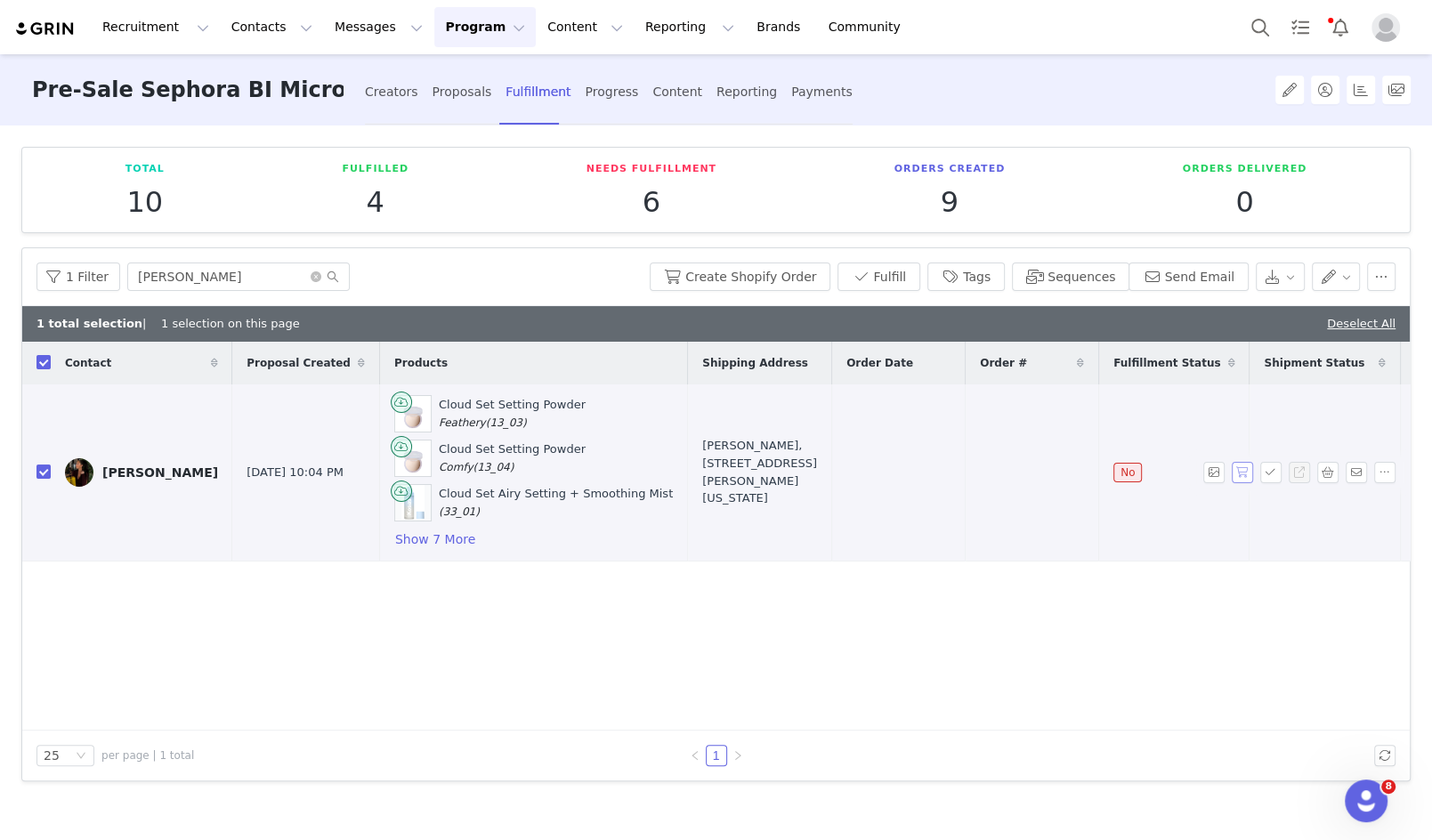
click at [1241, 468] on button "button" at bounding box center [1242, 472] width 21 height 21
click at [980, 464] on span "G2832065" at bounding box center [1010, 472] width 60 height 17
copy span "G2832065"
click at [398, 540] on button "Show 7 More" at bounding box center [435, 539] width 81 height 21
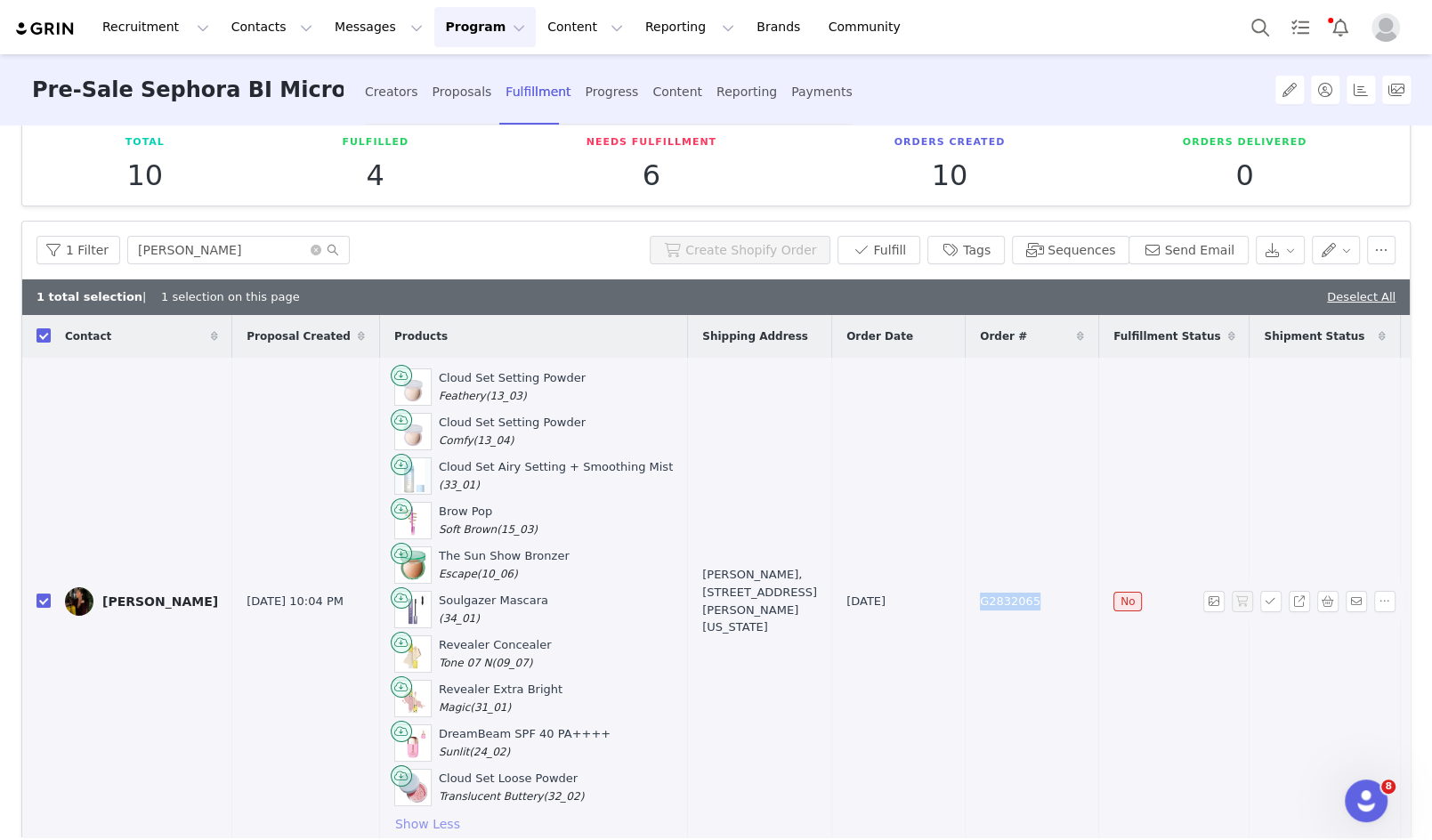
scroll to position [48, 0]
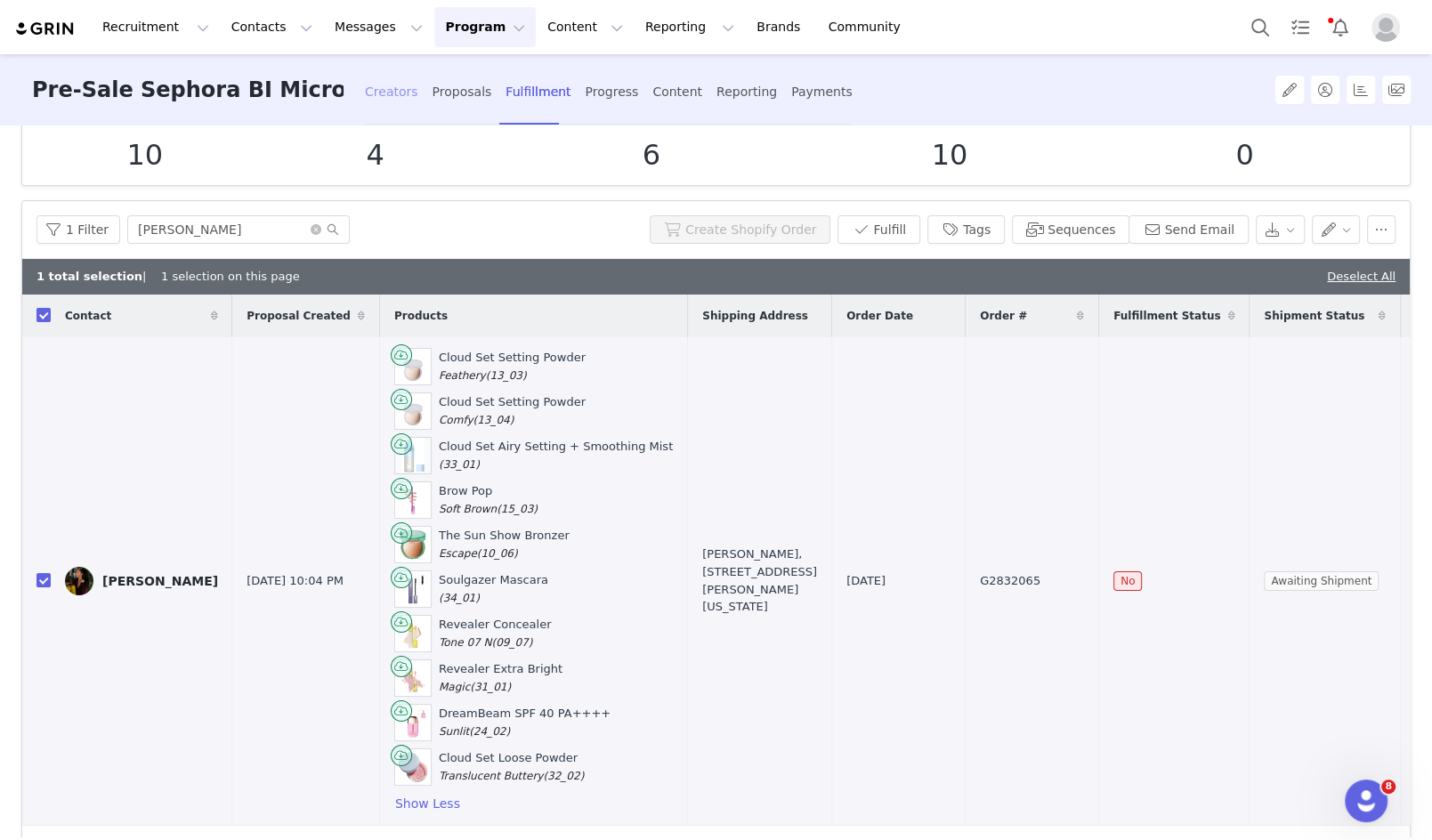
click at [391, 88] on div "Creators" at bounding box center [392, 92] width 53 height 48
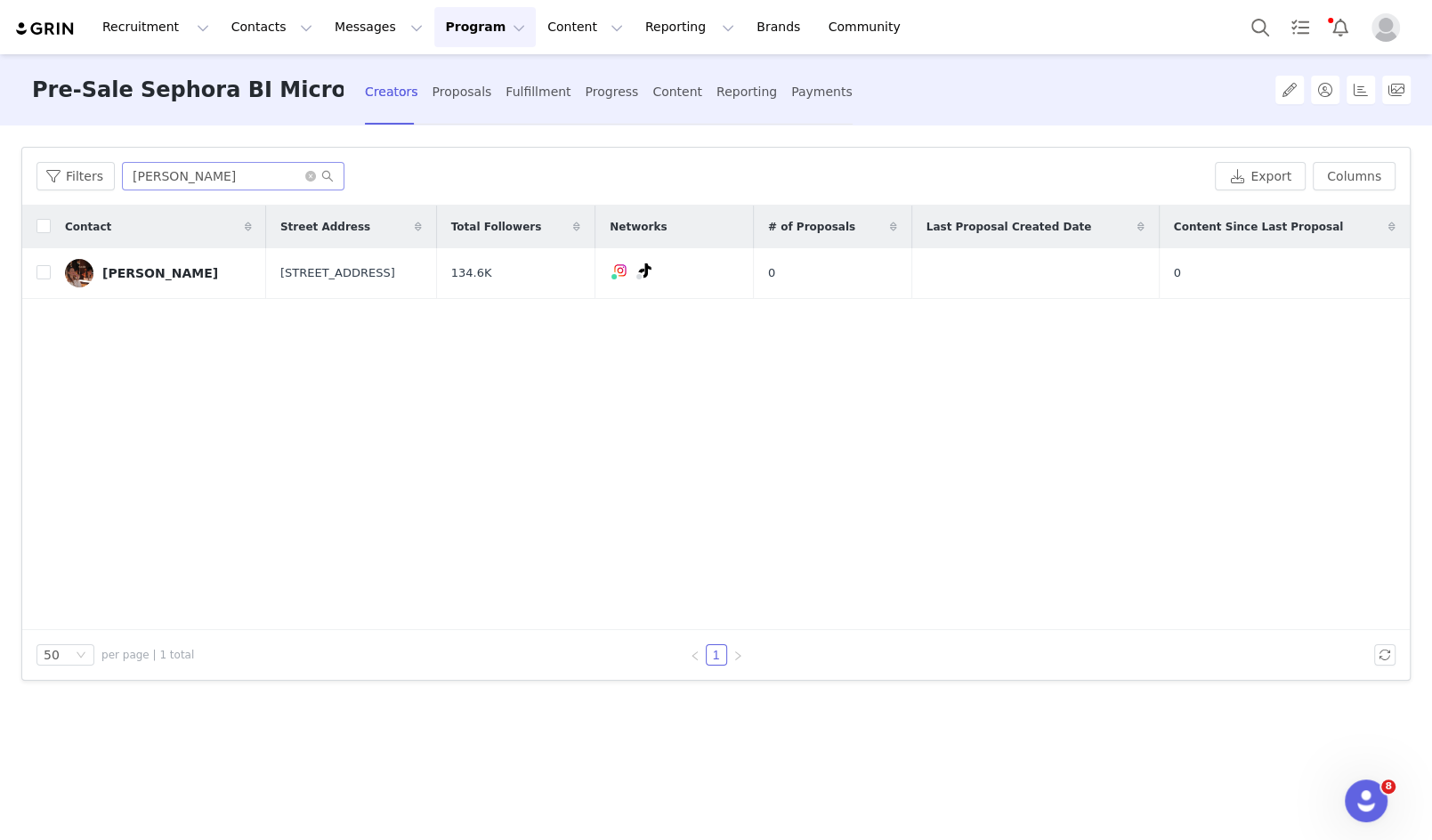
click at [315, 178] on span at bounding box center [319, 177] width 28 height 13
click at [308, 177] on icon "icon: close-circle" at bounding box center [311, 177] width 11 height 11
click at [222, 179] on input "text" at bounding box center [232, 176] width 222 height 28
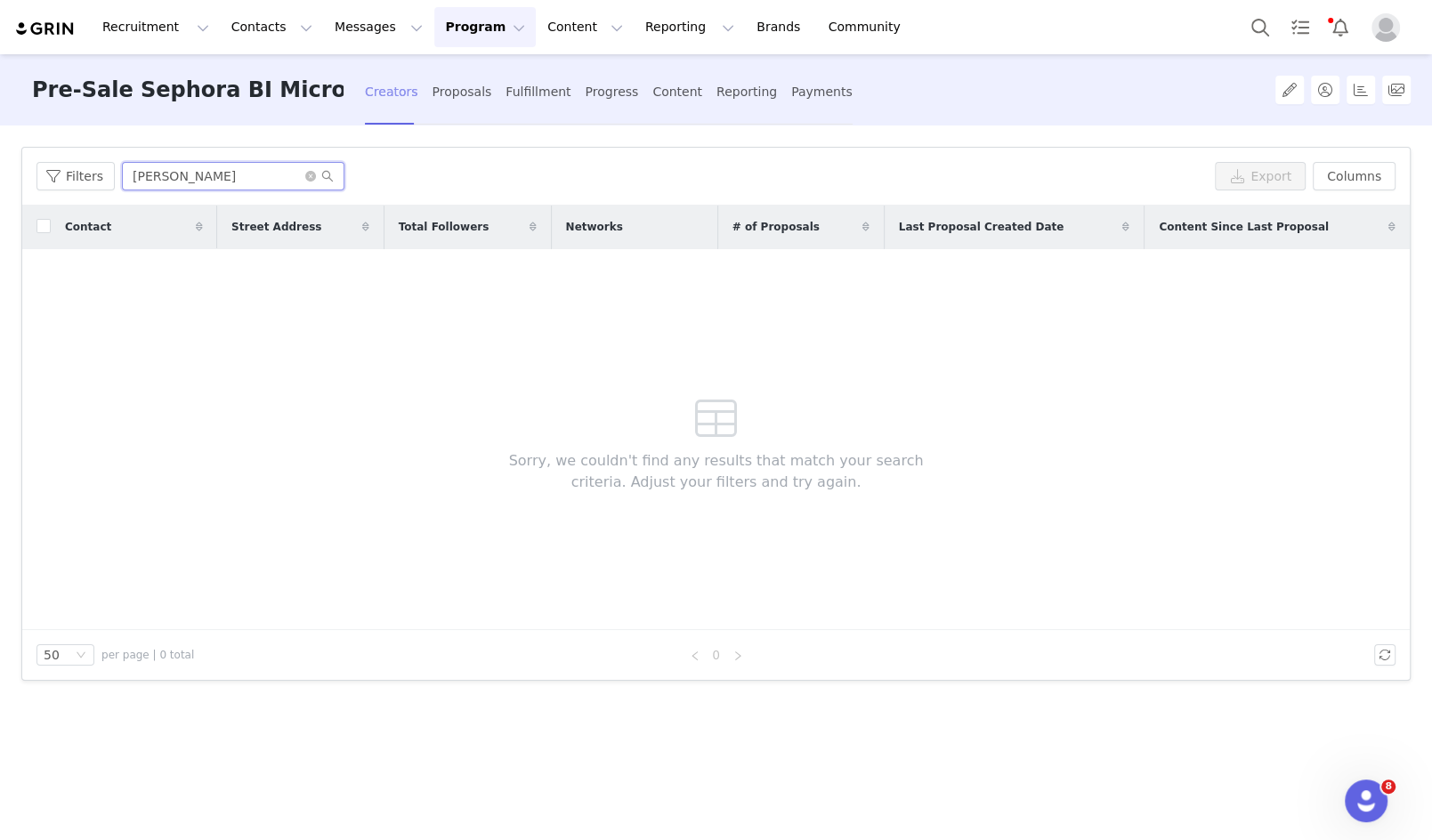
type input "[PERSON_NAME]"
click at [388, 101] on div "Creators" at bounding box center [392, 92] width 53 height 48
click at [254, 29] on button "Contacts Contacts" at bounding box center [272, 27] width 102 height 40
click at [350, 29] on button "Messages Messages" at bounding box center [379, 27] width 110 height 40
click at [469, 27] on button "Program Program" at bounding box center [485, 27] width 102 height 40
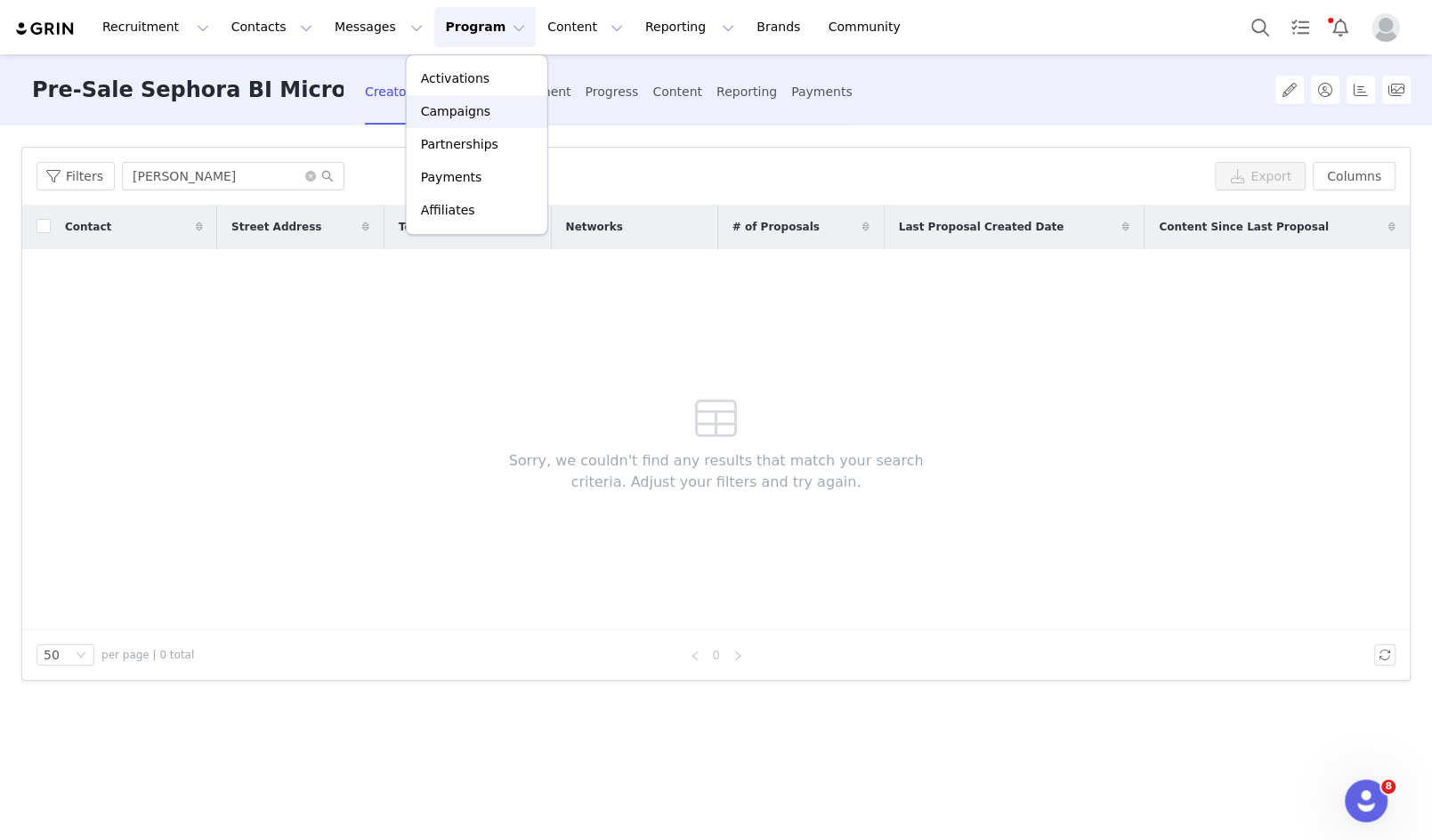
click at [490, 114] on div "Campaigns" at bounding box center [477, 112] width 119 height 18
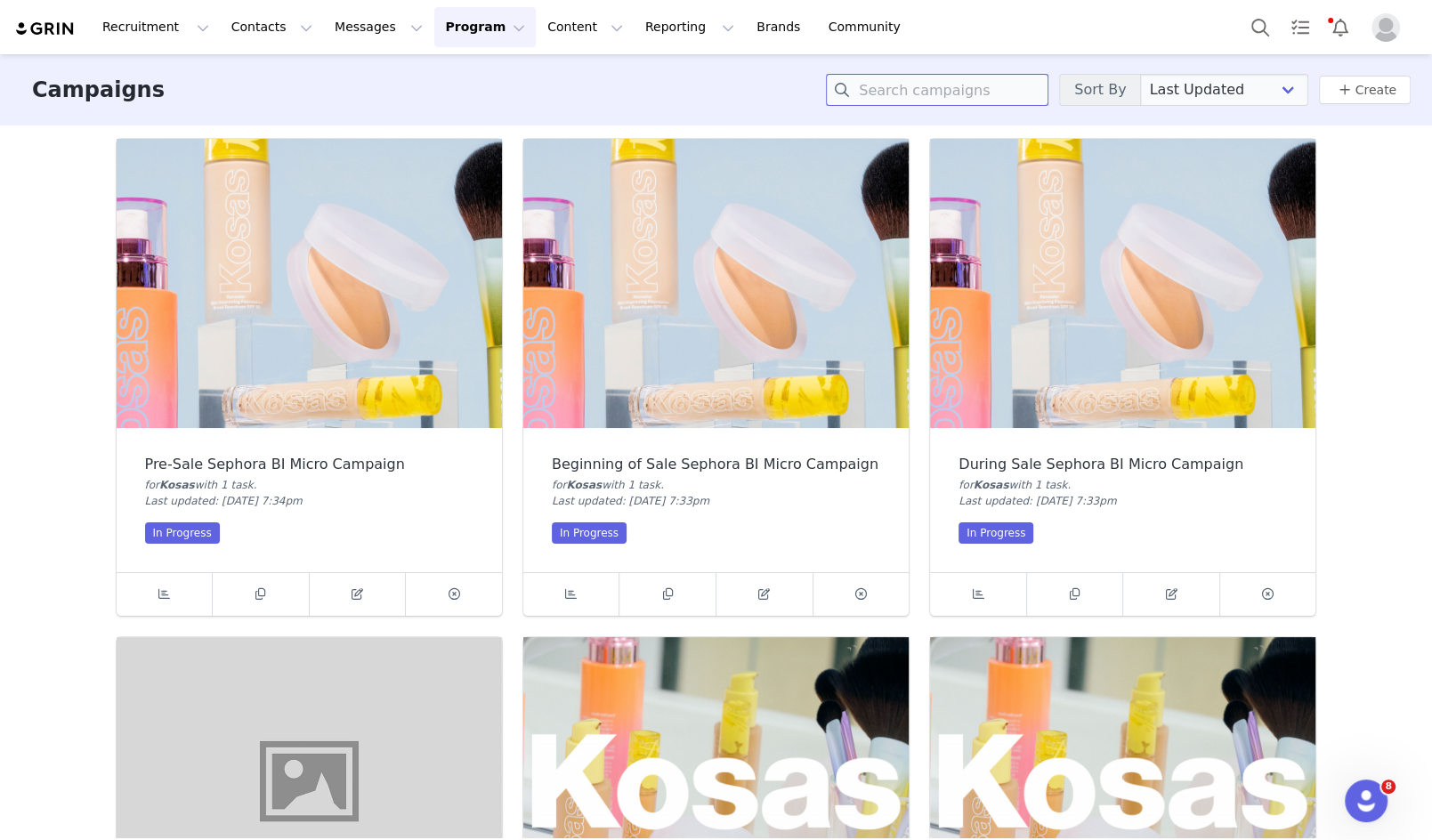
click at [959, 93] on input at bounding box center [936, 90] width 222 height 32
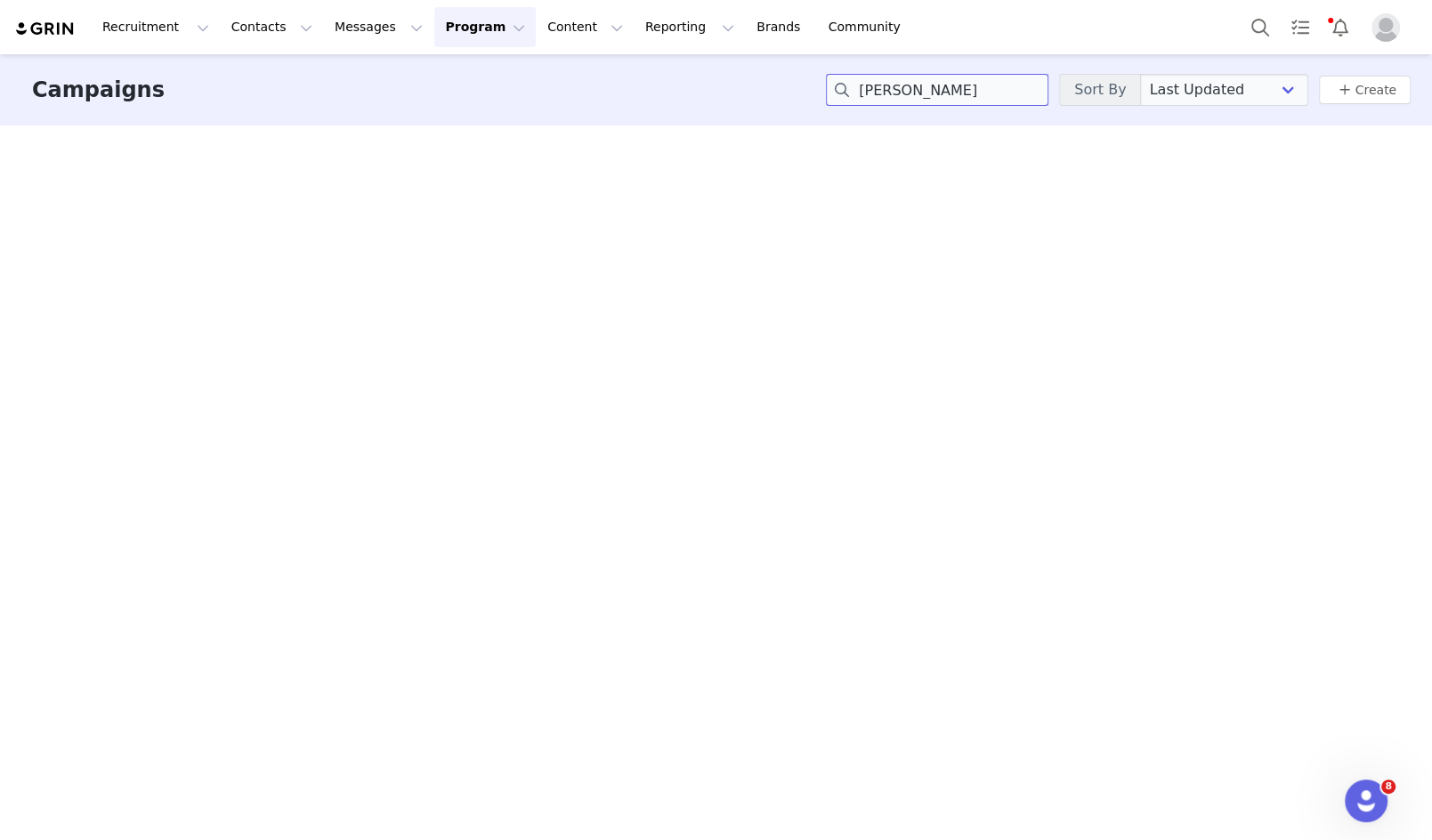
type input "[PERSON_NAME]"
click at [454, 40] on button "Program Program" at bounding box center [485, 27] width 102 height 40
click at [459, 111] on p "Campaigns" at bounding box center [456, 112] width 70 height 18
click at [460, 26] on button "Program Program" at bounding box center [485, 27] width 102 height 40
click at [42, 27] on img at bounding box center [46, 28] width 62 height 16
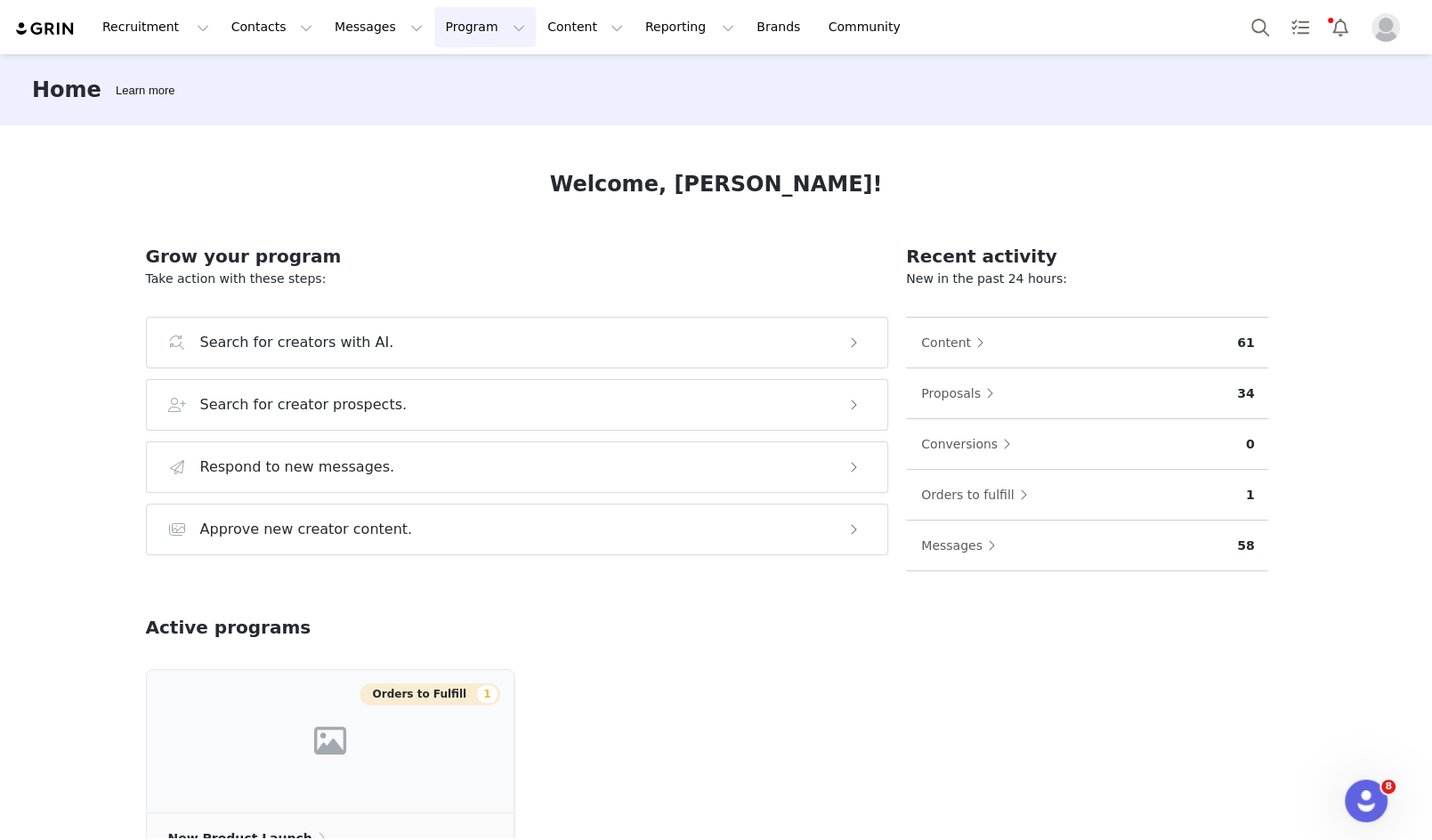
click at [437, 24] on button "Program Program" at bounding box center [485, 27] width 102 height 40
click at [466, 121] on link "Campaigns" at bounding box center [477, 112] width 141 height 33
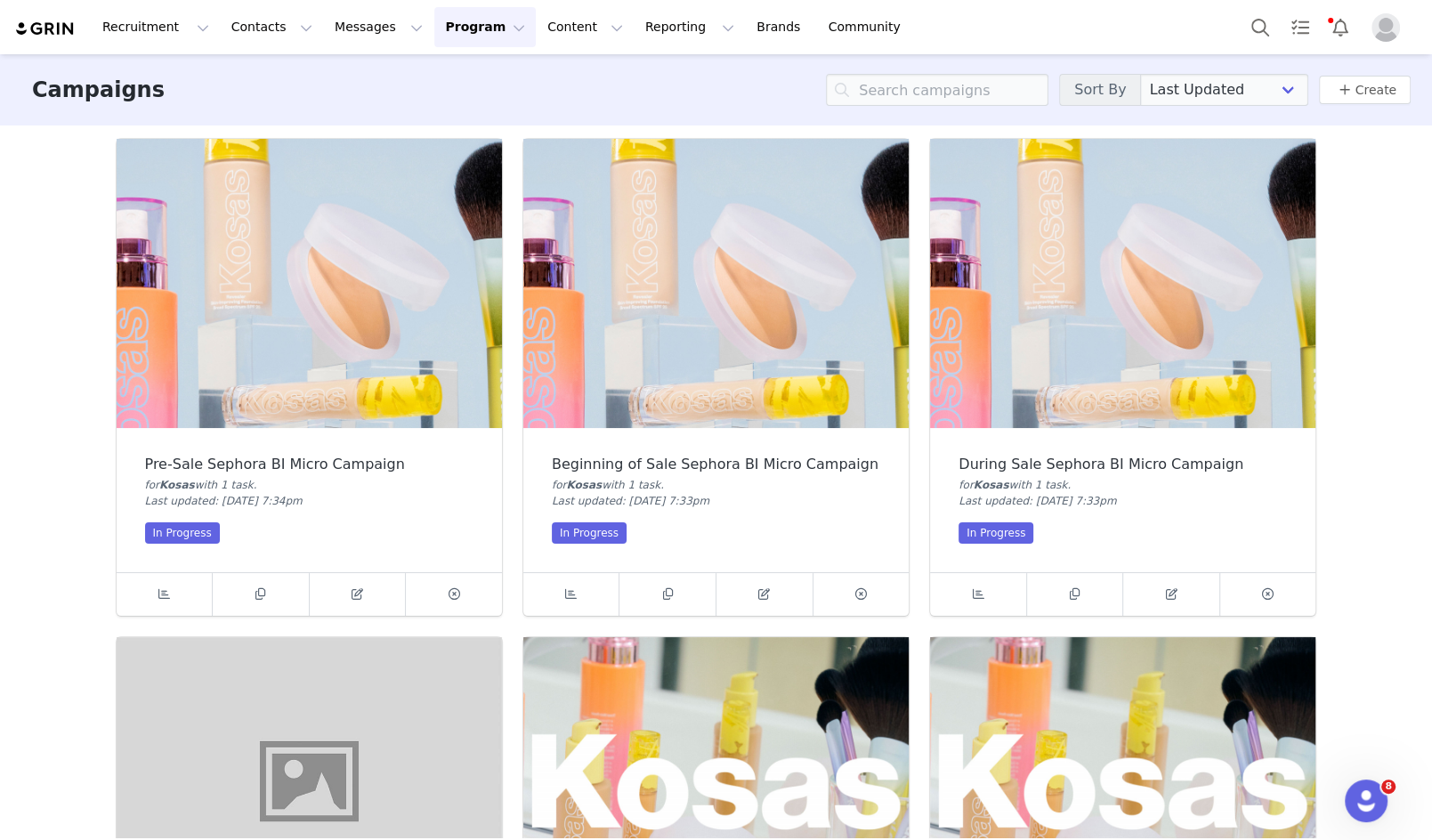
click at [276, 315] on img at bounding box center [308, 284] width 385 height 289
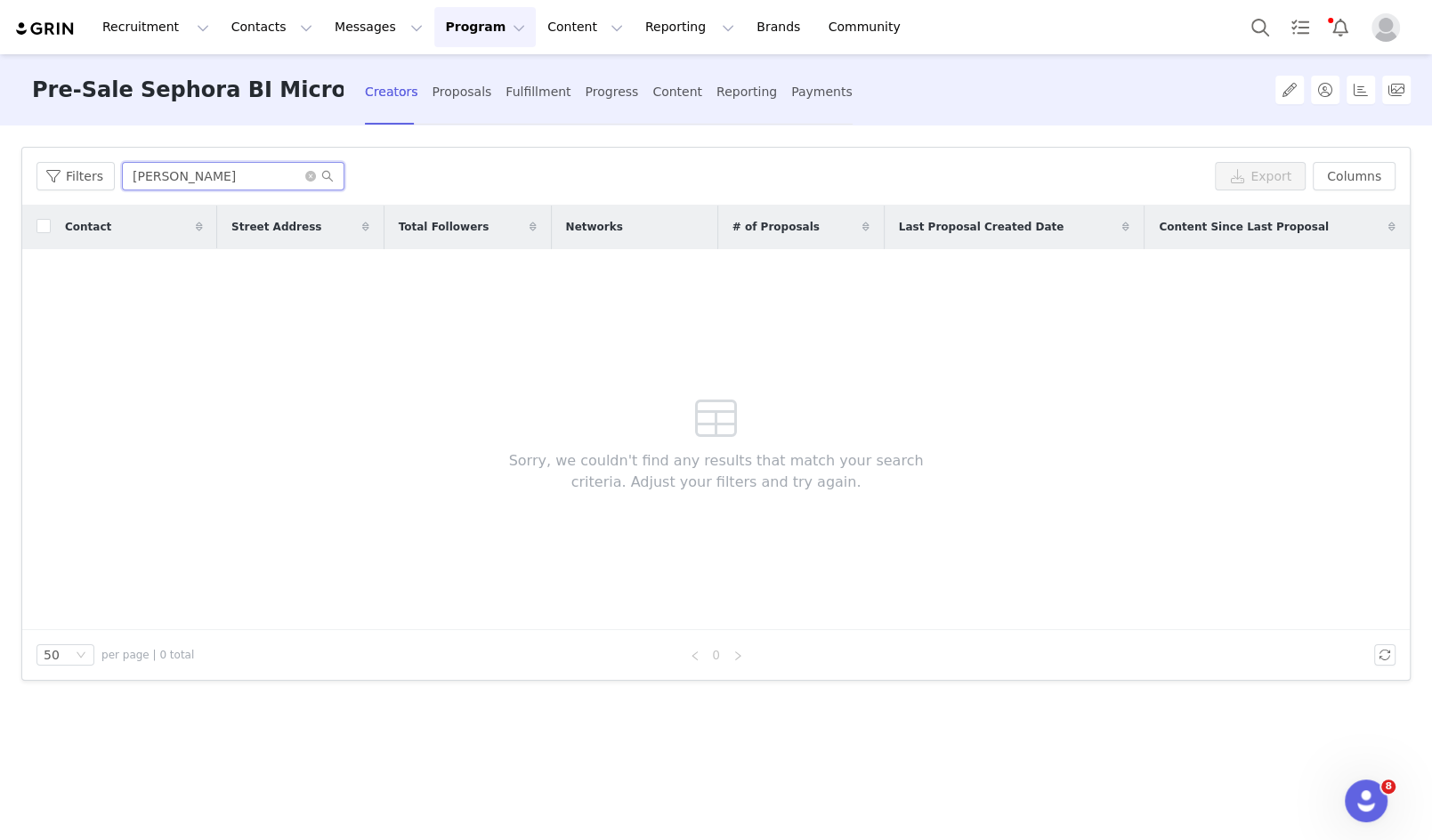
click at [284, 181] on input "[PERSON_NAME]" at bounding box center [232, 176] width 222 height 28
type input "r"
type input "[PERSON_NAME]"
click at [307, 173] on icon "icon: close-circle" at bounding box center [311, 177] width 11 height 11
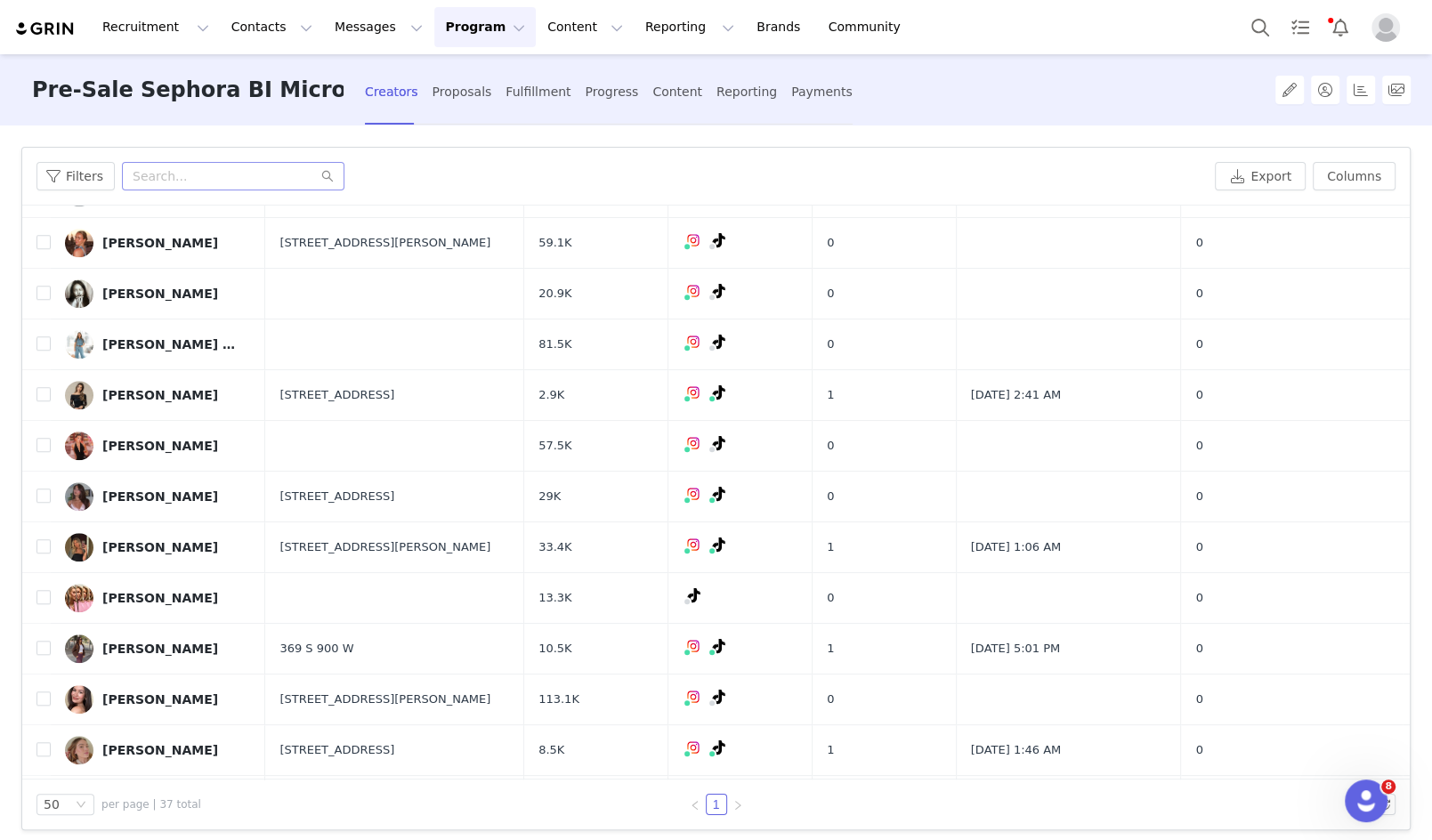
scroll to position [1331, 0]
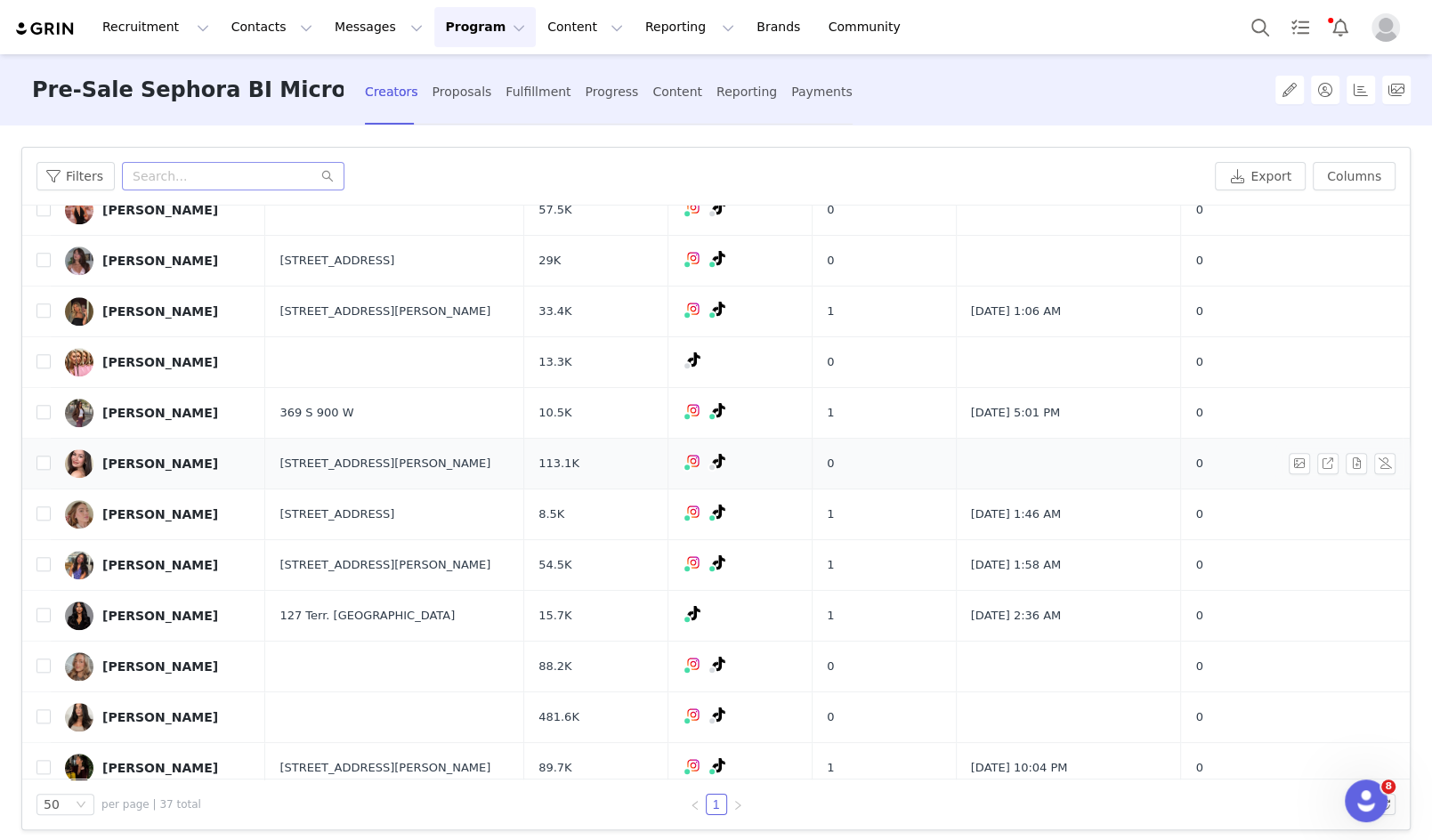
click at [133, 457] on div "[PERSON_NAME]" at bounding box center [160, 464] width 115 height 15
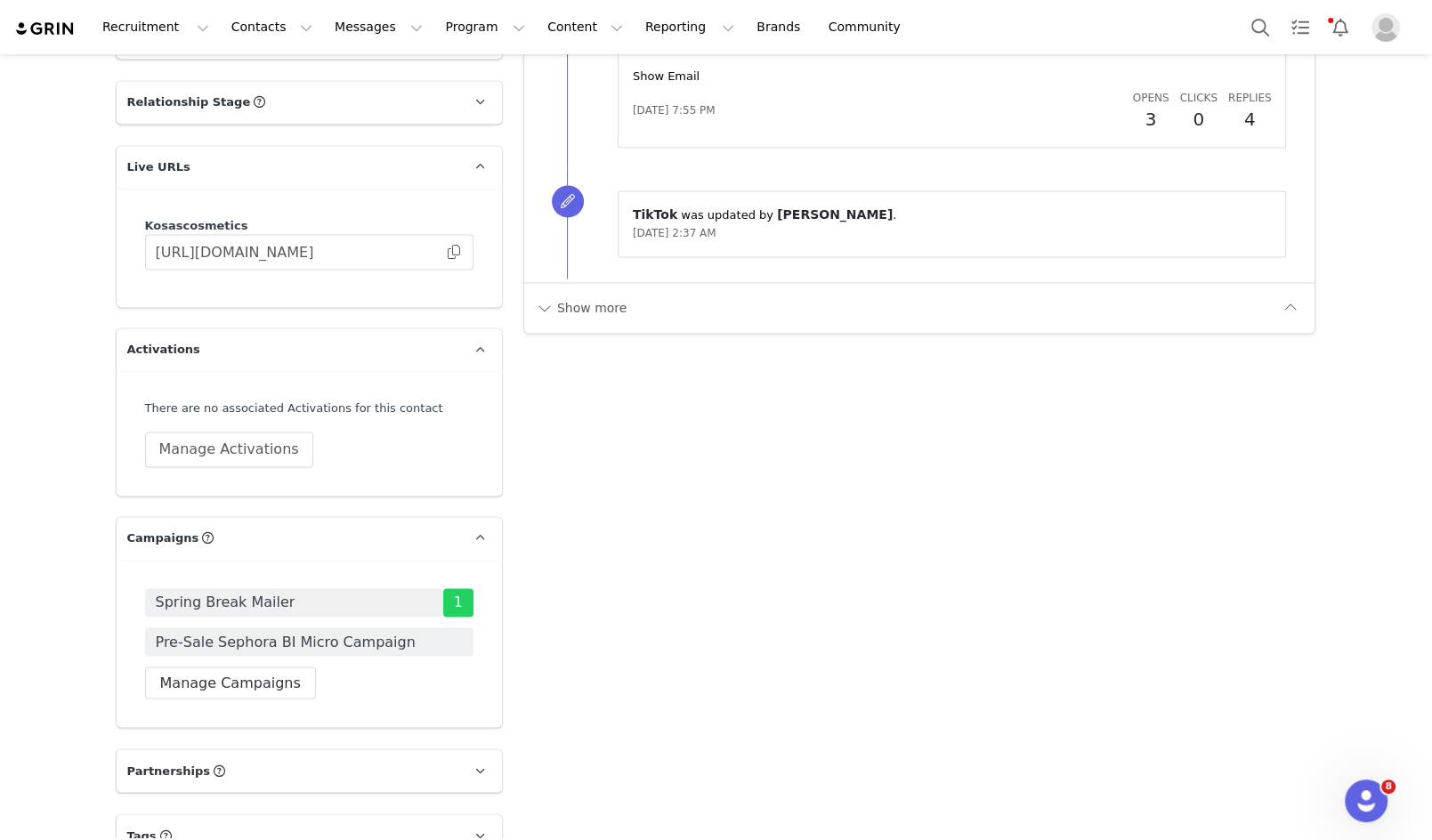
scroll to position [2300, 0]
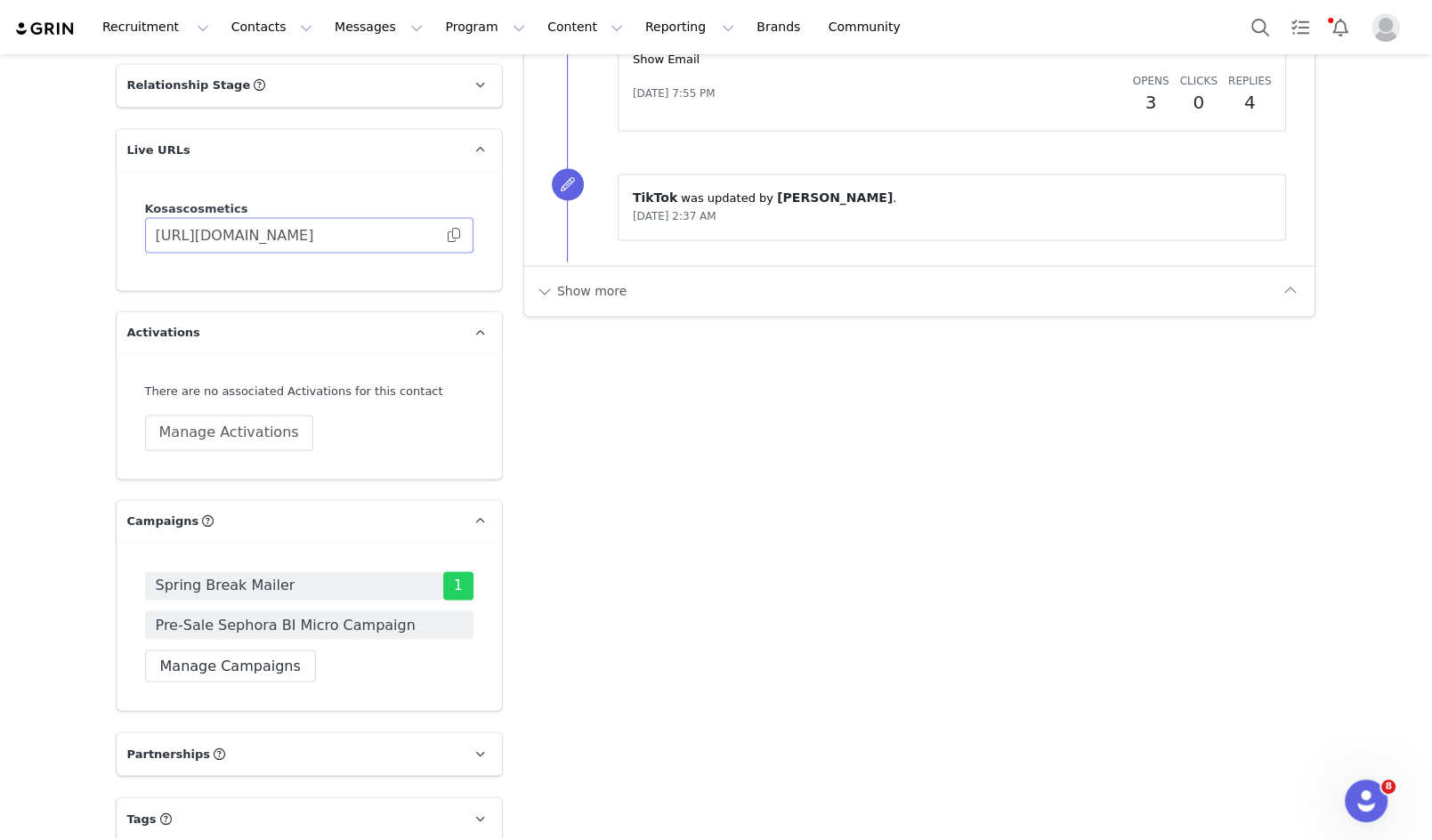
click at [456, 235] on span at bounding box center [453, 235] width 17 height 0
